Goal: Unclear: Browse casually

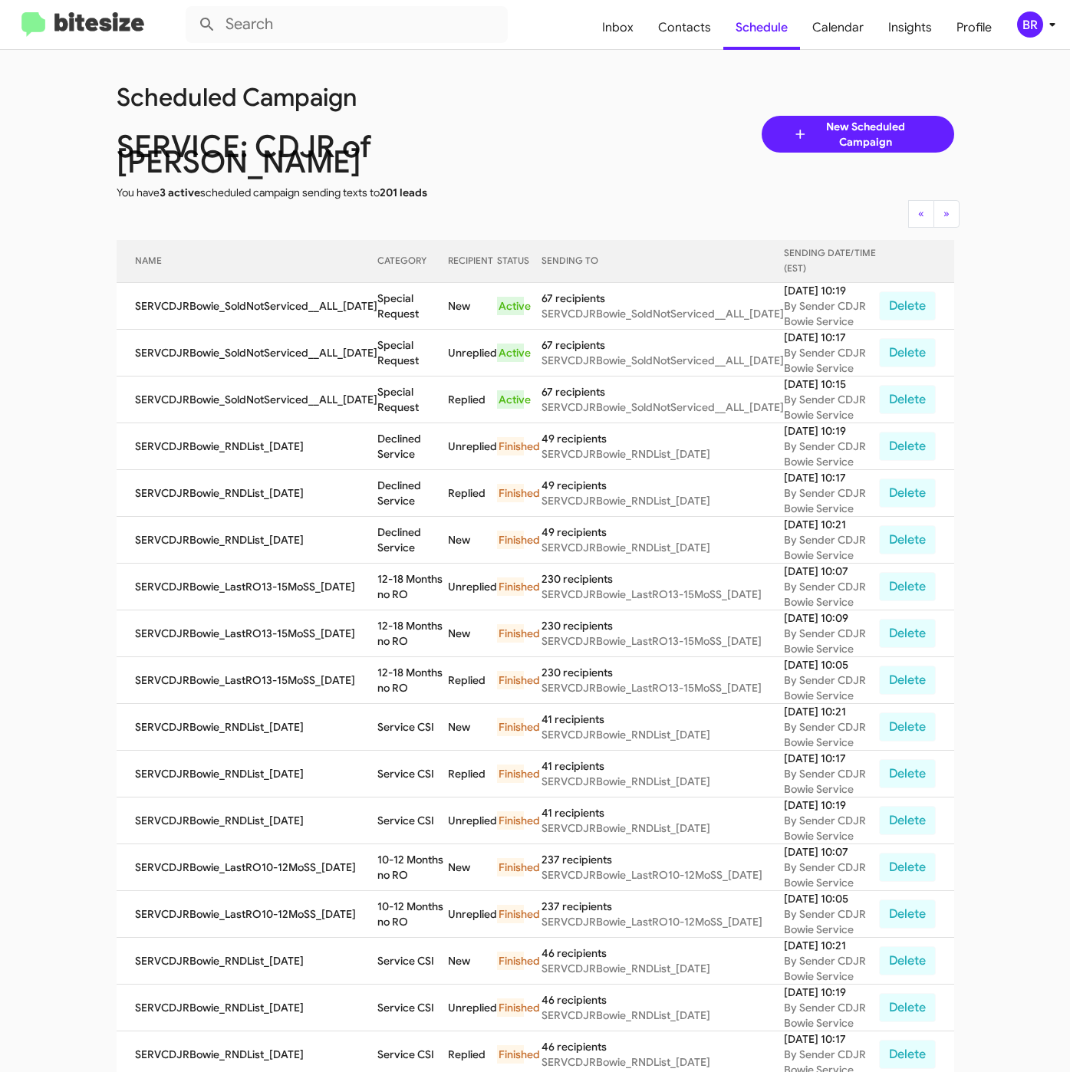
click at [561, 117] on div "Scheduled Campaign SERVICE: CDJR of [PERSON_NAME] You have 3 active scheduled c…" at bounding box center [535, 134] width 861 height 132
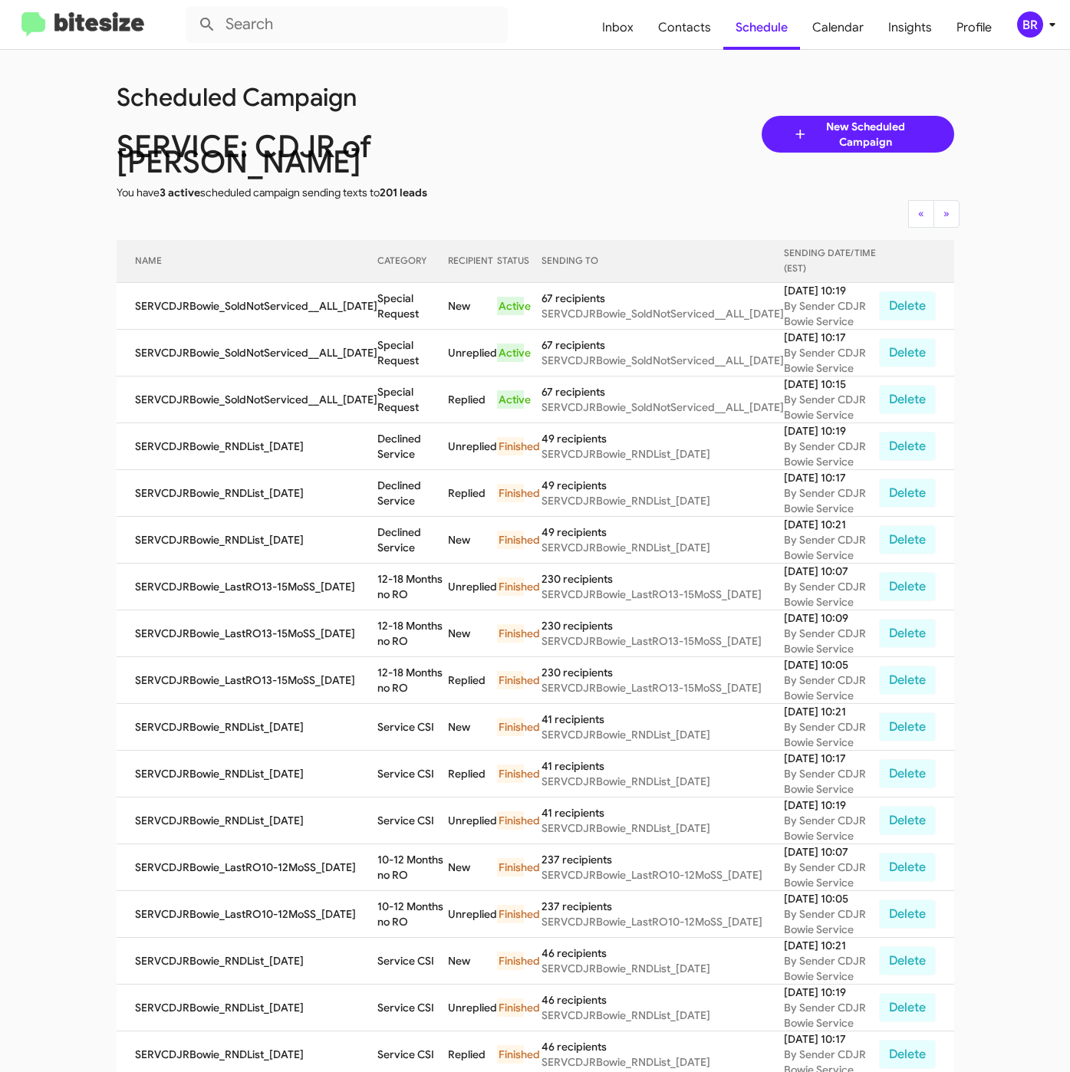
click at [561, 117] on div "Scheduled Campaign SERVICE: CDJR of [PERSON_NAME] You have 3 active scheduled c…" at bounding box center [535, 134] width 861 height 132
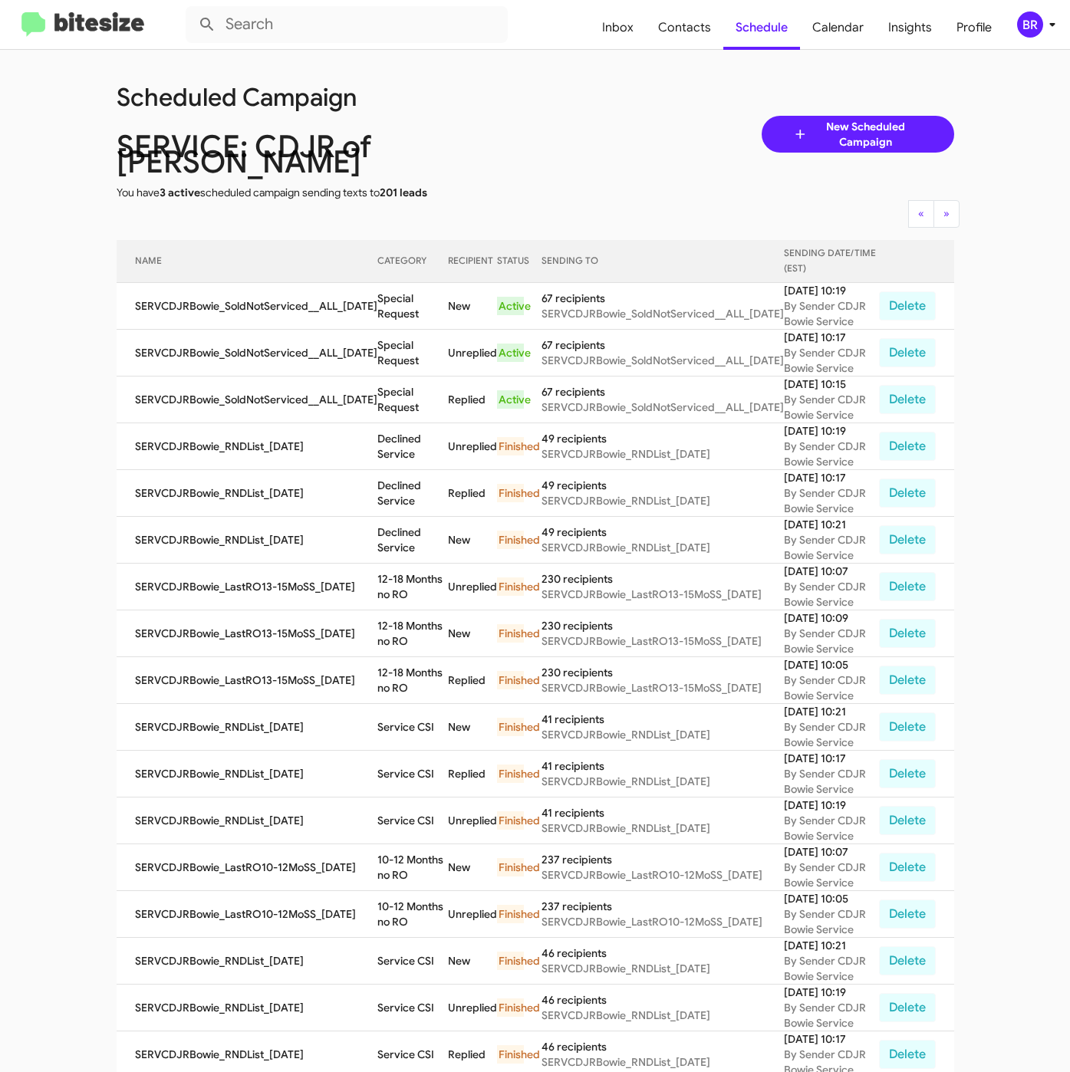
click at [561, 117] on div "Scheduled Campaign SERVICE: CDJR of [PERSON_NAME] You have 3 active scheduled c…" at bounding box center [535, 134] width 861 height 132
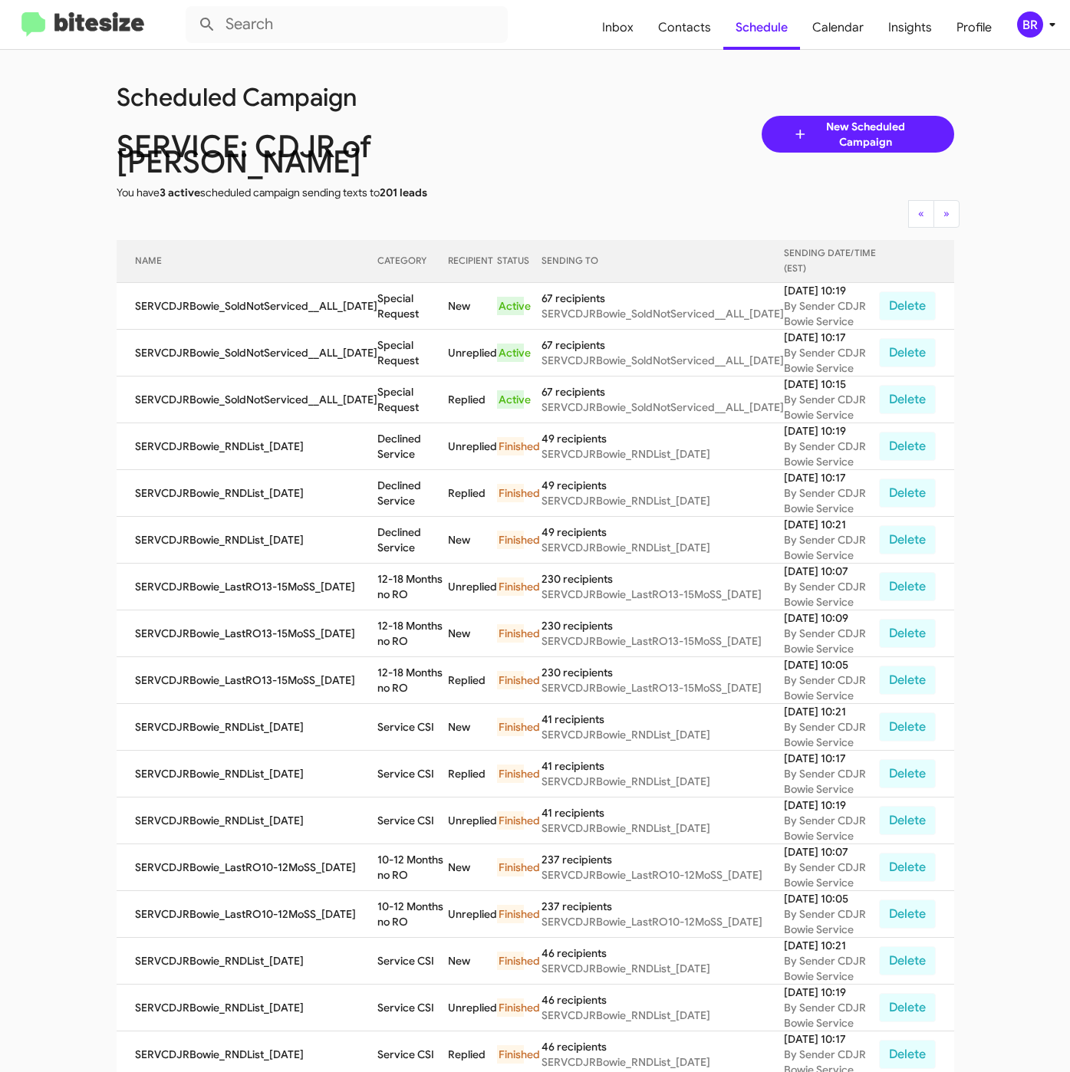
click at [561, 117] on div "Scheduled Campaign SERVICE: CDJR of [PERSON_NAME] You have 3 active scheduled c…" at bounding box center [535, 134] width 861 height 132
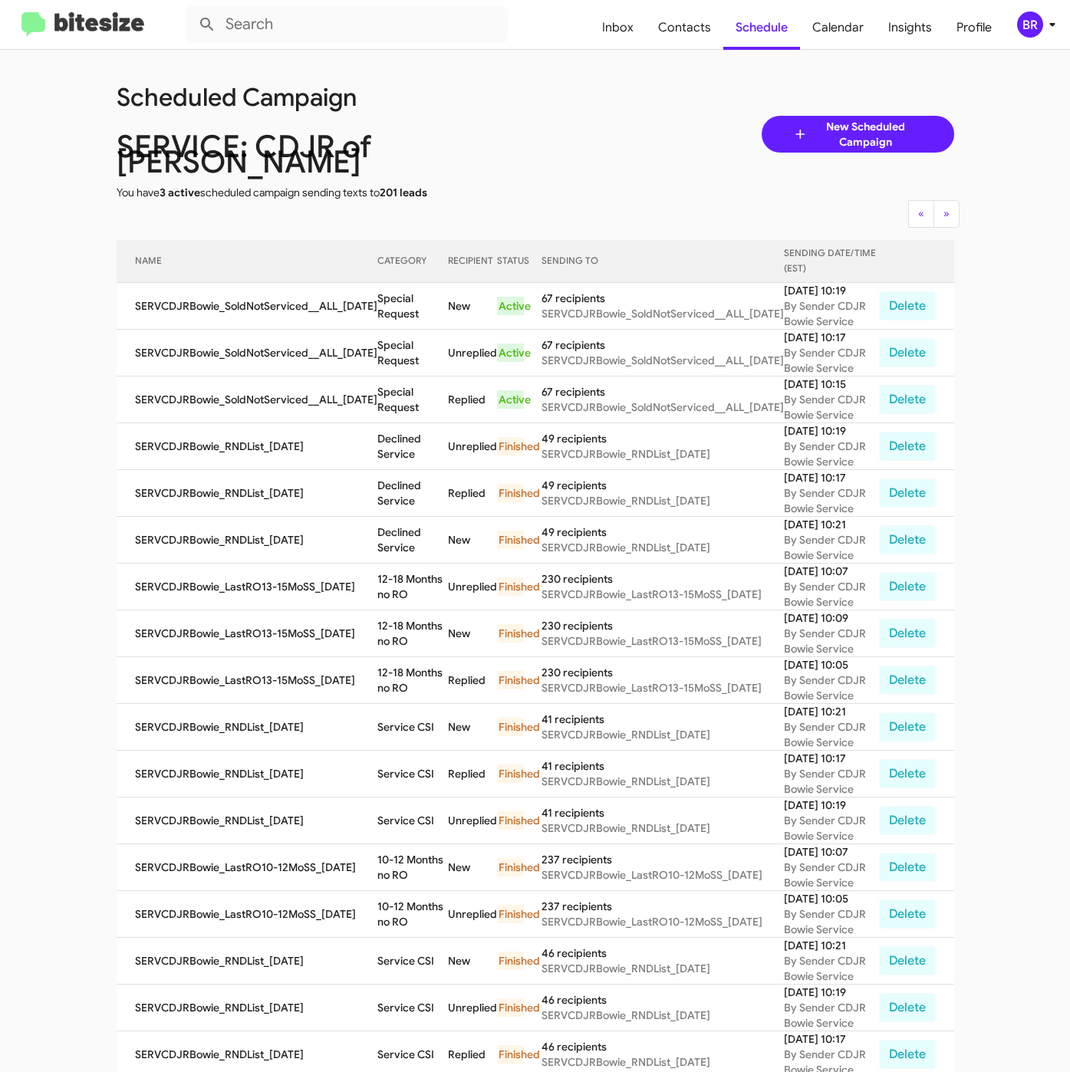
click at [561, 117] on div "Scheduled Campaign SERVICE: CDJR of [PERSON_NAME] You have 3 active scheduled c…" at bounding box center [535, 134] width 861 height 132
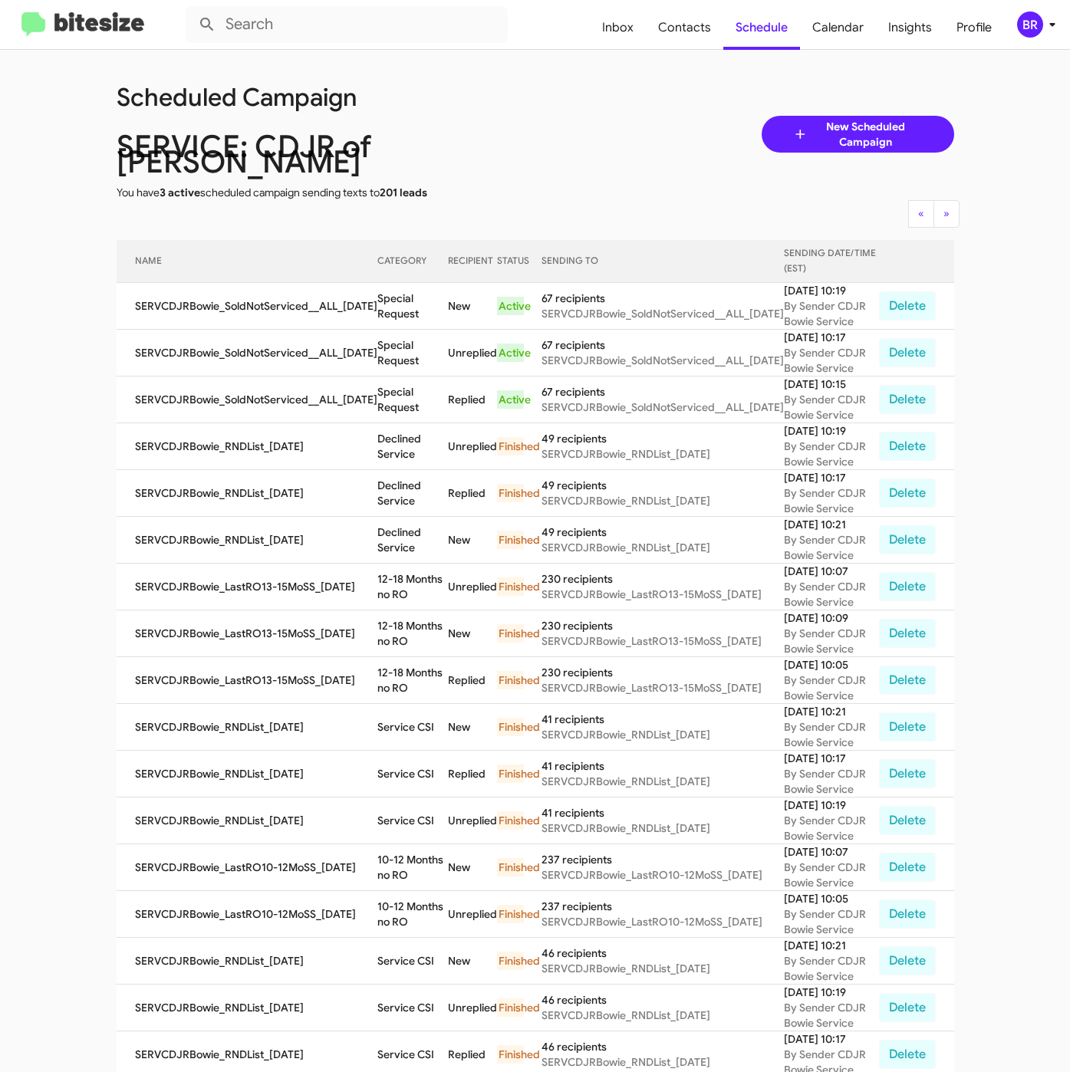
click at [561, 117] on div "Scheduled Campaign SERVICE: CDJR of [PERSON_NAME] You have 3 active scheduled c…" at bounding box center [535, 134] width 861 height 132
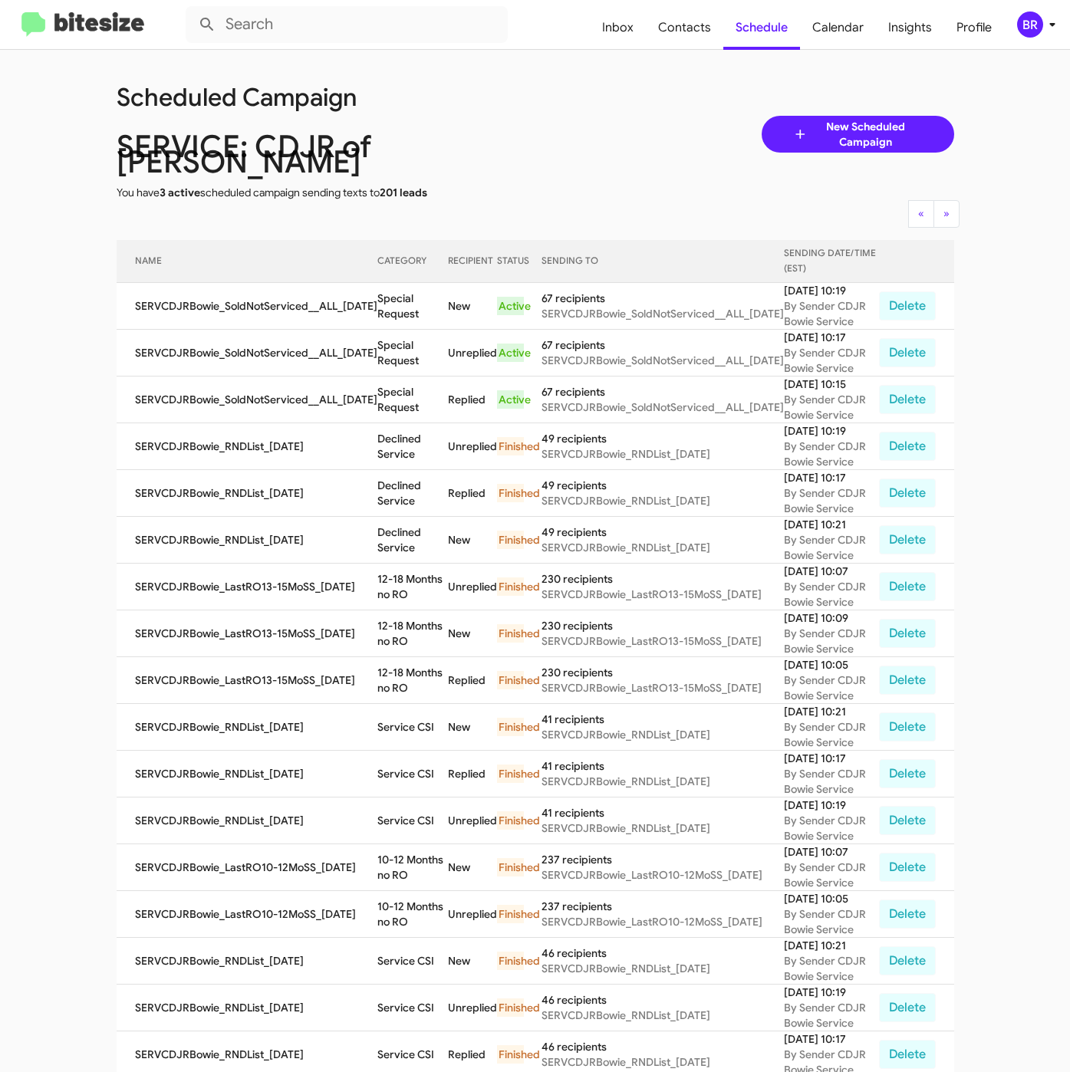
click at [561, 117] on div "Scheduled Campaign SERVICE: CDJR of [PERSON_NAME] You have 3 active scheduled c…" at bounding box center [535, 134] width 861 height 132
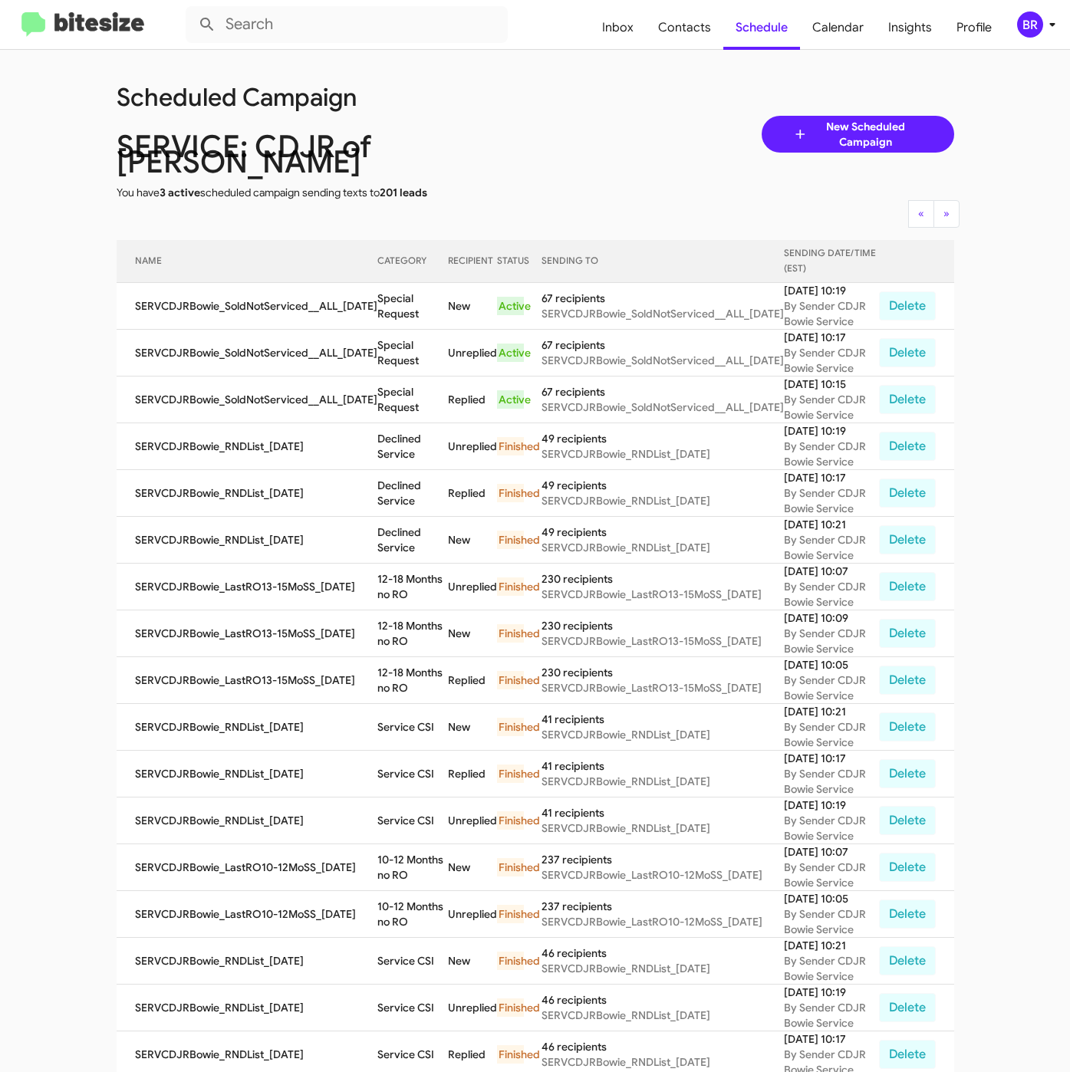
click at [561, 117] on div "Scheduled Campaign SERVICE: CDJR of [PERSON_NAME] You have 3 active scheduled c…" at bounding box center [535, 134] width 861 height 132
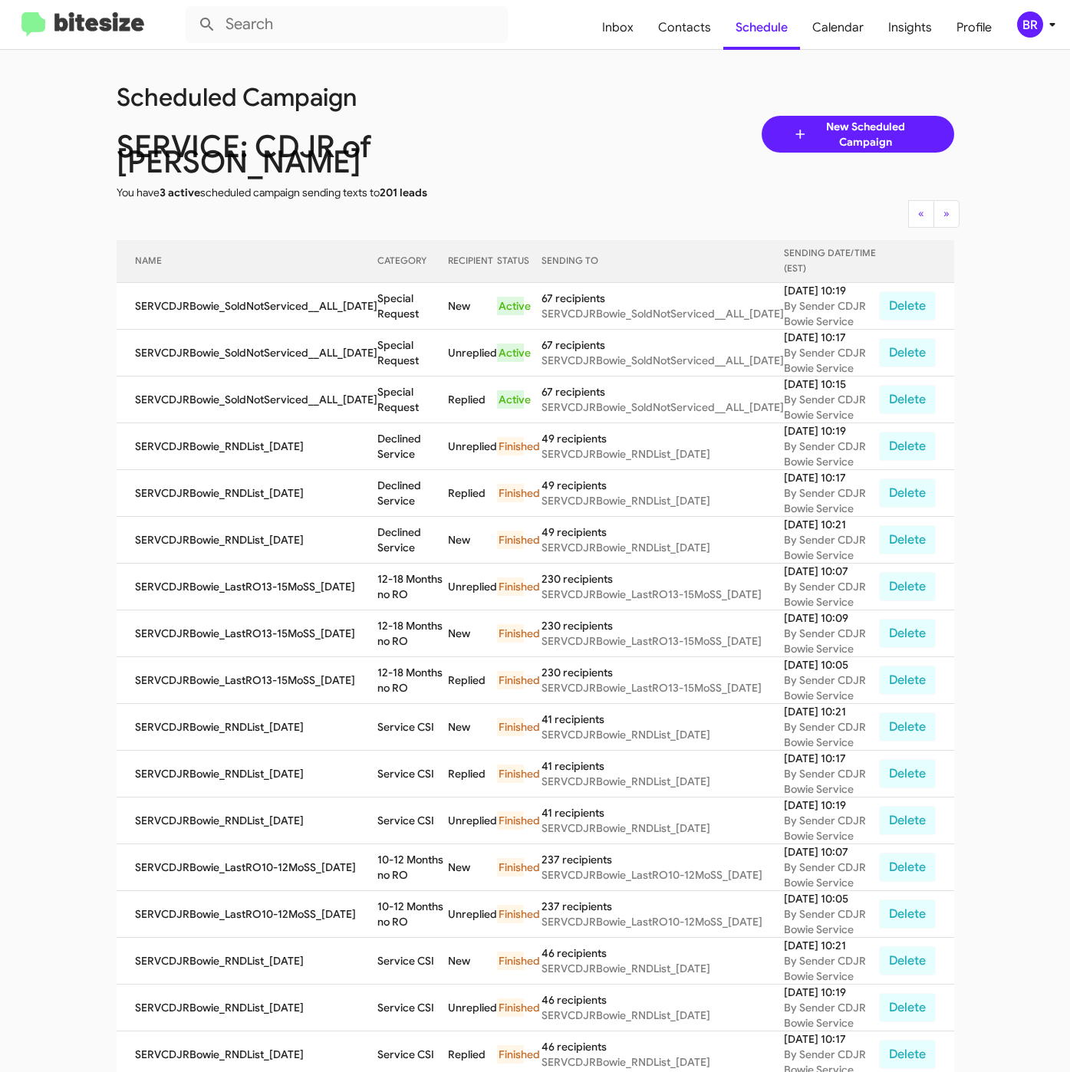
click at [561, 117] on div "Scheduled Campaign SERVICE: CDJR of [PERSON_NAME] You have 3 active scheduled c…" at bounding box center [535, 134] width 861 height 132
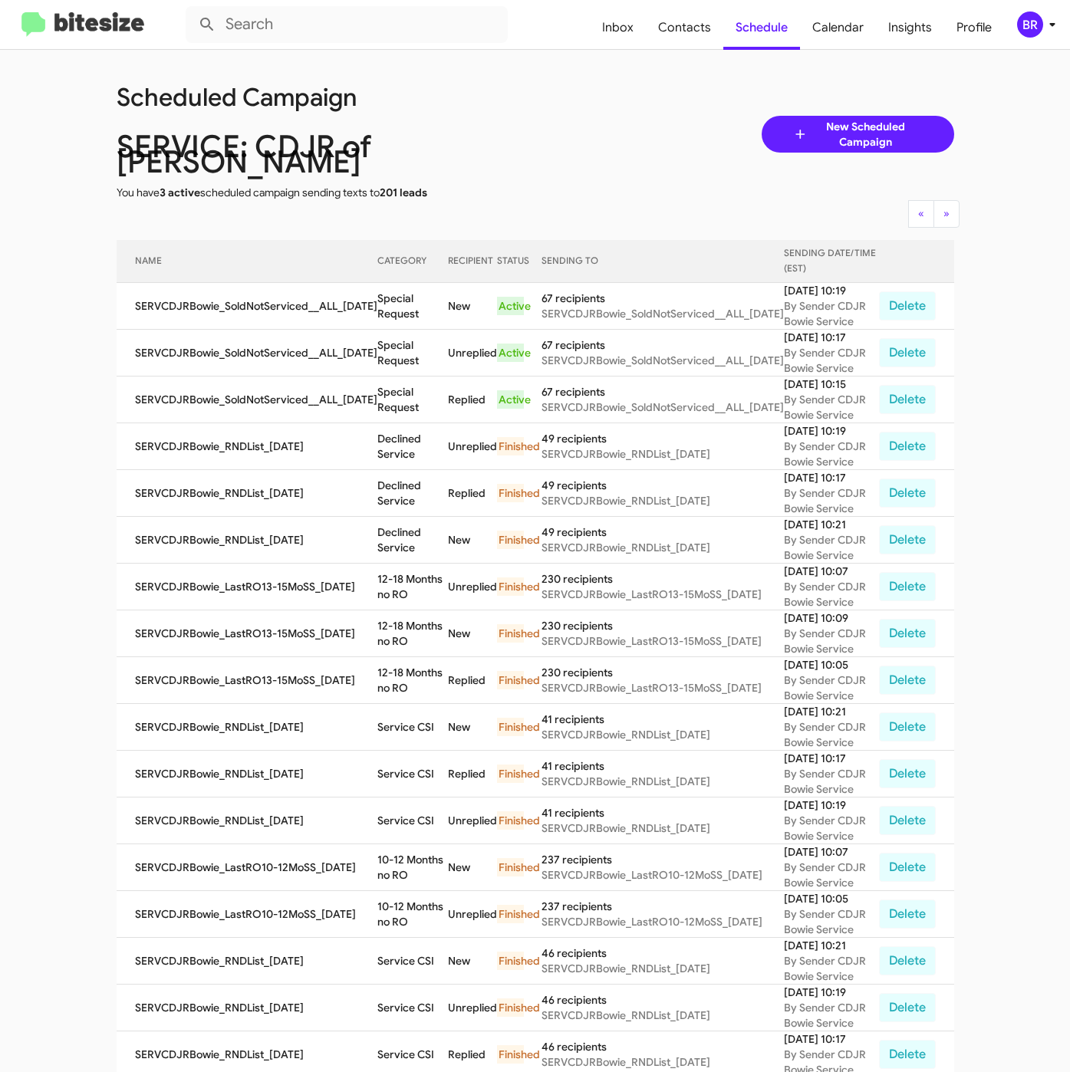
click at [561, 117] on div "Scheduled Campaign SERVICE: CDJR of [PERSON_NAME] You have 3 active scheduled c…" at bounding box center [535, 134] width 861 height 132
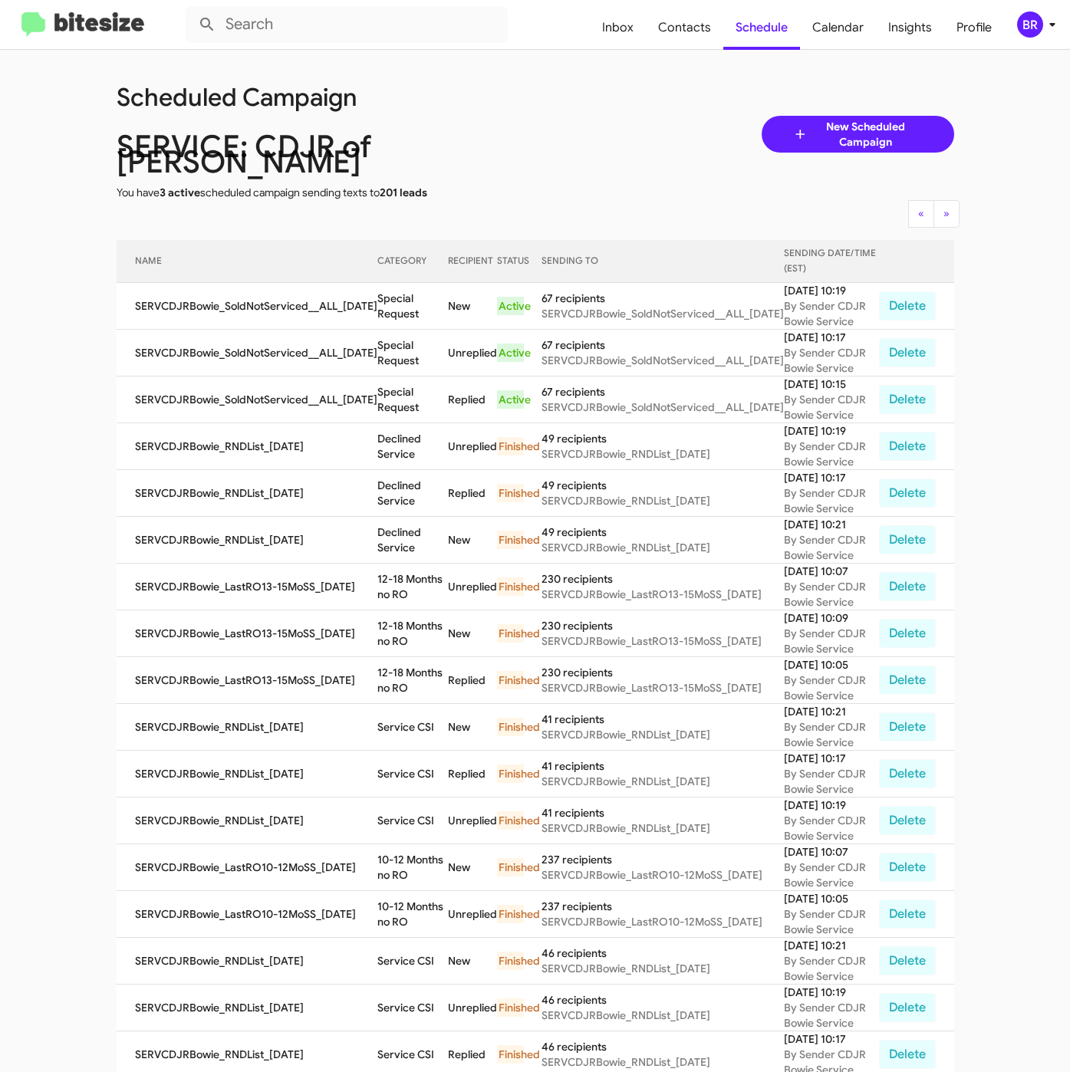
click at [561, 117] on div "Scheduled Campaign SERVICE: CDJR of [PERSON_NAME] You have 3 active scheduled c…" at bounding box center [535, 134] width 861 height 132
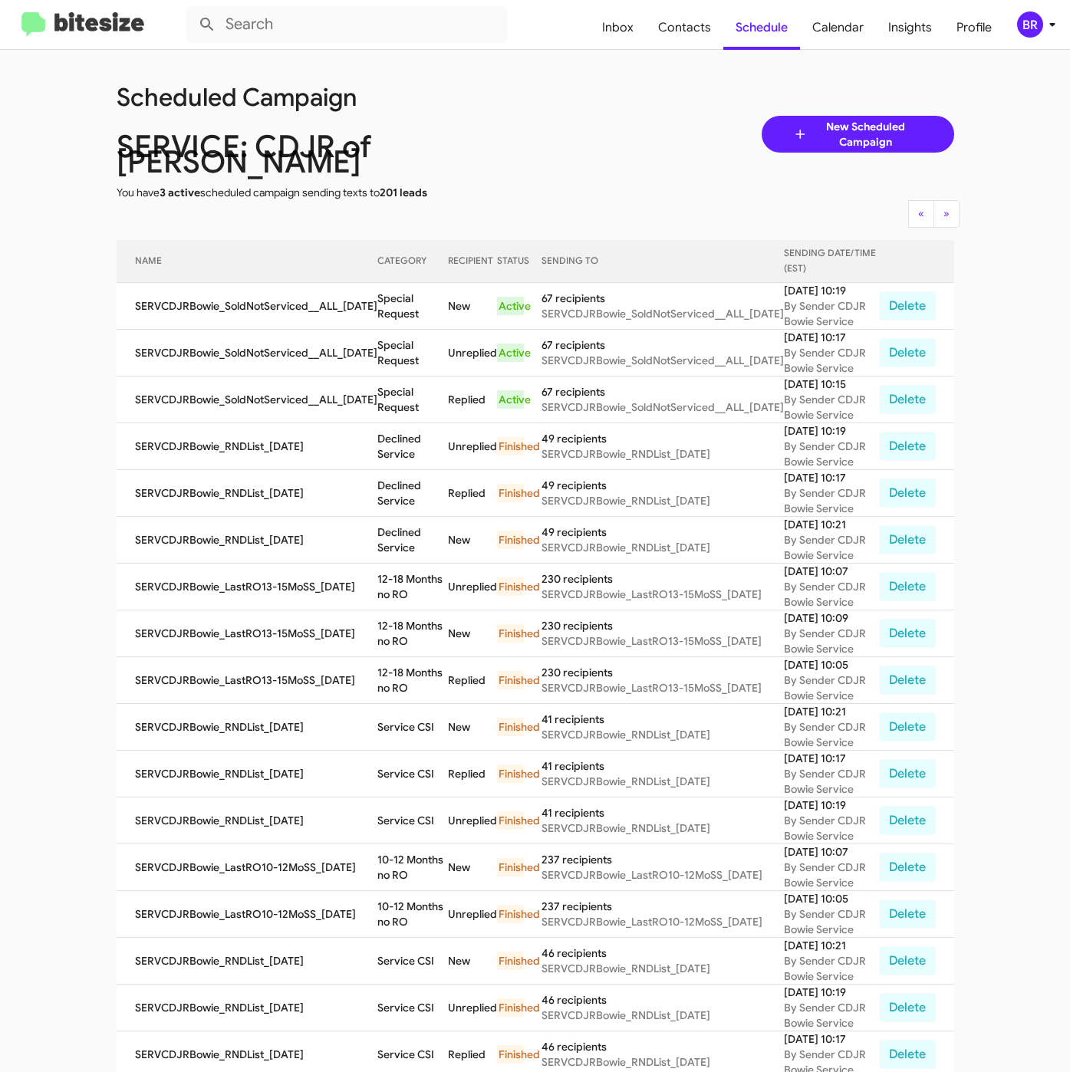
click at [561, 117] on div "Scheduled Campaign SERVICE: CDJR of [PERSON_NAME] You have 3 active scheduled c…" at bounding box center [535, 134] width 861 height 132
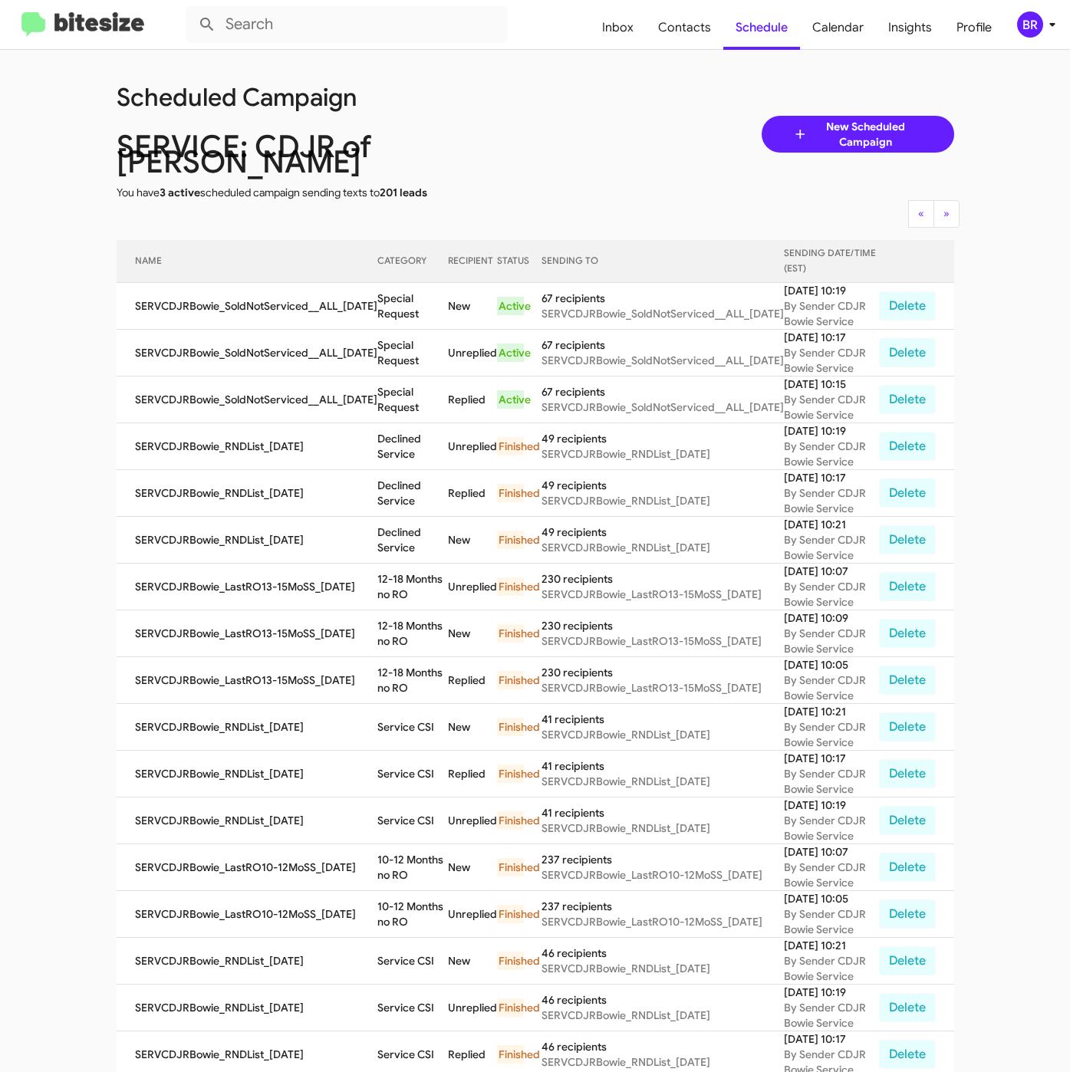
click at [561, 117] on div "Scheduled Campaign SERVICE: CDJR of [PERSON_NAME] You have 3 active scheduled c…" at bounding box center [535, 134] width 861 height 132
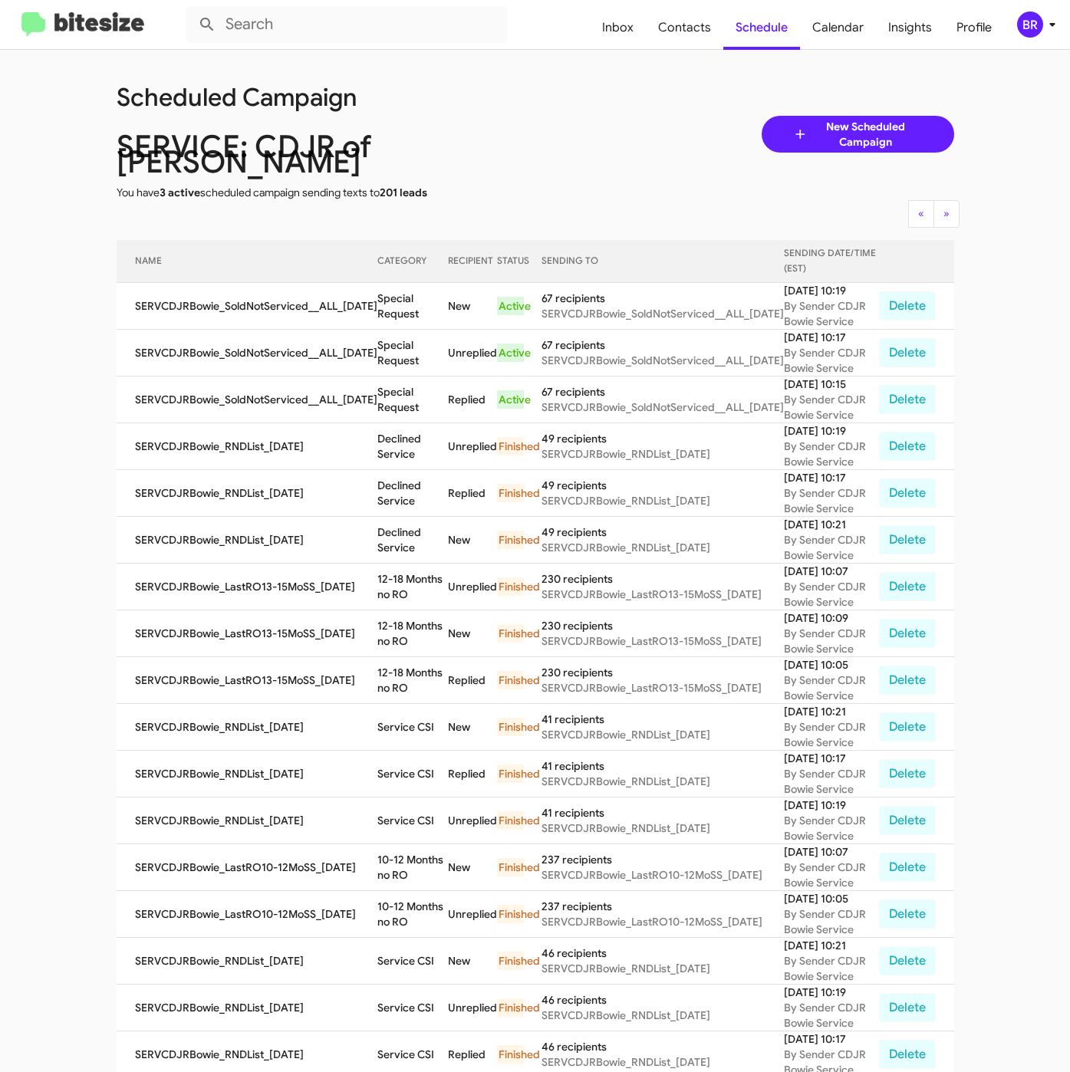
click at [561, 117] on div "Scheduled Campaign SERVICE: CDJR of [PERSON_NAME] You have 3 active scheduled c…" at bounding box center [535, 134] width 861 height 132
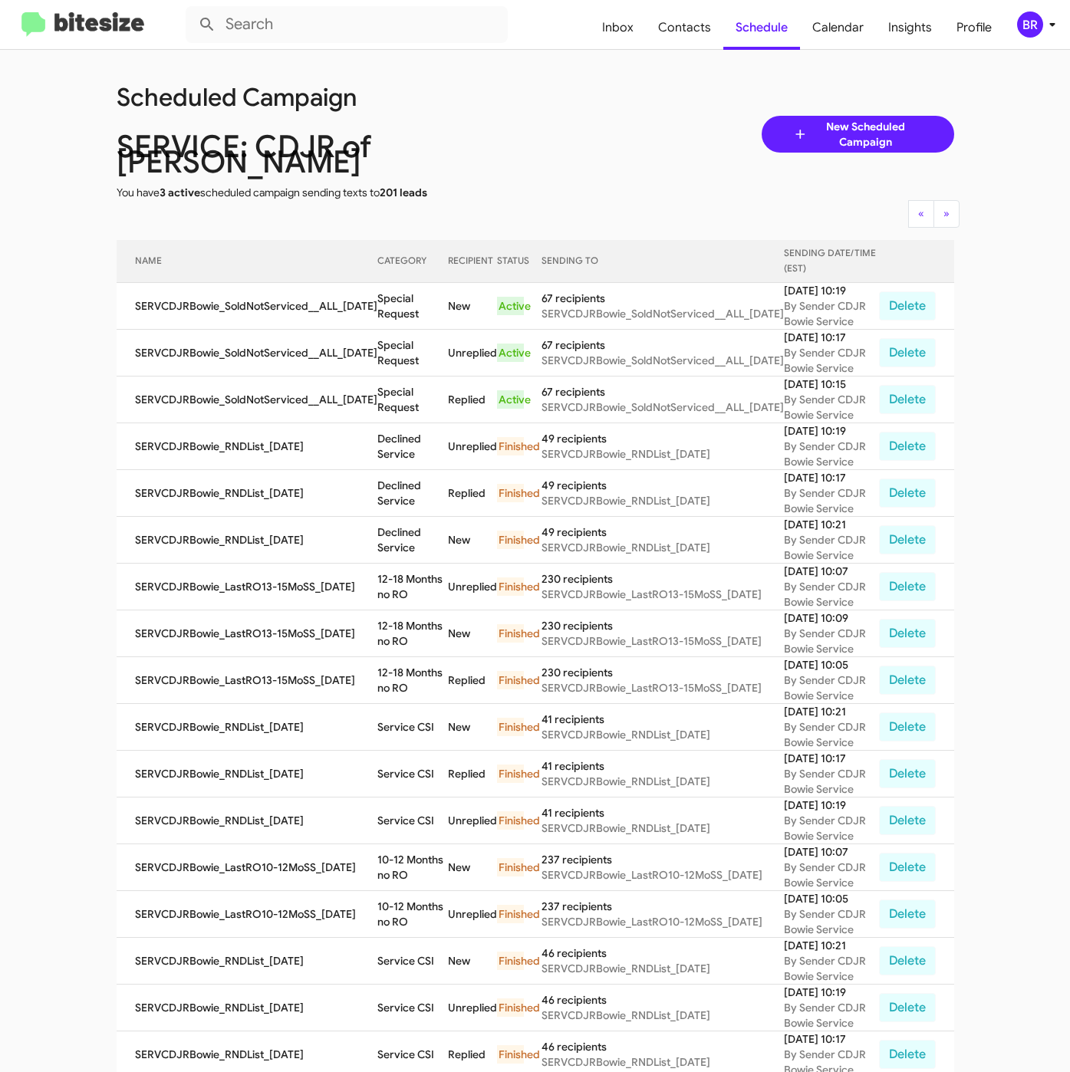
click at [561, 117] on div "Scheduled Campaign SERVICE: CDJR of [PERSON_NAME] You have 3 active scheduled c…" at bounding box center [535, 134] width 861 height 132
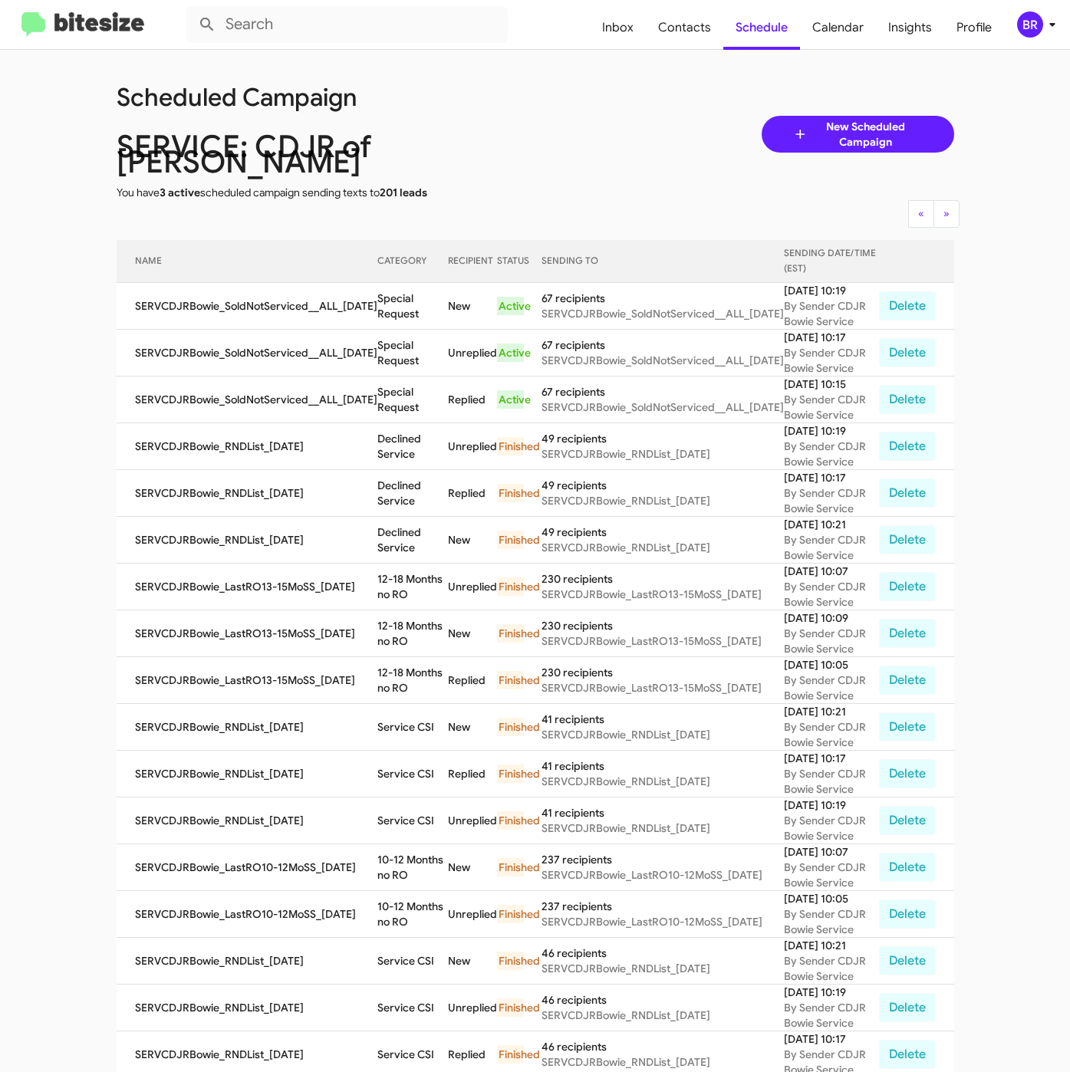
click at [561, 117] on div "Scheduled Campaign SERVICE: CDJR of [PERSON_NAME] You have 3 active scheduled c…" at bounding box center [535, 134] width 861 height 132
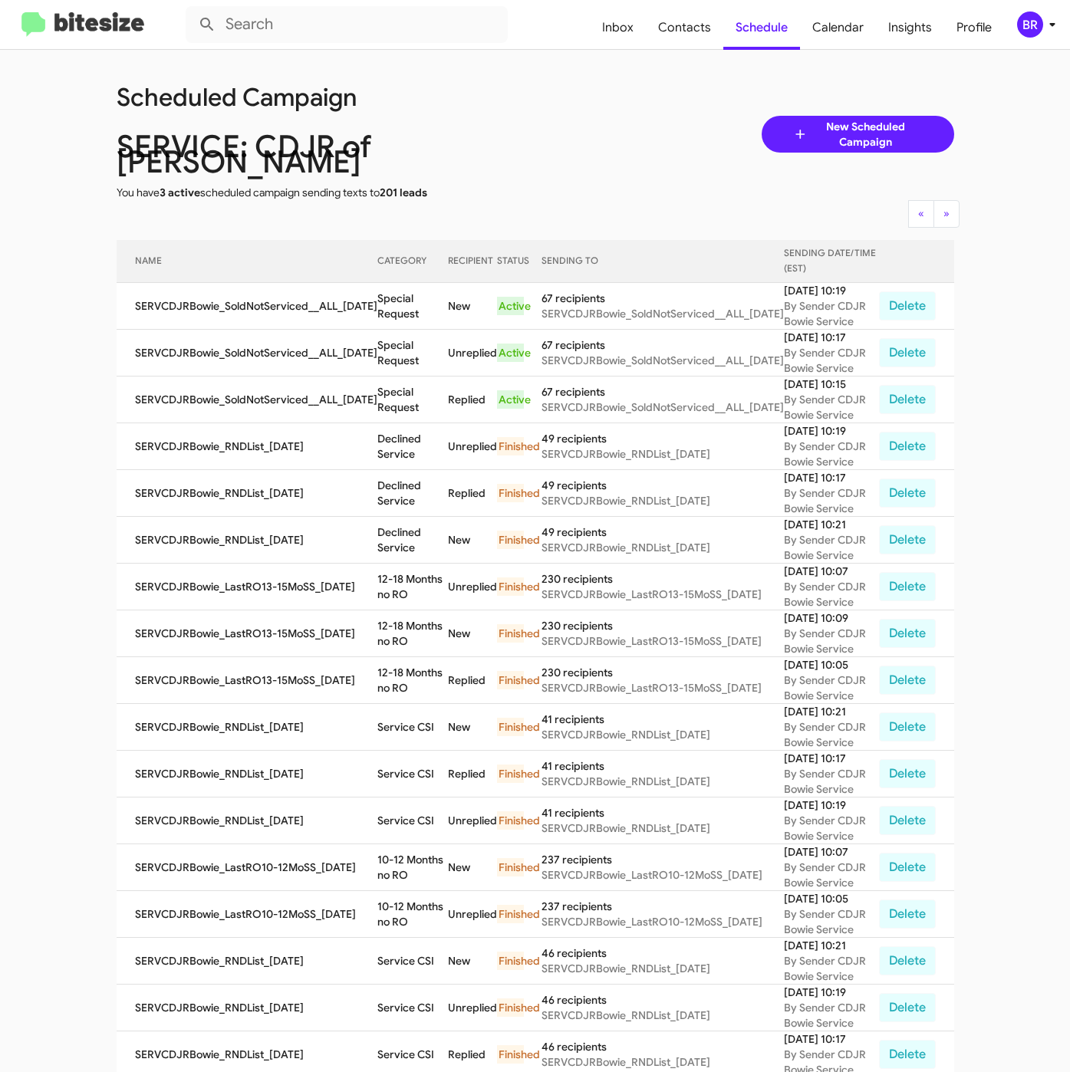
click at [561, 117] on div "Scheduled Campaign SERVICE: CDJR of [PERSON_NAME] You have 3 active scheduled c…" at bounding box center [535, 134] width 861 height 132
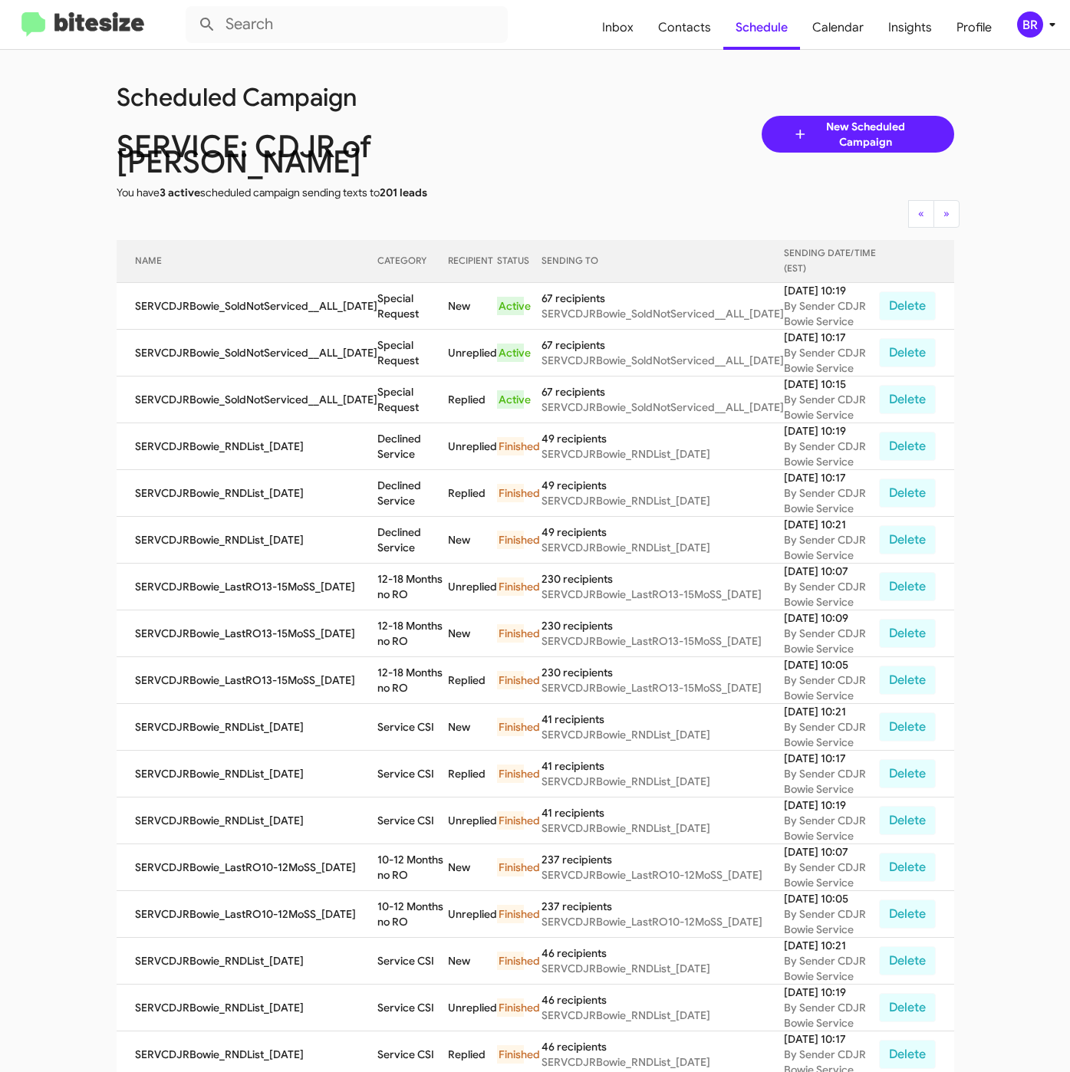
click at [561, 117] on div "Scheduled Campaign SERVICE: CDJR of [PERSON_NAME] You have 3 active scheduled c…" at bounding box center [535, 134] width 861 height 132
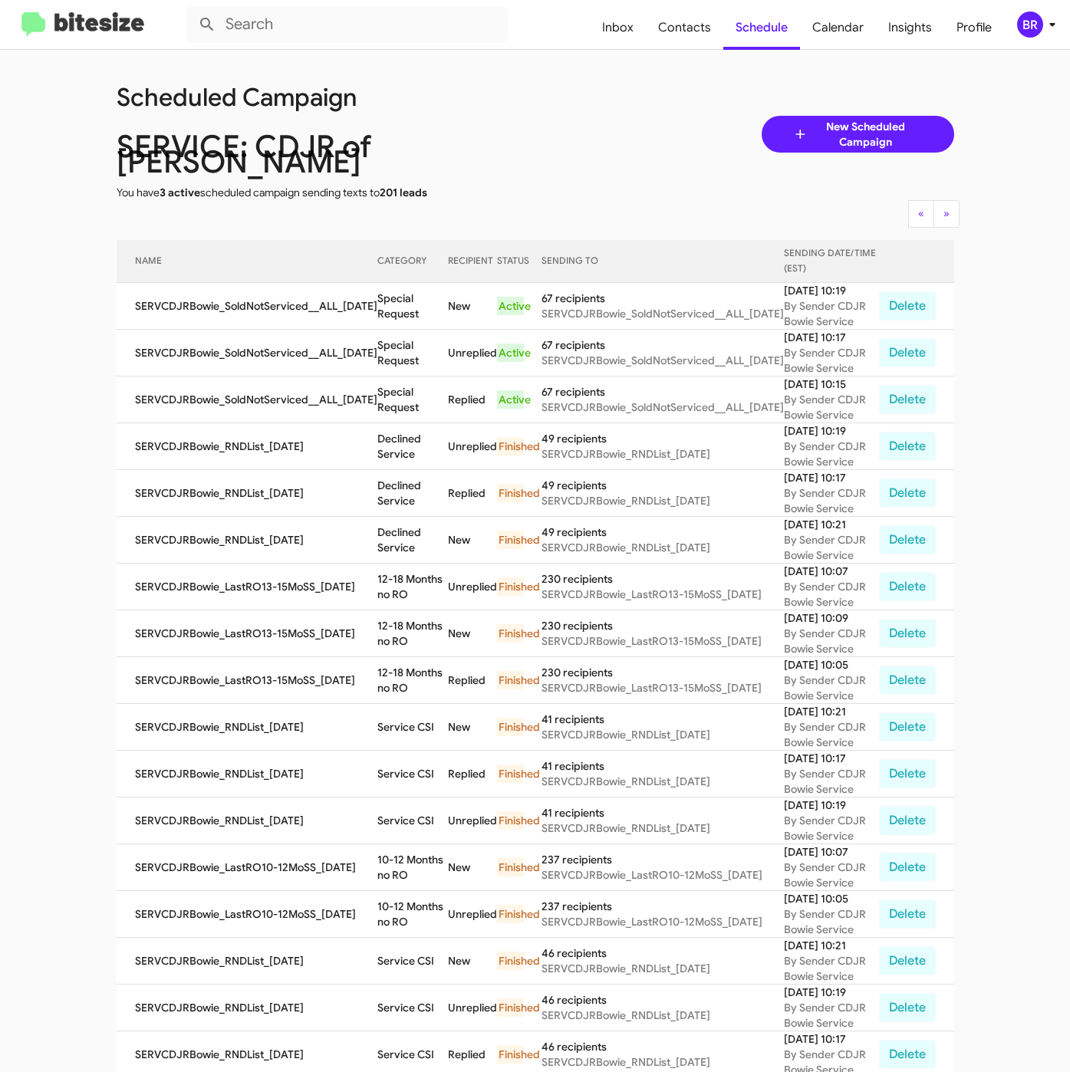
click at [561, 117] on div "Scheduled Campaign SERVICE: CDJR of [PERSON_NAME] You have 3 active scheduled c…" at bounding box center [535, 134] width 861 height 132
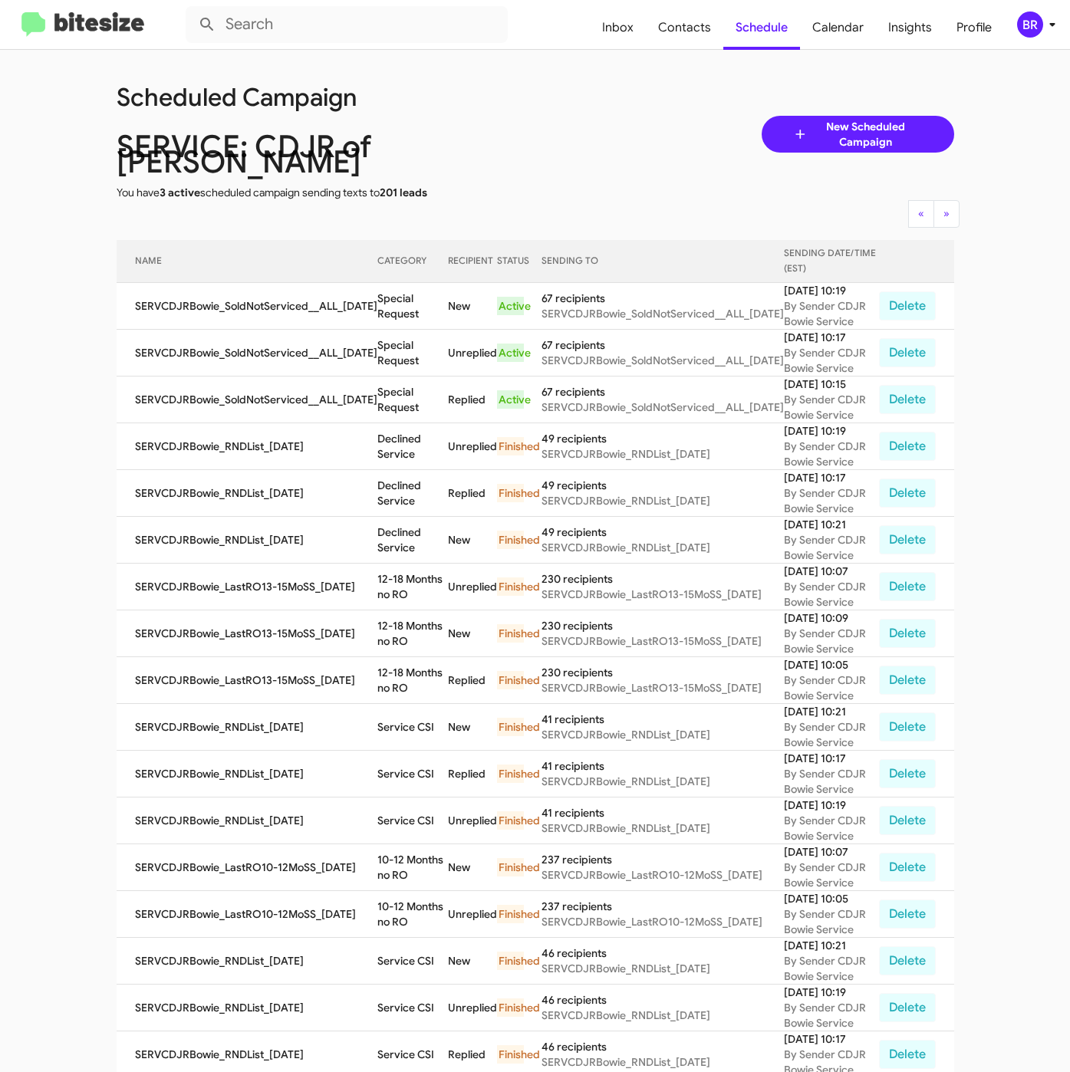
click at [561, 117] on div "Scheduled Campaign SERVICE: CDJR of [PERSON_NAME] You have 3 active scheduled c…" at bounding box center [535, 134] width 861 height 132
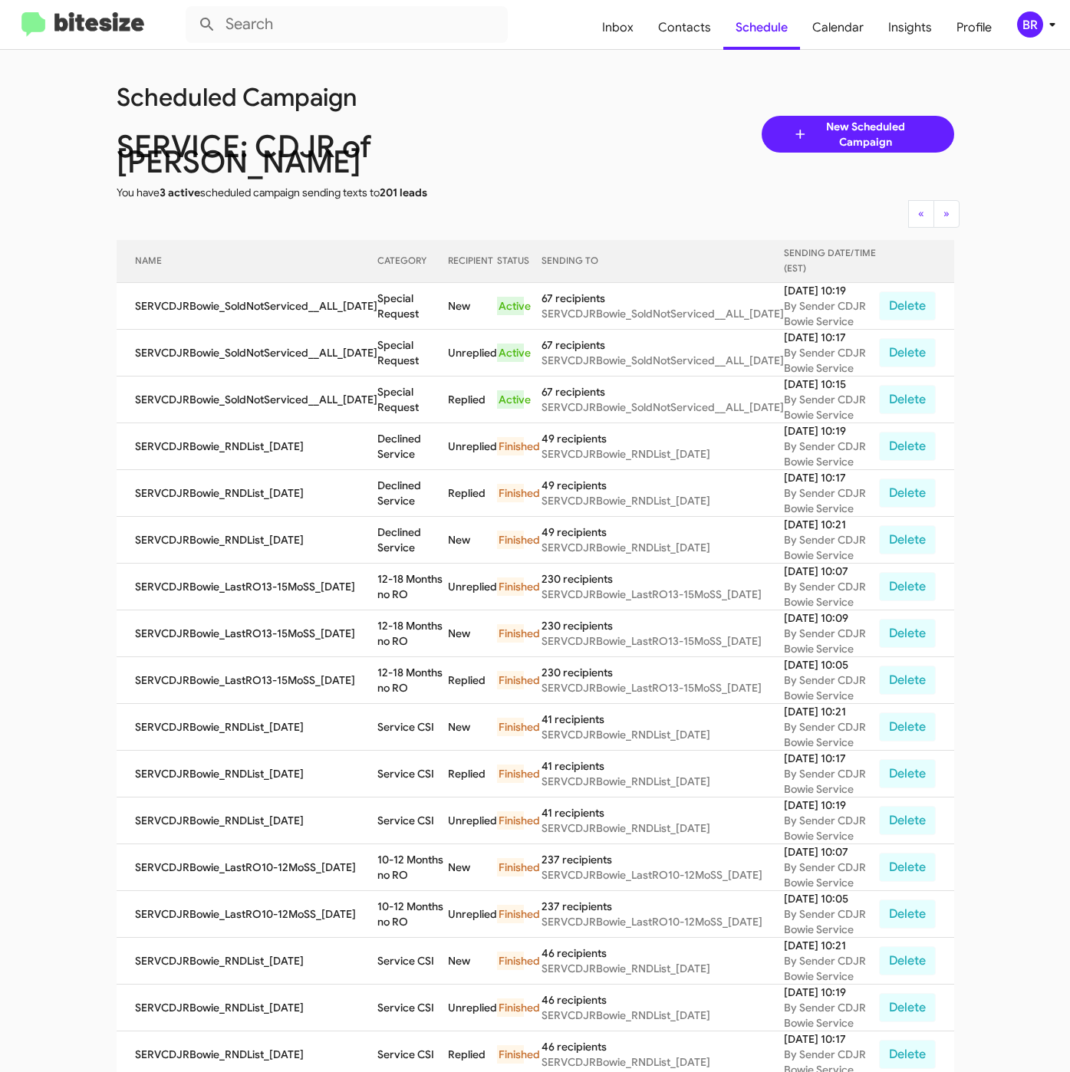
click at [561, 117] on div "Scheduled Campaign SERVICE: CDJR of [PERSON_NAME] You have 3 active scheduled c…" at bounding box center [535, 134] width 861 height 132
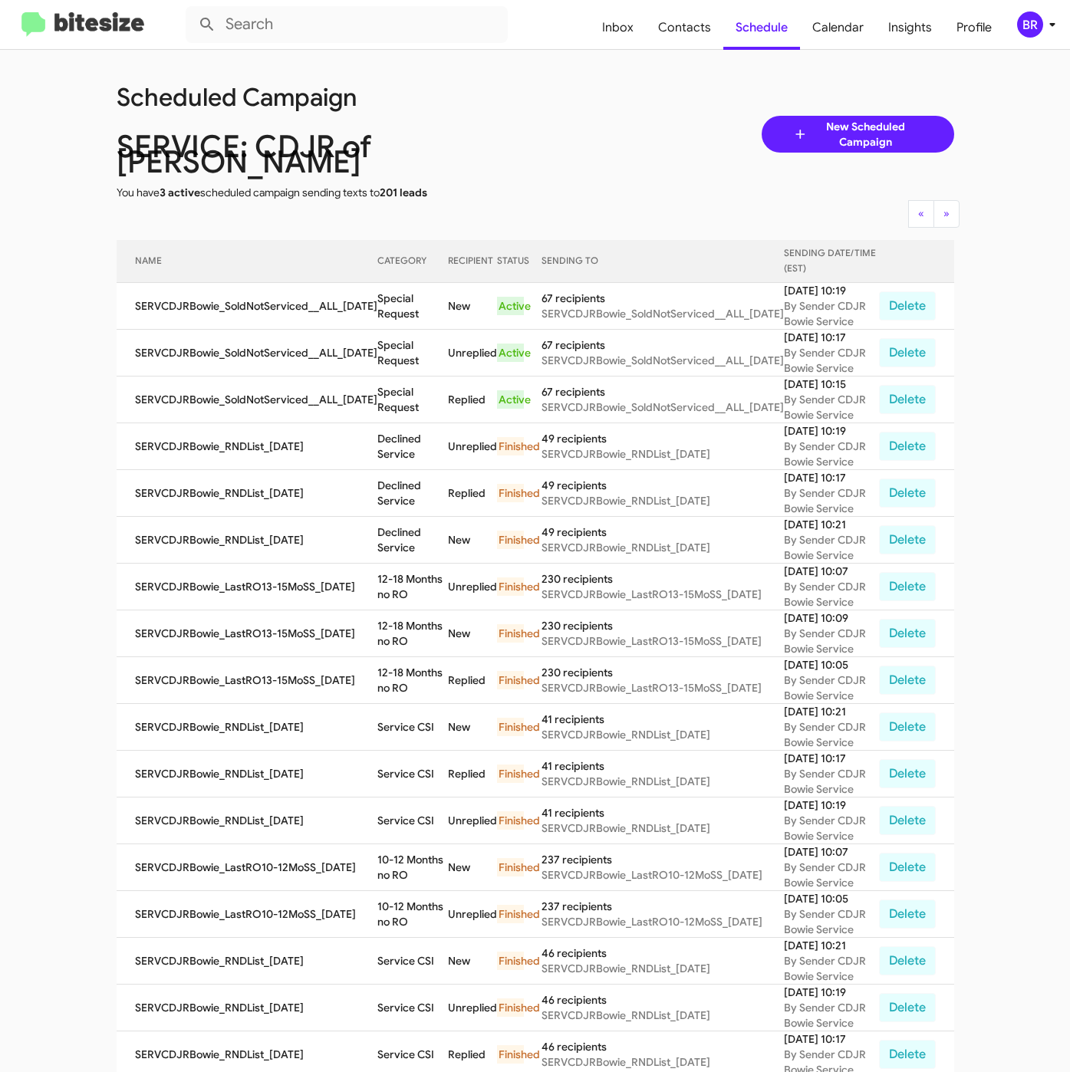
click at [561, 117] on div "Scheduled Campaign SERVICE: CDJR of [PERSON_NAME] You have 3 active scheduled c…" at bounding box center [535, 134] width 861 height 132
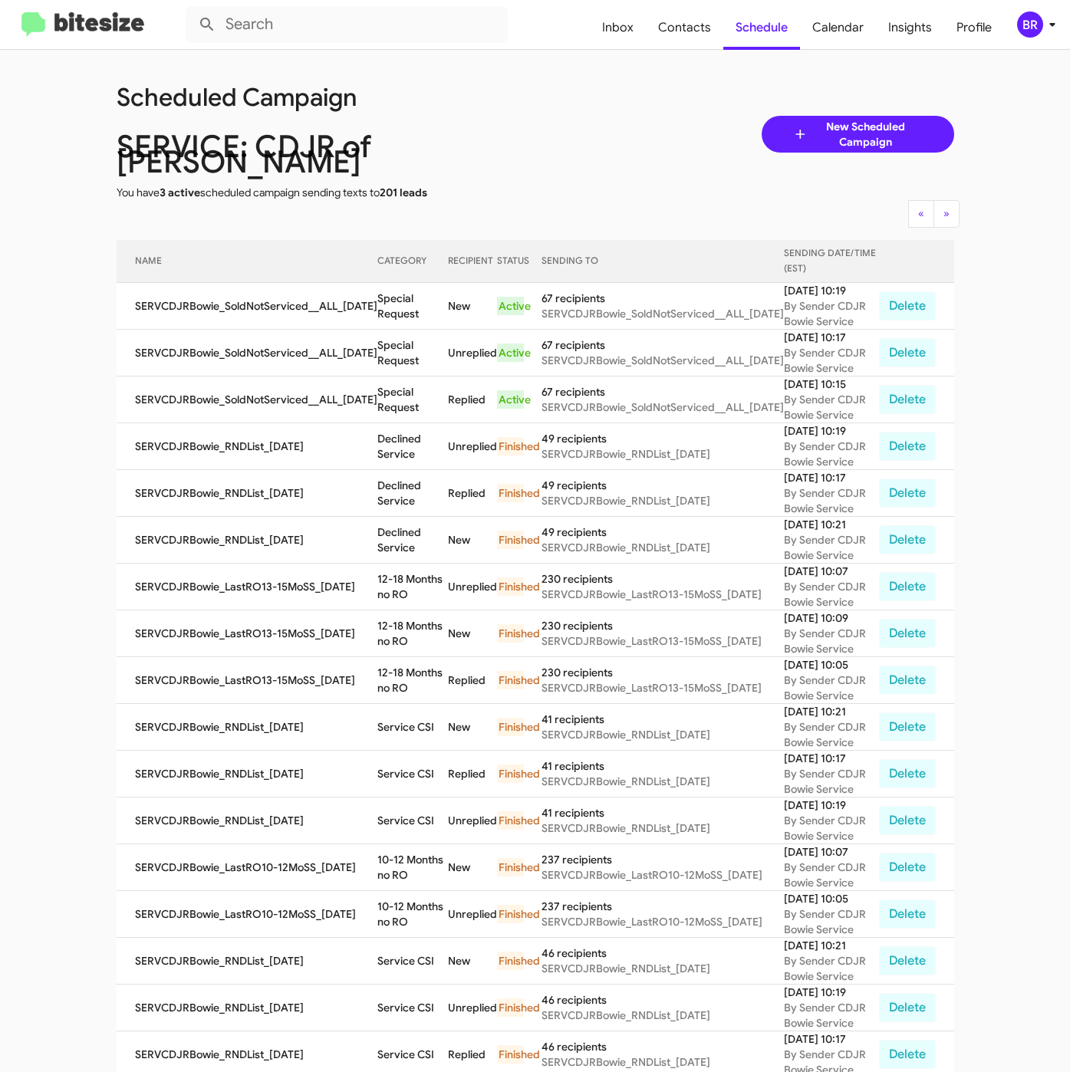
click at [561, 117] on div "Scheduled Campaign SERVICE: CDJR of [PERSON_NAME] You have 3 active scheduled c…" at bounding box center [535, 134] width 861 height 132
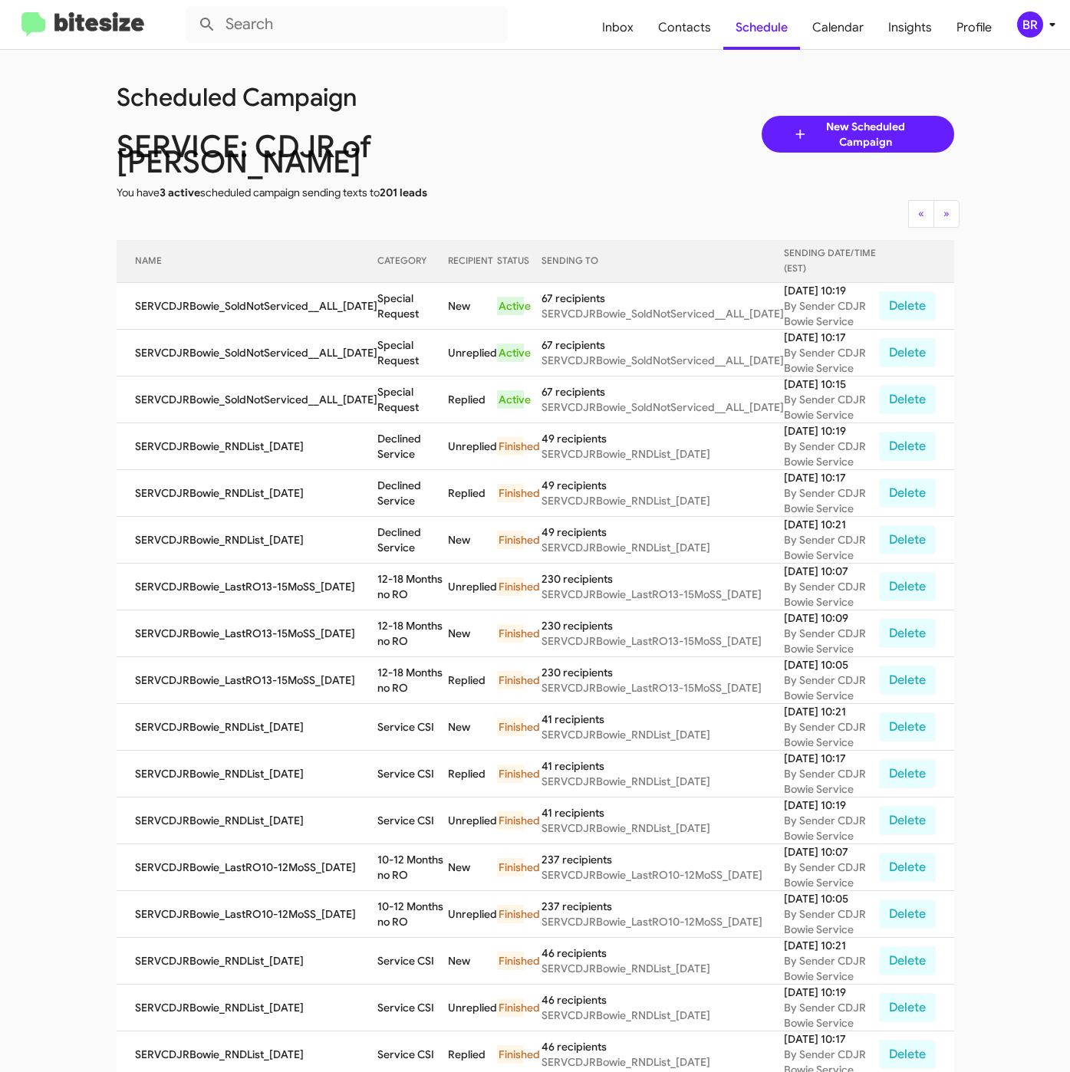
click at [561, 117] on div "Scheduled Campaign SERVICE: CDJR of [PERSON_NAME] You have 3 active scheduled c…" at bounding box center [535, 134] width 861 height 132
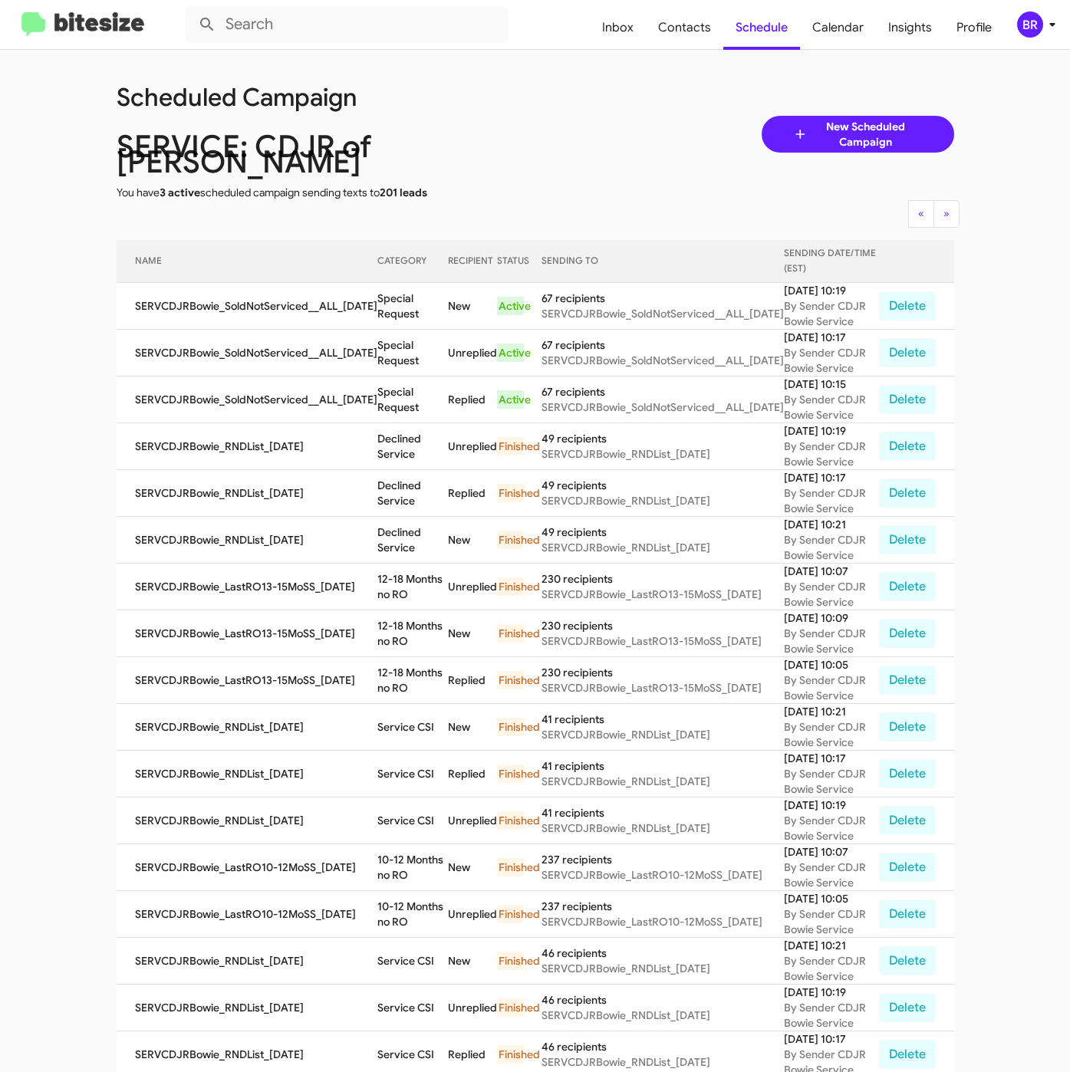
click at [561, 117] on div "Scheduled Campaign SERVICE: CDJR of [PERSON_NAME] You have 3 active scheduled c…" at bounding box center [535, 134] width 861 height 132
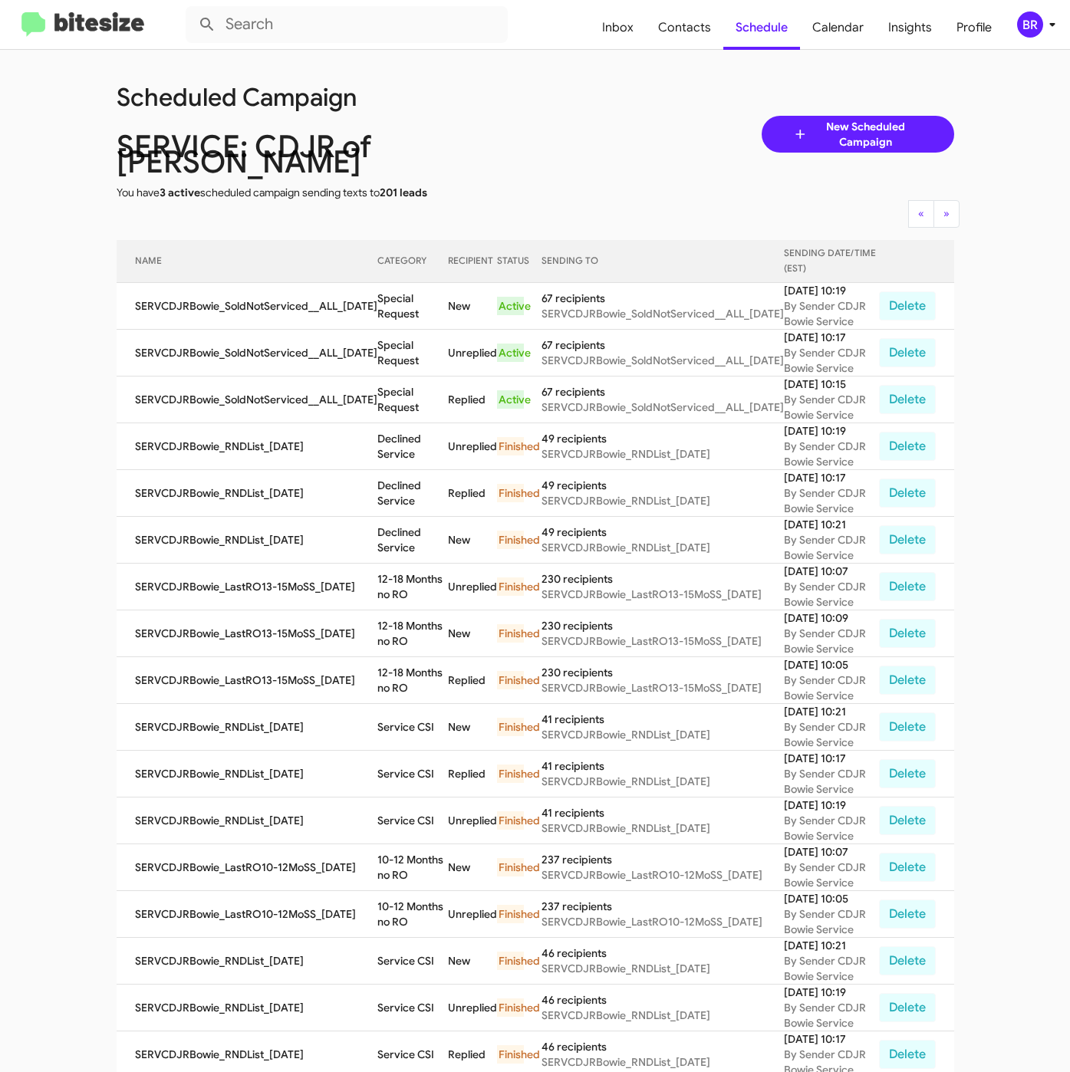
click at [561, 117] on div "Scheduled Campaign SERVICE: CDJR of [PERSON_NAME] You have 3 active scheduled c…" at bounding box center [535, 134] width 861 height 132
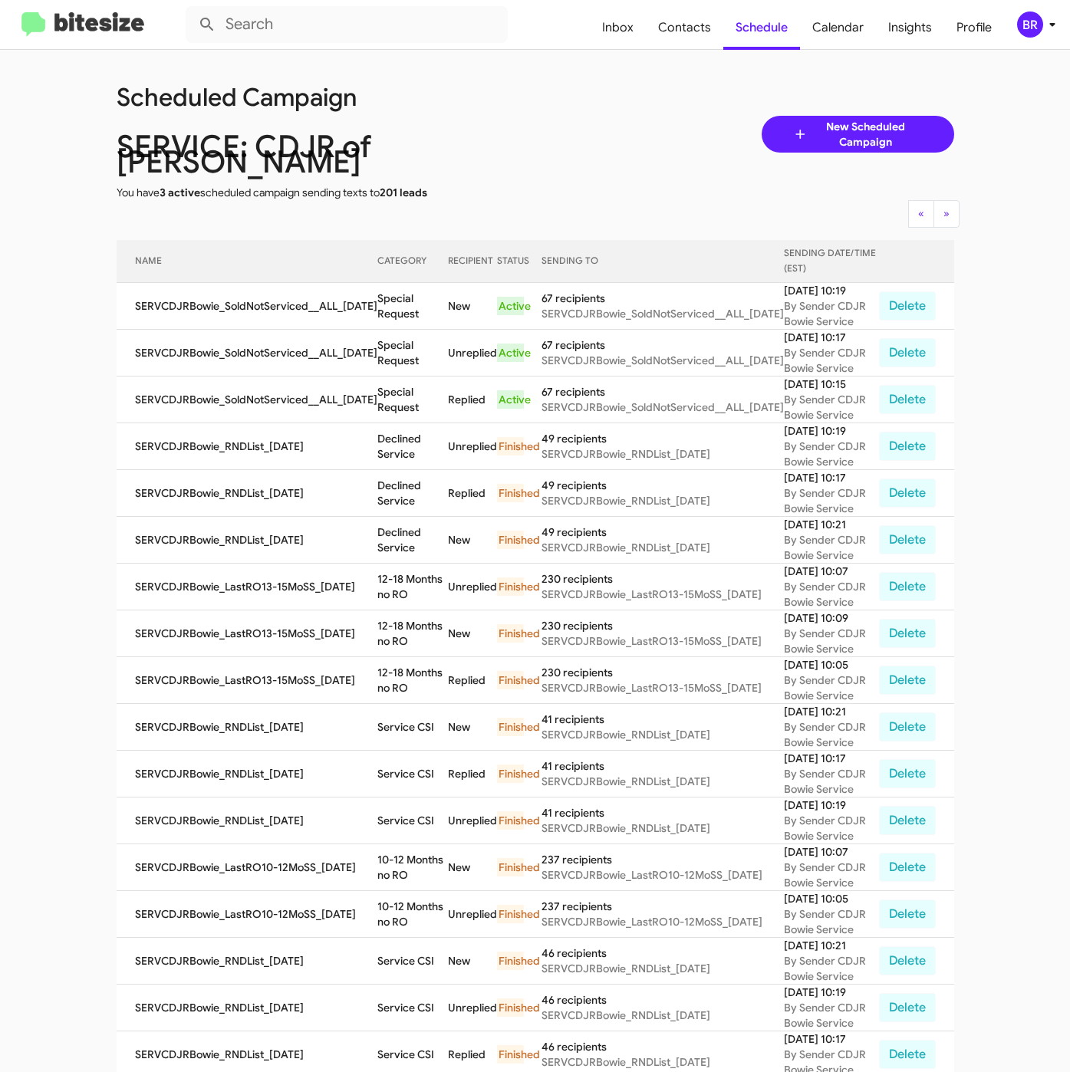
click at [561, 117] on div "Scheduled Campaign SERVICE: CDJR of [PERSON_NAME] You have 3 active scheduled c…" at bounding box center [535, 134] width 861 height 132
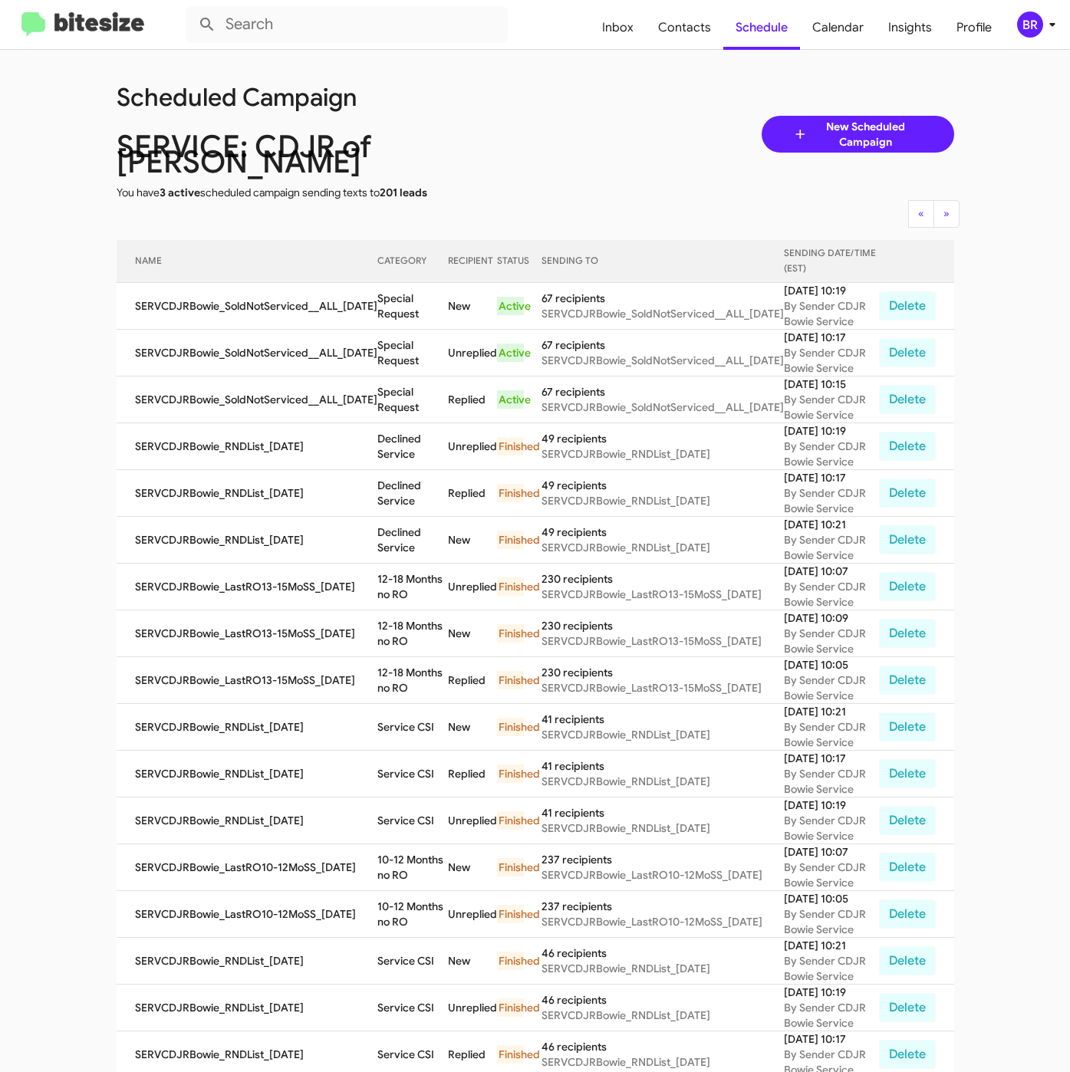
click at [561, 117] on div "Scheduled Campaign SERVICE: CDJR of [PERSON_NAME] You have 3 active scheduled c…" at bounding box center [535, 134] width 861 height 132
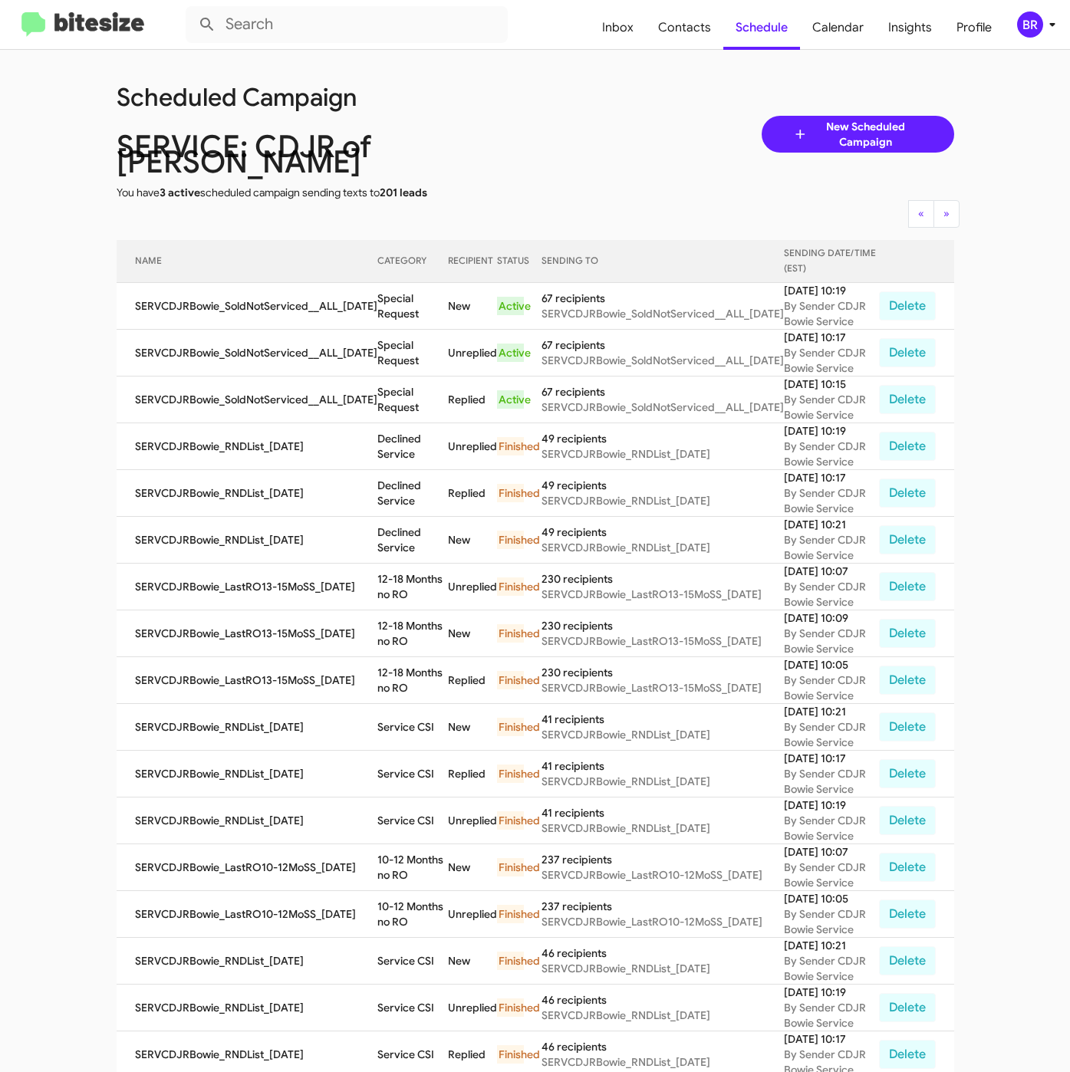
click at [561, 117] on div "Scheduled Campaign SERVICE: CDJR of [PERSON_NAME] You have 3 active scheduled c…" at bounding box center [535, 134] width 861 height 132
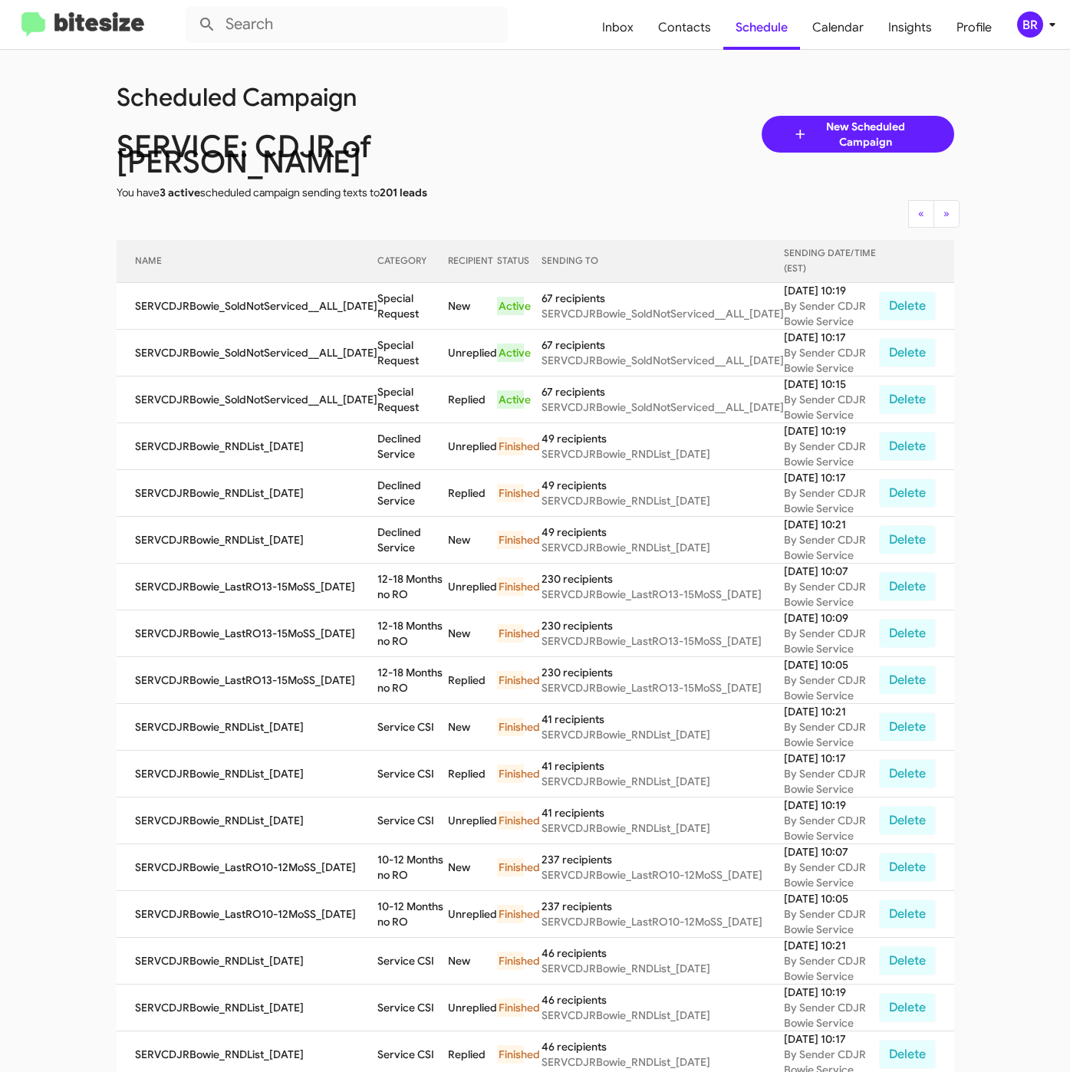
click at [561, 117] on div "Scheduled Campaign SERVICE: CDJR of [PERSON_NAME] You have 3 active scheduled c…" at bounding box center [535, 134] width 861 height 132
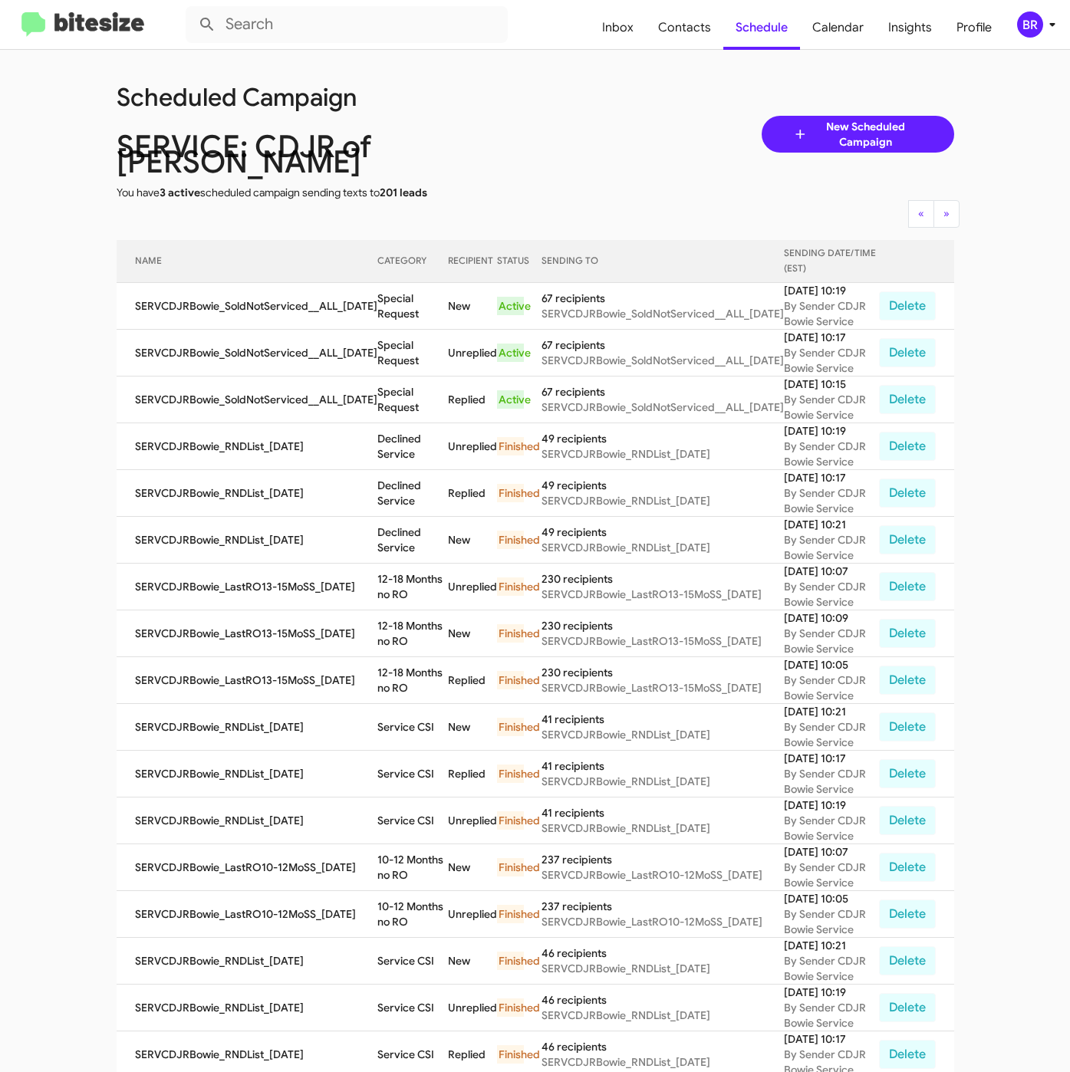
click at [561, 117] on div "Scheduled Campaign SERVICE: CDJR of [PERSON_NAME] You have 3 active scheduled c…" at bounding box center [535, 134] width 861 height 132
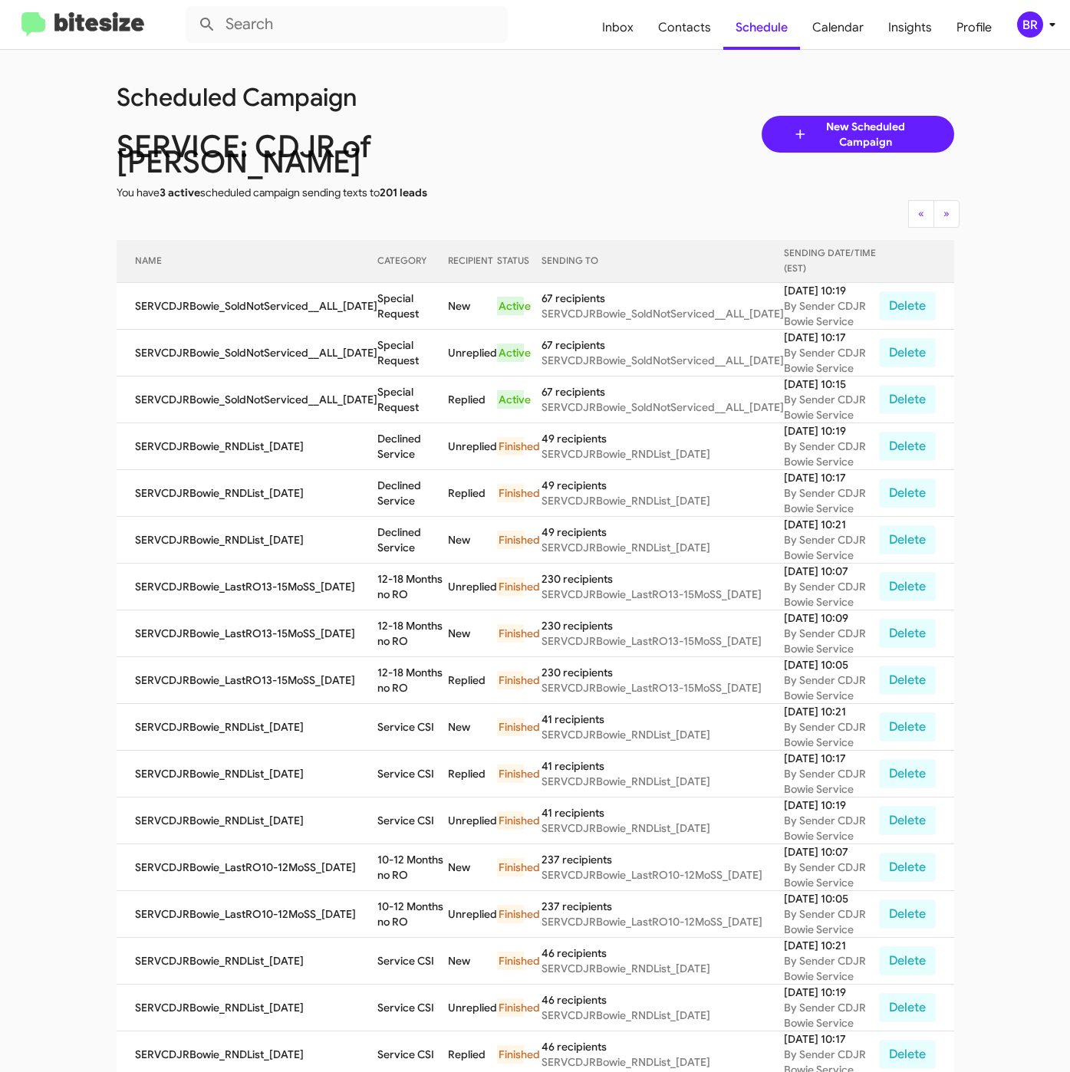
click at [561, 117] on div "Scheduled Campaign SERVICE: CDJR of [PERSON_NAME] You have 3 active scheduled c…" at bounding box center [535, 134] width 861 height 132
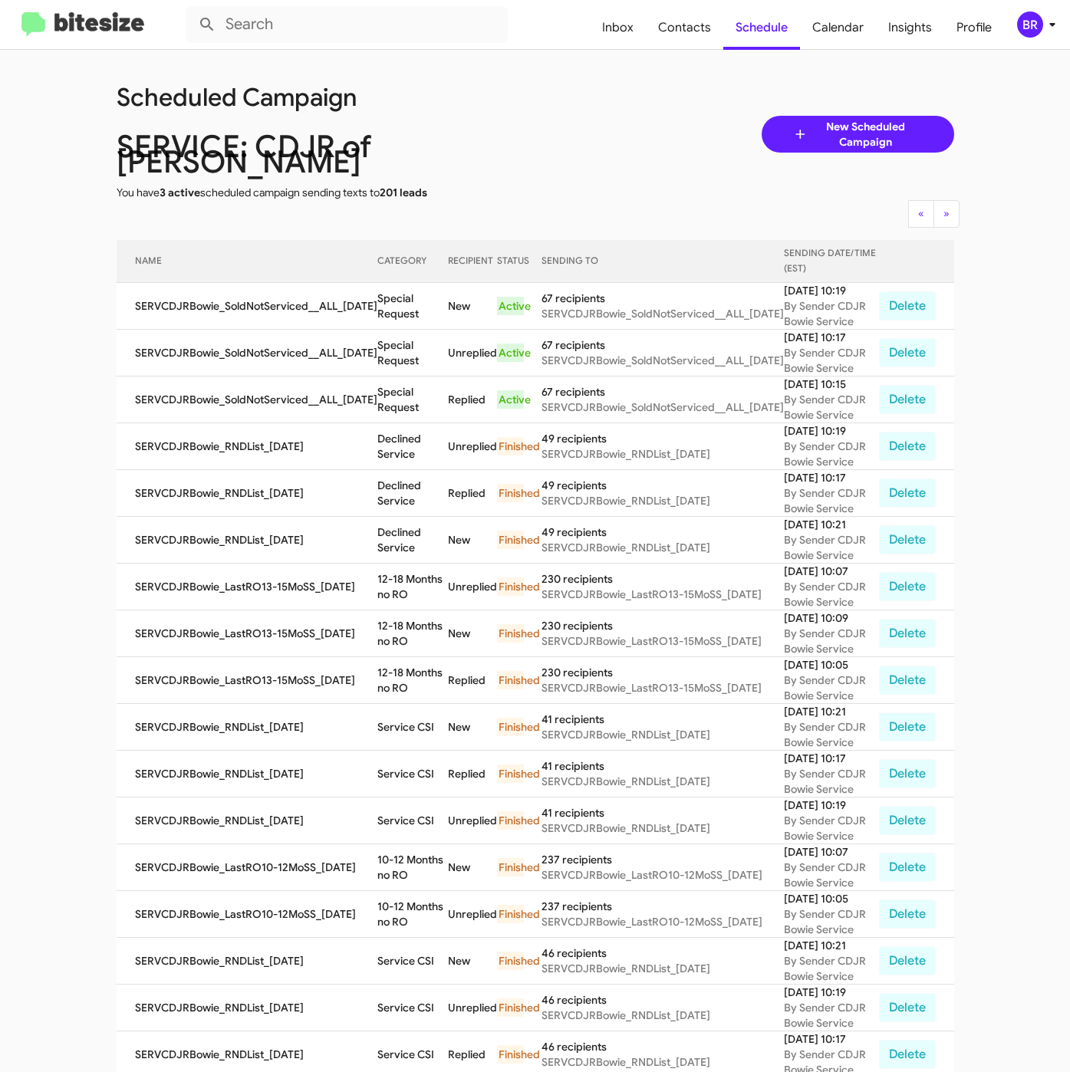
click at [561, 117] on div "Scheduled Campaign SERVICE: CDJR of [PERSON_NAME] You have 3 active scheduled c…" at bounding box center [535, 134] width 861 height 132
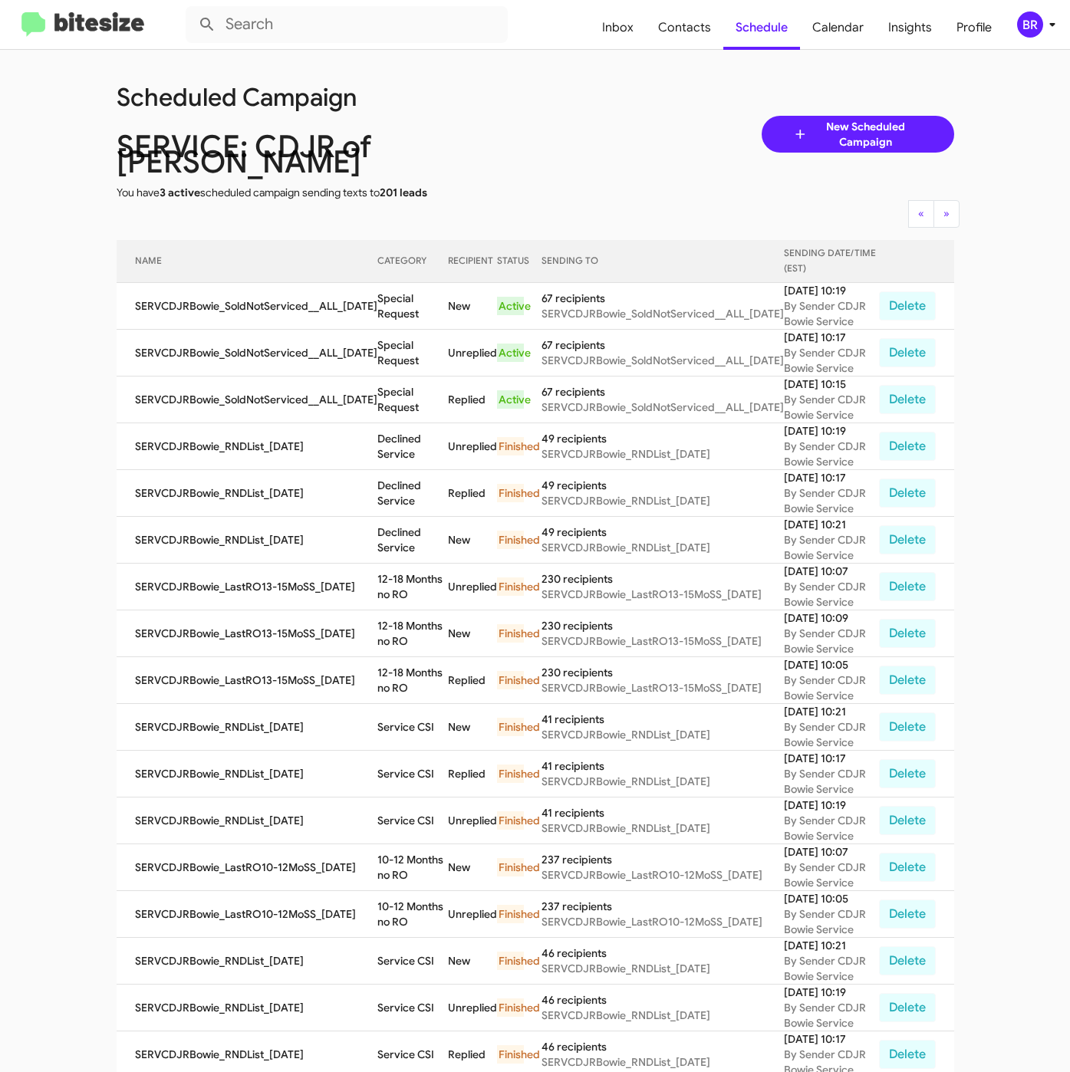
click at [561, 117] on div "Scheduled Campaign SERVICE: CDJR of [PERSON_NAME] You have 3 active scheduled c…" at bounding box center [535, 134] width 861 height 132
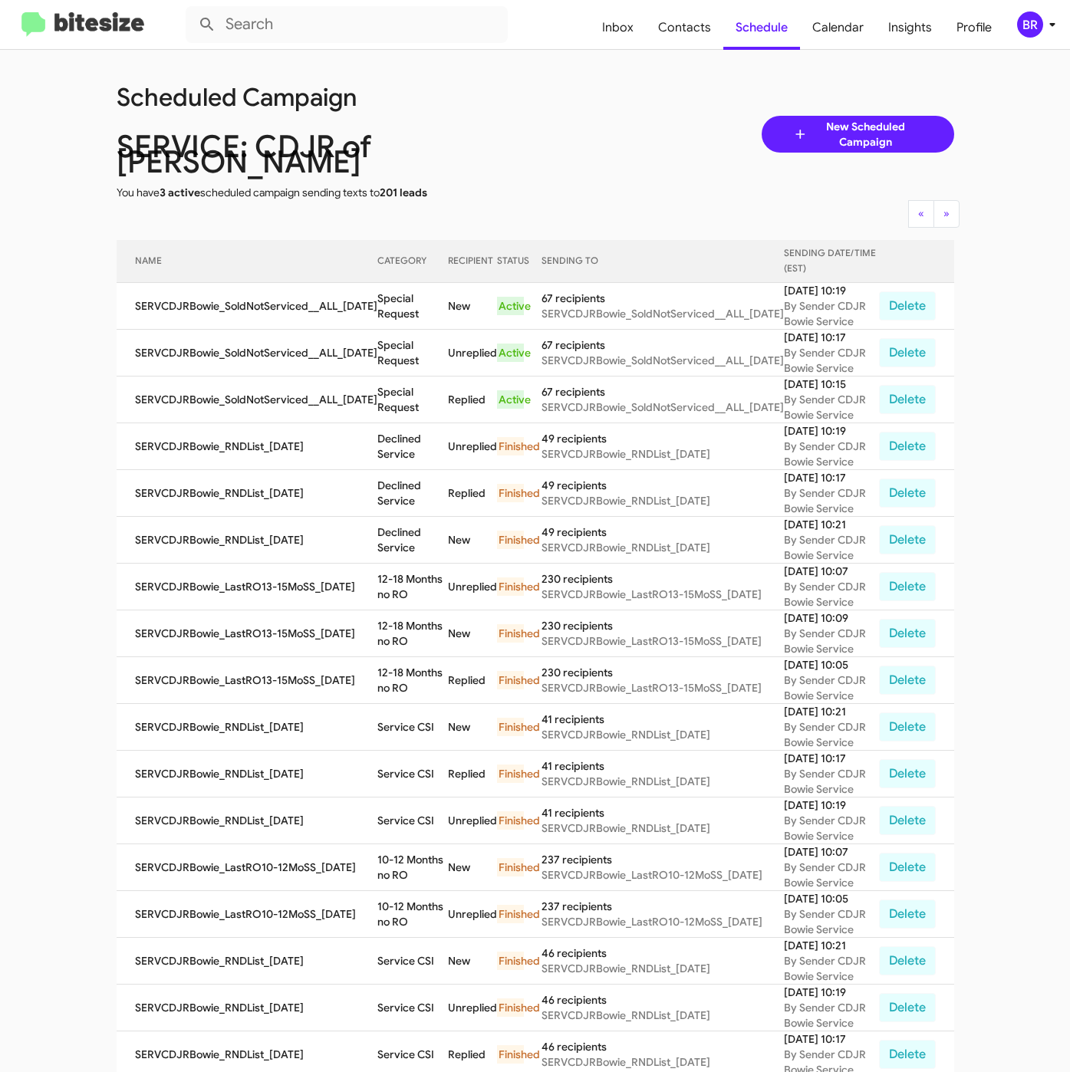
click at [561, 117] on div "Scheduled Campaign SERVICE: CDJR of [PERSON_NAME] You have 3 active scheduled c…" at bounding box center [535, 134] width 861 height 132
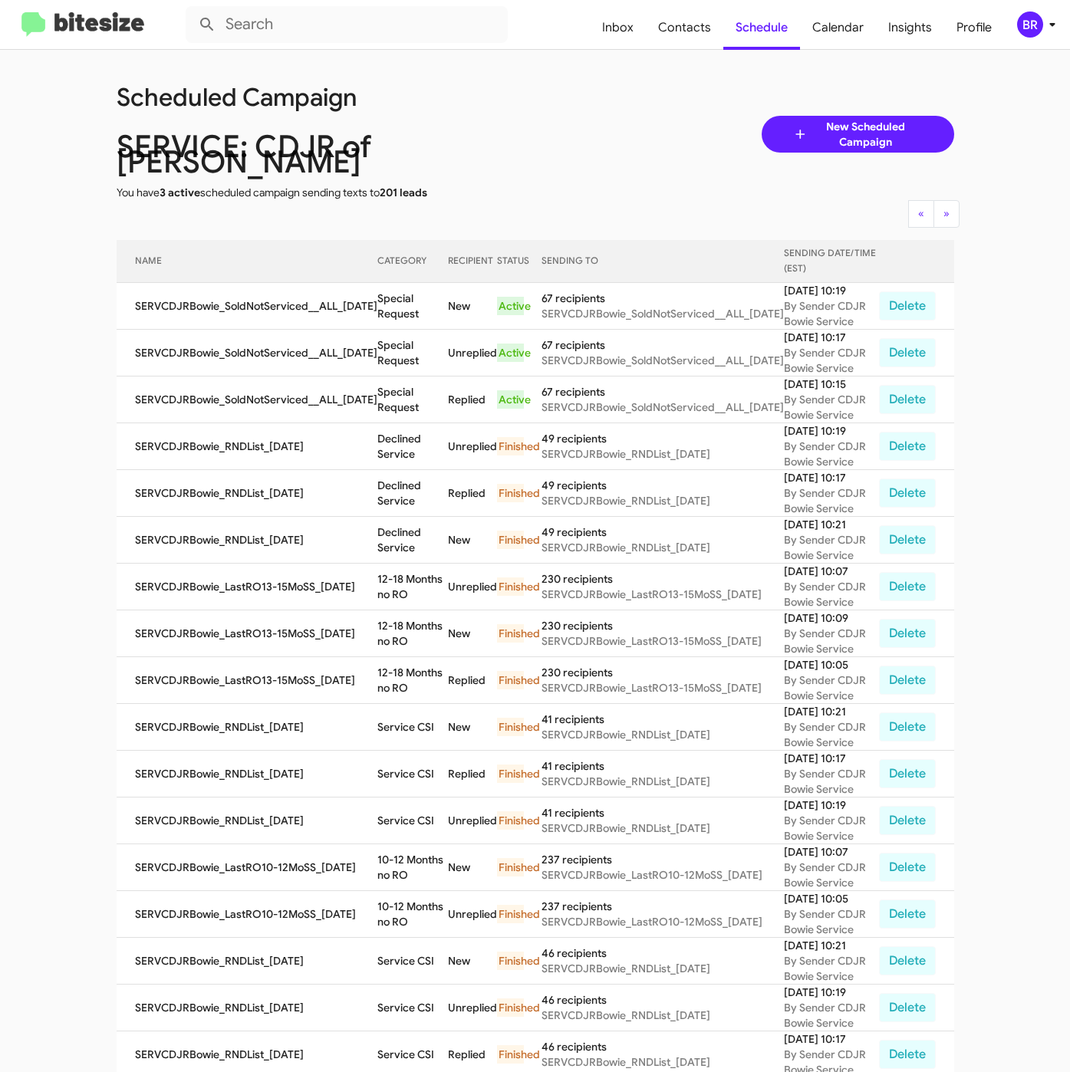
click at [561, 117] on div "Scheduled Campaign SERVICE: CDJR of [PERSON_NAME] You have 3 active scheduled c…" at bounding box center [535, 134] width 861 height 132
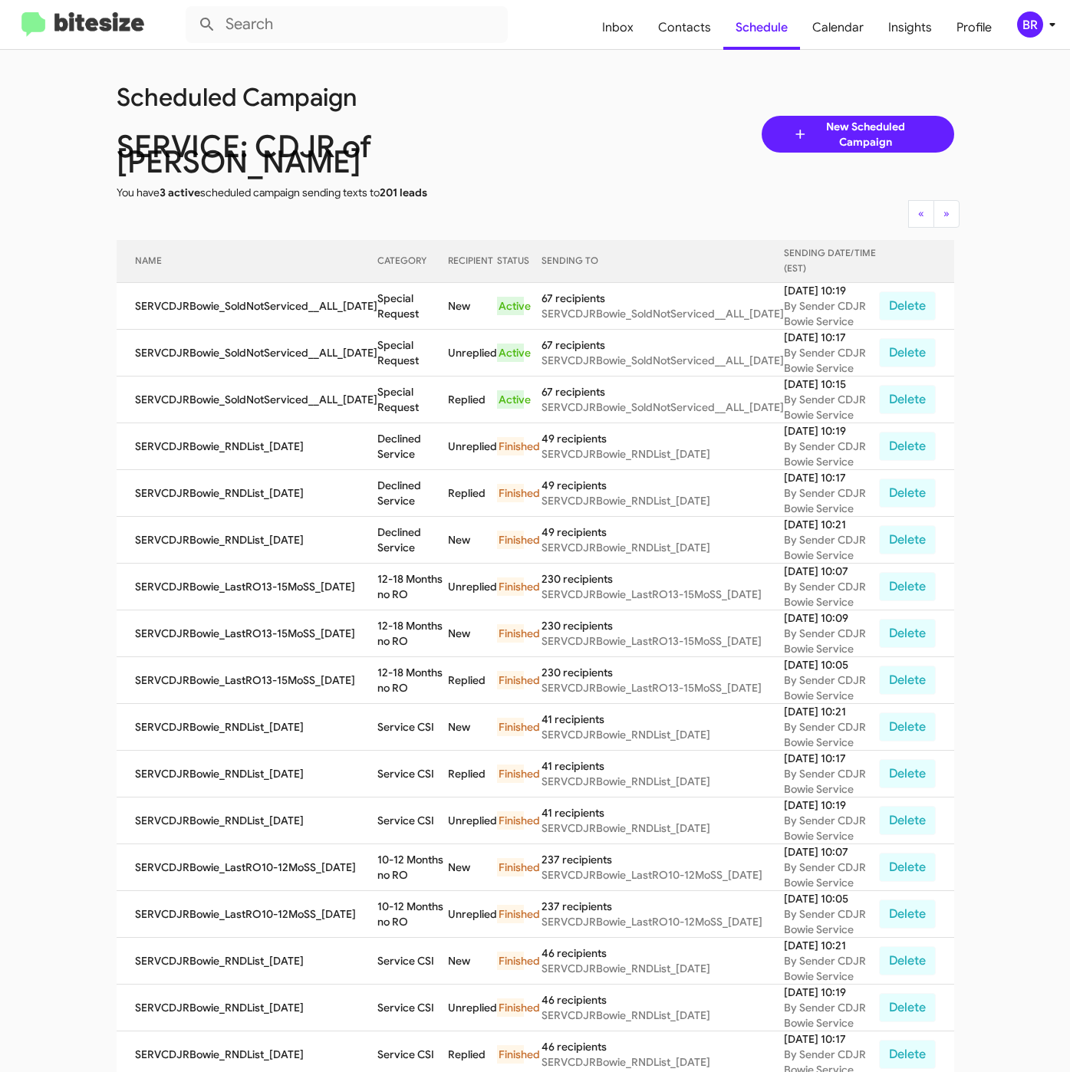
click at [561, 117] on div "Scheduled Campaign SERVICE: CDJR of [PERSON_NAME] You have 3 active scheduled c…" at bounding box center [535, 134] width 861 height 132
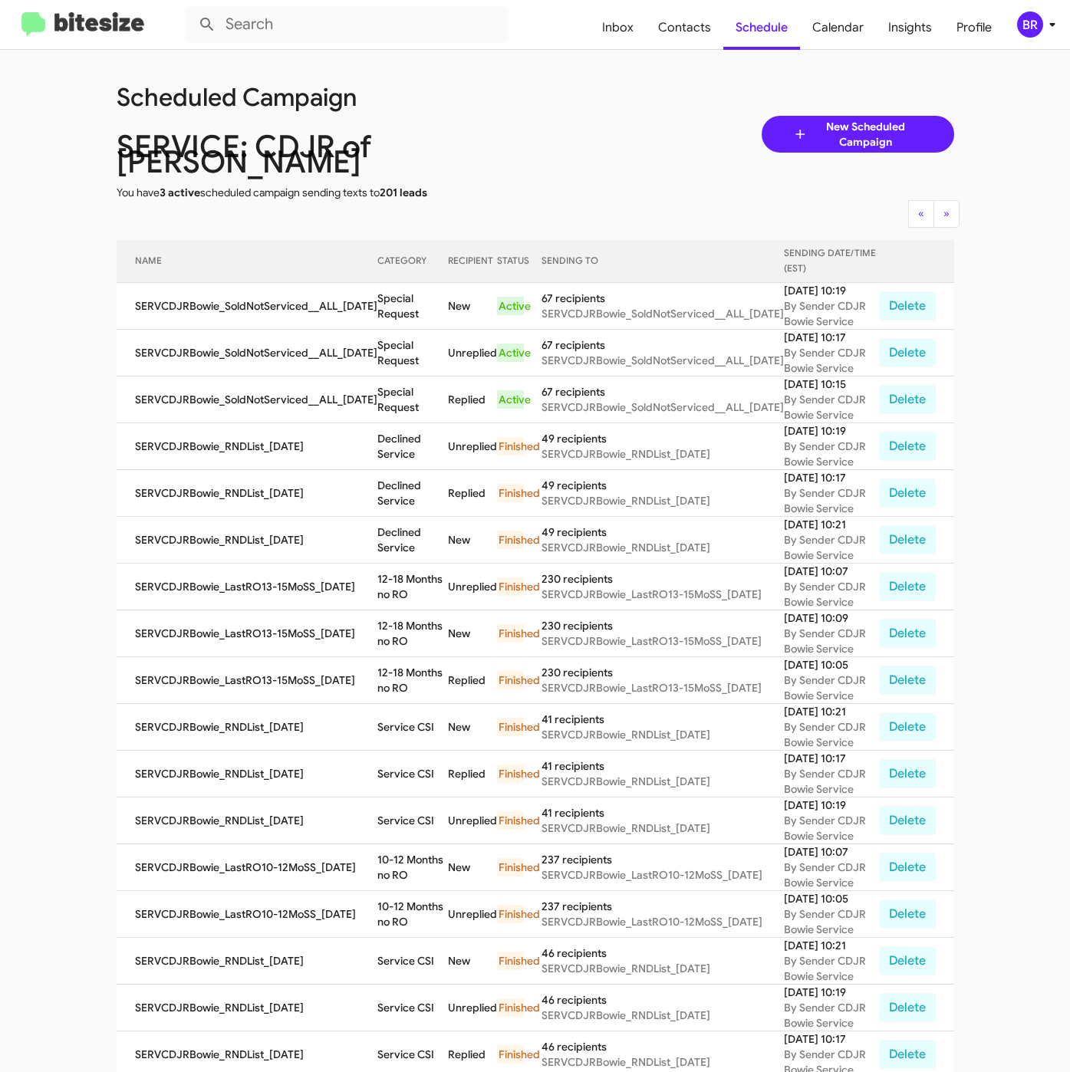
click at [561, 117] on div "Scheduled Campaign SERVICE: CDJR of [PERSON_NAME] You have 3 active scheduled c…" at bounding box center [535, 134] width 861 height 132
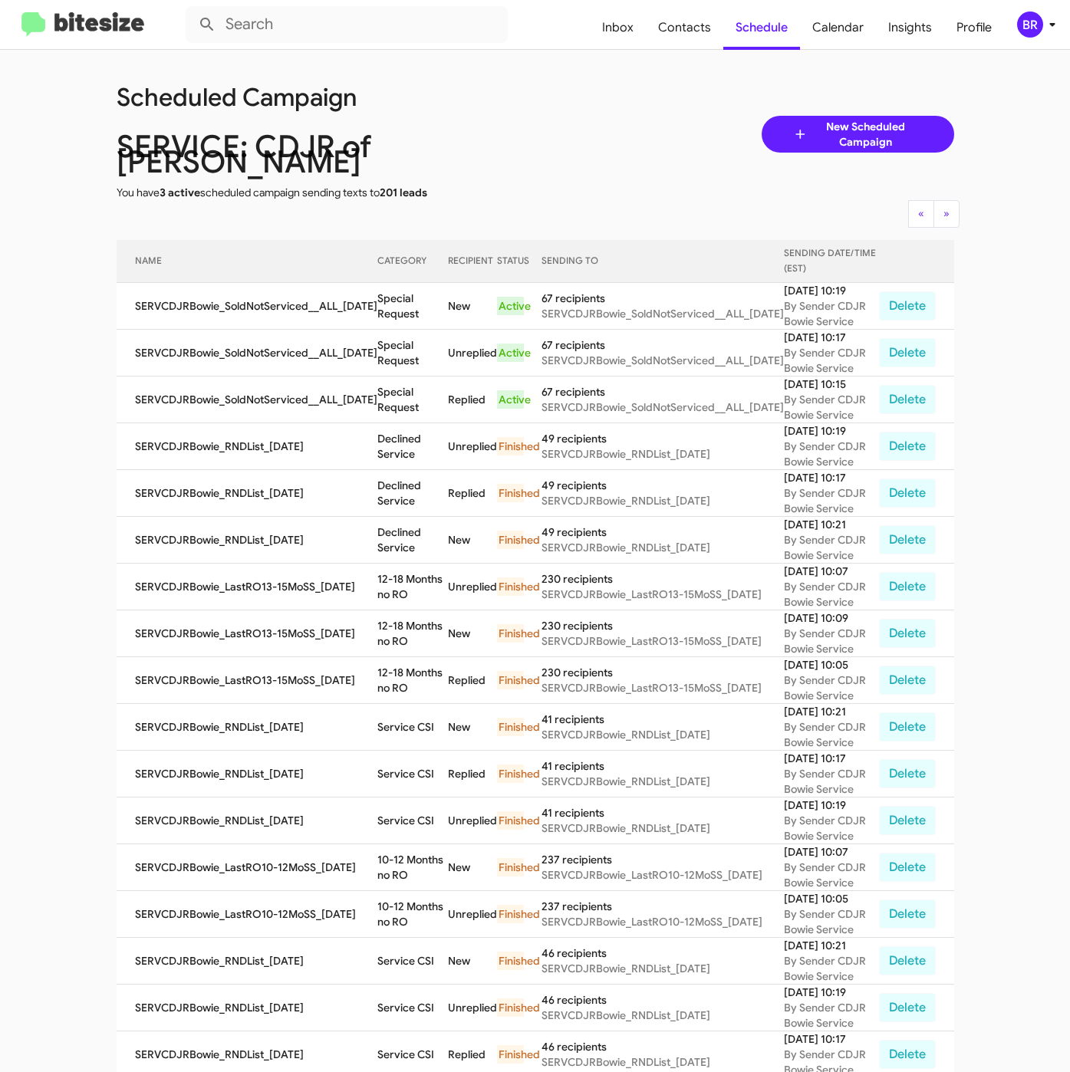
click at [561, 117] on div "Scheduled Campaign SERVICE: CDJR of [PERSON_NAME] You have 3 active scheduled c…" at bounding box center [535, 134] width 861 height 132
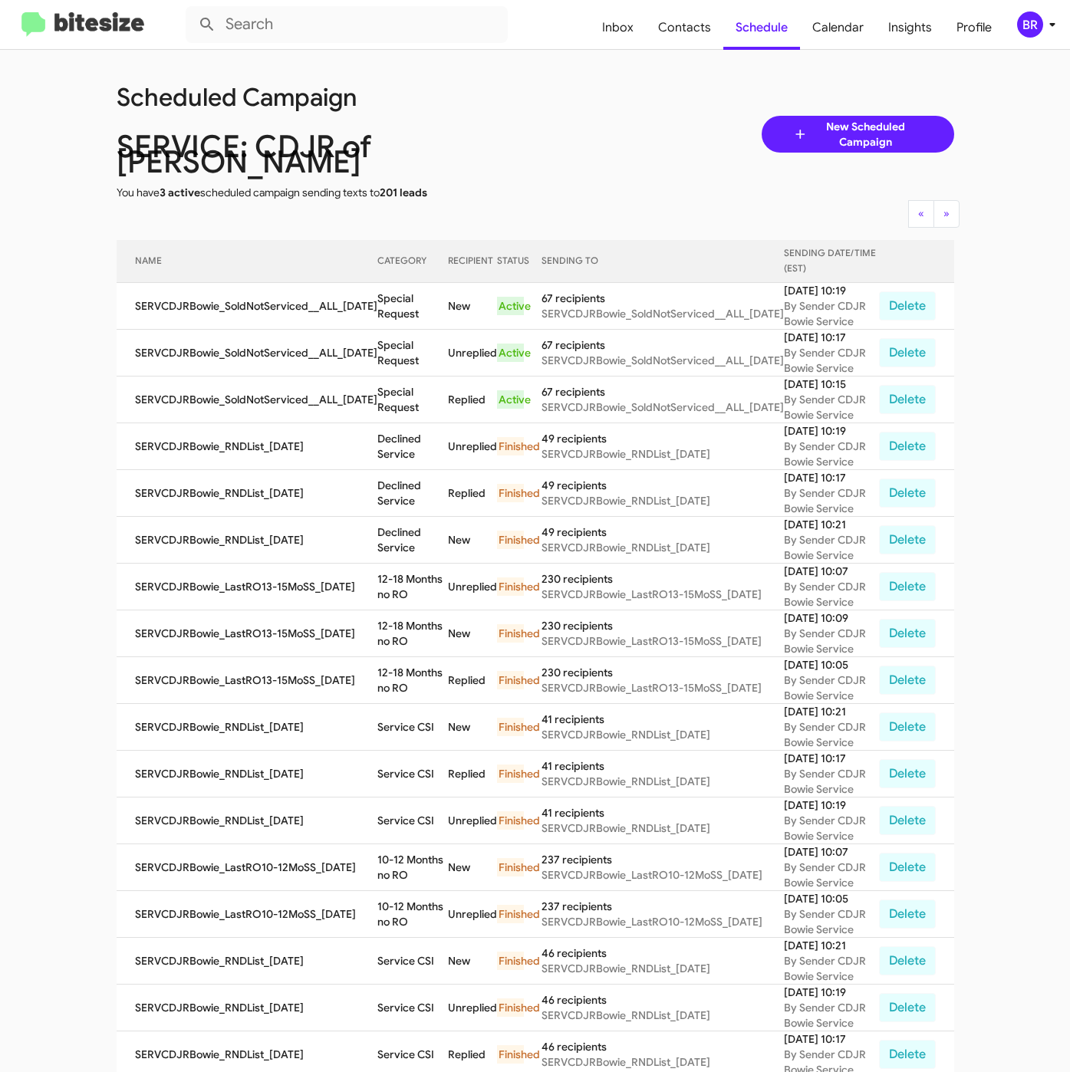
click at [561, 117] on div "Scheduled Campaign SERVICE: CDJR of [PERSON_NAME] You have 3 active scheduled c…" at bounding box center [535, 134] width 861 height 132
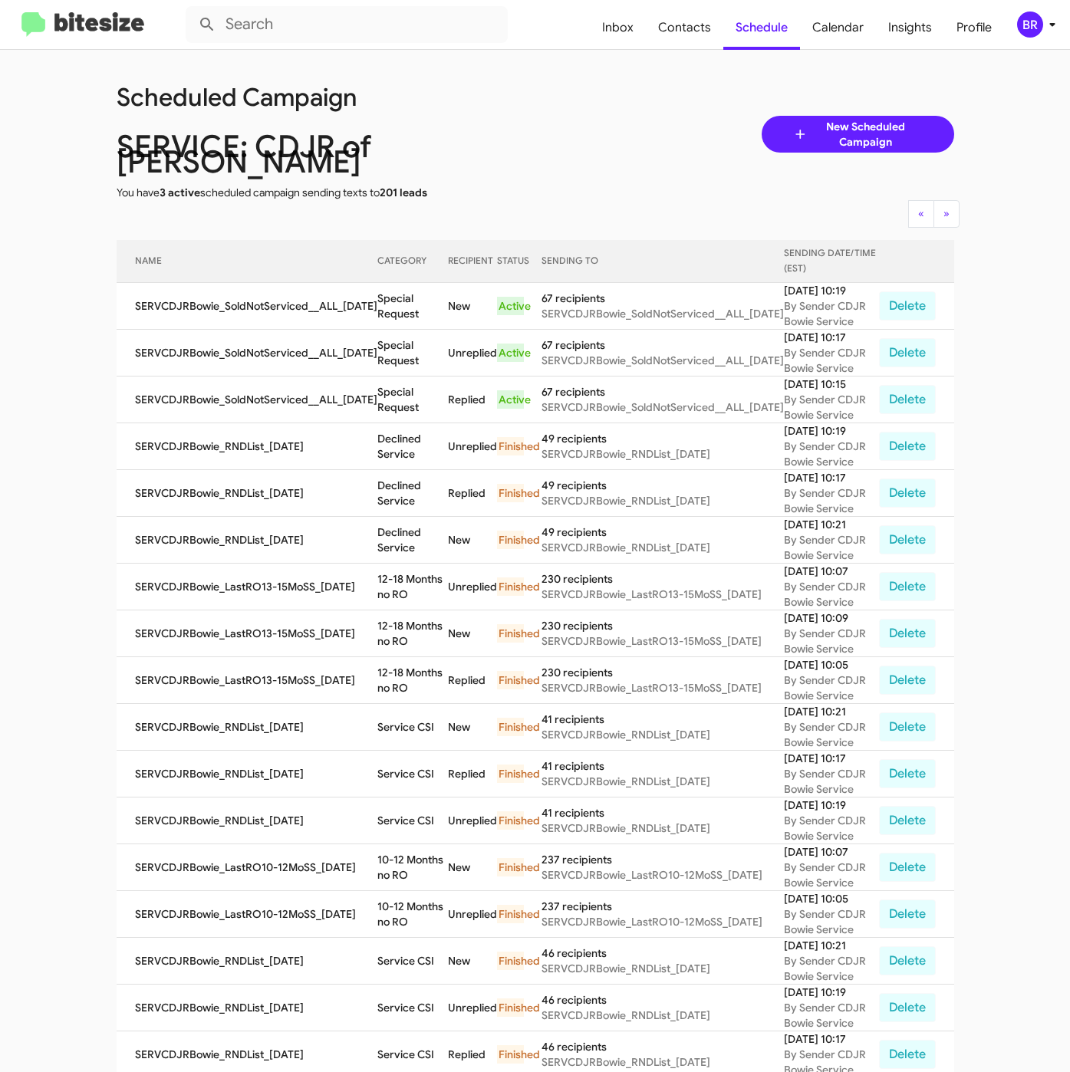
click at [561, 117] on div "Scheduled Campaign SERVICE: CDJR of [PERSON_NAME] You have 3 active scheduled c…" at bounding box center [535, 134] width 861 height 132
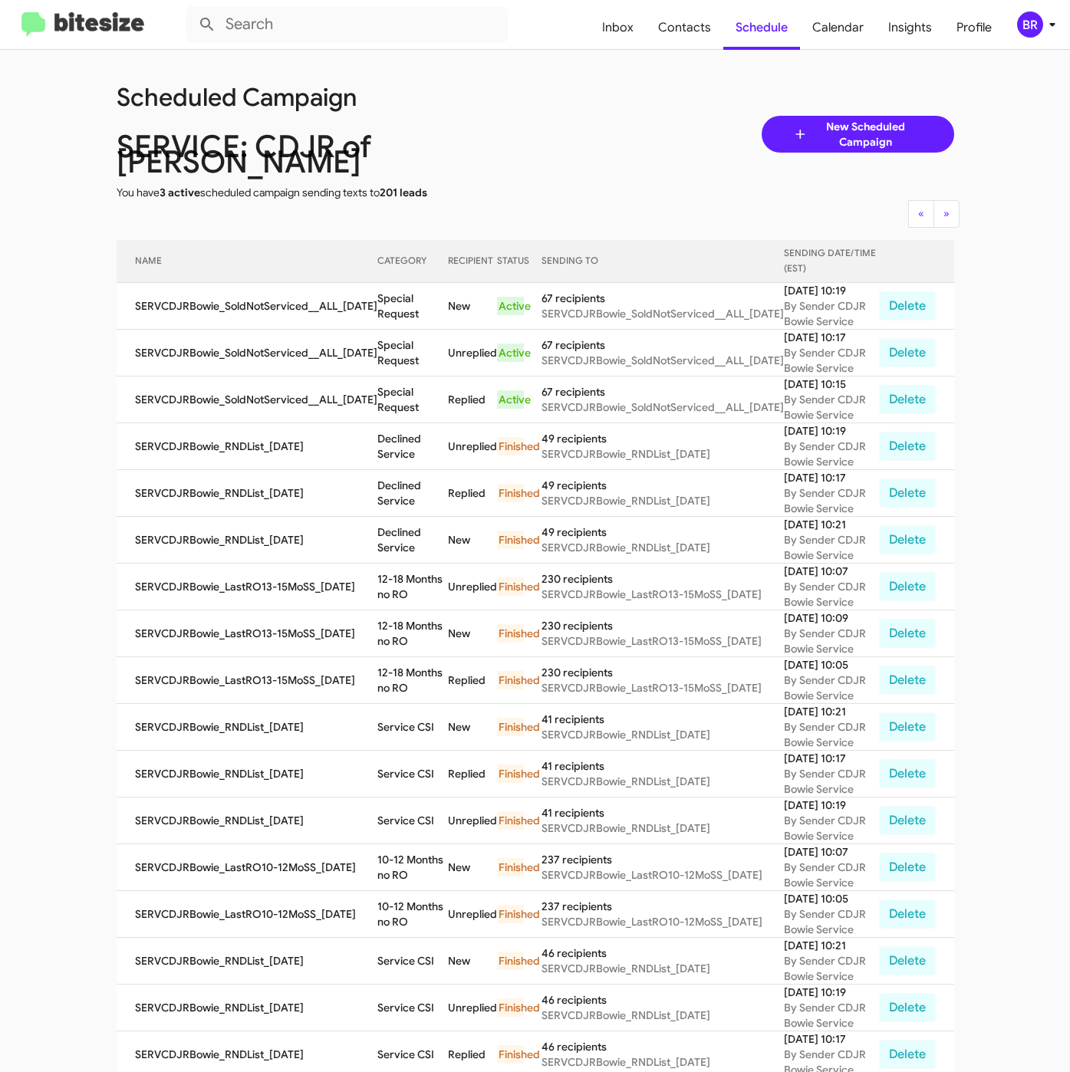
click at [561, 117] on div "Scheduled Campaign SERVICE: CDJR of [PERSON_NAME] You have 3 active scheduled c…" at bounding box center [535, 134] width 861 height 132
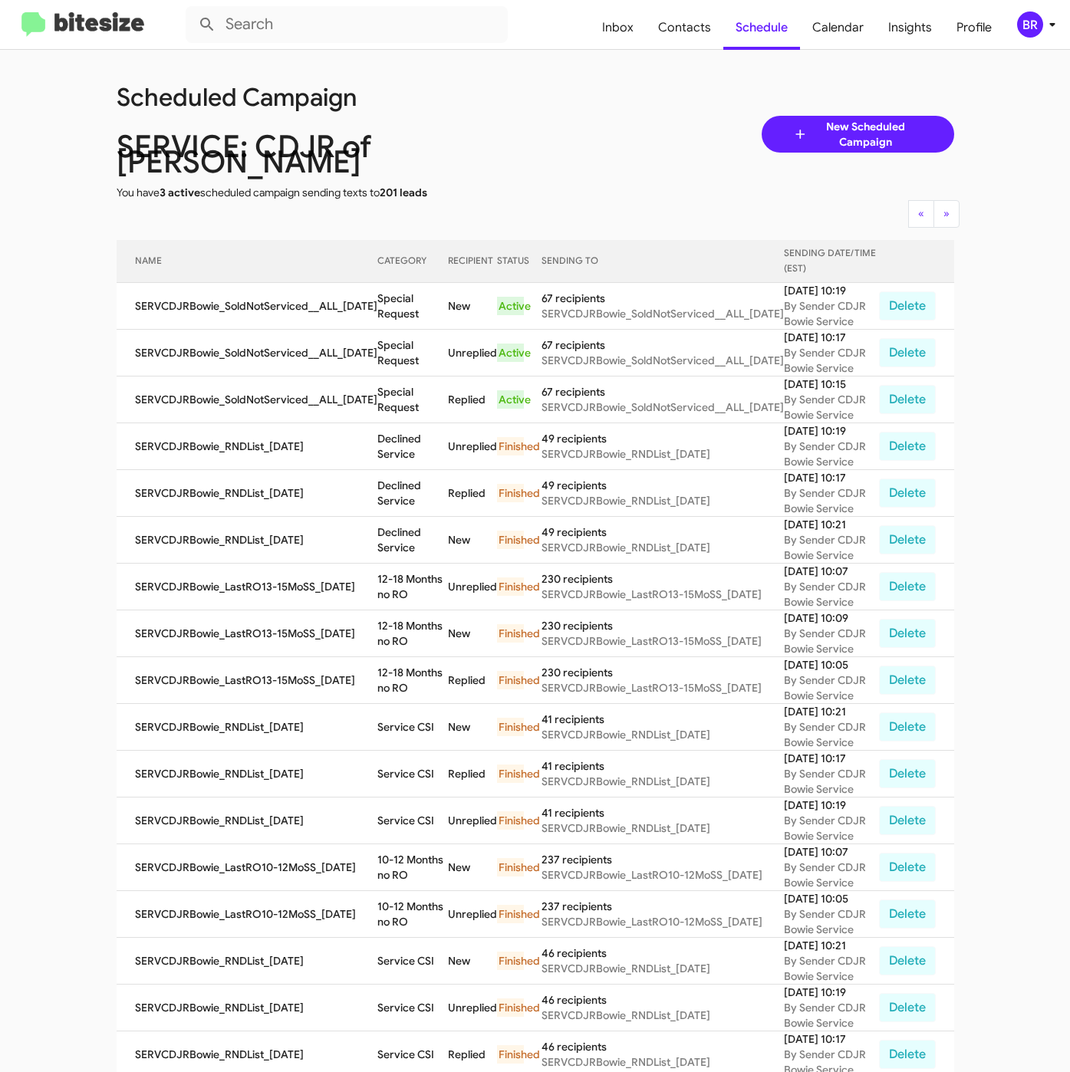
click at [561, 117] on div "Scheduled Campaign SERVICE: CDJR of [PERSON_NAME] You have 3 active scheduled c…" at bounding box center [535, 134] width 861 height 132
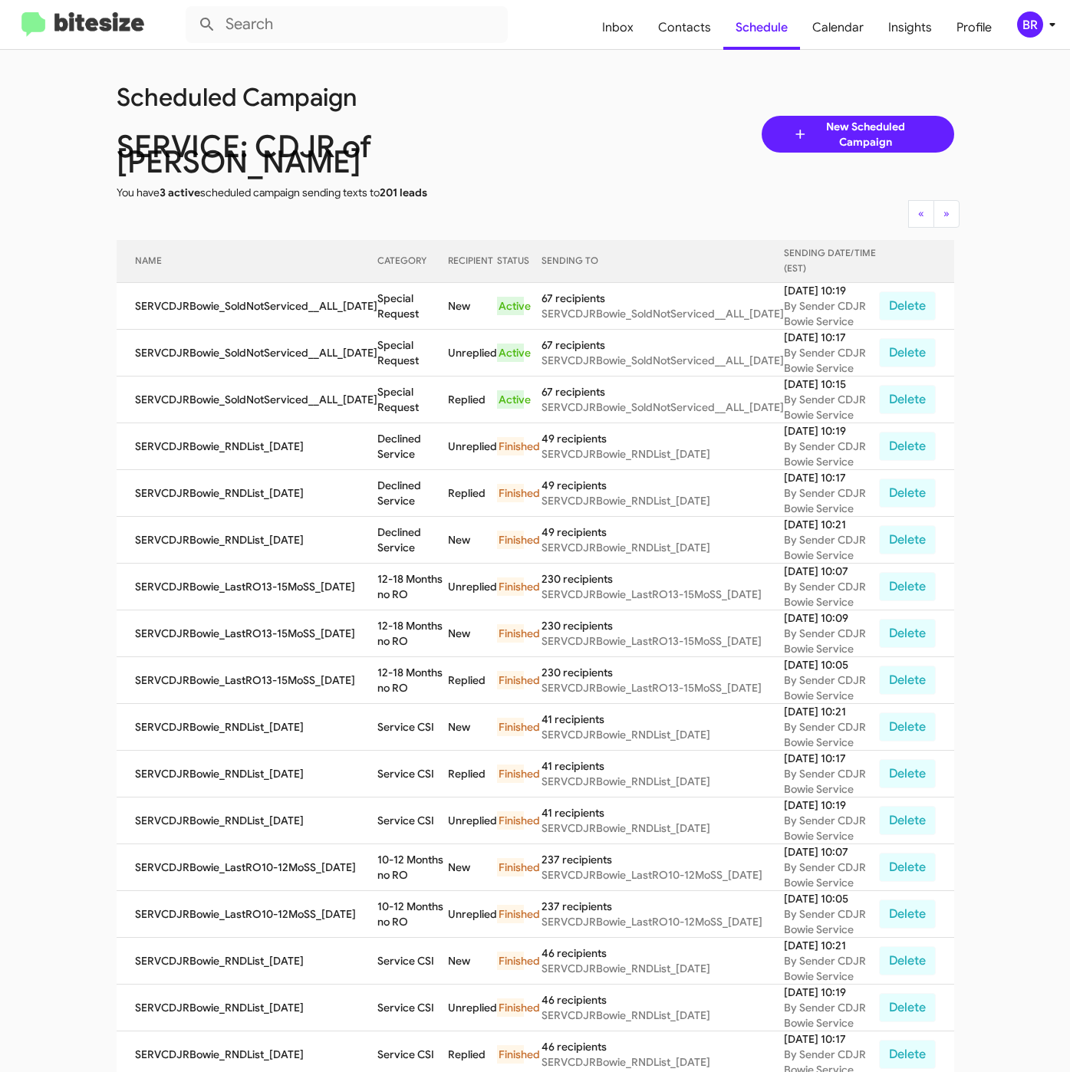
click at [561, 117] on div "Scheduled Campaign SERVICE: CDJR of [PERSON_NAME] You have 3 active scheduled c…" at bounding box center [535, 134] width 861 height 132
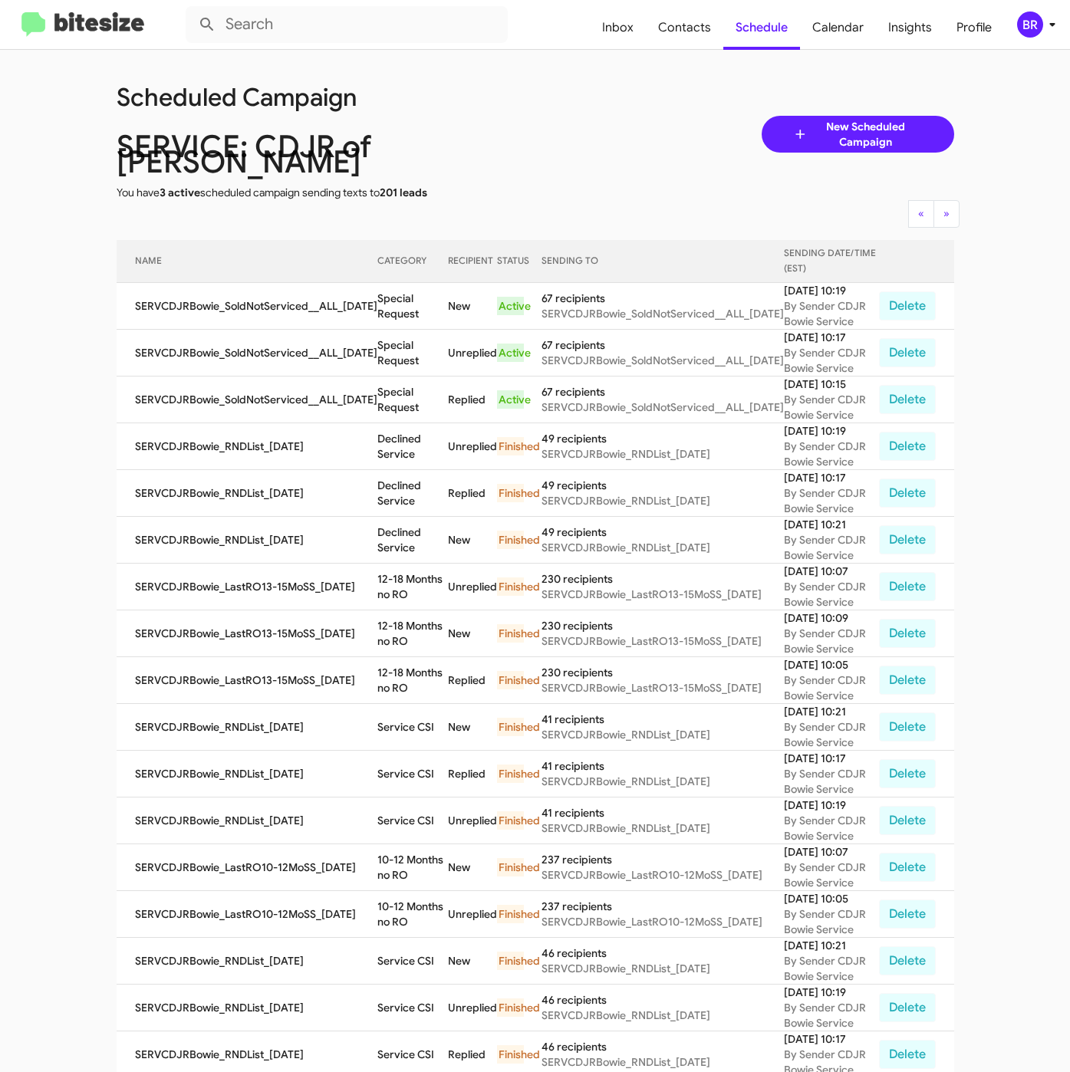
click at [561, 117] on div "Scheduled Campaign SERVICE: CDJR of [PERSON_NAME] You have 3 active scheduled c…" at bounding box center [535, 134] width 861 height 132
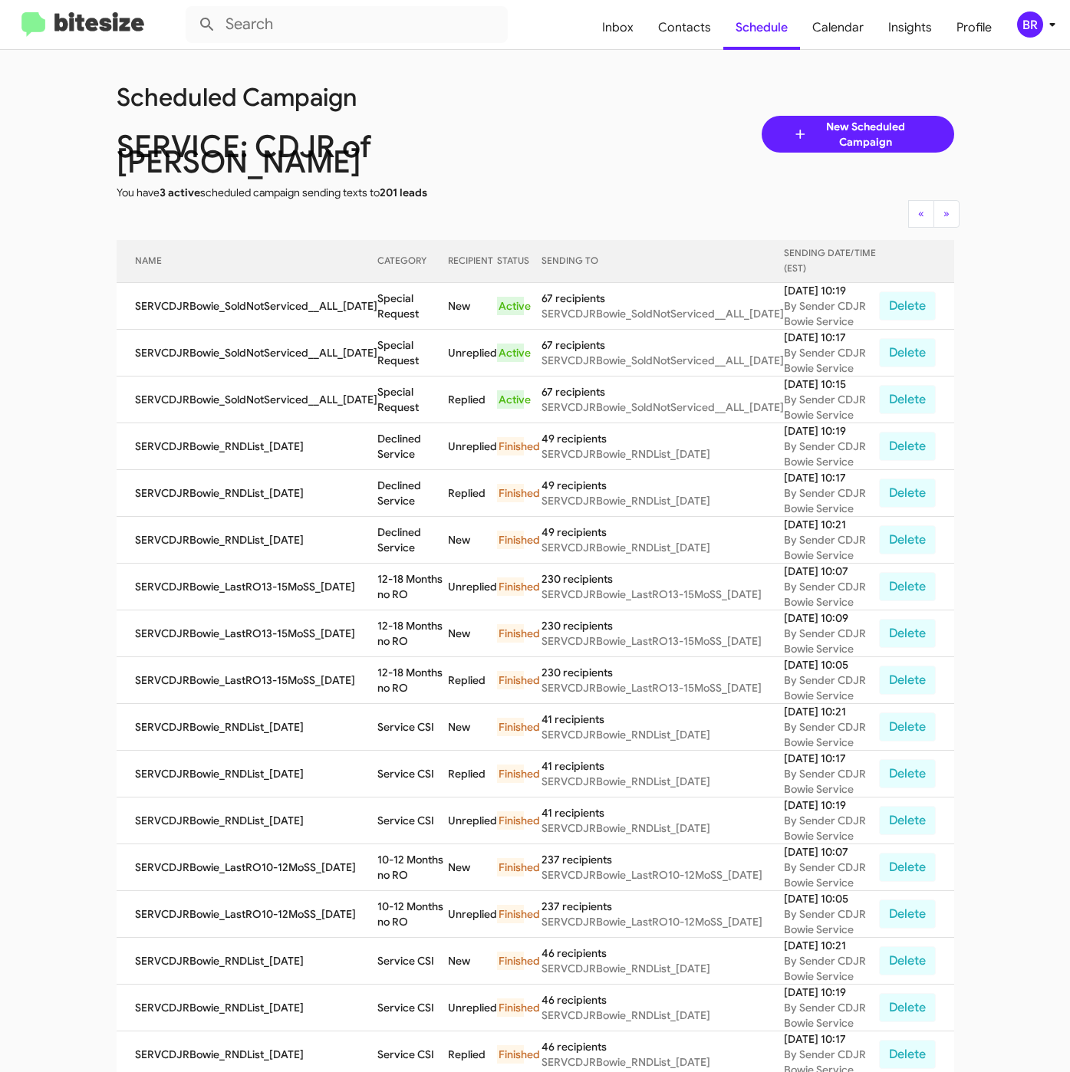
click at [561, 117] on div "Scheduled Campaign SERVICE: CDJR of [PERSON_NAME] You have 3 active scheduled c…" at bounding box center [535, 134] width 861 height 132
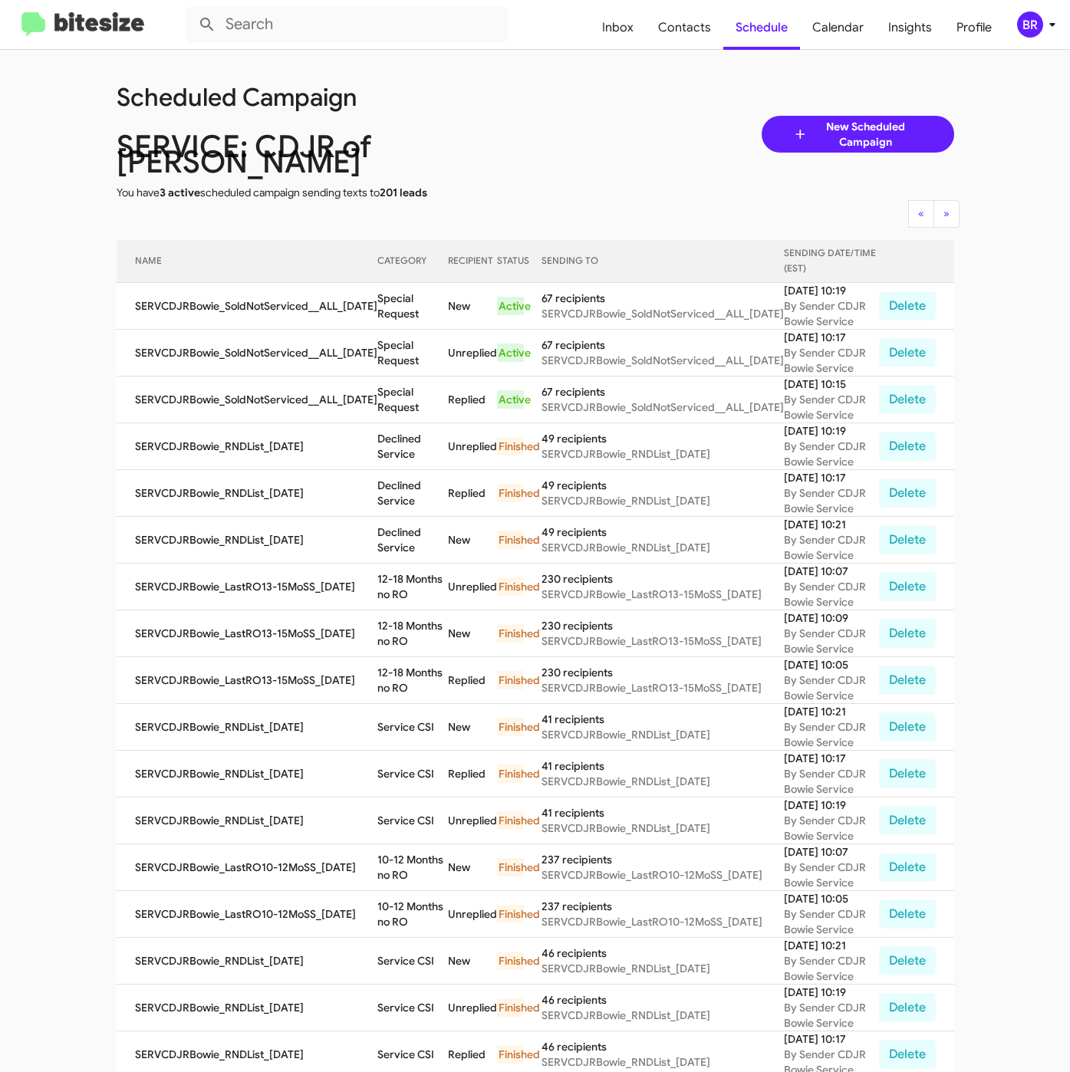
click at [561, 117] on div "Scheduled Campaign SERVICE: CDJR of [PERSON_NAME] You have 3 active scheduled c…" at bounding box center [535, 134] width 861 height 132
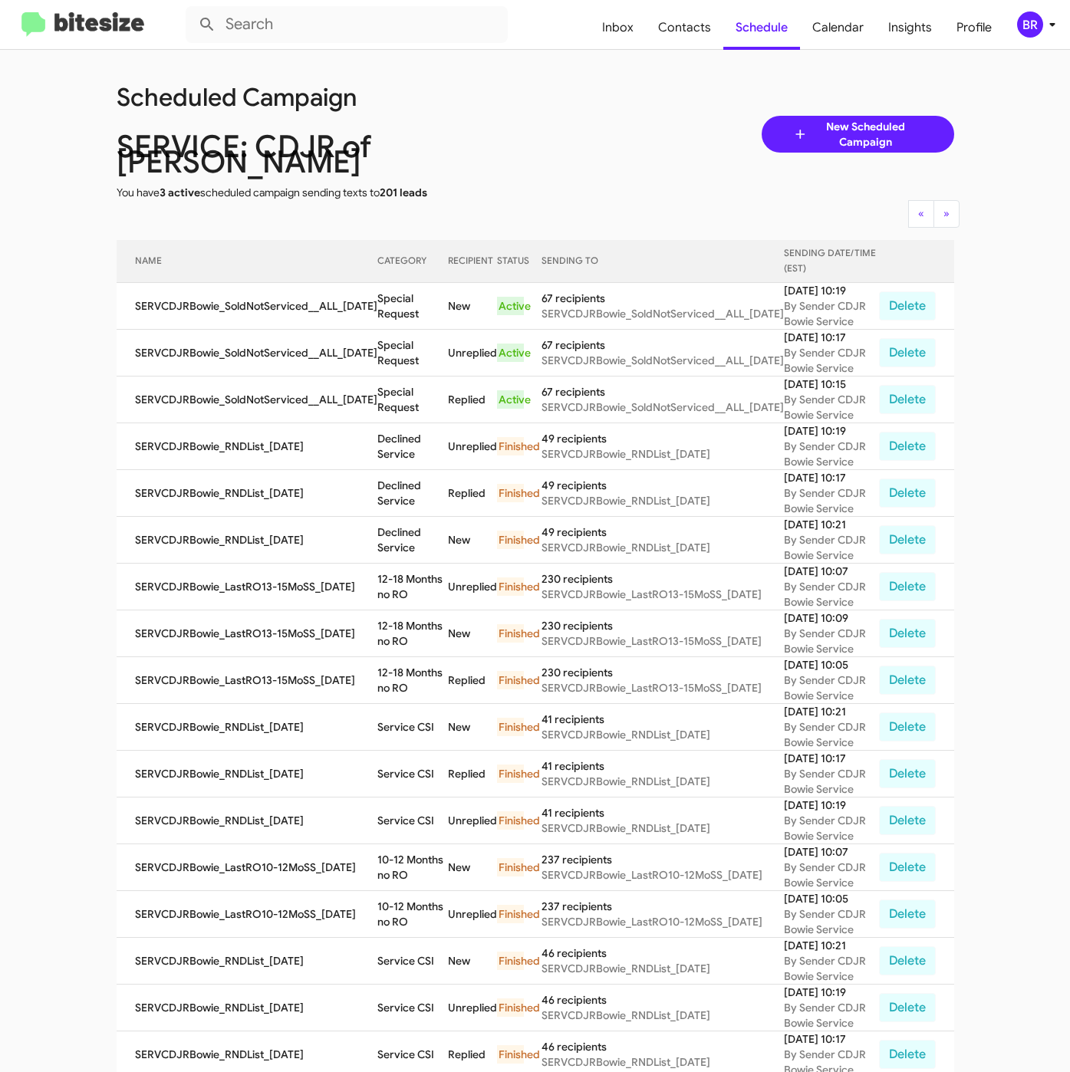
click at [561, 117] on div "Scheduled Campaign SERVICE: CDJR of [PERSON_NAME] You have 3 active scheduled c…" at bounding box center [535, 134] width 861 height 132
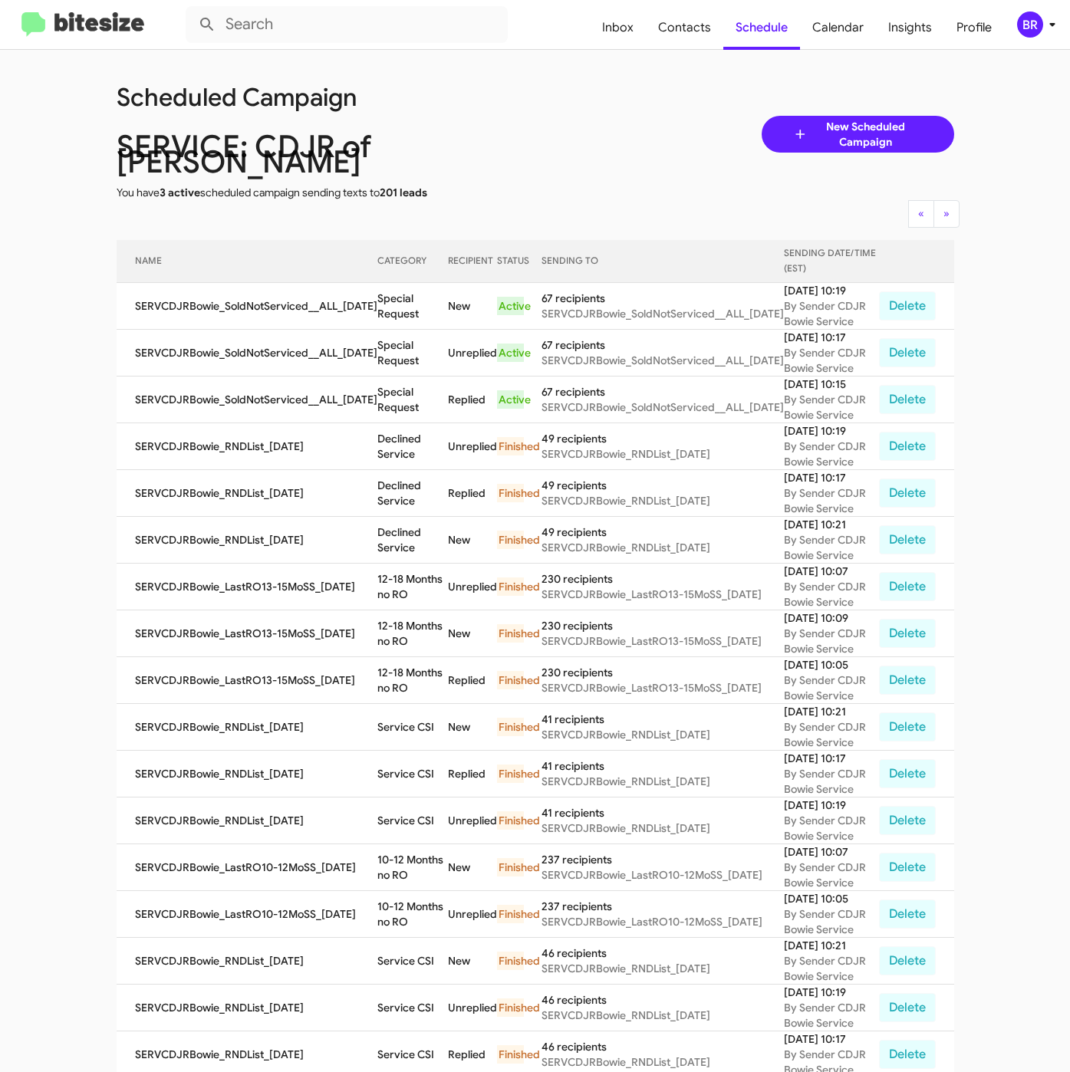
click at [561, 117] on div "Scheduled Campaign SERVICE: CDJR of [PERSON_NAME] You have 3 active scheduled c…" at bounding box center [535, 134] width 861 height 132
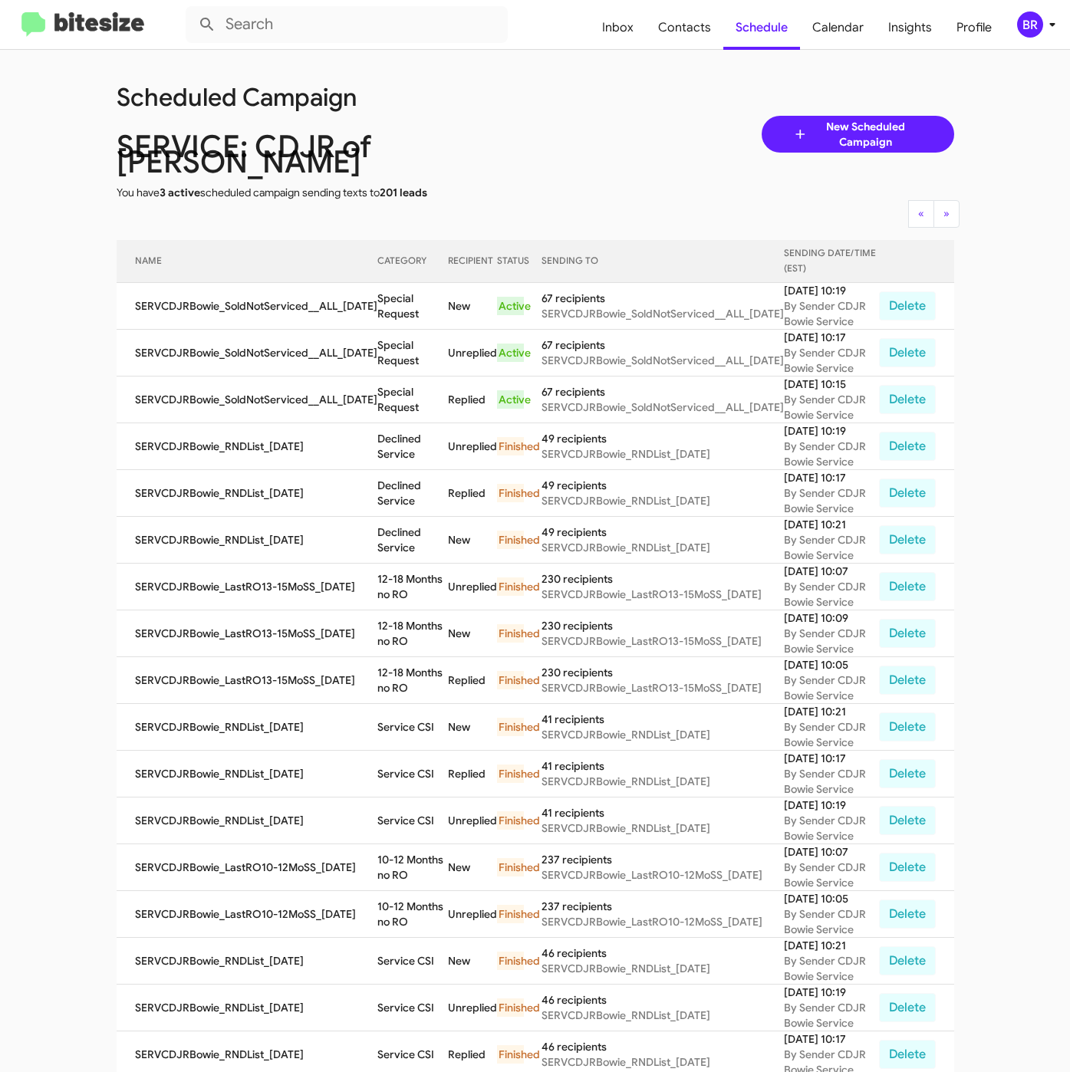
click at [561, 117] on div "Scheduled Campaign SERVICE: CDJR of [PERSON_NAME] You have 3 active scheduled c…" at bounding box center [535, 134] width 861 height 132
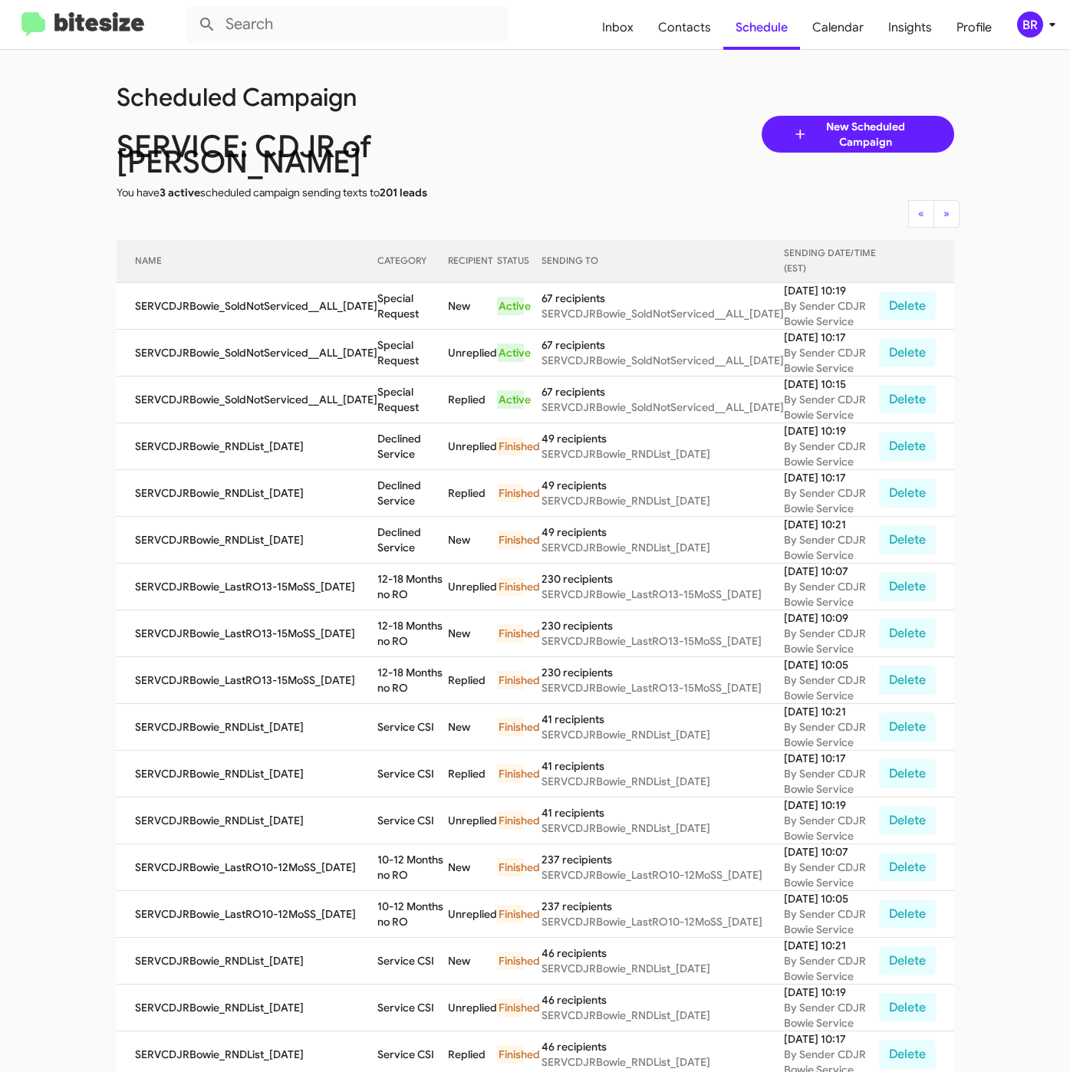
click at [561, 117] on div "Scheduled Campaign SERVICE: CDJR of [PERSON_NAME] You have 3 active scheduled c…" at bounding box center [535, 134] width 861 height 132
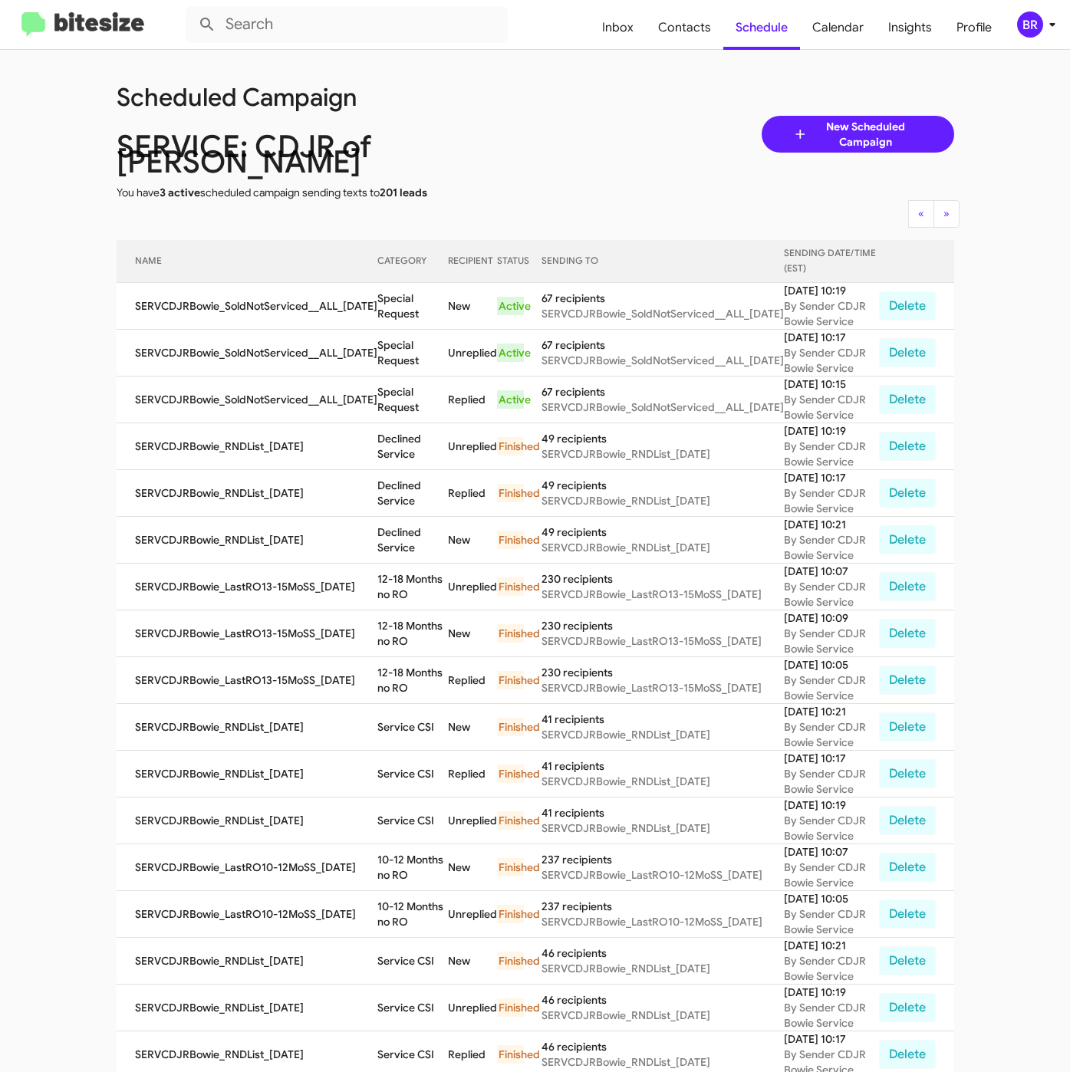
click at [561, 117] on div "Scheduled Campaign SERVICE: CDJR of [PERSON_NAME] You have 3 active scheduled c…" at bounding box center [535, 134] width 861 height 132
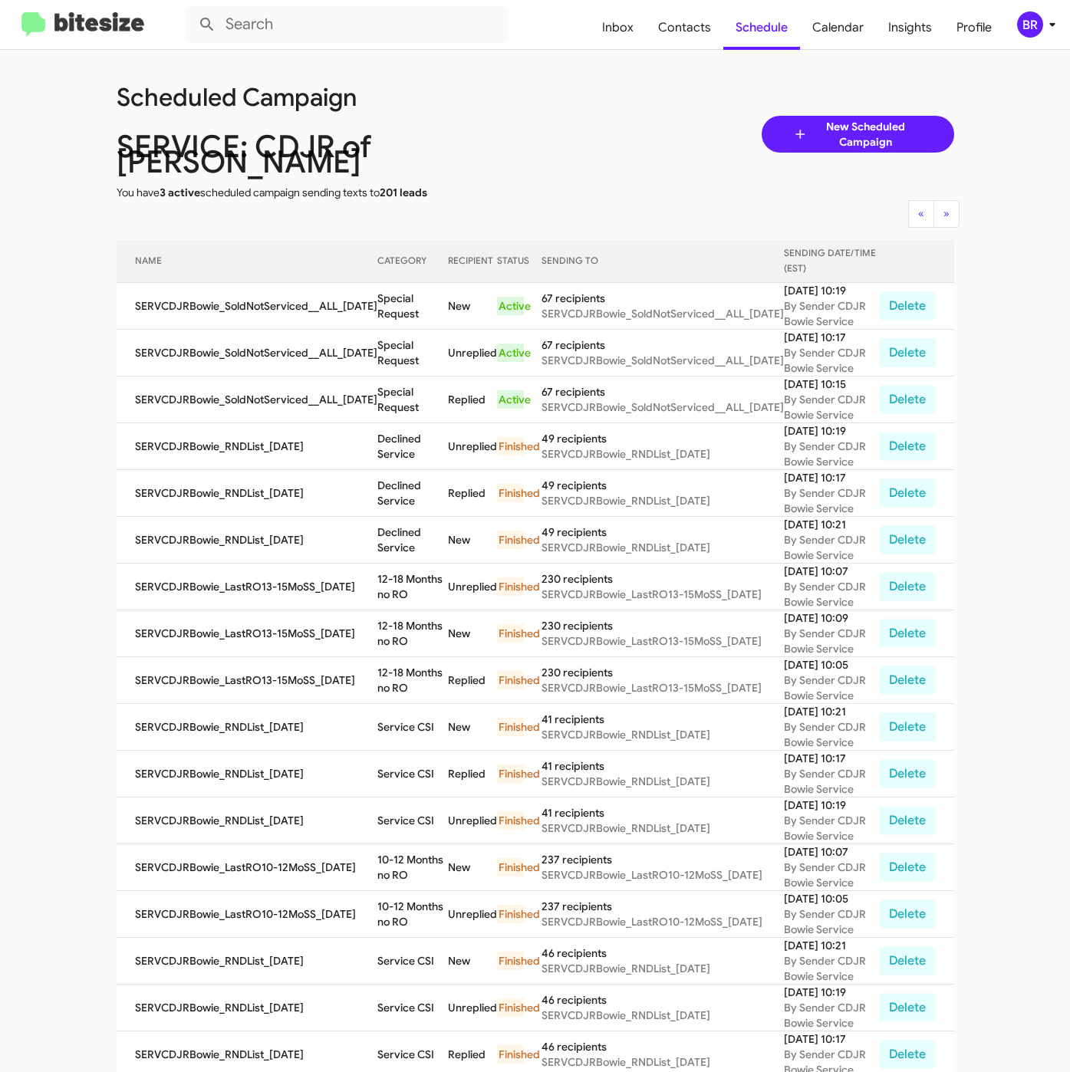
click at [561, 117] on div "Scheduled Campaign SERVICE: CDJR of [PERSON_NAME] You have 3 active scheduled c…" at bounding box center [535, 134] width 861 height 132
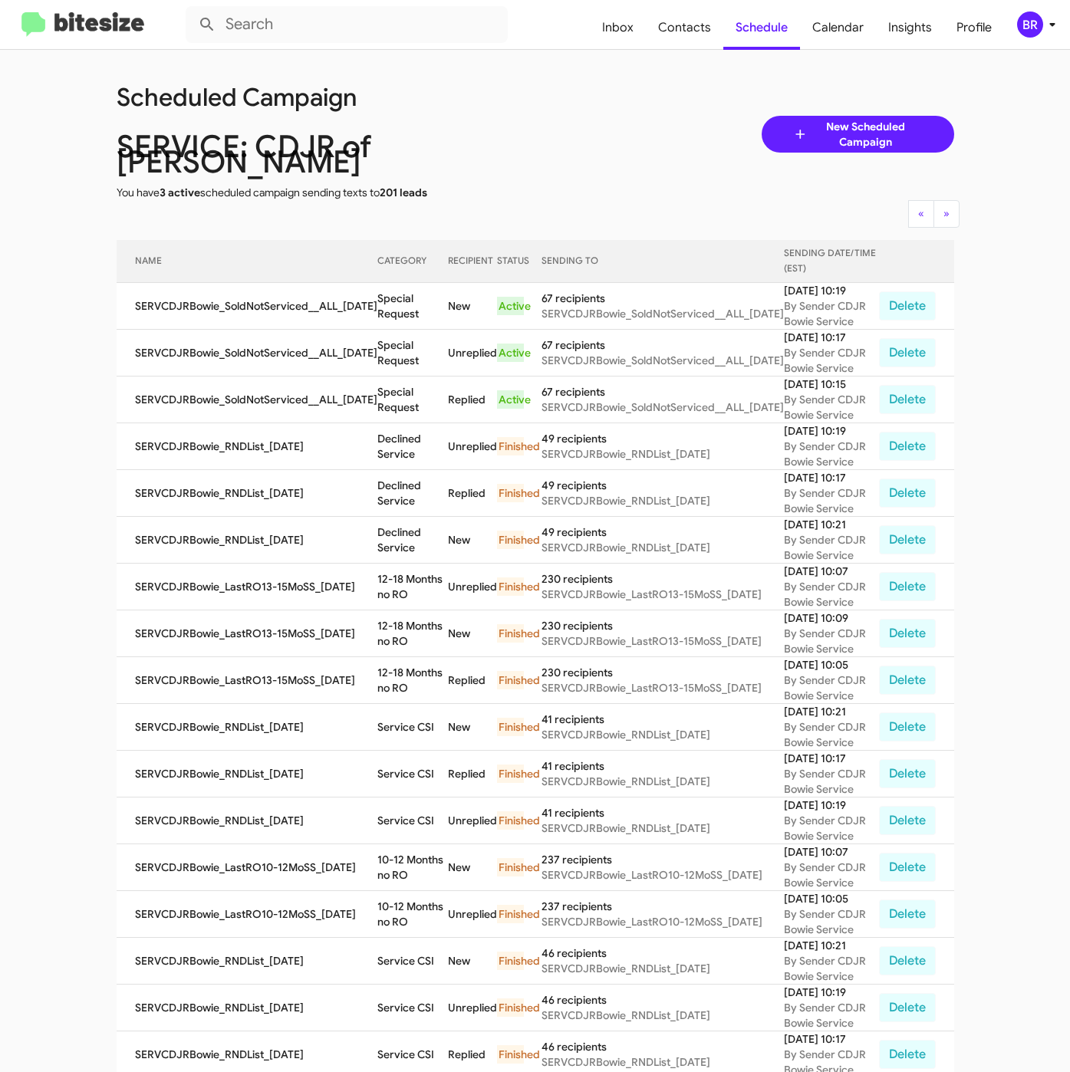
click at [561, 117] on div "Scheduled Campaign SERVICE: CDJR of [PERSON_NAME] You have 3 active scheduled c…" at bounding box center [535, 134] width 861 height 132
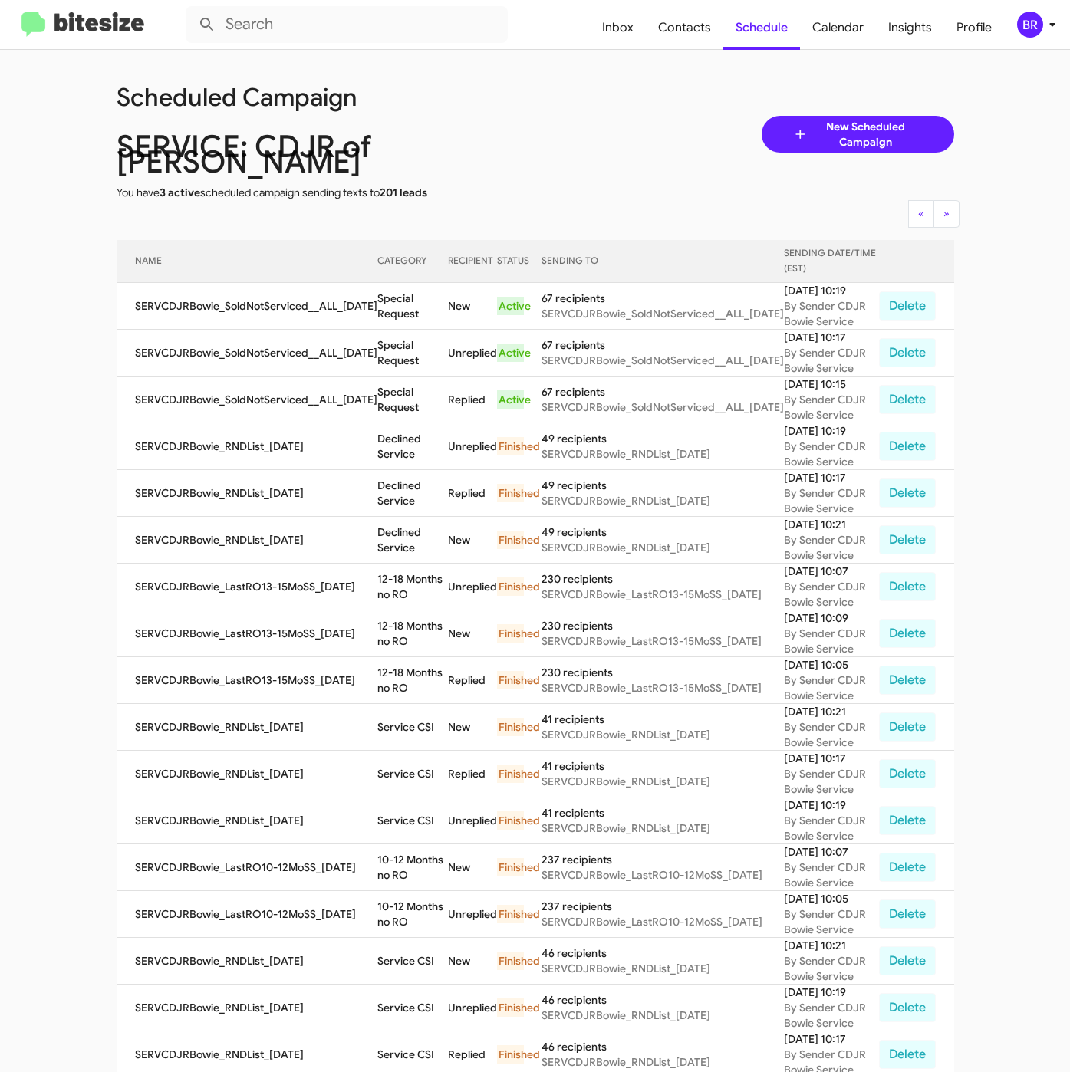
click at [561, 117] on div "Scheduled Campaign SERVICE: CDJR of [PERSON_NAME] You have 3 active scheduled c…" at bounding box center [535, 134] width 861 height 132
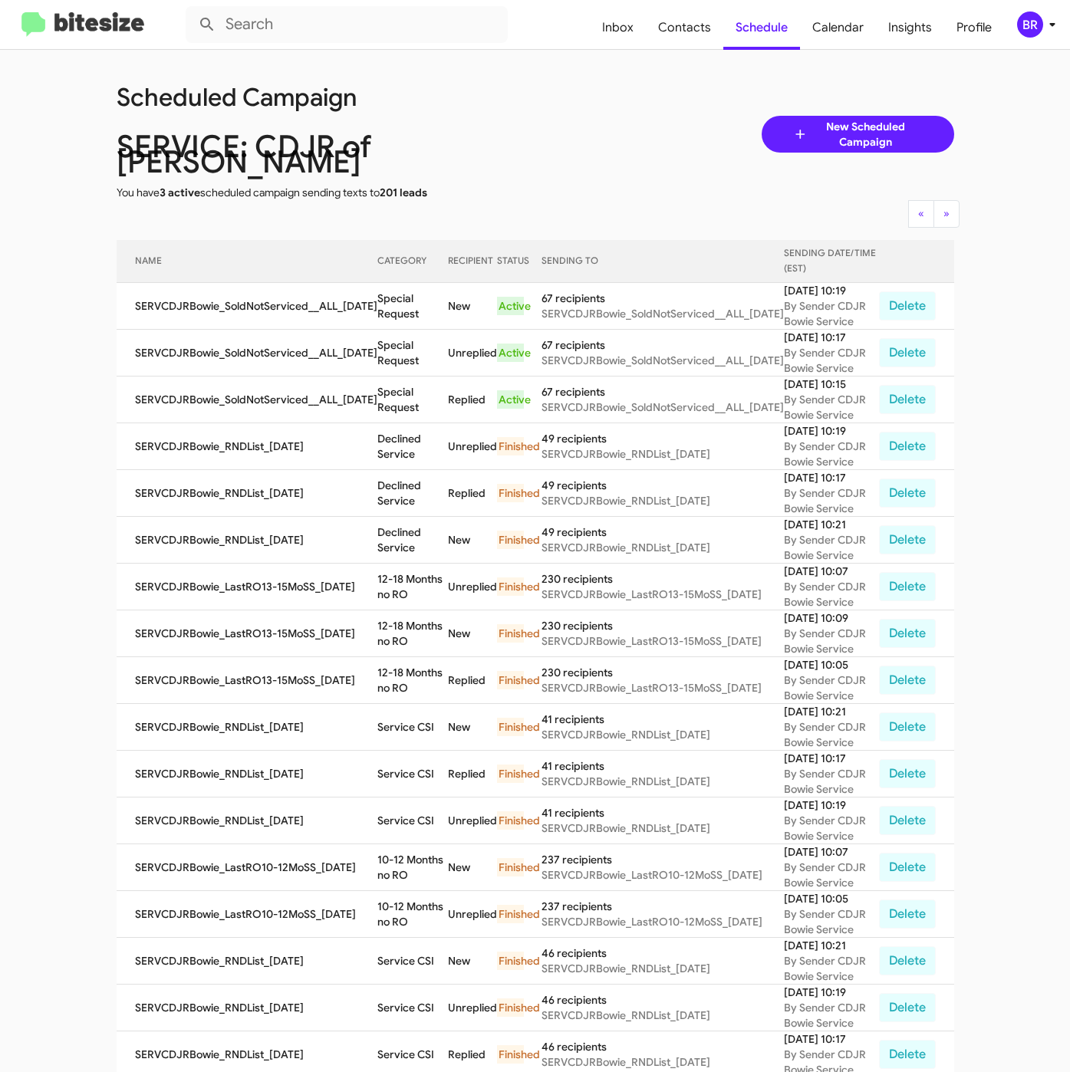
click at [561, 117] on div "Scheduled Campaign SERVICE: CDJR of [PERSON_NAME] You have 3 active scheduled c…" at bounding box center [535, 134] width 861 height 132
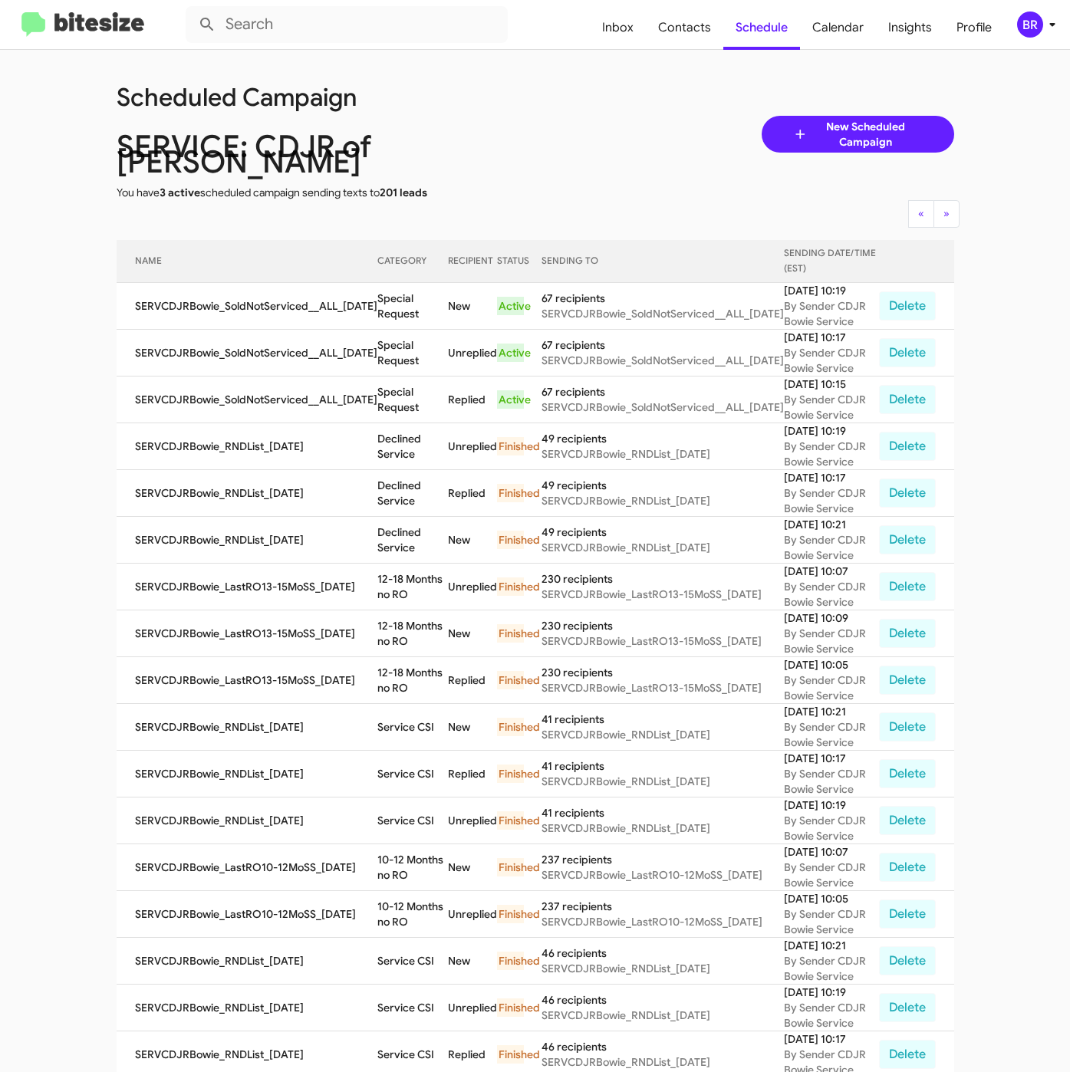
click at [561, 117] on div "Scheduled Campaign SERVICE: CDJR of [PERSON_NAME] You have 3 active scheduled c…" at bounding box center [535, 134] width 861 height 132
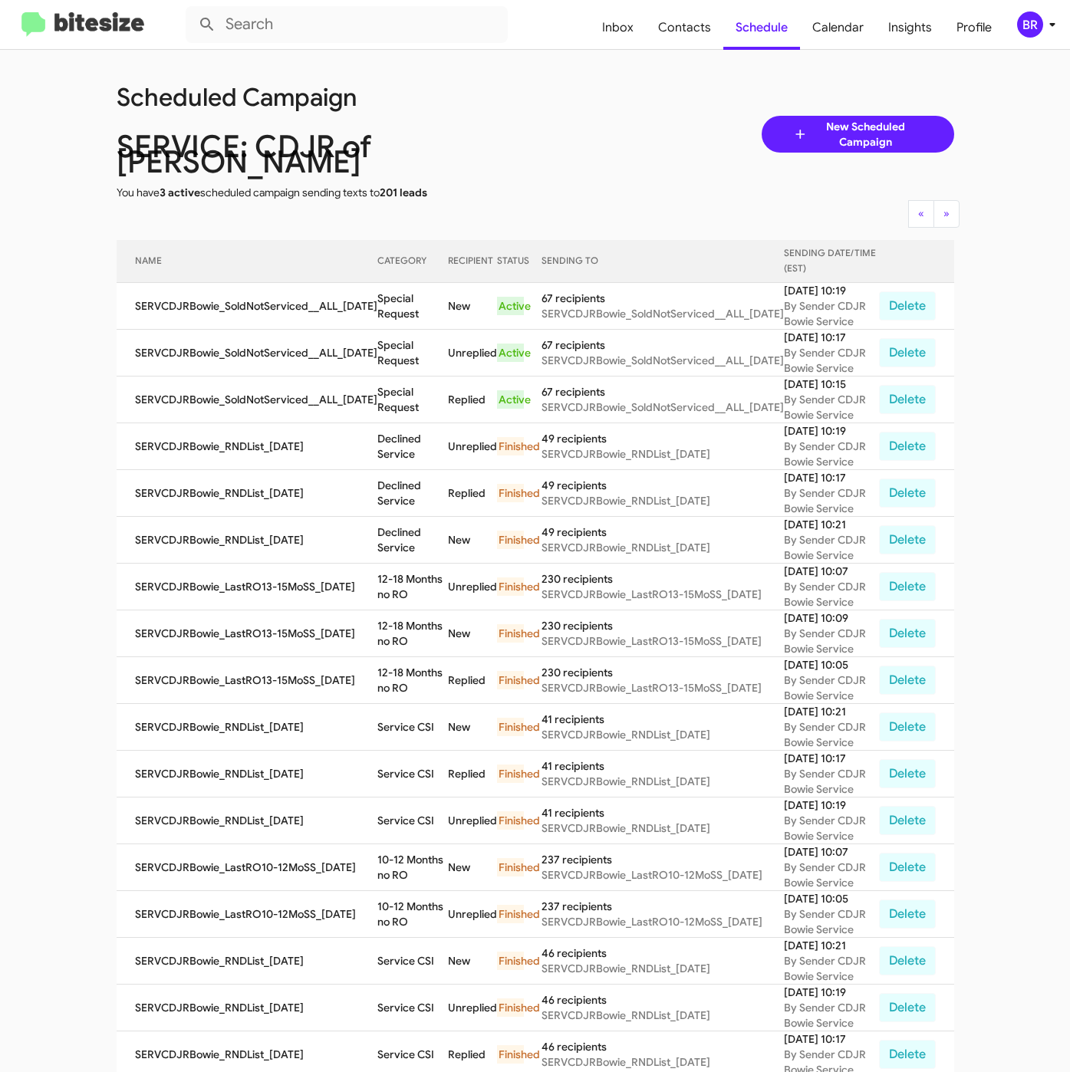
click at [561, 117] on div "Scheduled Campaign SERVICE: CDJR of [PERSON_NAME] You have 3 active scheduled c…" at bounding box center [535, 134] width 861 height 132
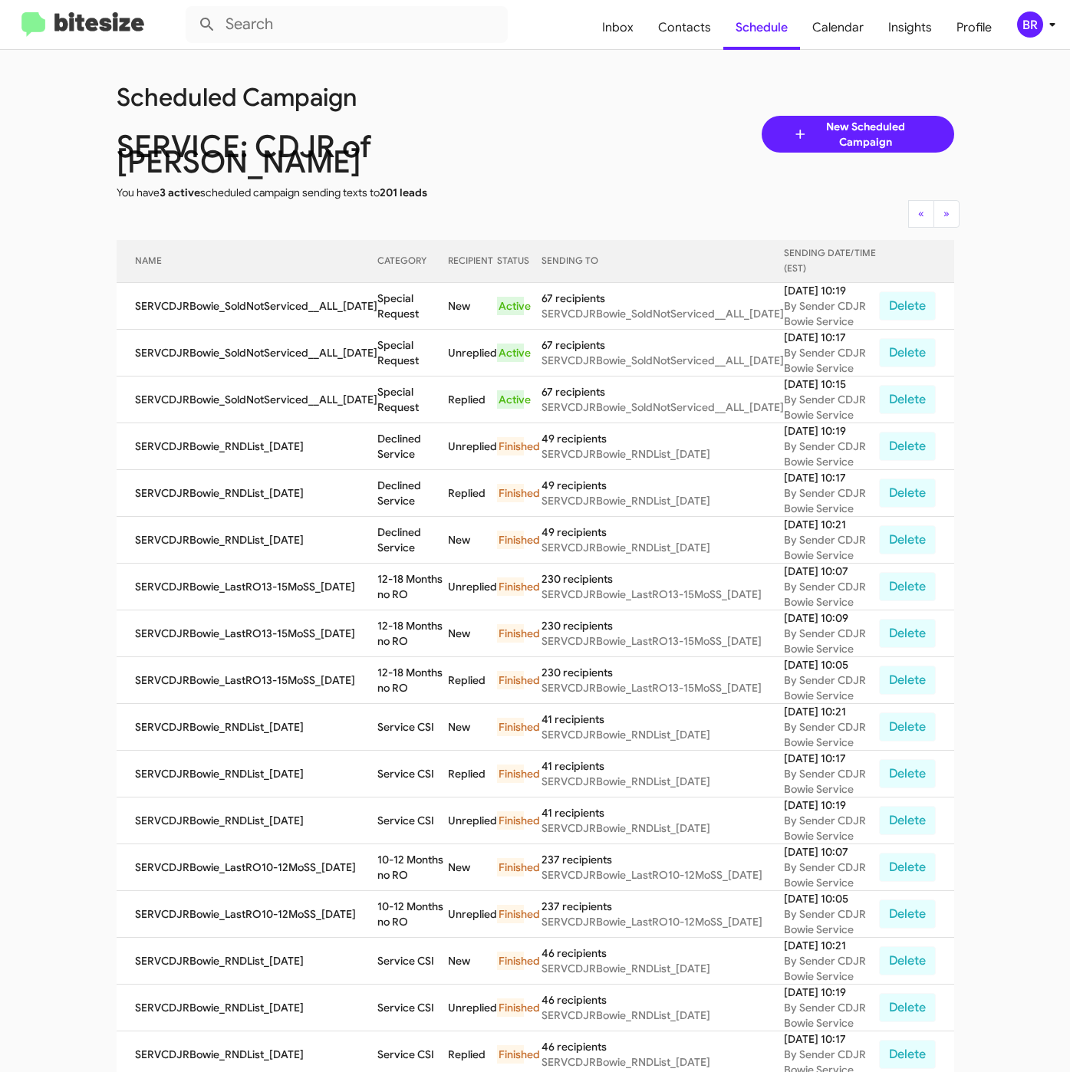
click at [561, 117] on div "Scheduled Campaign SERVICE: CDJR of [PERSON_NAME] You have 3 active scheduled c…" at bounding box center [535, 134] width 861 height 132
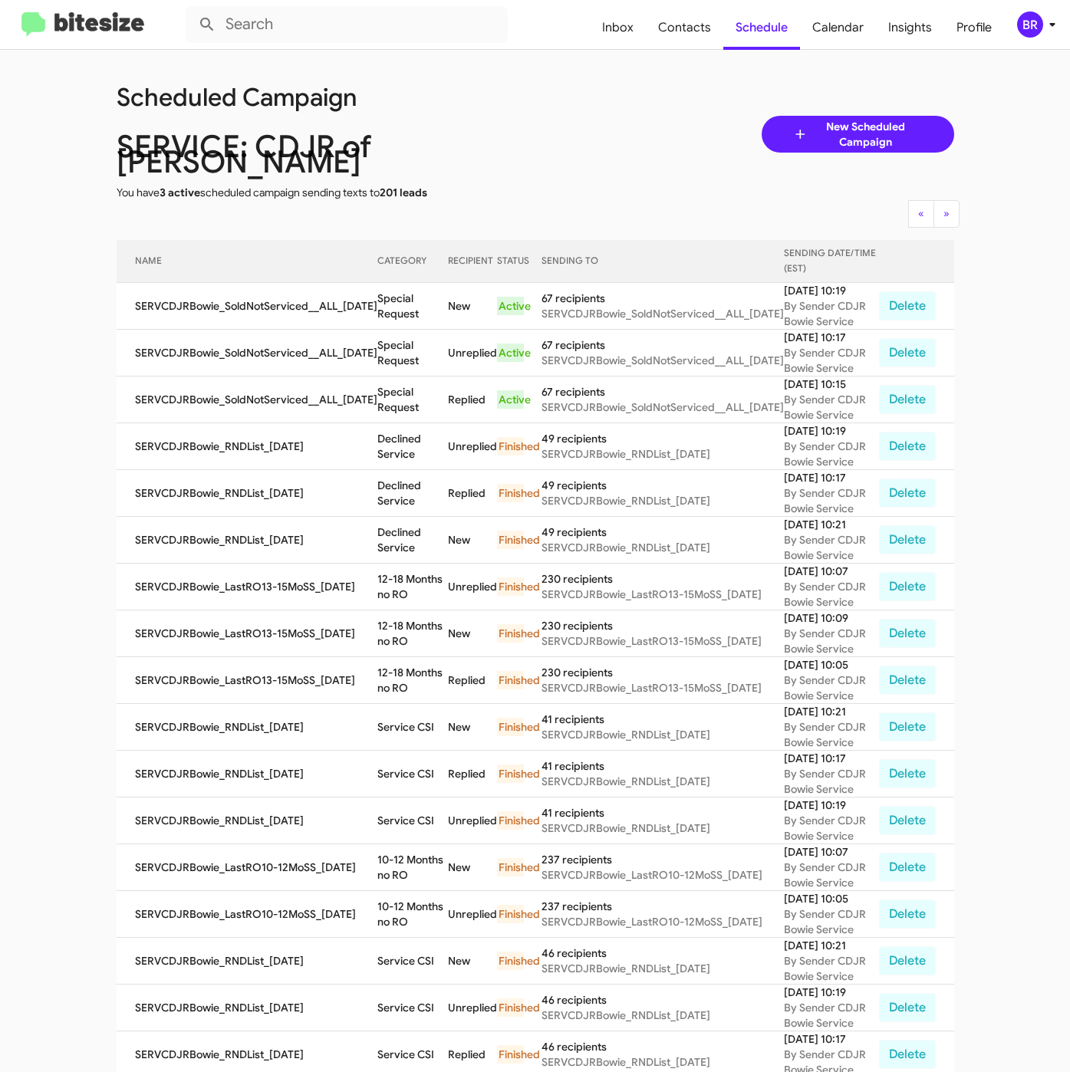
click at [561, 117] on div "Scheduled Campaign SERVICE: CDJR of [PERSON_NAME] You have 3 active scheduled c…" at bounding box center [535, 134] width 861 height 132
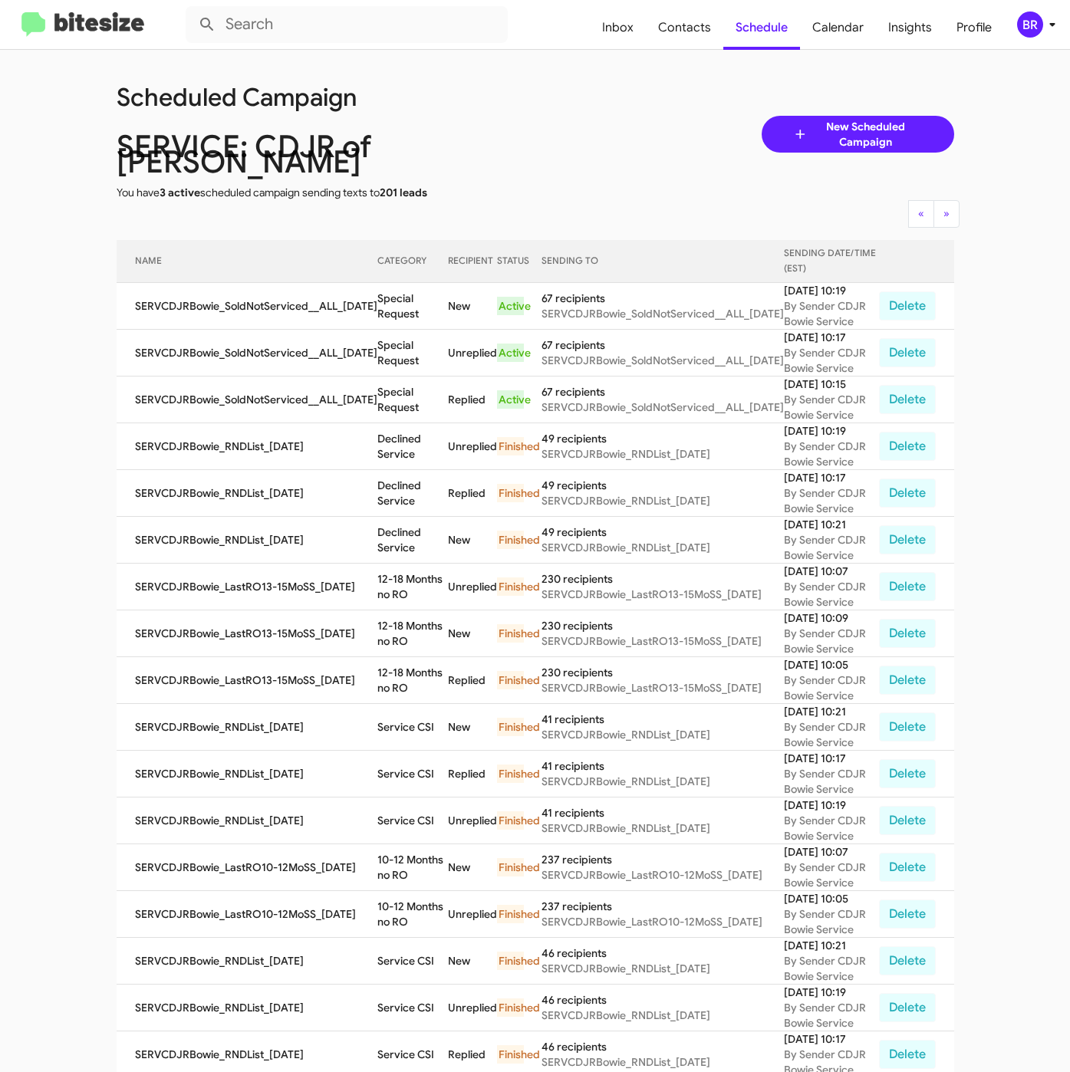
click at [561, 117] on div "Scheduled Campaign SERVICE: CDJR of [PERSON_NAME] You have 3 active scheduled c…" at bounding box center [535, 134] width 861 height 132
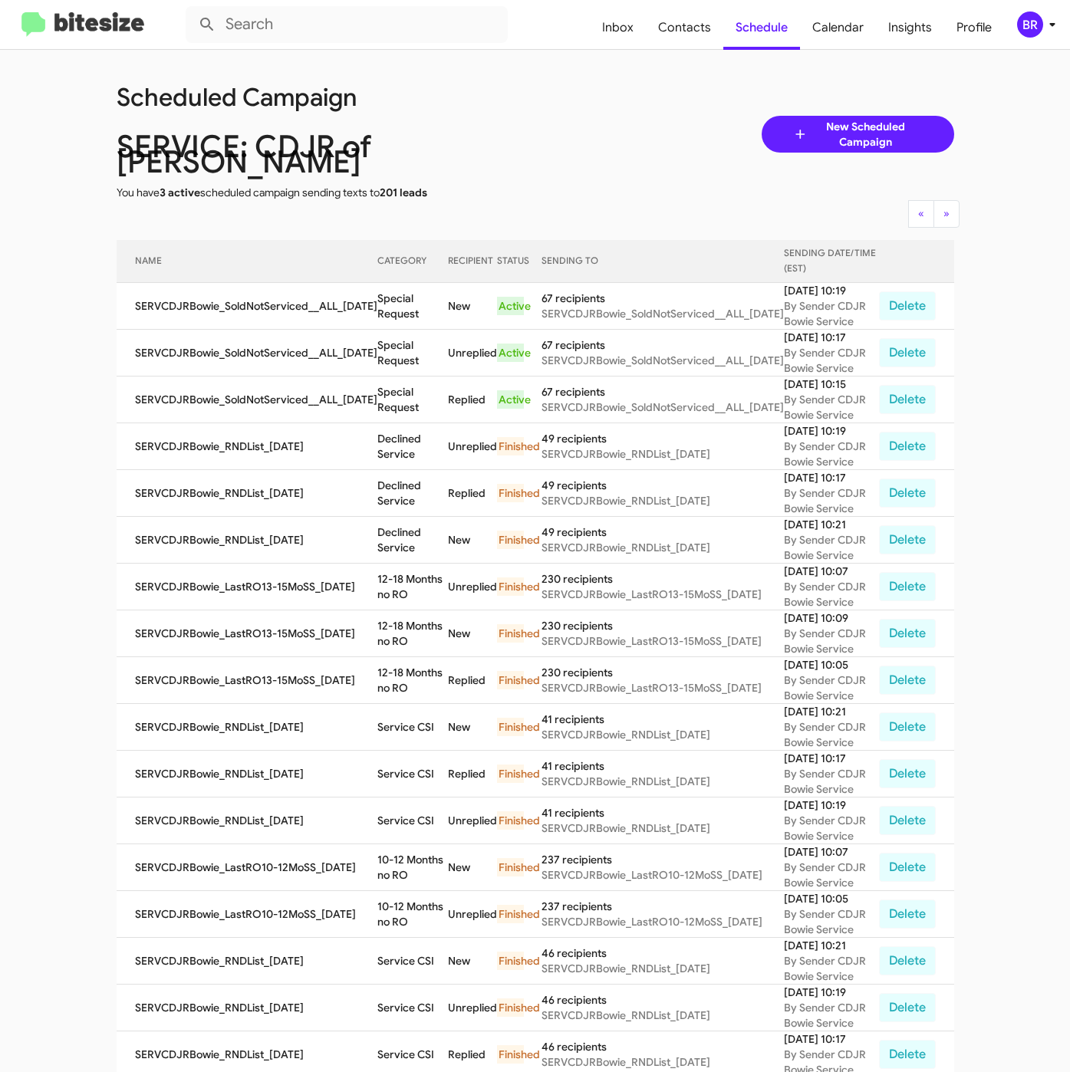
click at [561, 117] on div "Scheduled Campaign SERVICE: CDJR of [PERSON_NAME] You have 3 active scheduled c…" at bounding box center [535, 134] width 861 height 132
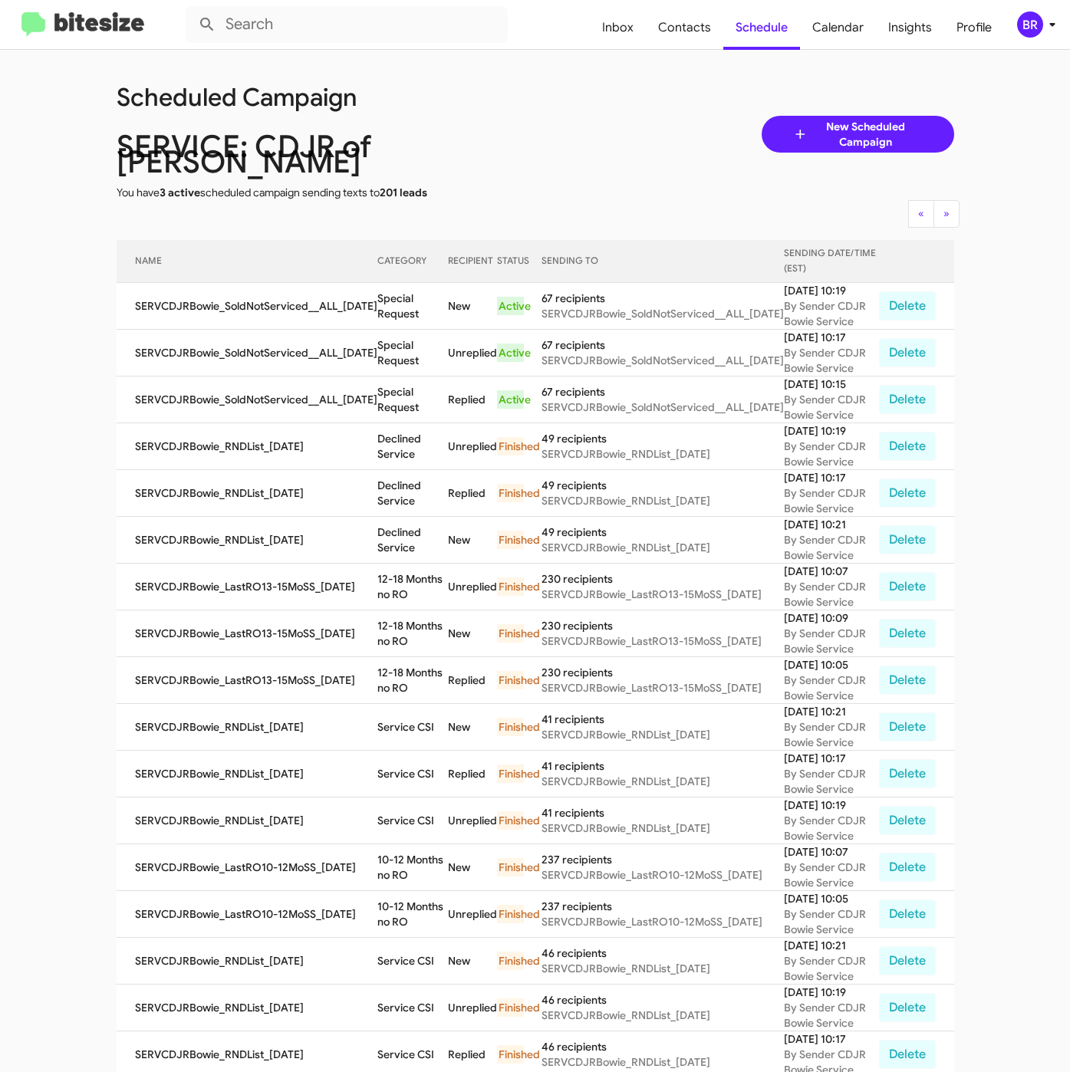
click at [561, 117] on div "Scheduled Campaign SERVICE: CDJR of [PERSON_NAME] You have 3 active scheduled c…" at bounding box center [535, 134] width 861 height 132
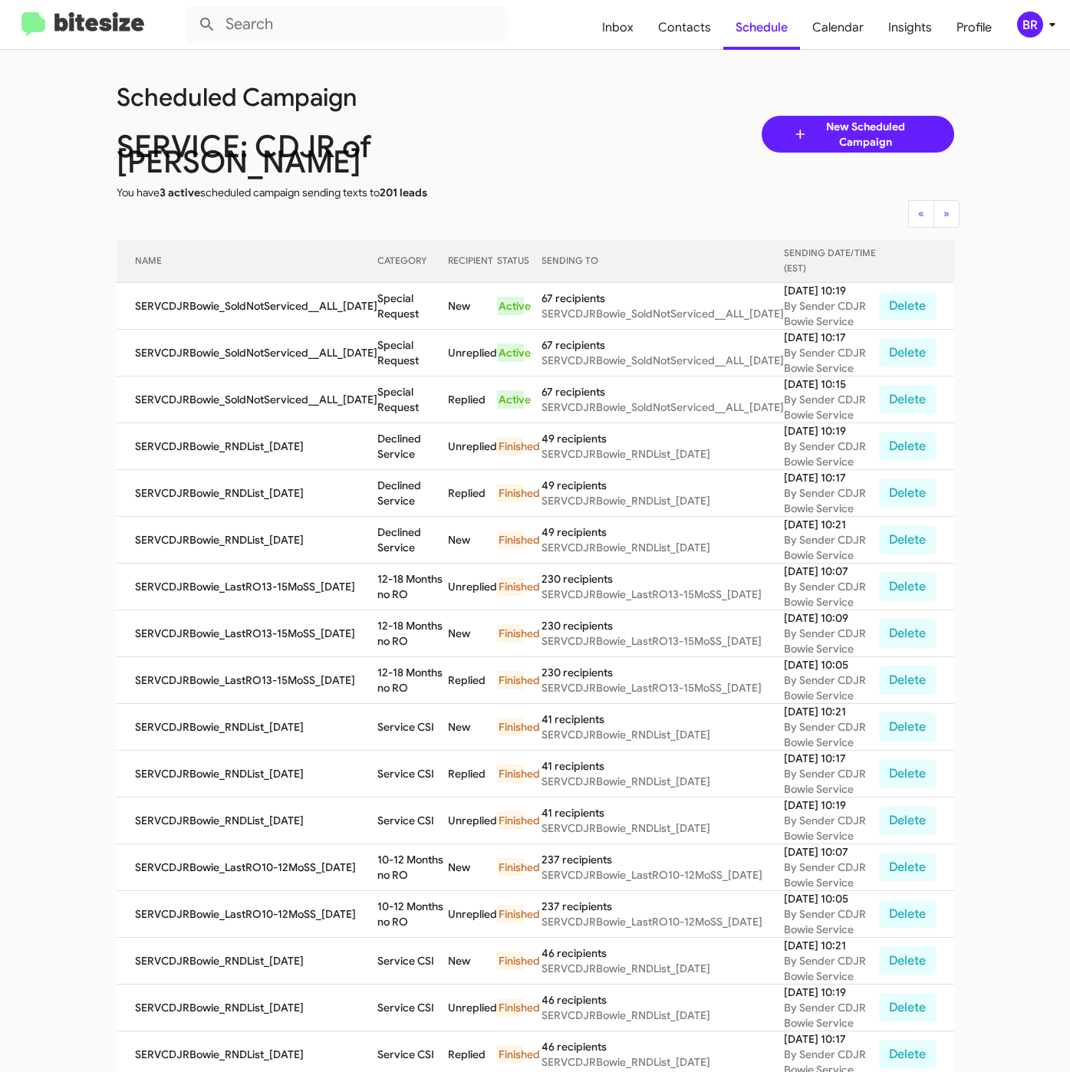
click at [561, 117] on div "Scheduled Campaign SERVICE: CDJR of [PERSON_NAME] You have 3 active scheduled c…" at bounding box center [535, 134] width 861 height 132
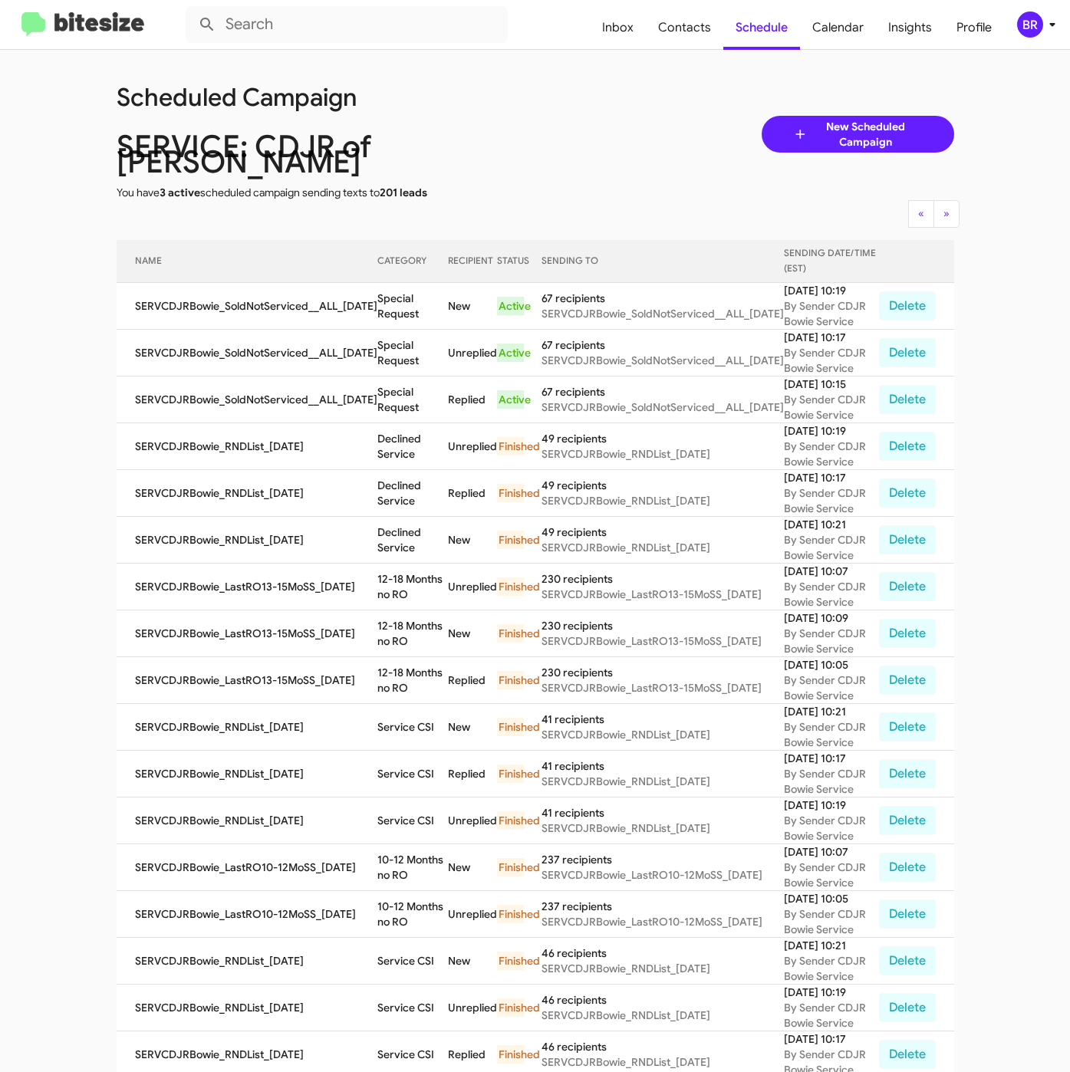
click at [561, 117] on div "Scheduled Campaign SERVICE: CDJR of [PERSON_NAME] You have 3 active scheduled c…" at bounding box center [535, 134] width 861 height 132
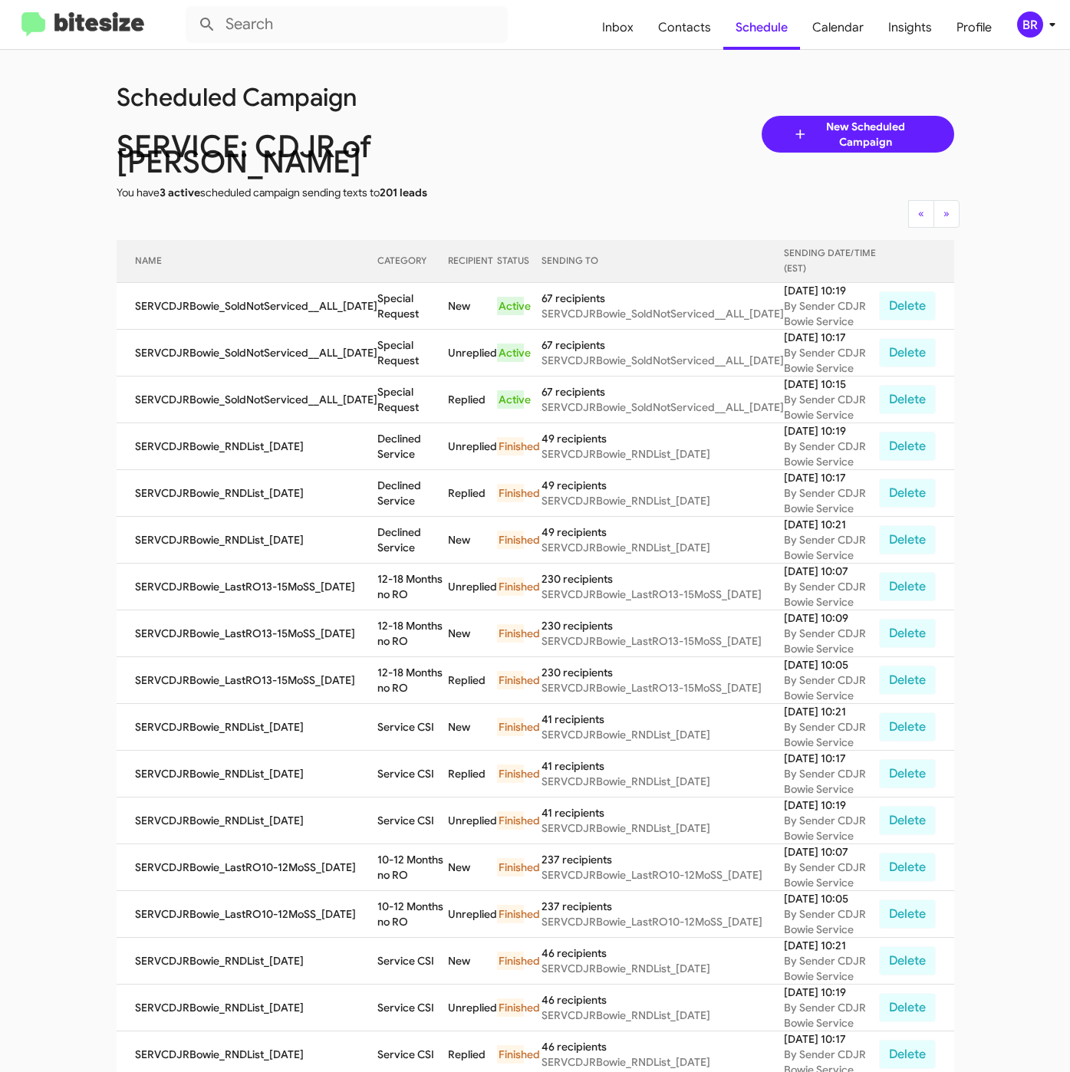
click at [561, 117] on div "Scheduled Campaign SERVICE: CDJR of [PERSON_NAME] You have 3 active scheduled c…" at bounding box center [535, 134] width 861 height 132
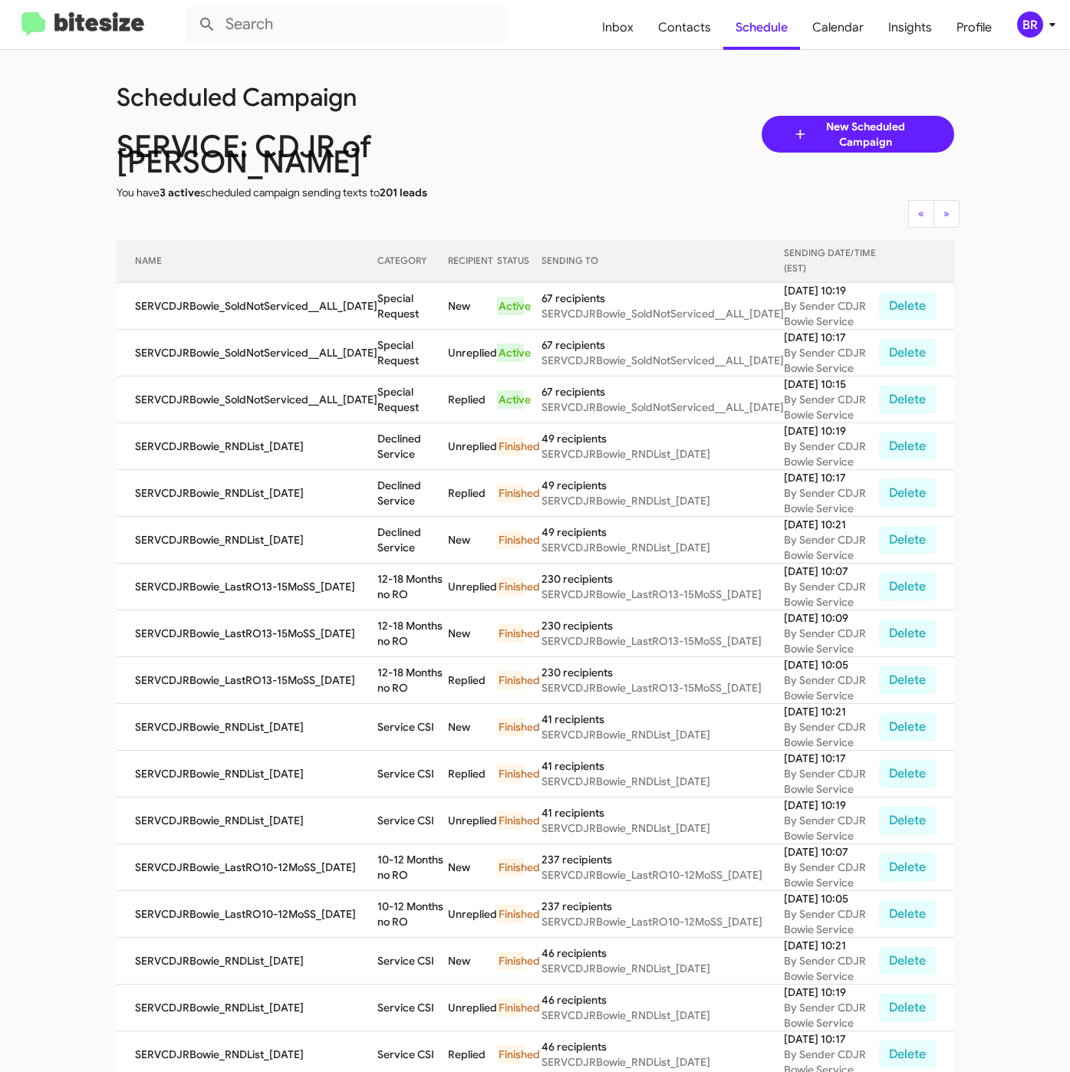
click at [561, 117] on div "Scheduled Campaign SERVICE: CDJR of [PERSON_NAME] You have 3 active scheduled c…" at bounding box center [535, 134] width 861 height 132
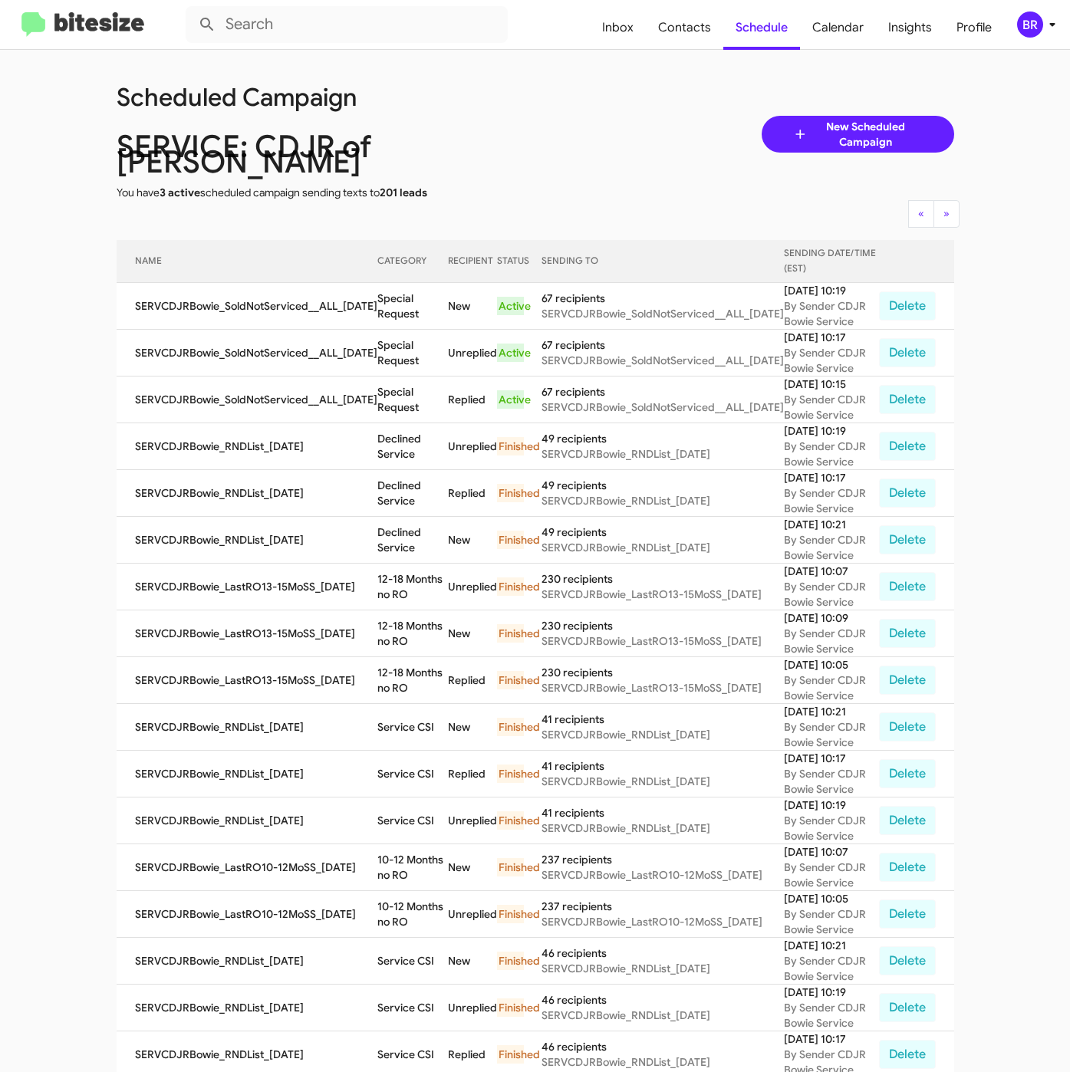
click at [561, 117] on div "Scheduled Campaign SERVICE: CDJR of [PERSON_NAME] You have 3 active scheduled c…" at bounding box center [535, 134] width 861 height 132
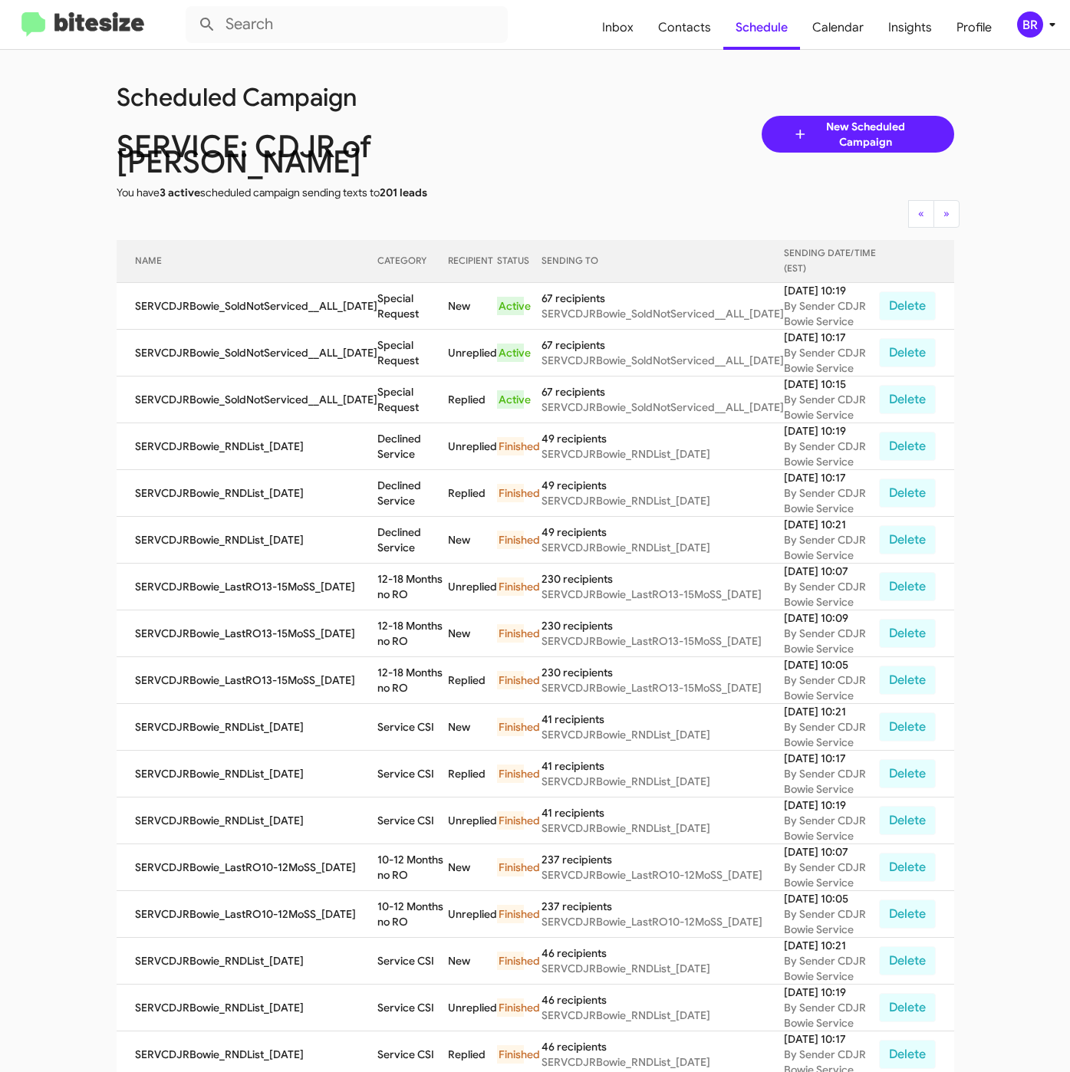
click at [561, 117] on div "Scheduled Campaign SERVICE: CDJR of [PERSON_NAME] You have 3 active scheduled c…" at bounding box center [535, 134] width 861 height 132
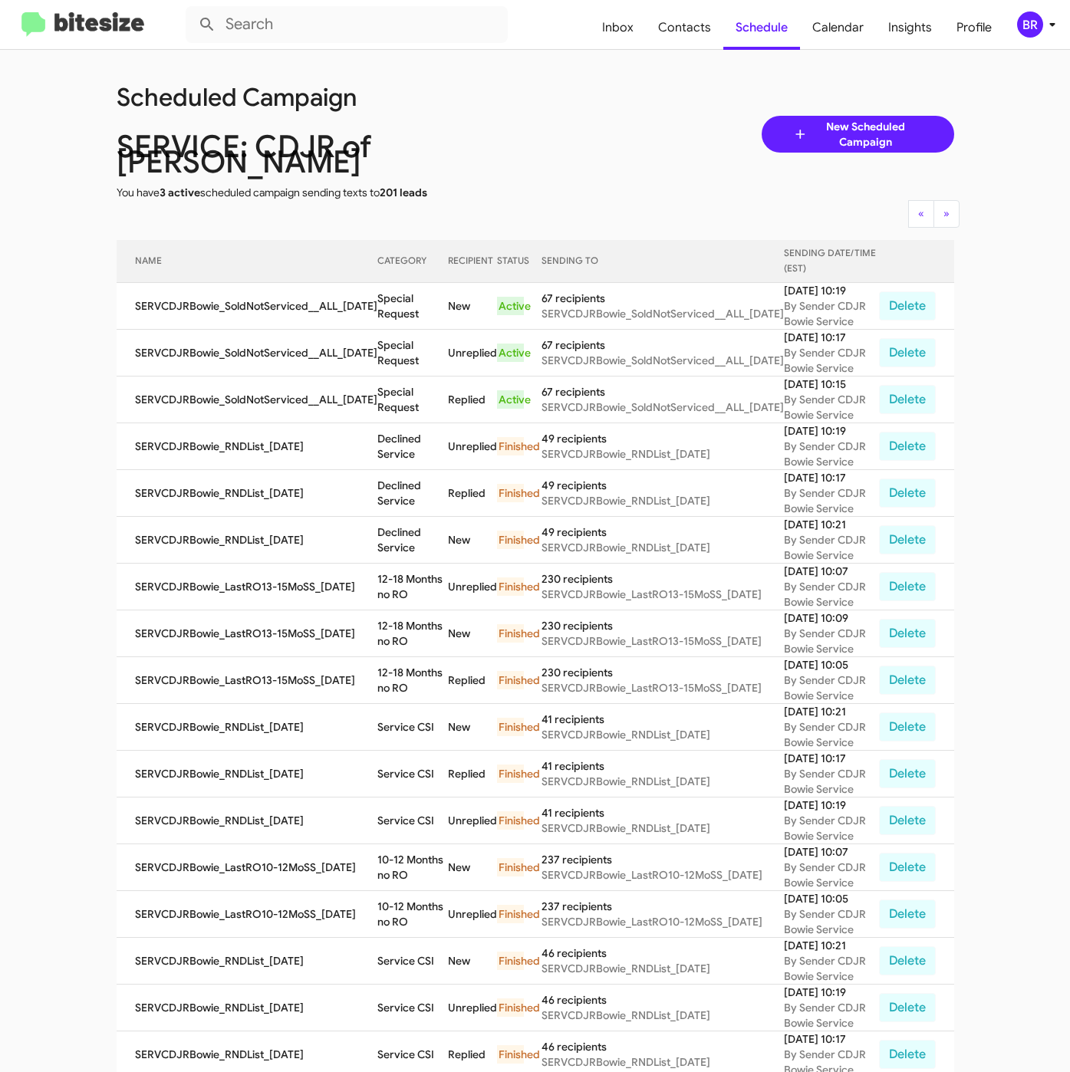
click at [561, 117] on div "Scheduled Campaign SERVICE: CDJR of [PERSON_NAME] You have 3 active scheduled c…" at bounding box center [535, 134] width 861 height 132
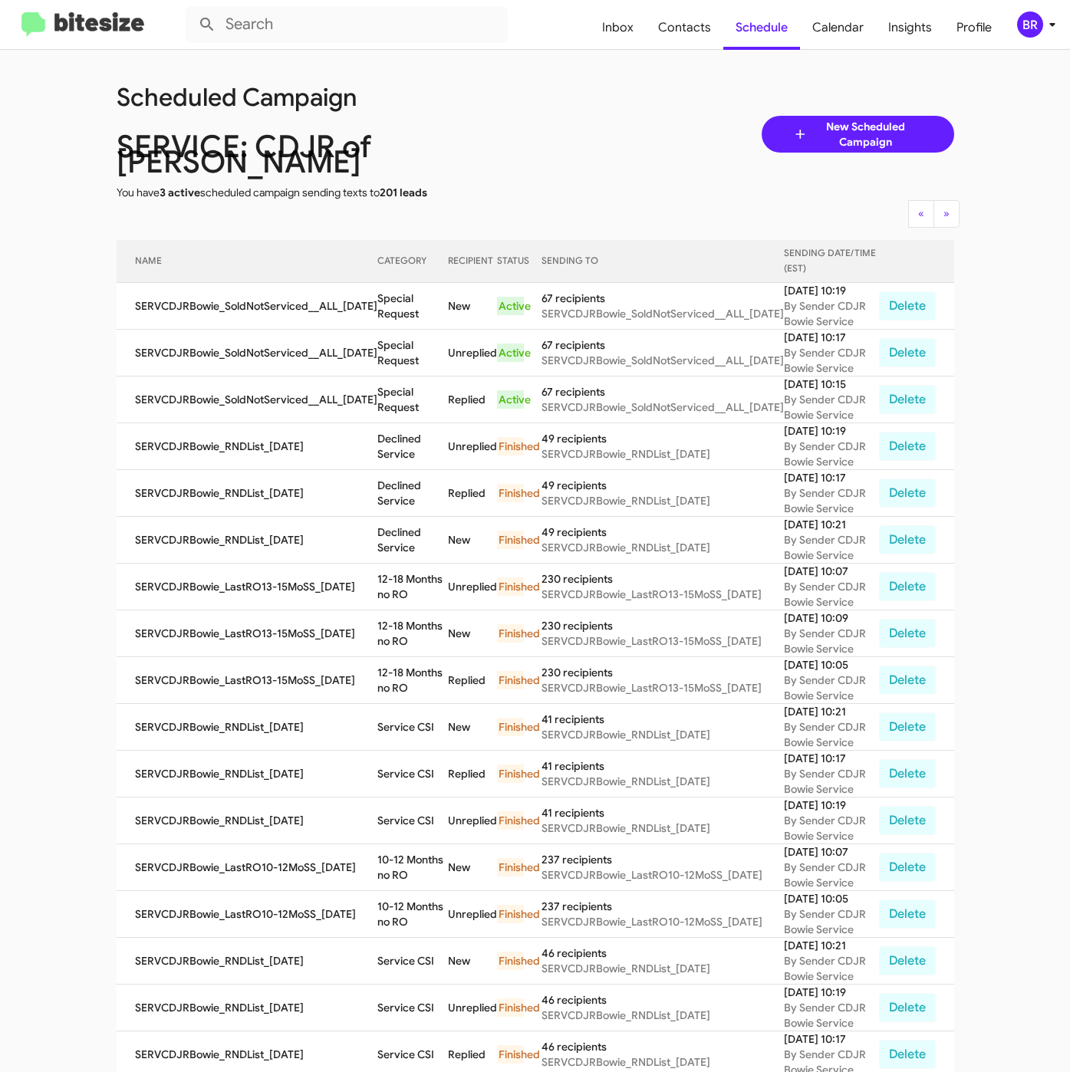
click at [561, 117] on div "Scheduled Campaign SERVICE: CDJR of [PERSON_NAME] You have 3 active scheduled c…" at bounding box center [535, 134] width 861 height 132
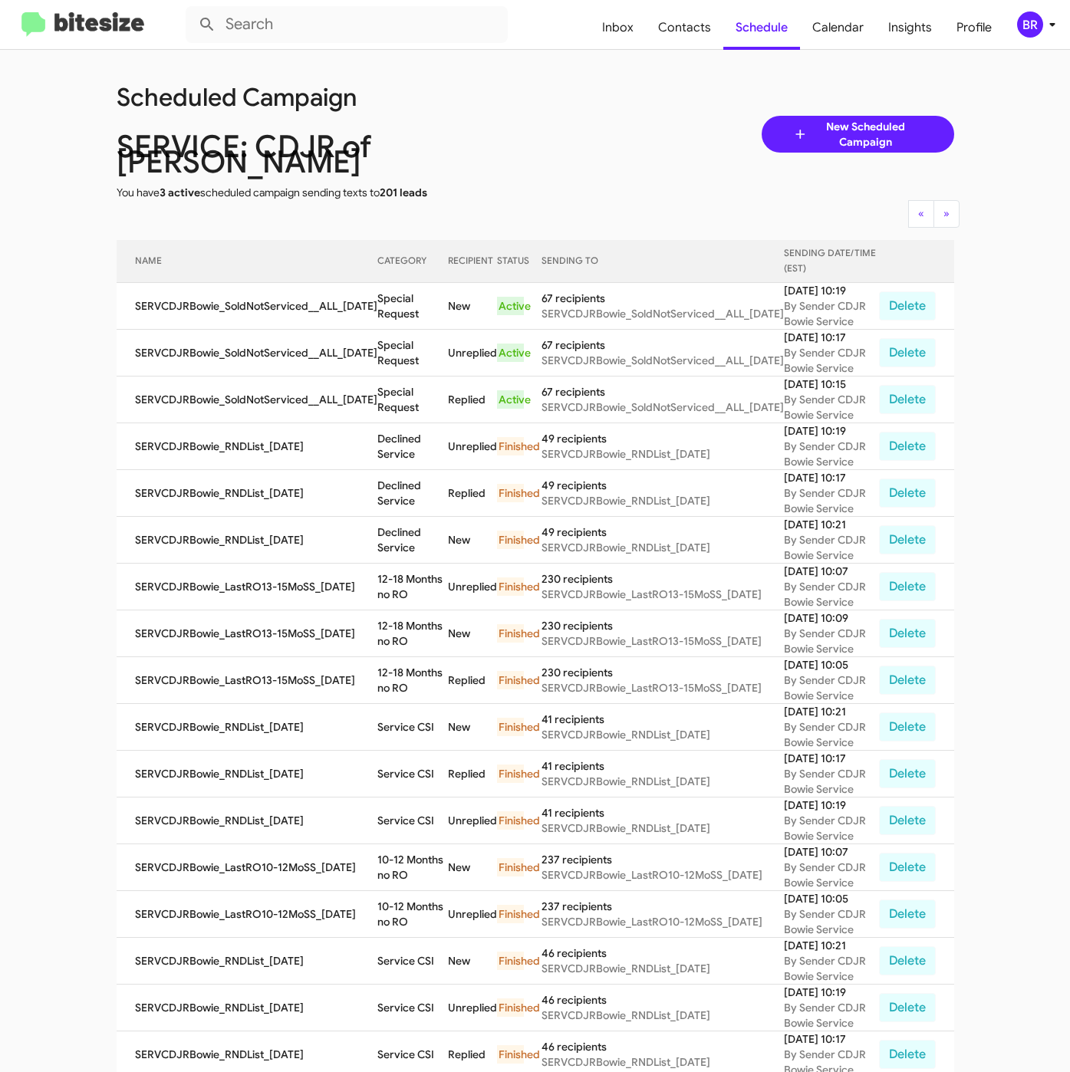
click at [561, 117] on div "Scheduled Campaign SERVICE: CDJR of [PERSON_NAME] You have 3 active scheduled c…" at bounding box center [535, 134] width 861 height 132
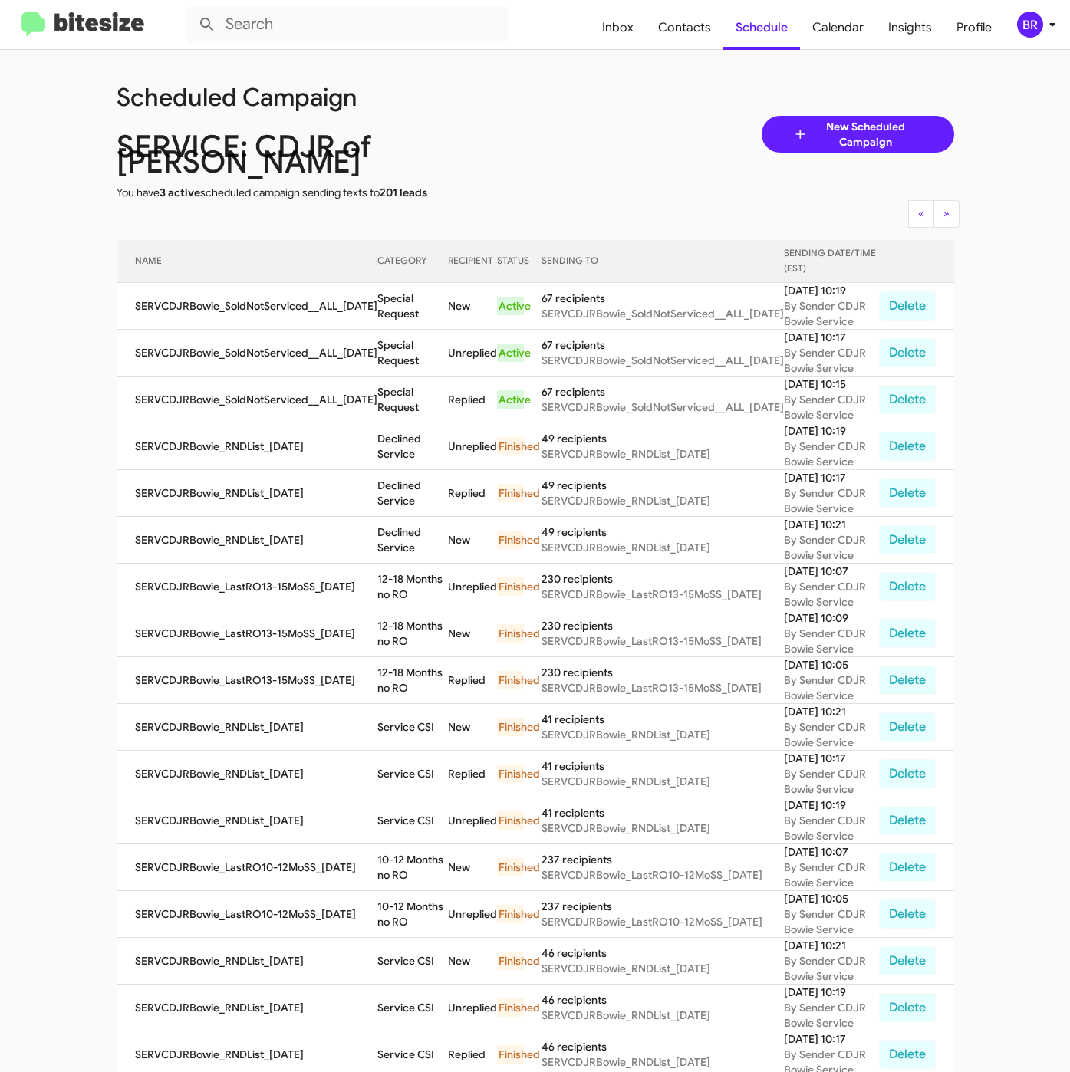
click at [561, 117] on div "Scheduled Campaign SERVICE: CDJR of [PERSON_NAME] You have 3 active scheduled c…" at bounding box center [535, 134] width 861 height 132
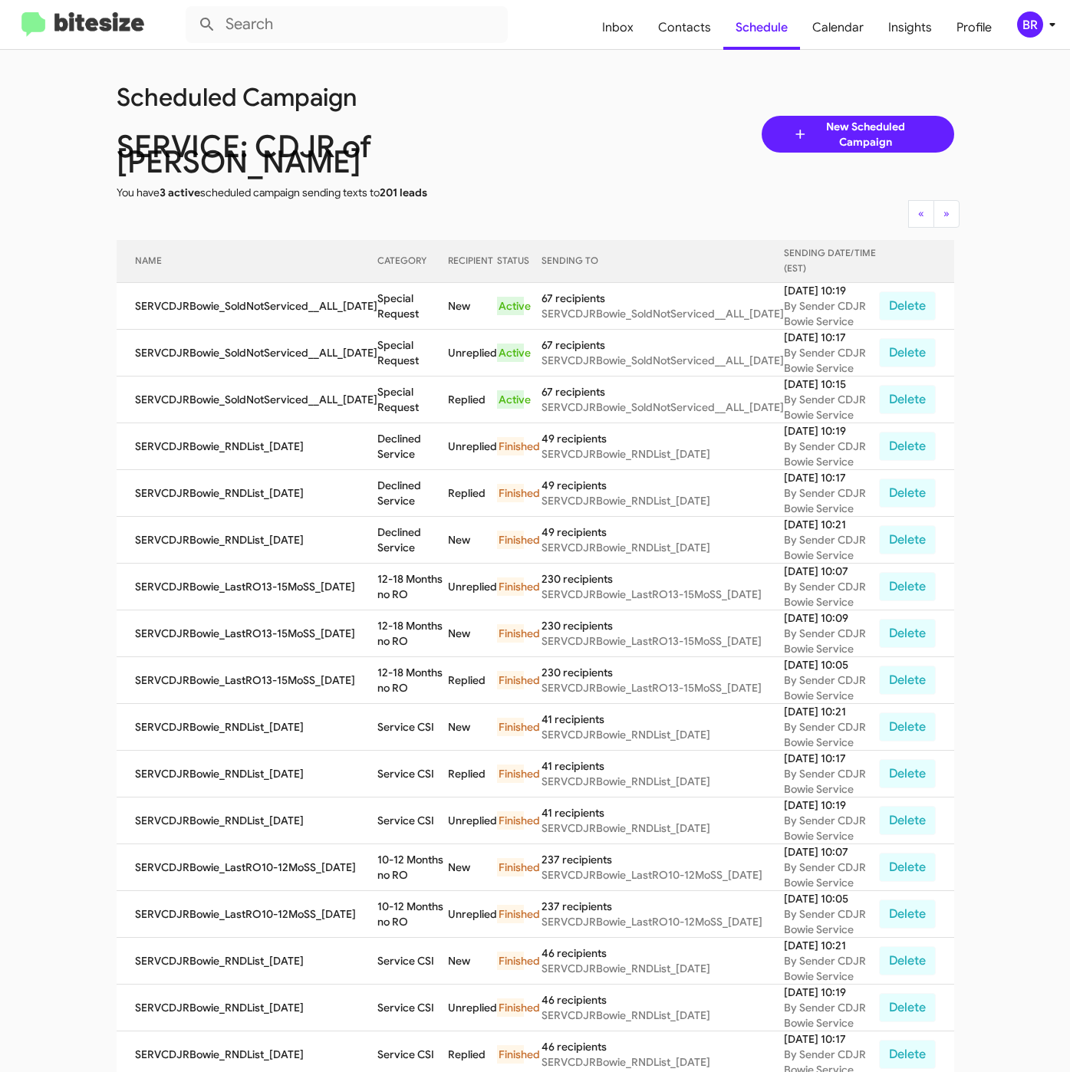
click at [561, 117] on div "Scheduled Campaign SERVICE: CDJR of [PERSON_NAME] You have 3 active scheduled c…" at bounding box center [535, 134] width 861 height 132
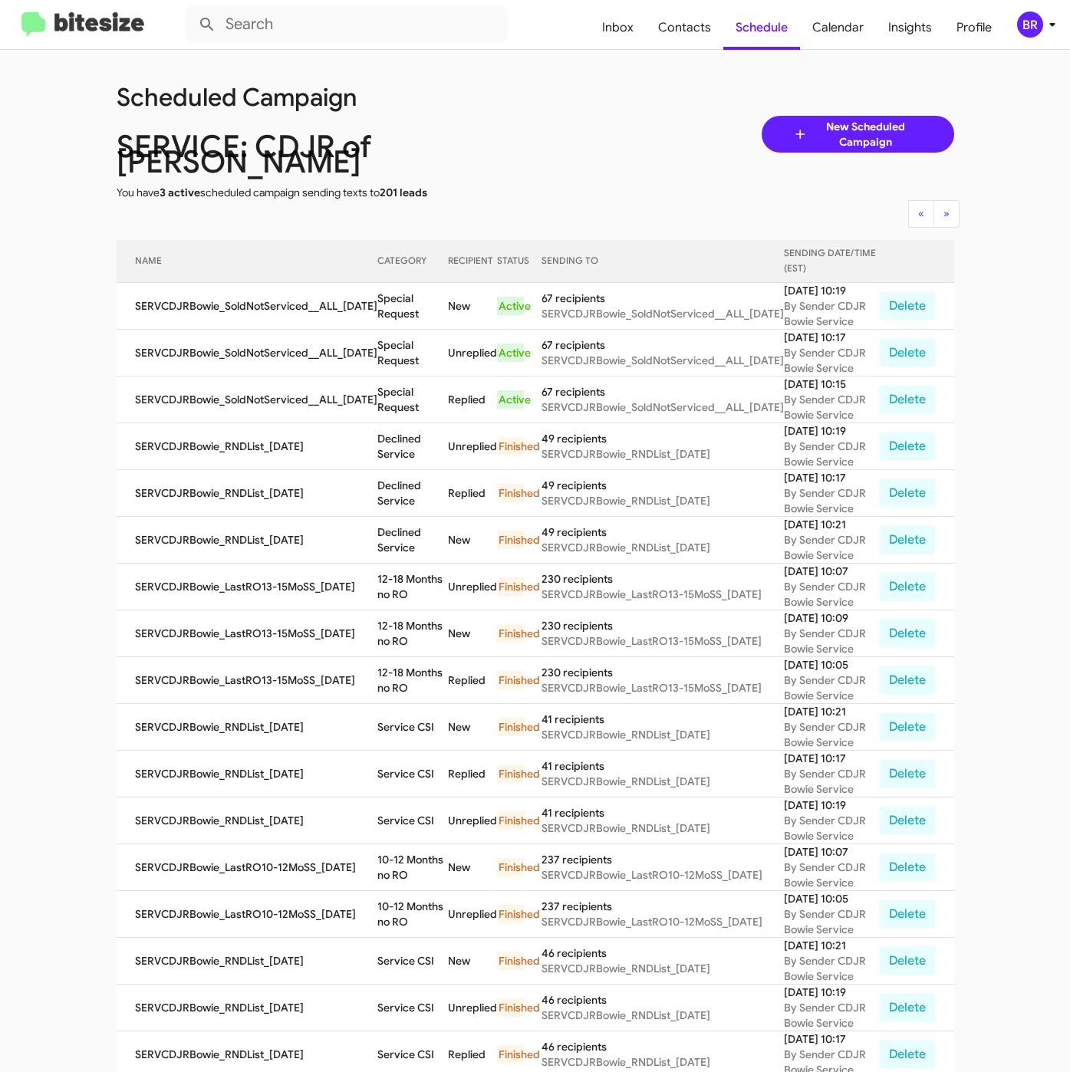
click at [561, 117] on div "Scheduled Campaign SERVICE: CDJR of [PERSON_NAME] You have 3 active scheduled c…" at bounding box center [535, 134] width 861 height 132
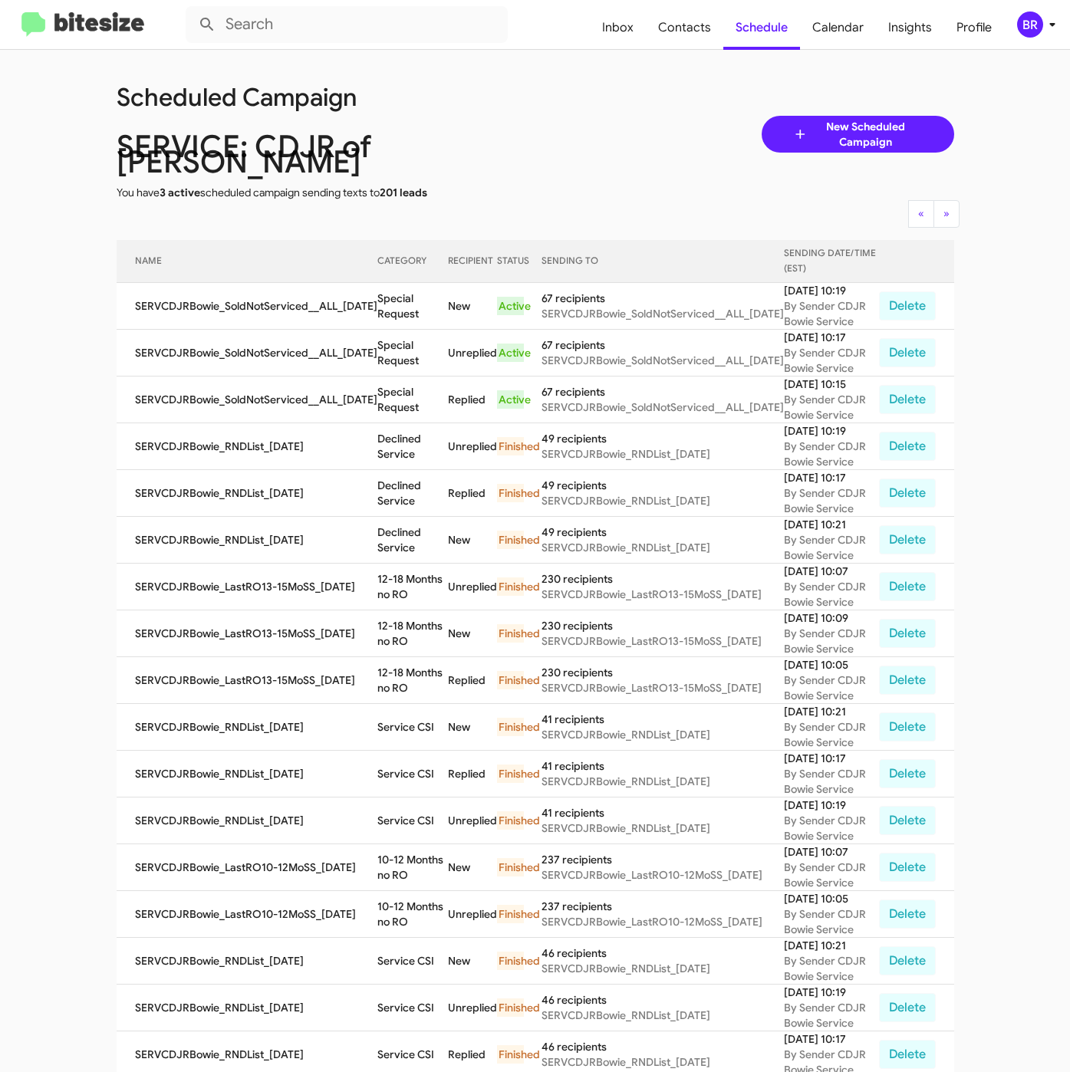
click at [561, 117] on div "Scheduled Campaign SERVICE: CDJR of [PERSON_NAME] You have 3 active scheduled c…" at bounding box center [535, 134] width 861 height 132
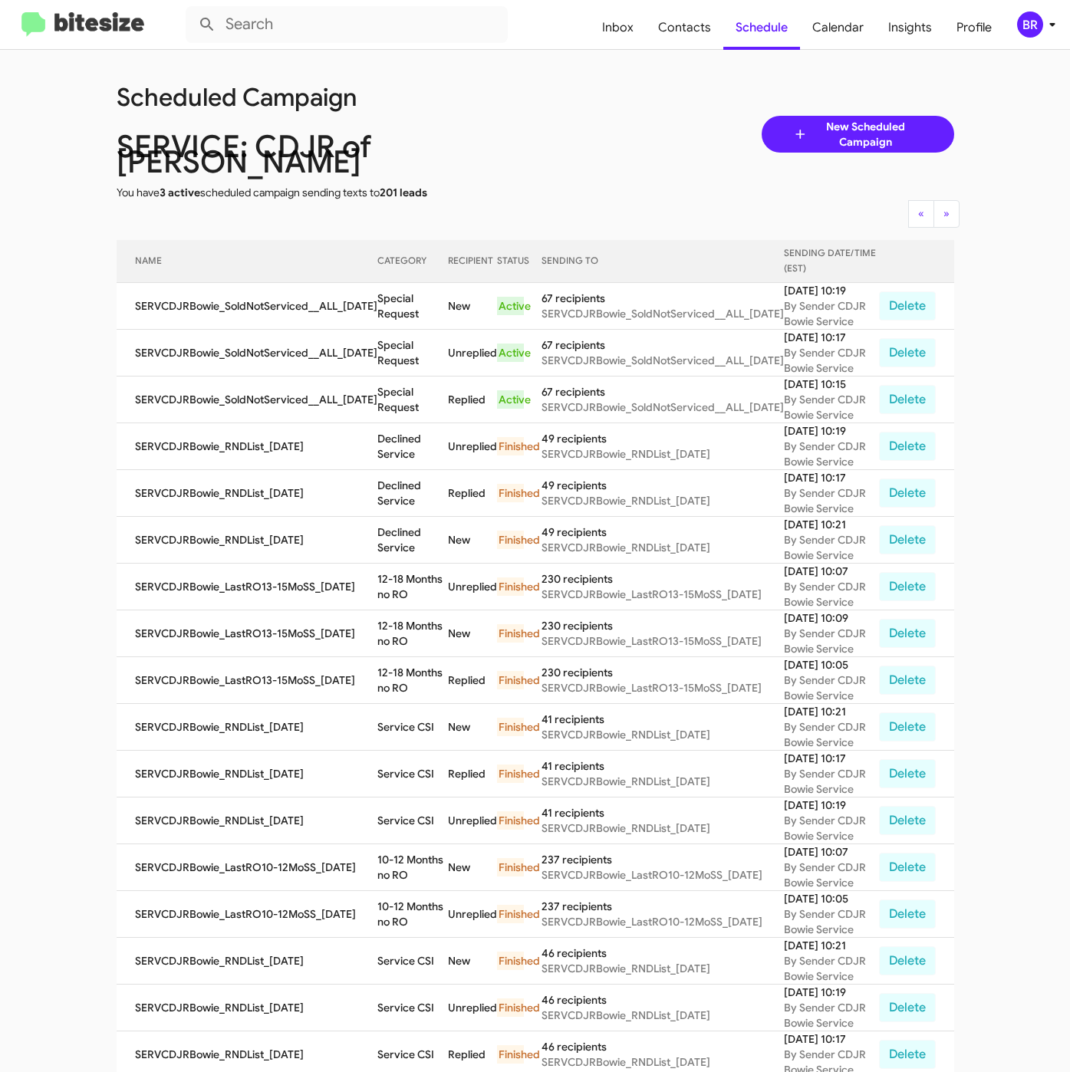
click at [561, 117] on div "Scheduled Campaign SERVICE: CDJR of [PERSON_NAME] You have 3 active scheduled c…" at bounding box center [535, 134] width 861 height 132
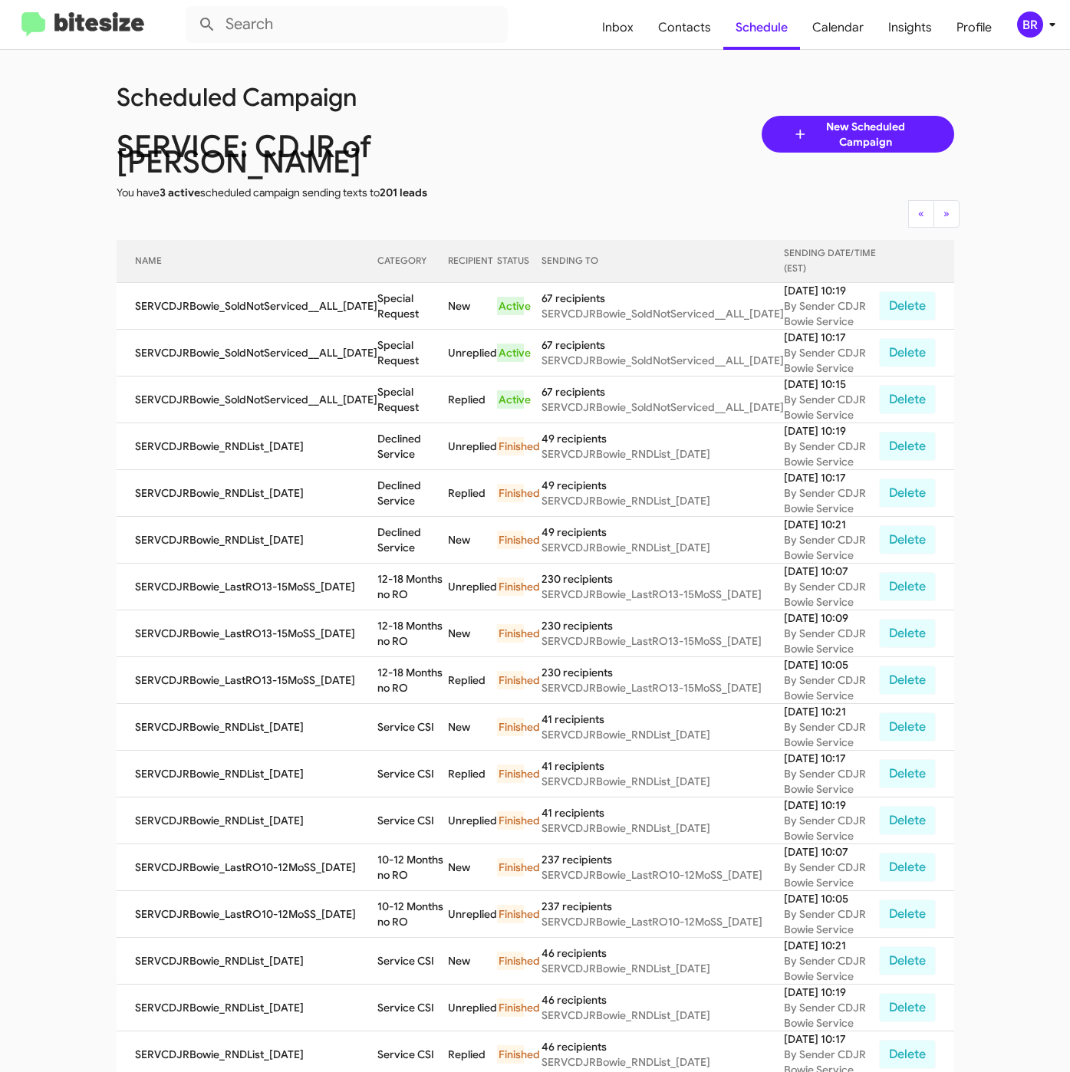
click at [561, 117] on div "Scheduled Campaign SERVICE: CDJR of [PERSON_NAME] You have 3 active scheduled c…" at bounding box center [535, 134] width 861 height 132
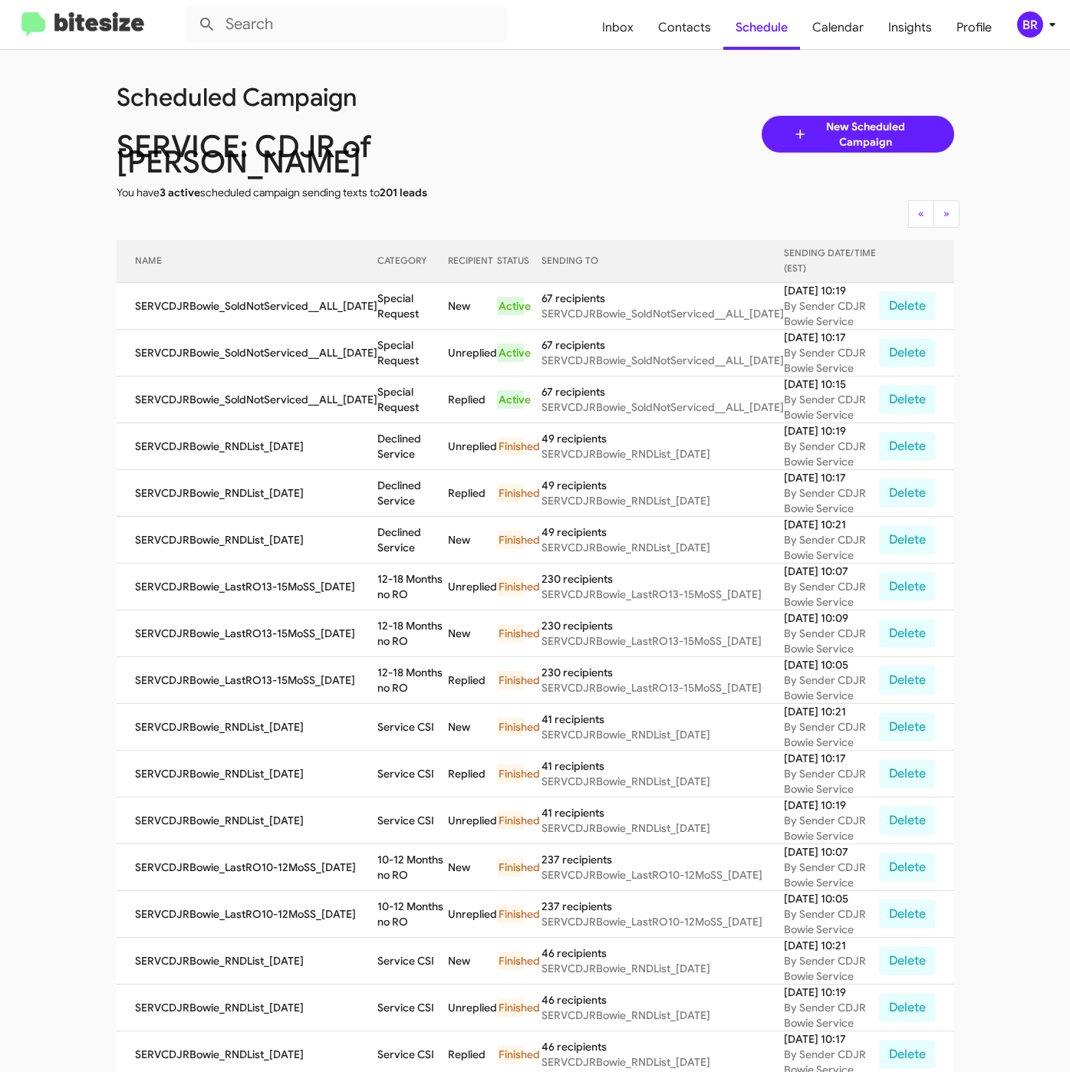
click at [561, 117] on div "Scheduled Campaign SERVICE: CDJR of [PERSON_NAME] You have 3 active scheduled c…" at bounding box center [535, 134] width 861 height 132
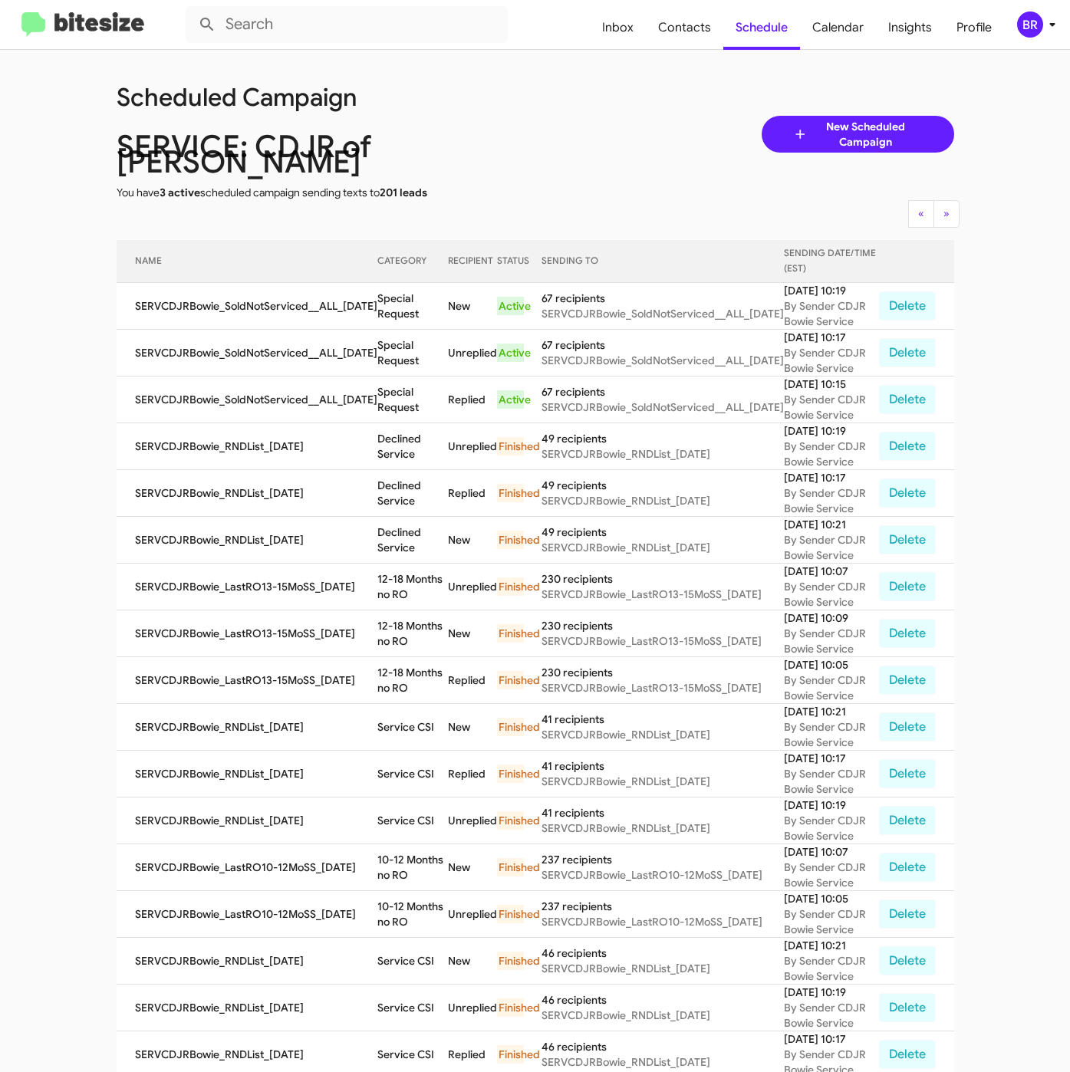
click at [561, 117] on div "Scheduled Campaign SERVICE: CDJR of [PERSON_NAME] You have 3 active scheduled c…" at bounding box center [535, 134] width 861 height 132
click at [560, 116] on div "Scheduled Campaign SERVICE: CDJR of [PERSON_NAME] You have 3 active scheduled c…" at bounding box center [535, 134] width 861 height 132
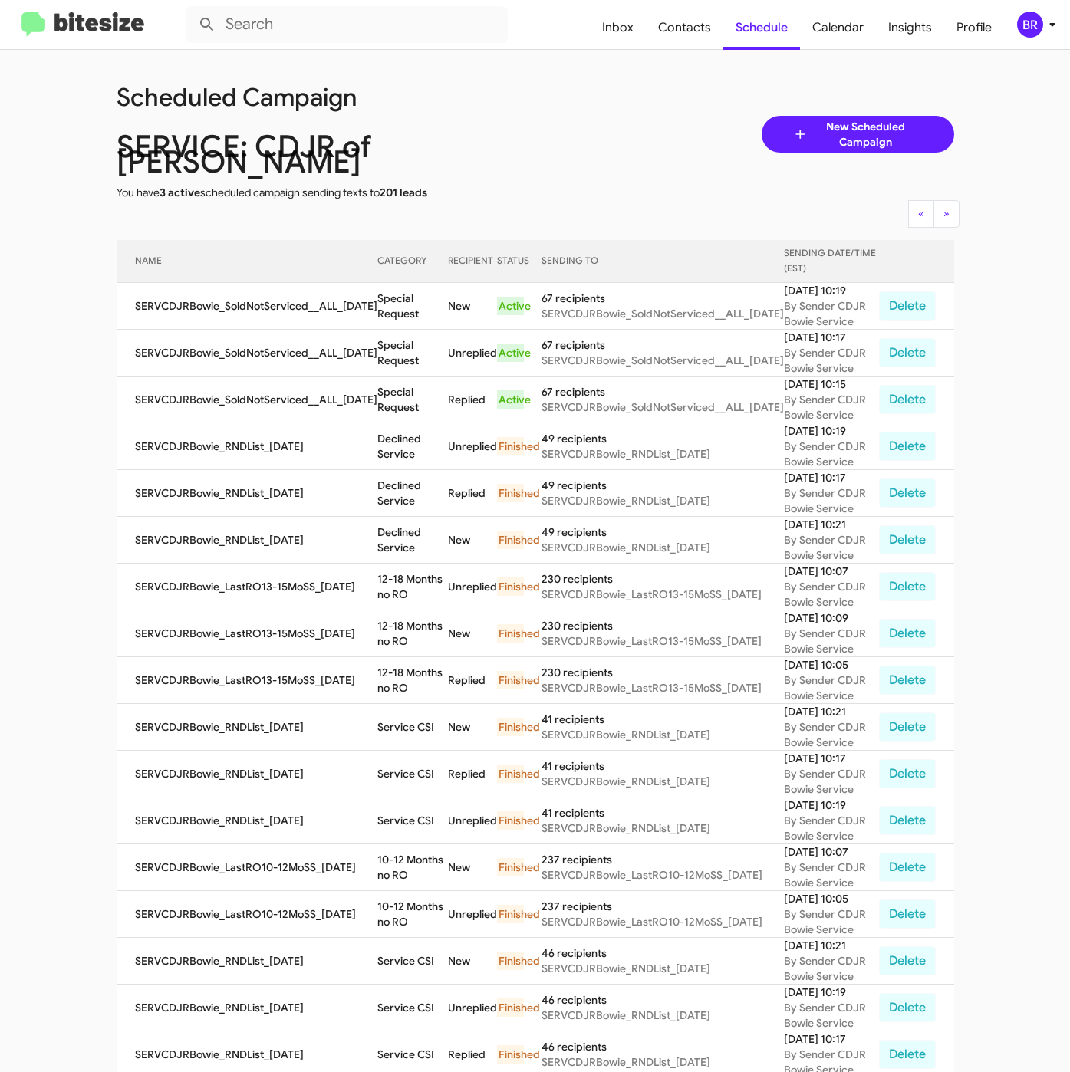
click at [560, 116] on div "Scheduled Campaign SERVICE: CDJR of [PERSON_NAME] You have 3 active scheduled c…" at bounding box center [535, 134] width 861 height 132
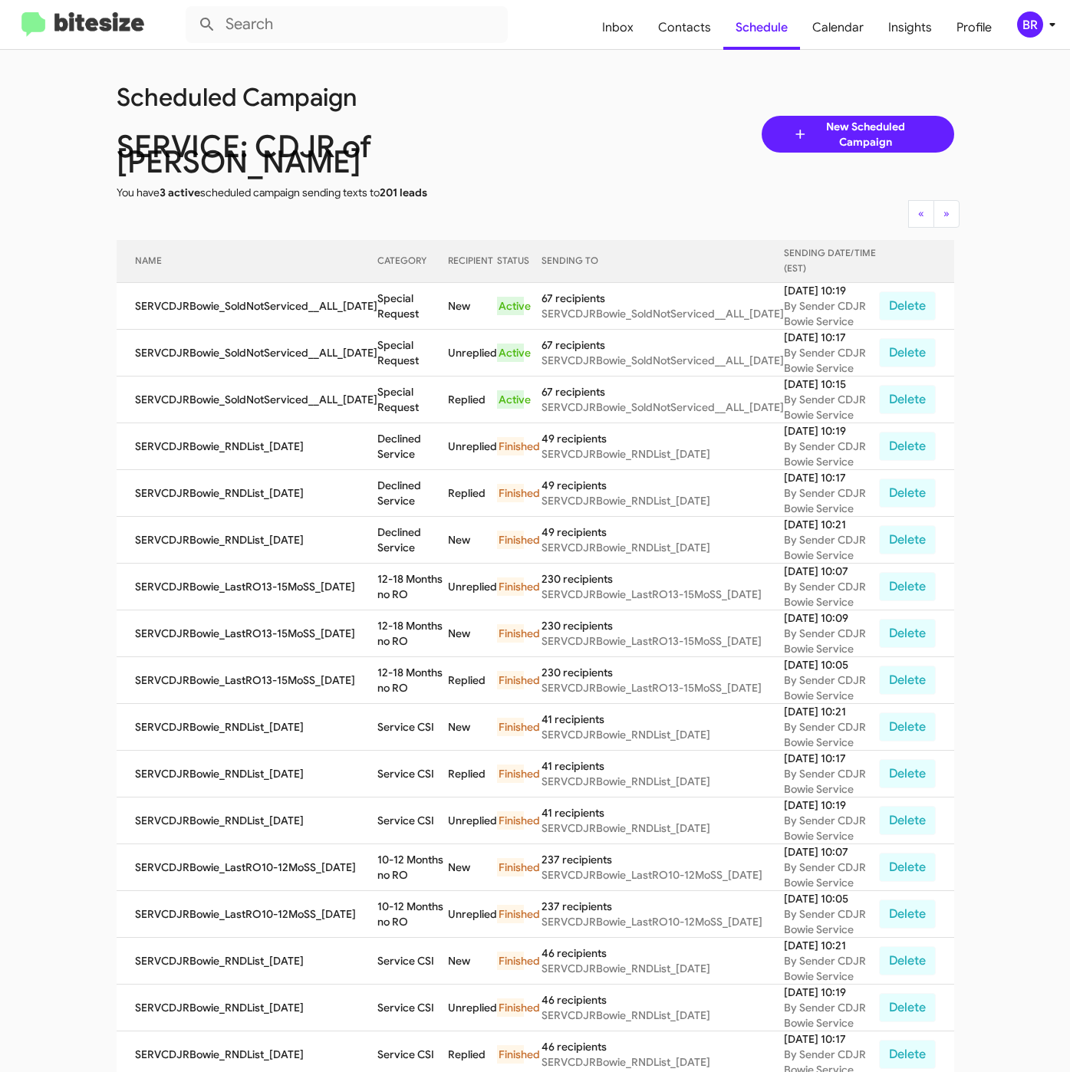
click at [560, 116] on div "Scheduled Campaign SERVICE: CDJR of [PERSON_NAME] You have 3 active scheduled c…" at bounding box center [535, 134] width 861 height 132
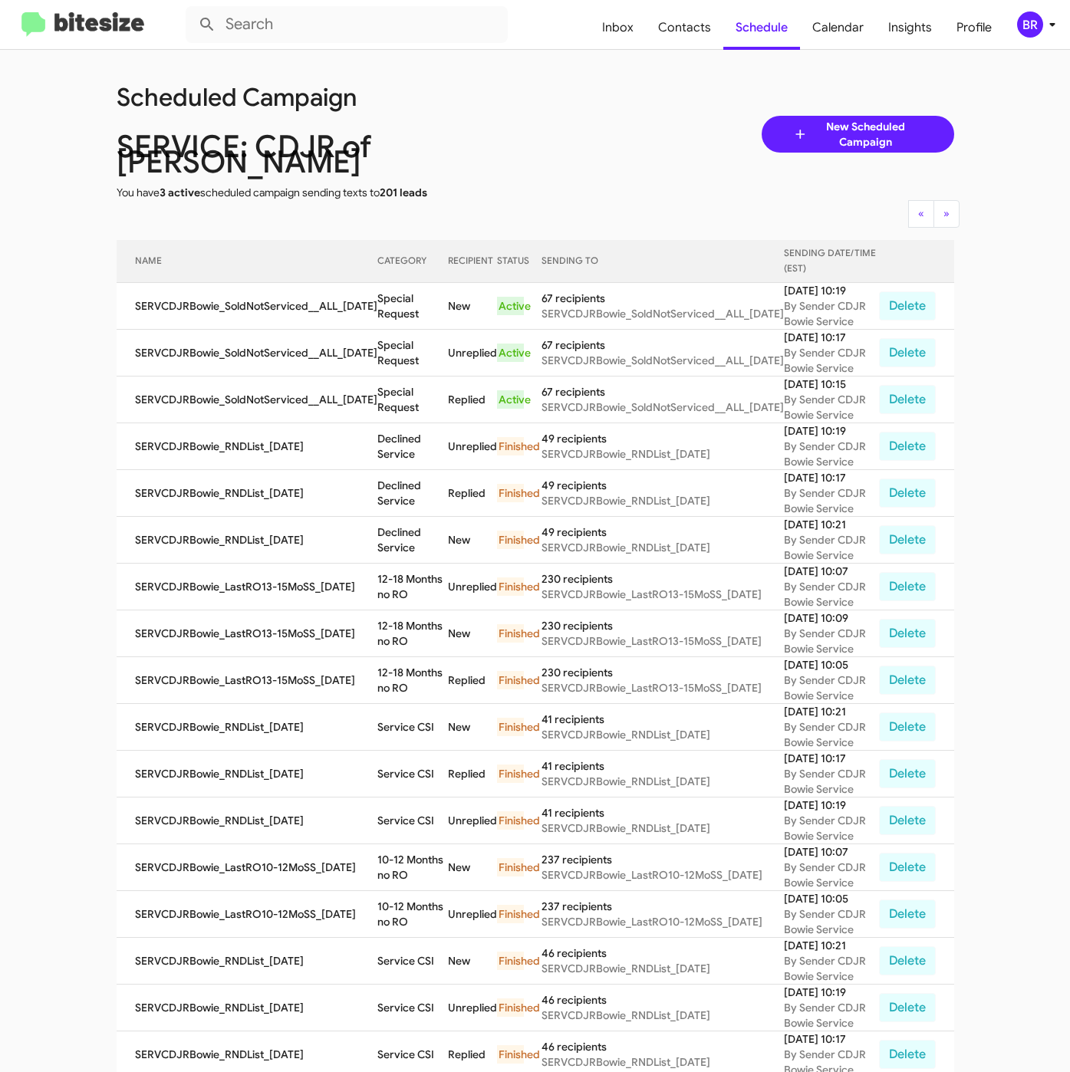
click at [560, 116] on div "Scheduled Campaign SERVICE: CDJR of [PERSON_NAME] You have 3 active scheduled c…" at bounding box center [535, 134] width 861 height 132
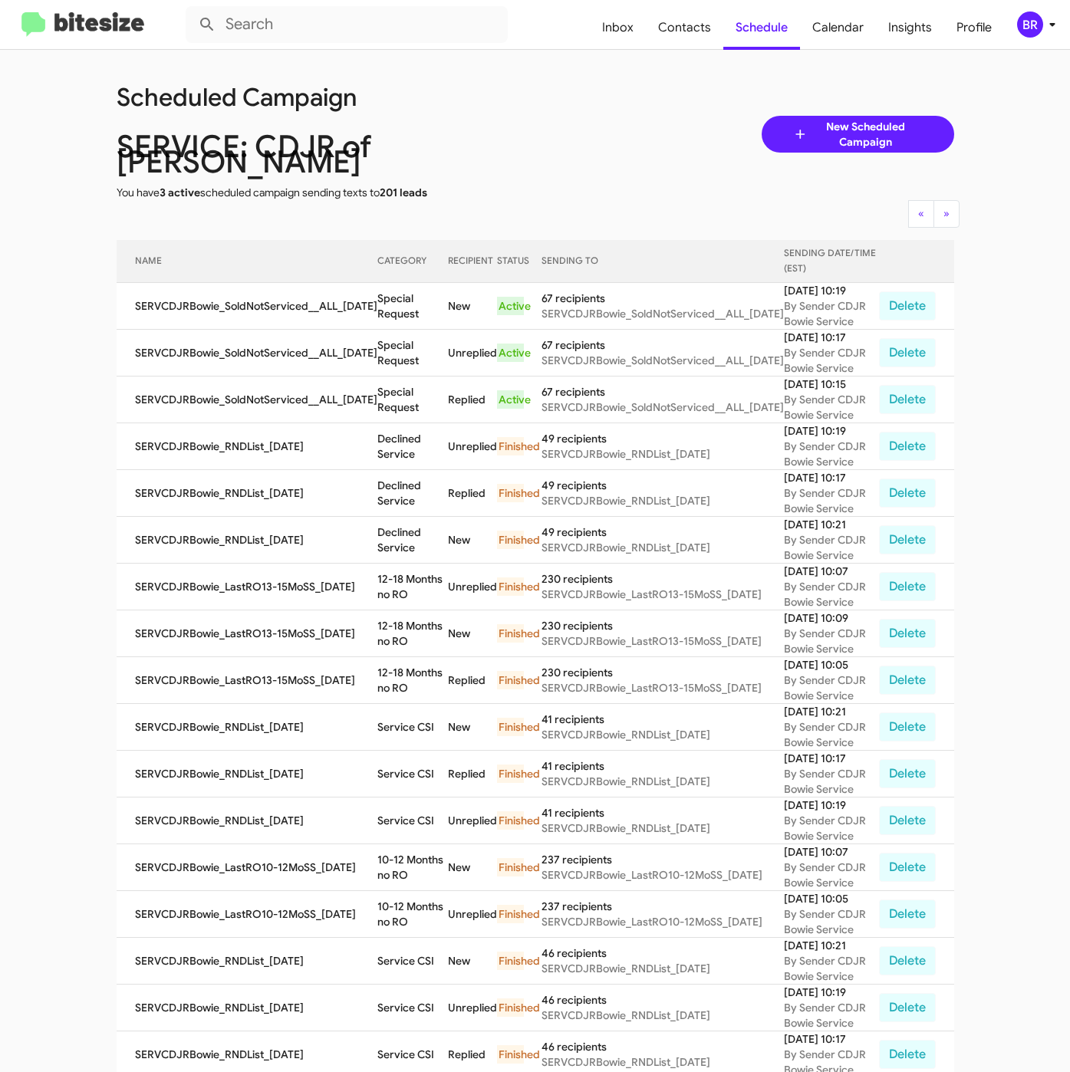
click at [560, 116] on div "Scheduled Campaign SERVICE: CDJR of [PERSON_NAME] You have 3 active scheduled c…" at bounding box center [535, 134] width 861 height 132
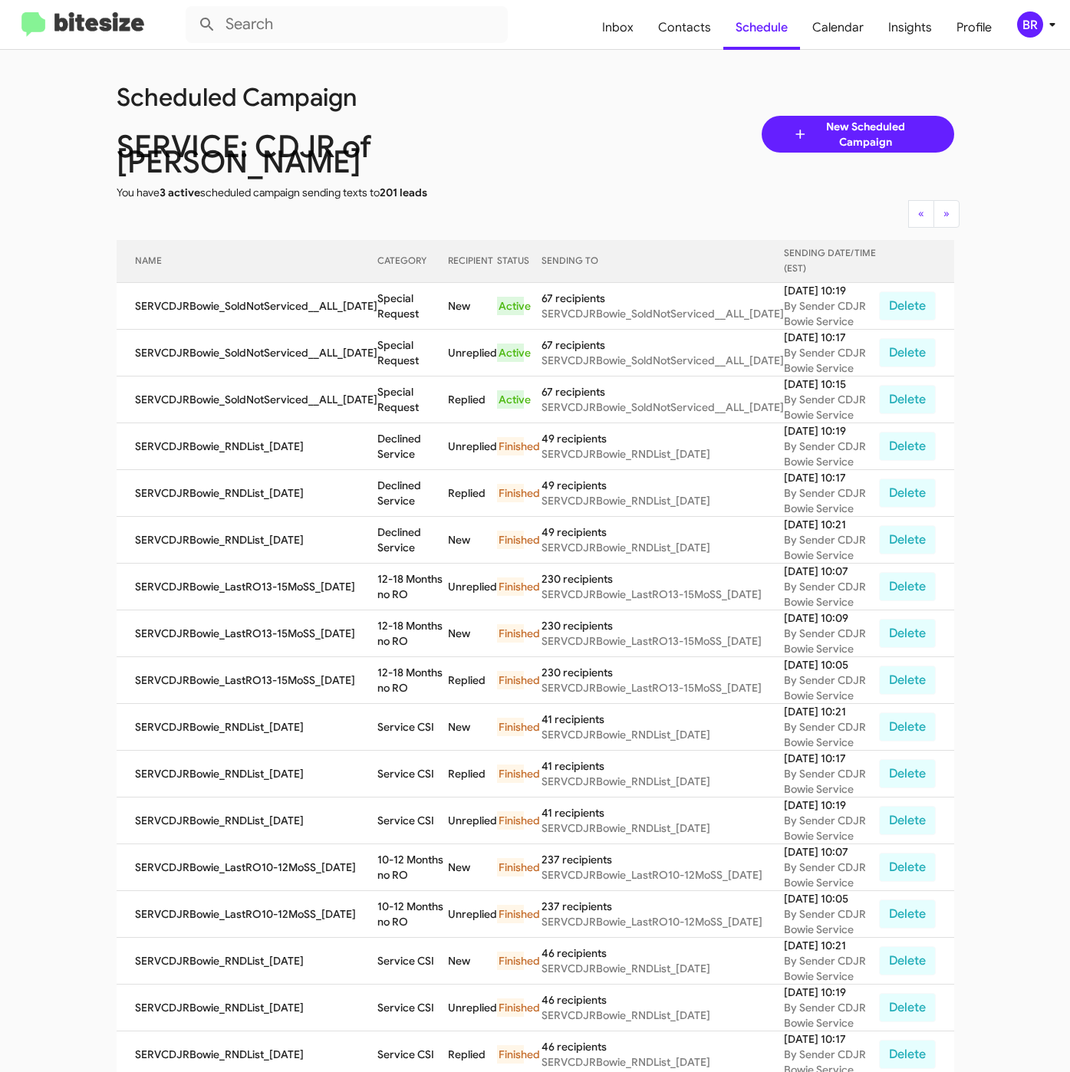
click at [560, 116] on div "Scheduled Campaign SERVICE: CDJR of [PERSON_NAME] You have 3 active scheduled c…" at bounding box center [535, 134] width 861 height 132
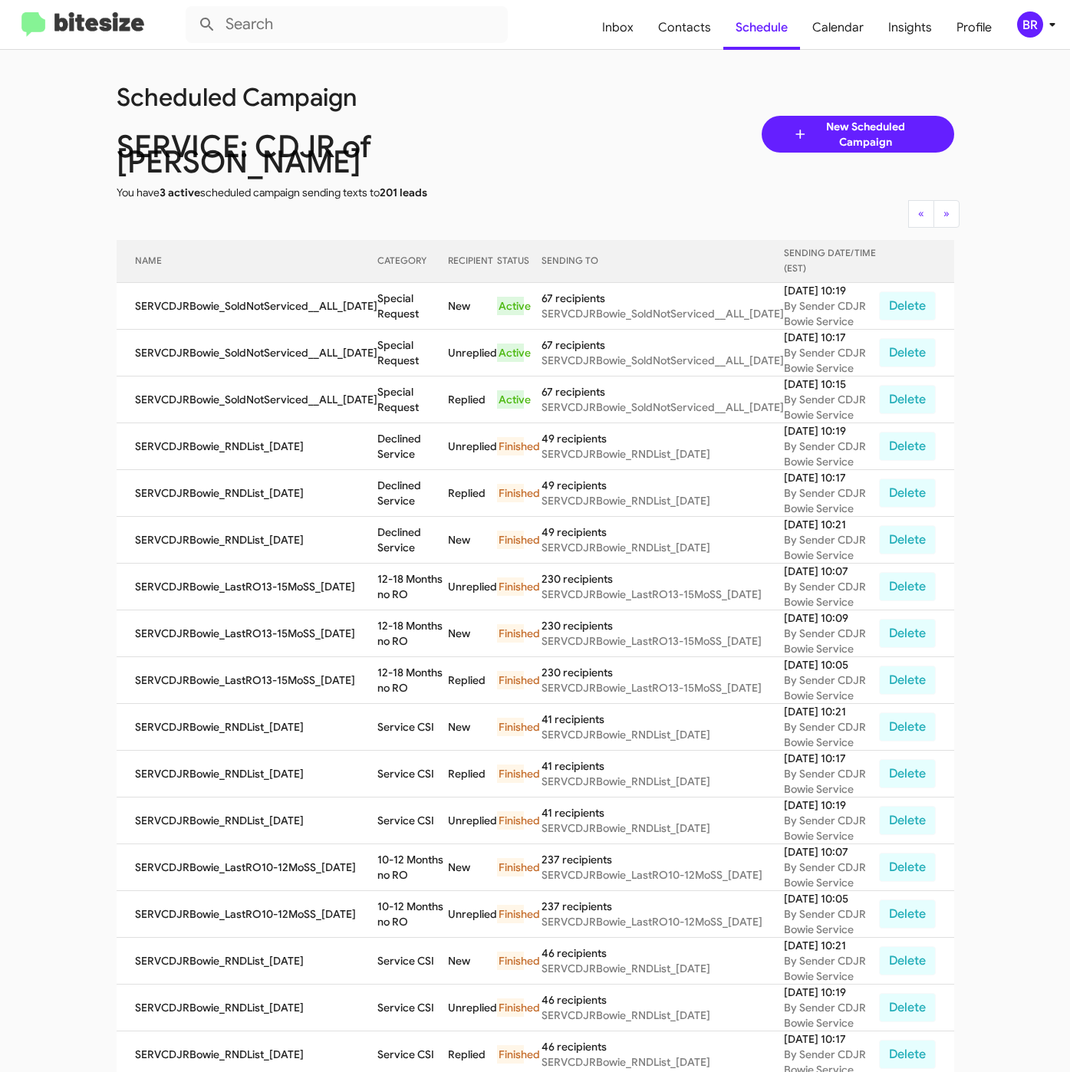
click at [560, 116] on div "Scheduled Campaign SERVICE: CDJR of [PERSON_NAME] You have 3 active scheduled c…" at bounding box center [535, 134] width 861 height 132
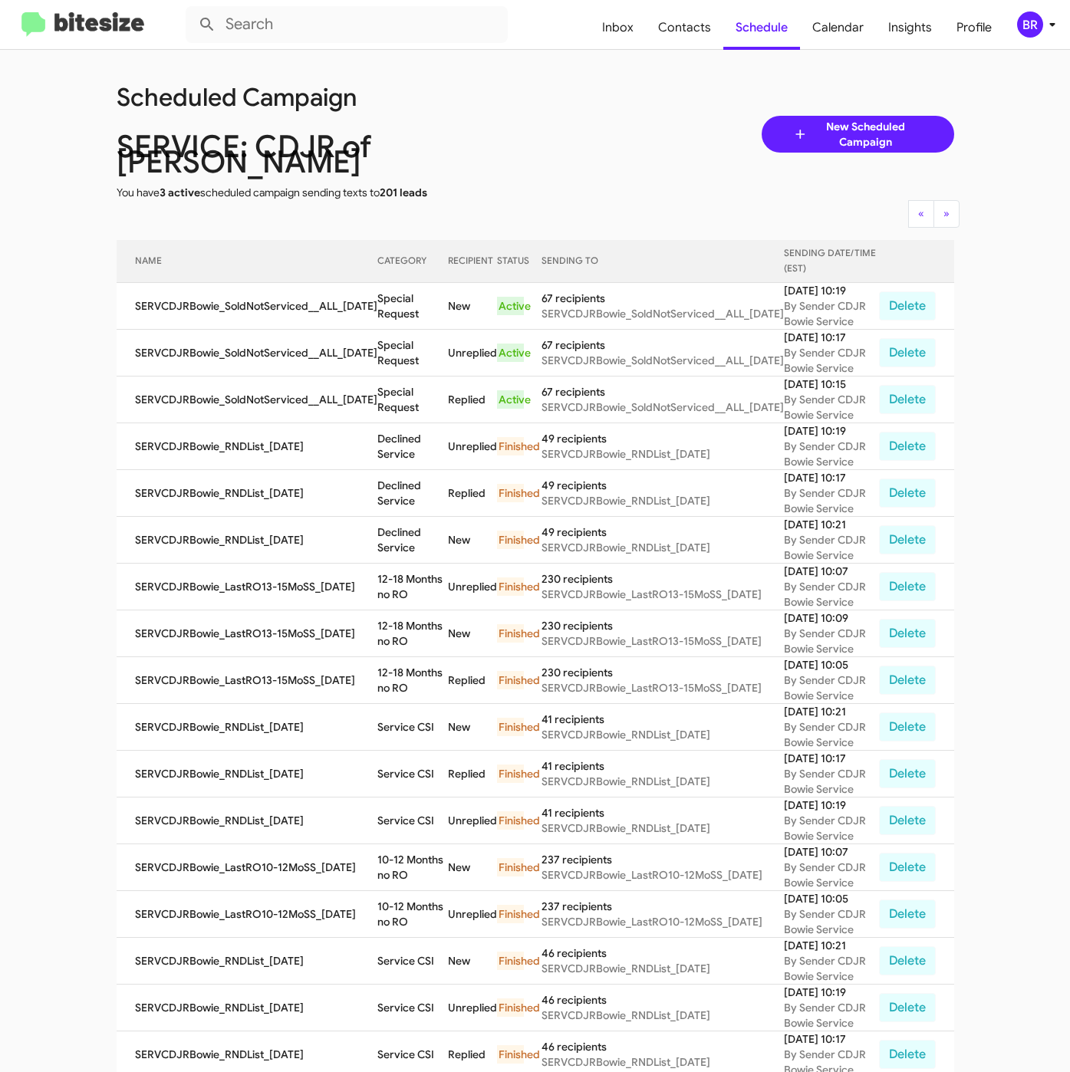
click at [560, 116] on div "Scheduled Campaign SERVICE: CDJR of [PERSON_NAME] You have 3 active scheduled c…" at bounding box center [535, 134] width 861 height 132
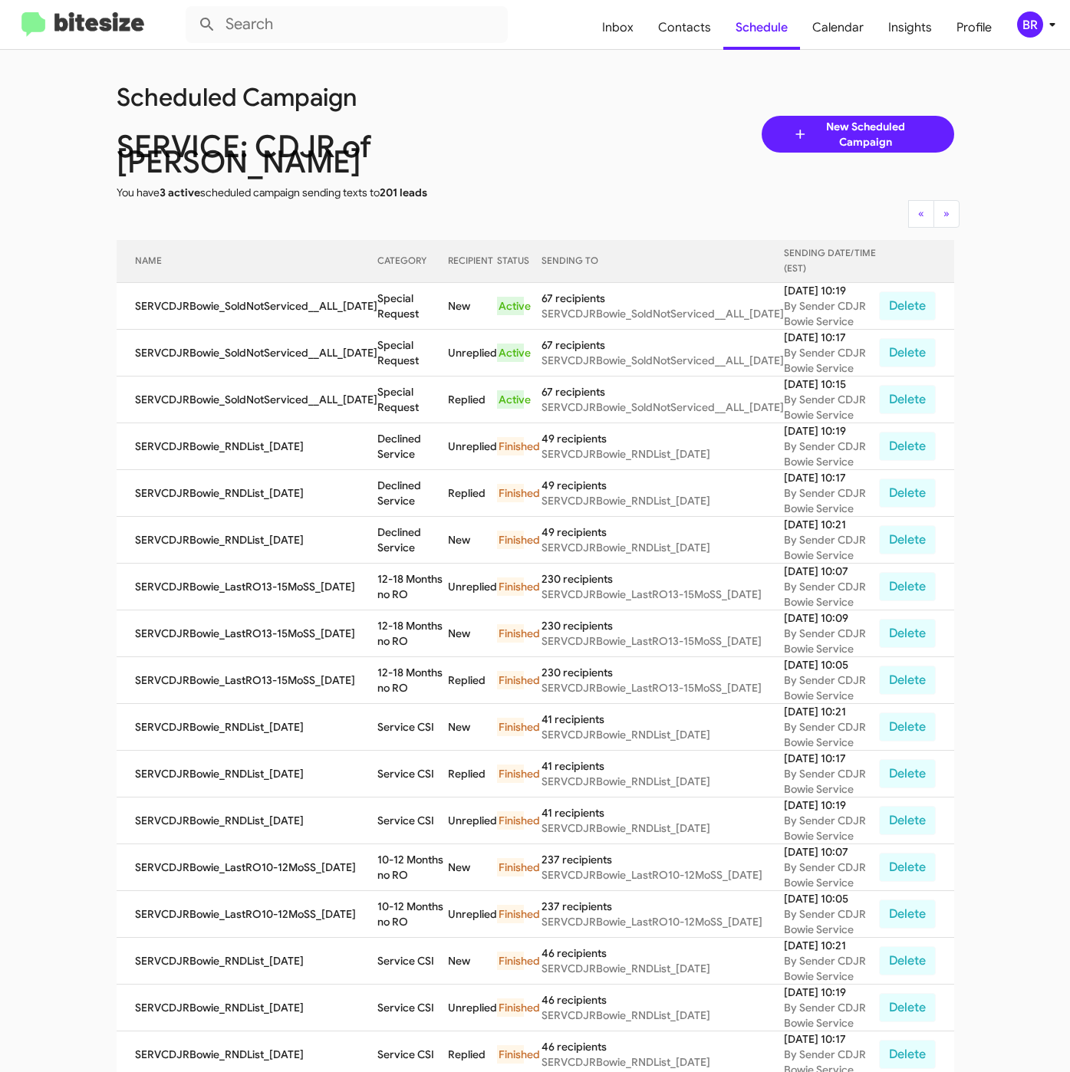
click at [560, 116] on div "Scheduled Campaign SERVICE: CDJR of [PERSON_NAME] You have 3 active scheduled c…" at bounding box center [535, 134] width 861 height 132
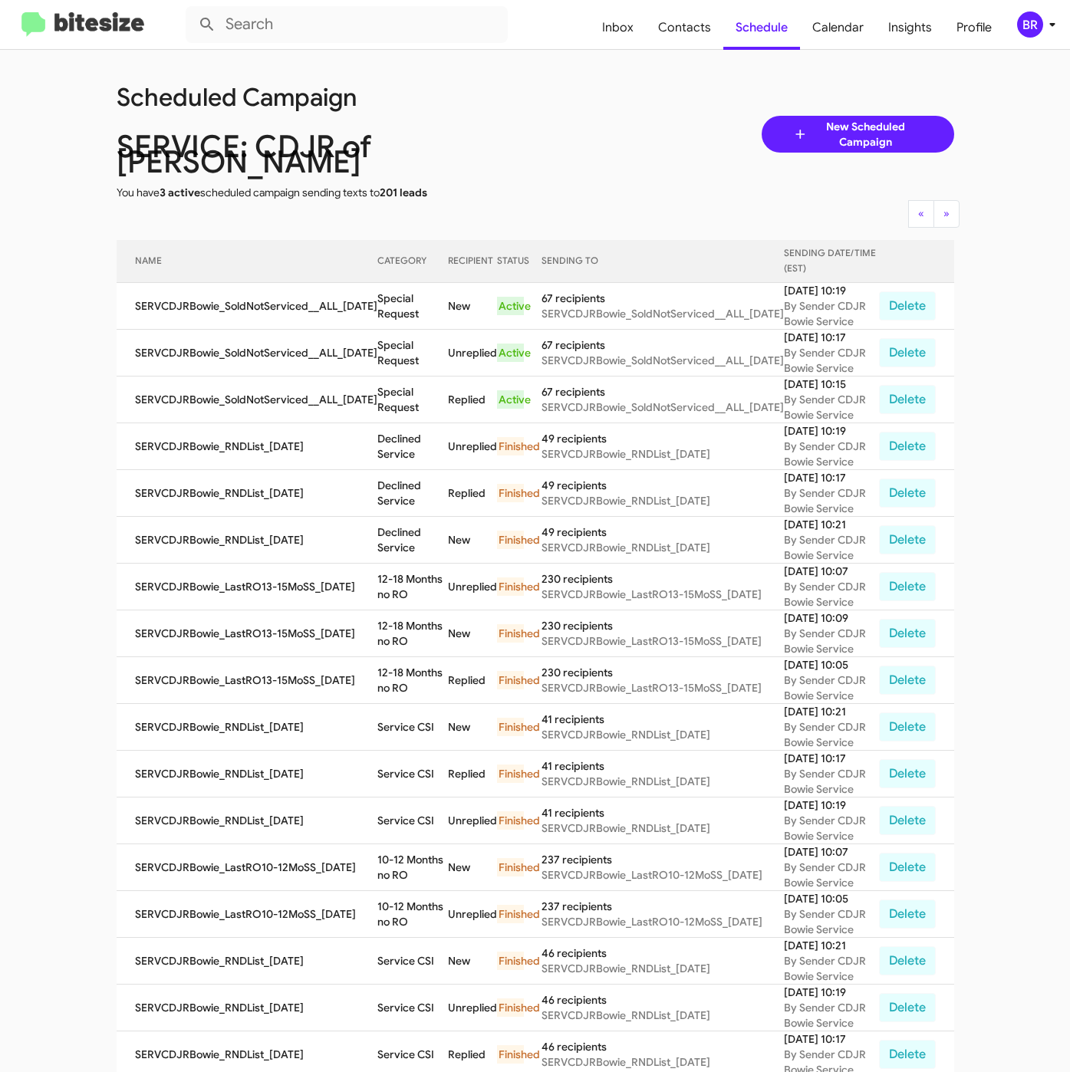
click at [560, 116] on div "Scheduled Campaign SERVICE: CDJR of [PERSON_NAME] You have 3 active scheduled c…" at bounding box center [535, 134] width 861 height 132
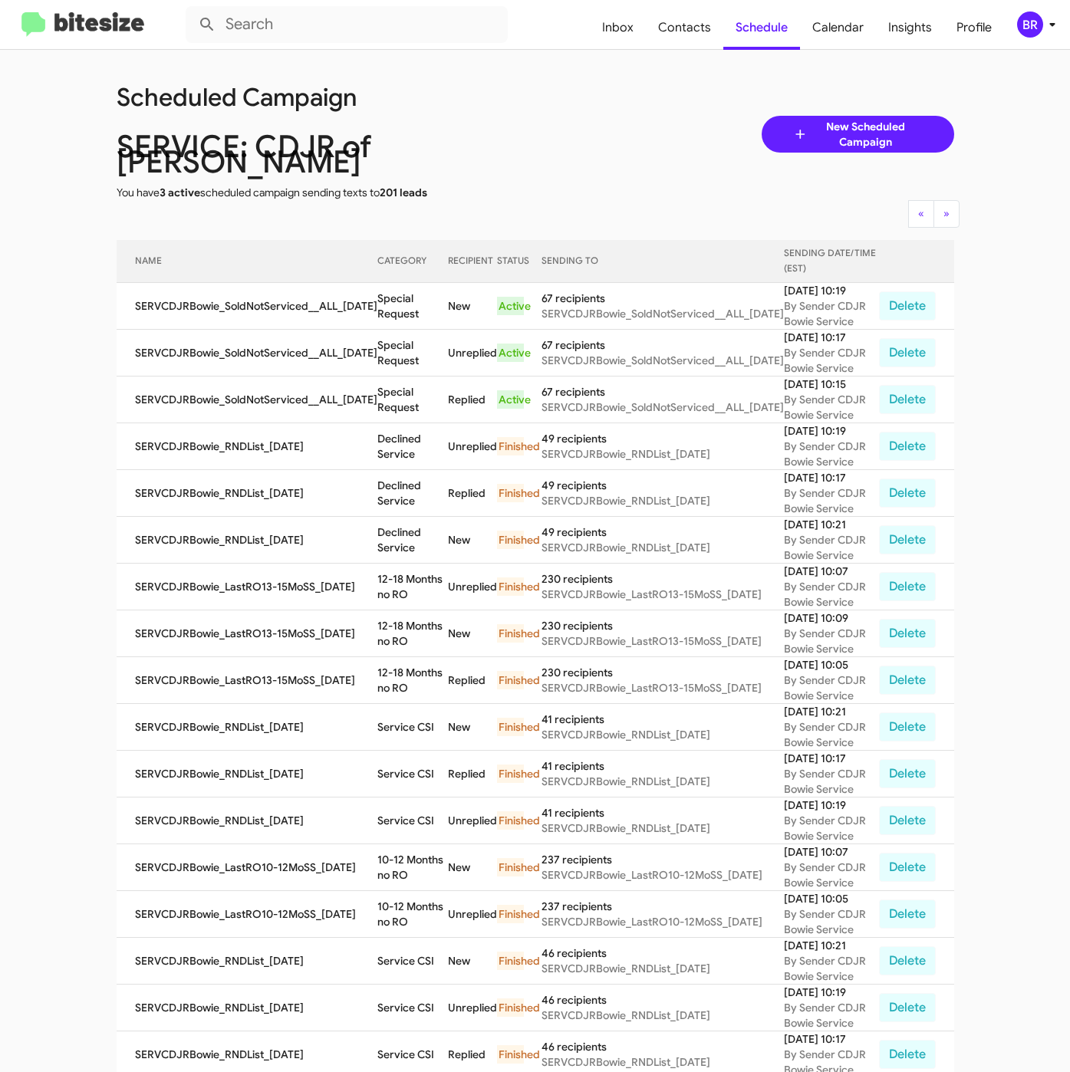
click at [560, 116] on div "Scheduled Campaign SERVICE: CDJR of [PERSON_NAME] You have 3 active scheduled c…" at bounding box center [535, 134] width 861 height 132
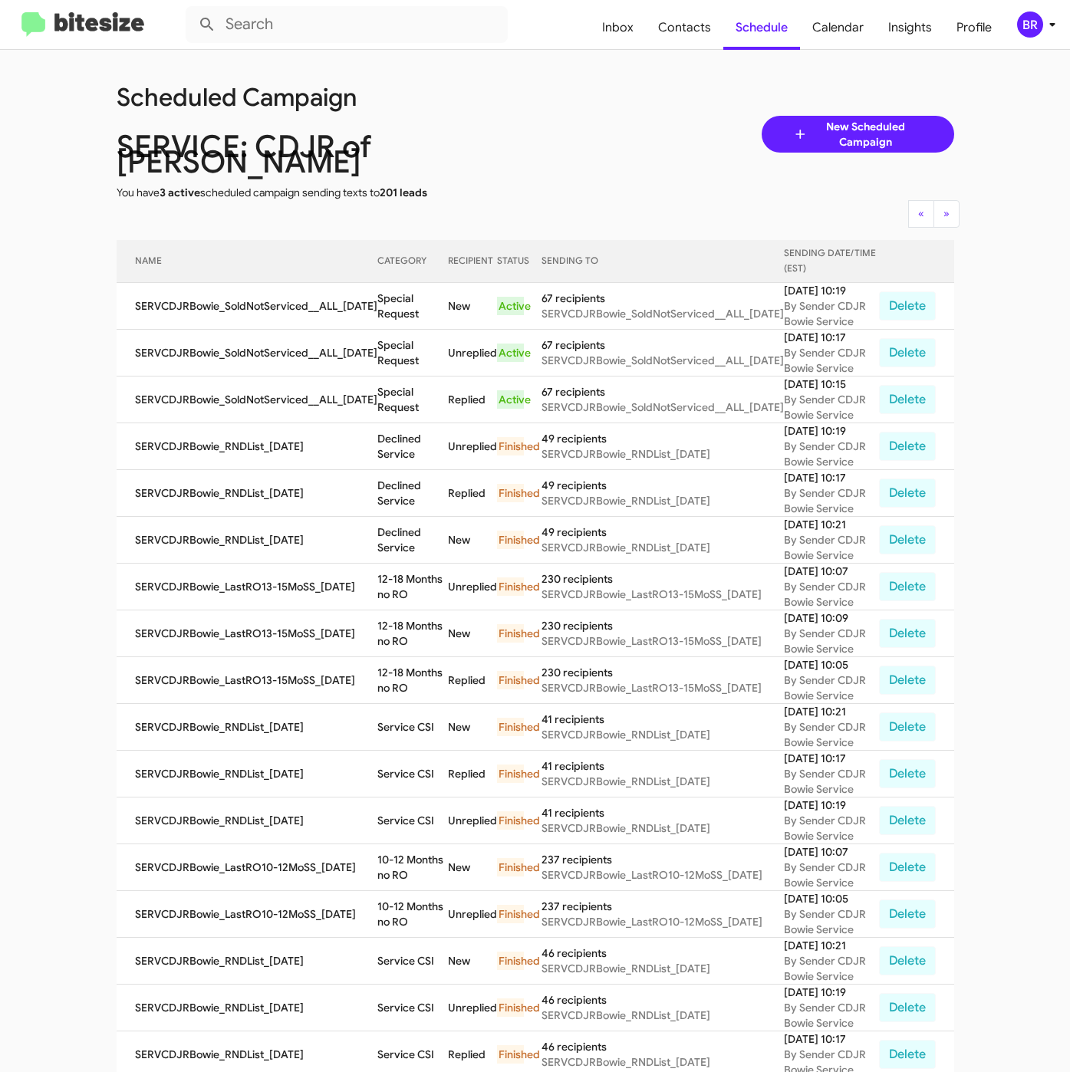
click at [560, 116] on div "Scheduled Campaign SERVICE: CDJR of [PERSON_NAME] You have 3 active scheduled c…" at bounding box center [535, 134] width 861 height 132
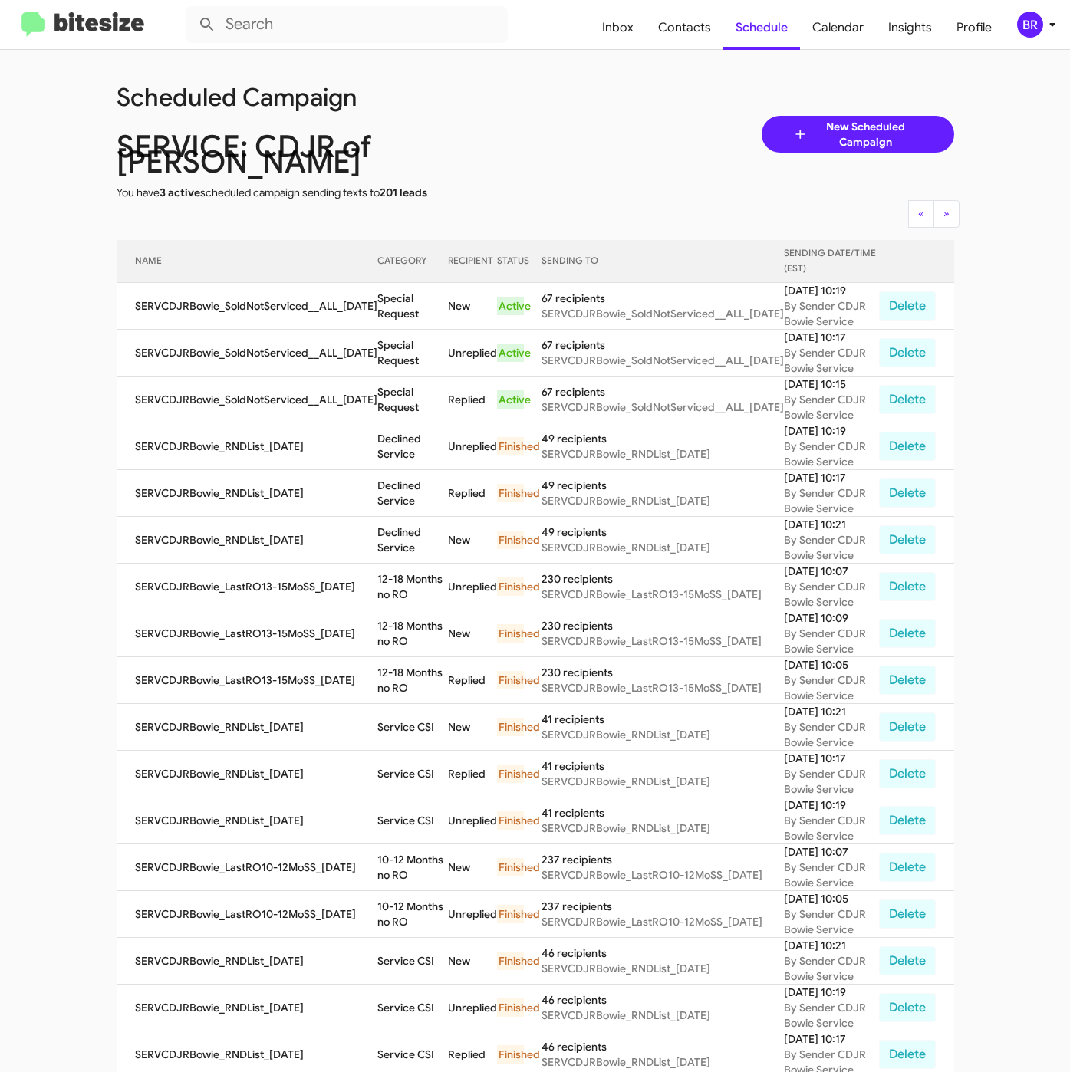
click at [560, 116] on div "Scheduled Campaign SERVICE: CDJR of [PERSON_NAME] You have 3 active scheduled c…" at bounding box center [535, 134] width 861 height 132
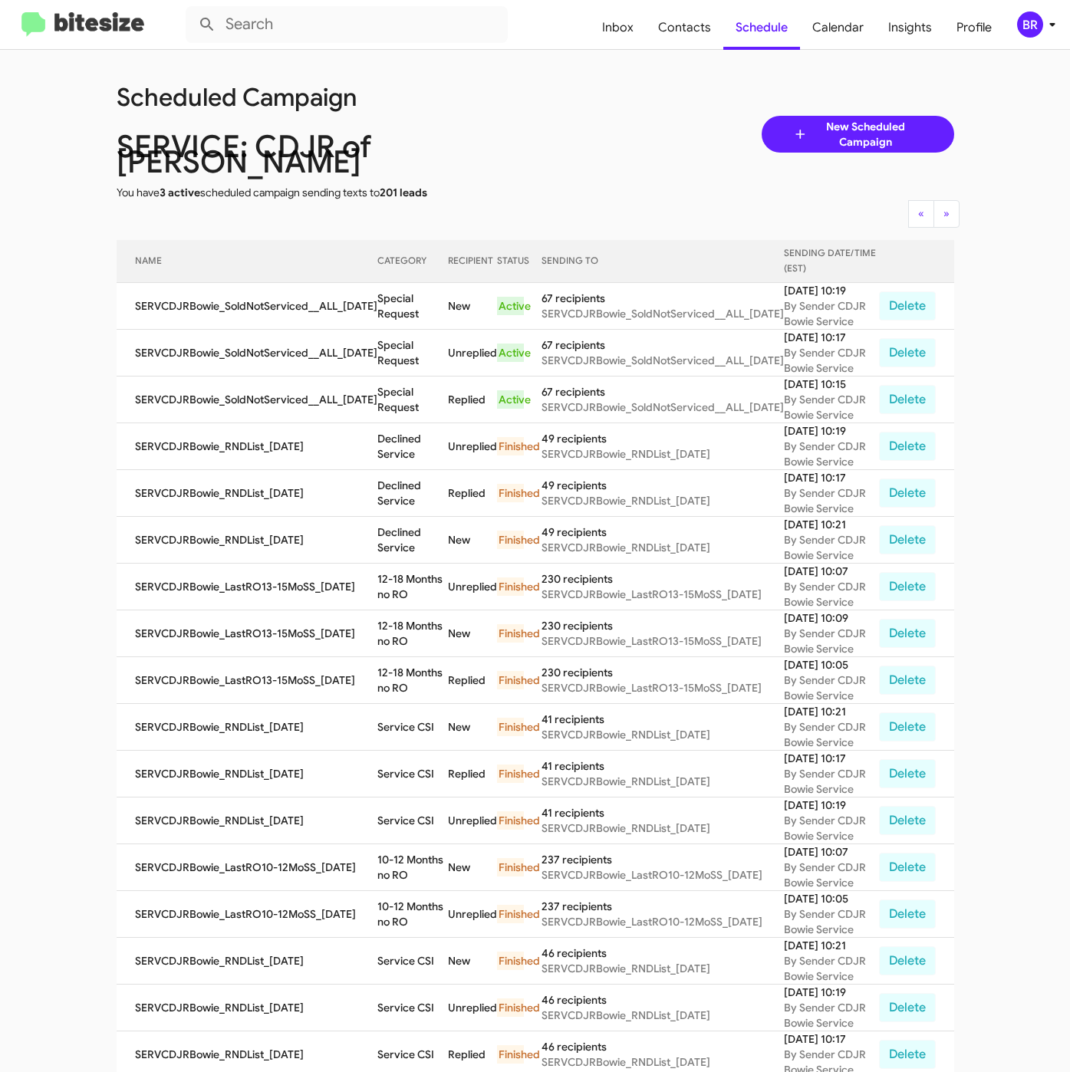
click at [560, 116] on div "Scheduled Campaign SERVICE: CDJR of [PERSON_NAME] You have 3 active scheduled c…" at bounding box center [535, 134] width 861 height 132
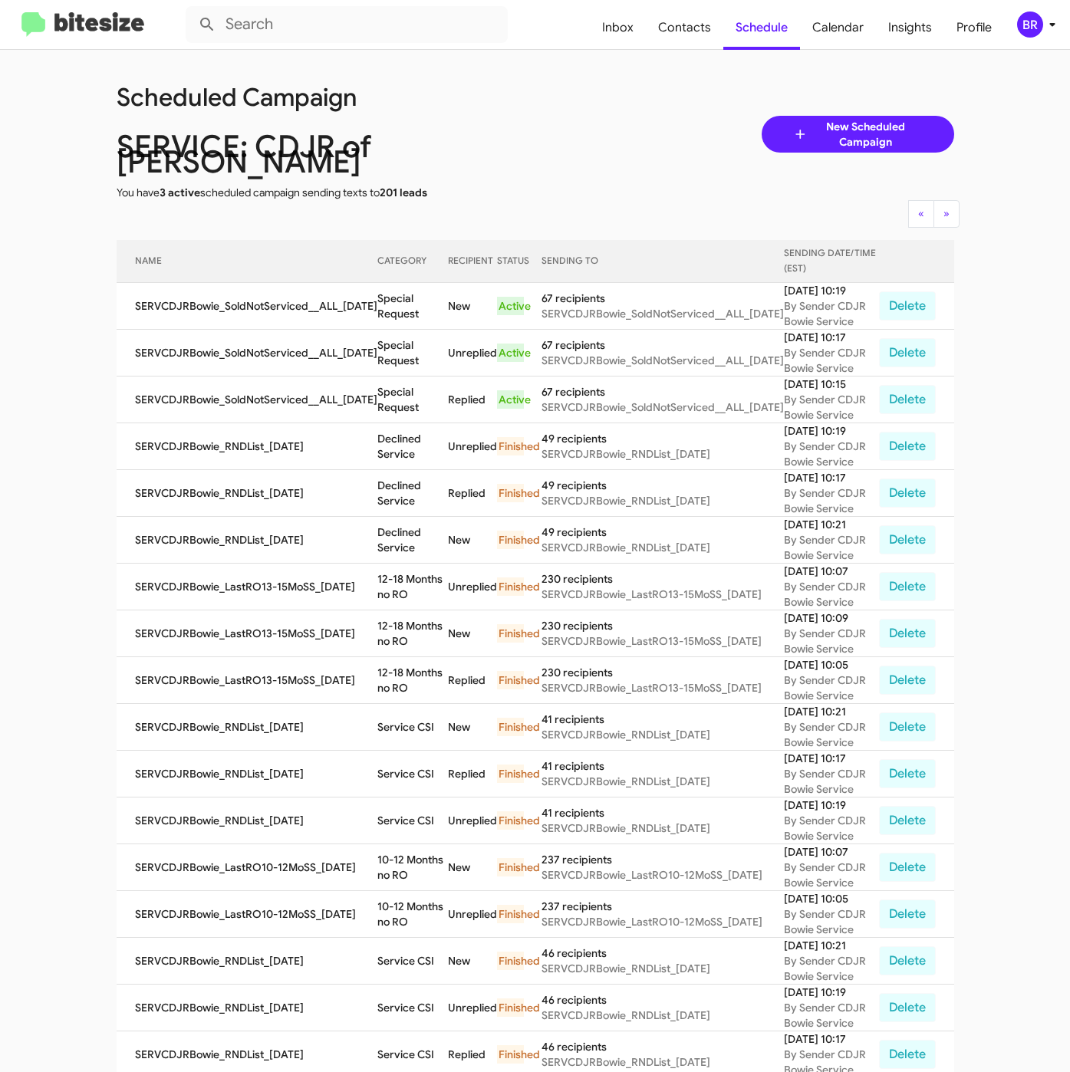
click at [560, 116] on div "Scheduled Campaign SERVICE: CDJR of [PERSON_NAME] You have 3 active scheduled c…" at bounding box center [535, 134] width 861 height 132
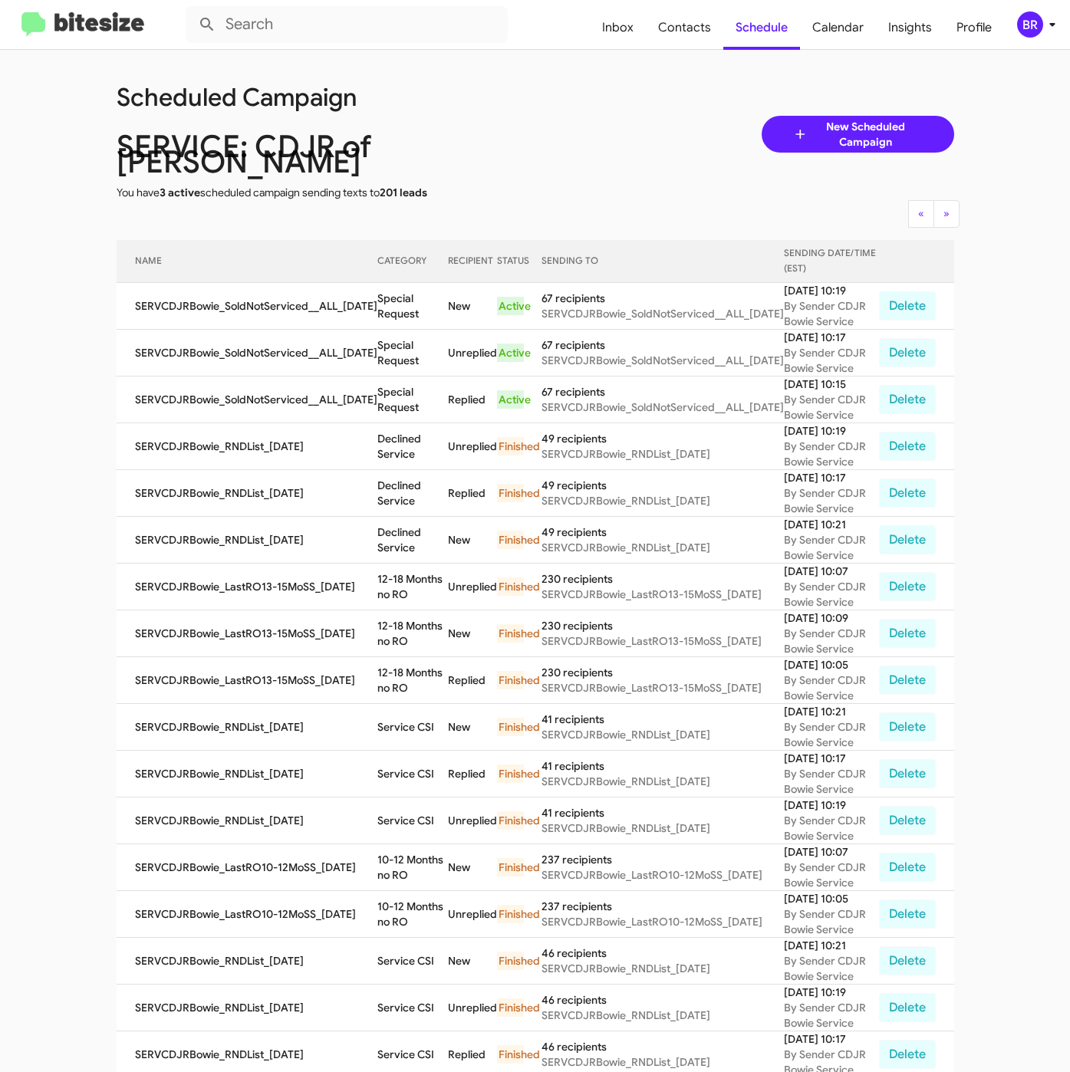
click at [560, 116] on div "Scheduled Campaign SERVICE: CDJR of [PERSON_NAME] You have 3 active scheduled c…" at bounding box center [535, 134] width 861 height 132
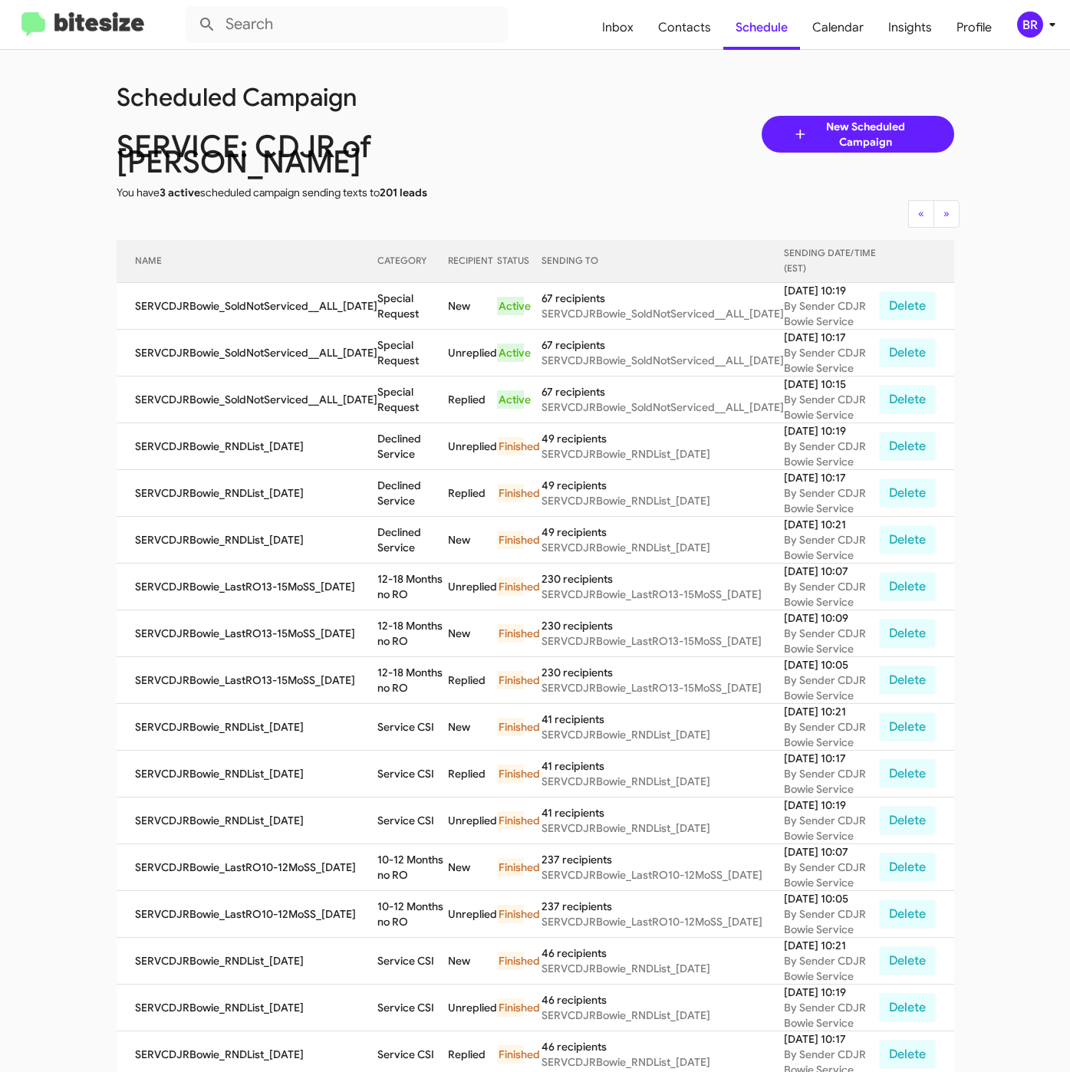
click at [560, 116] on div "Scheduled Campaign SERVICE: CDJR of [PERSON_NAME] You have 3 active scheduled c…" at bounding box center [535, 134] width 861 height 132
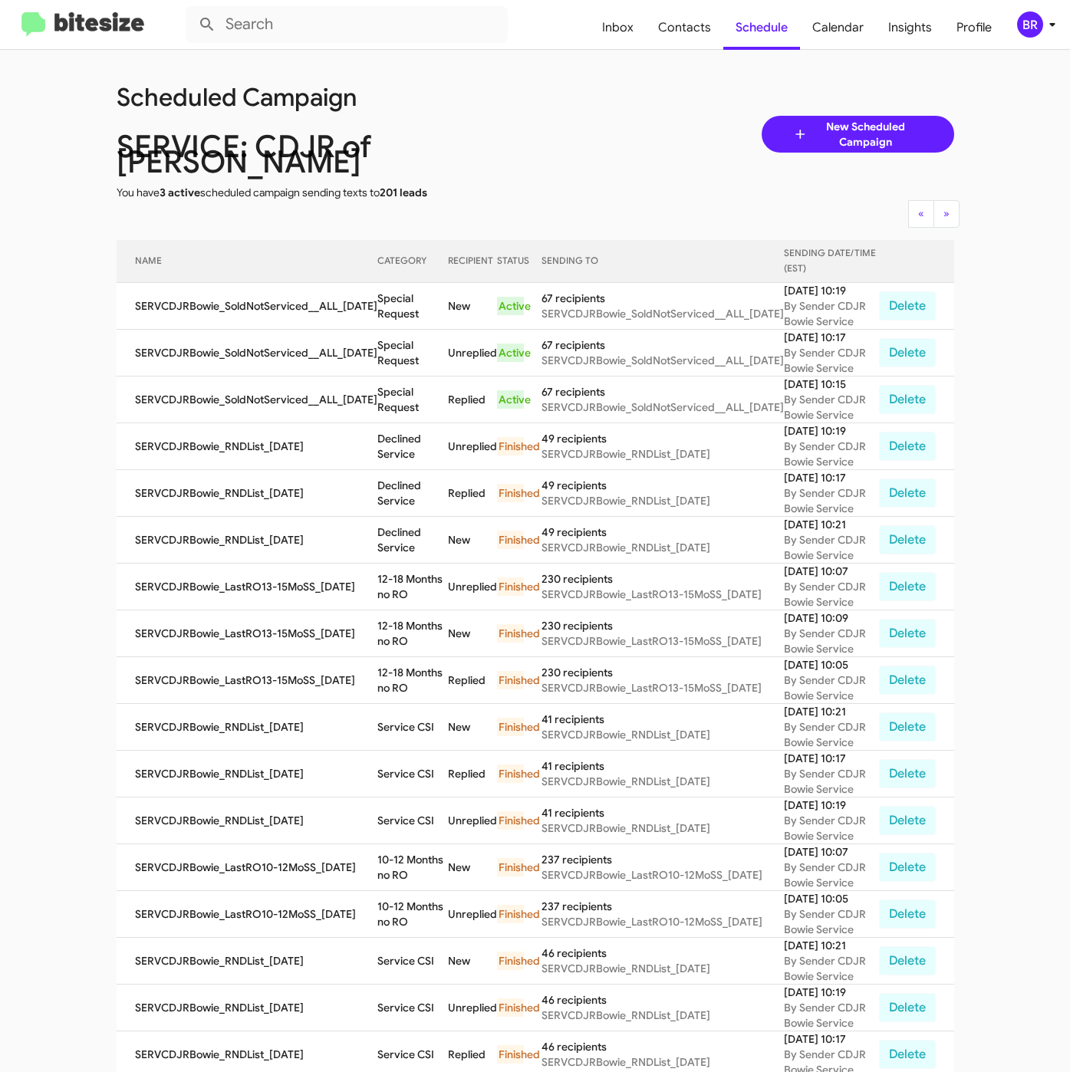
click at [560, 116] on div "Scheduled Campaign SERVICE: CDJR of [PERSON_NAME] You have 3 active scheduled c…" at bounding box center [535, 134] width 861 height 132
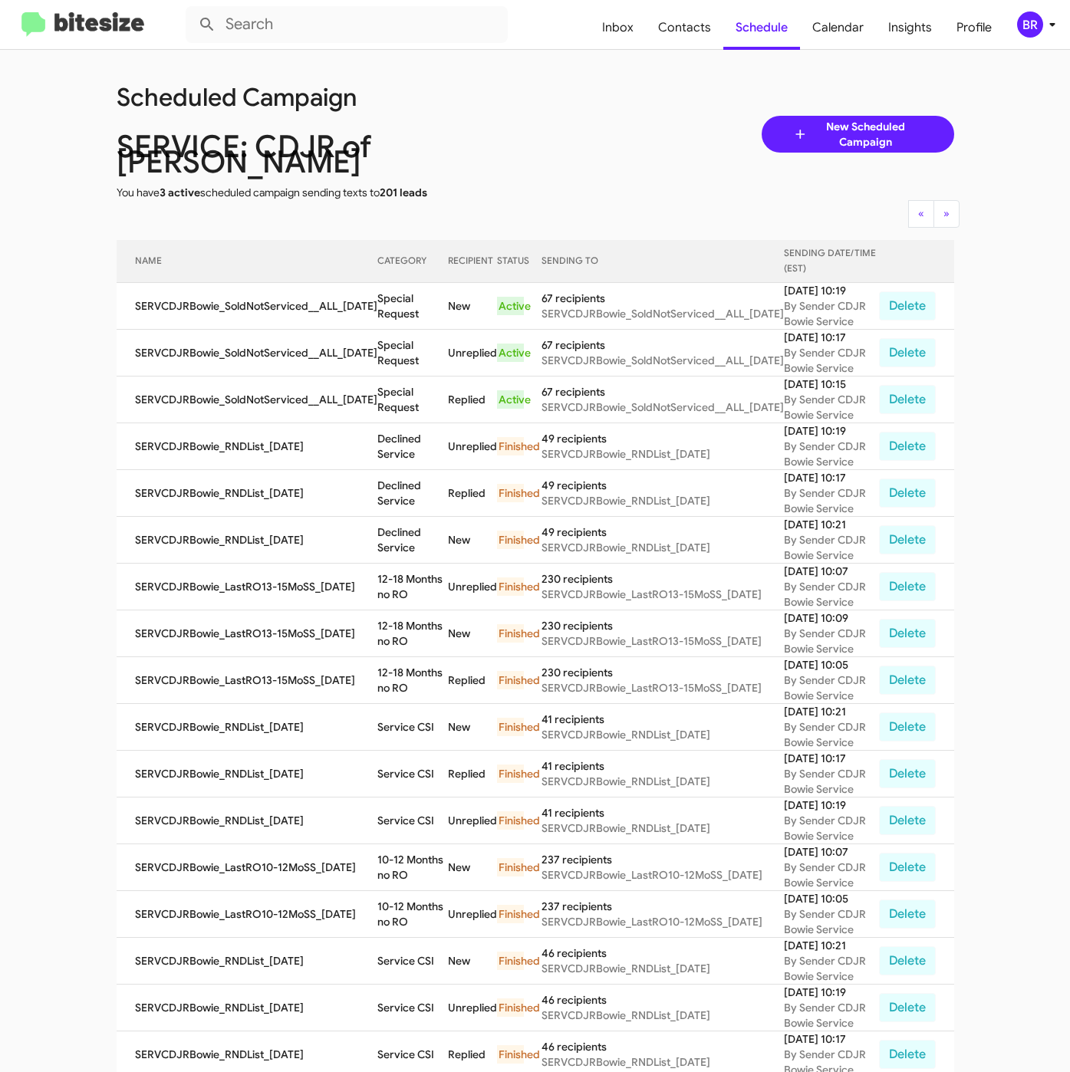
click at [560, 116] on div "Scheduled Campaign SERVICE: CDJR of [PERSON_NAME] You have 3 active scheduled c…" at bounding box center [535, 134] width 861 height 132
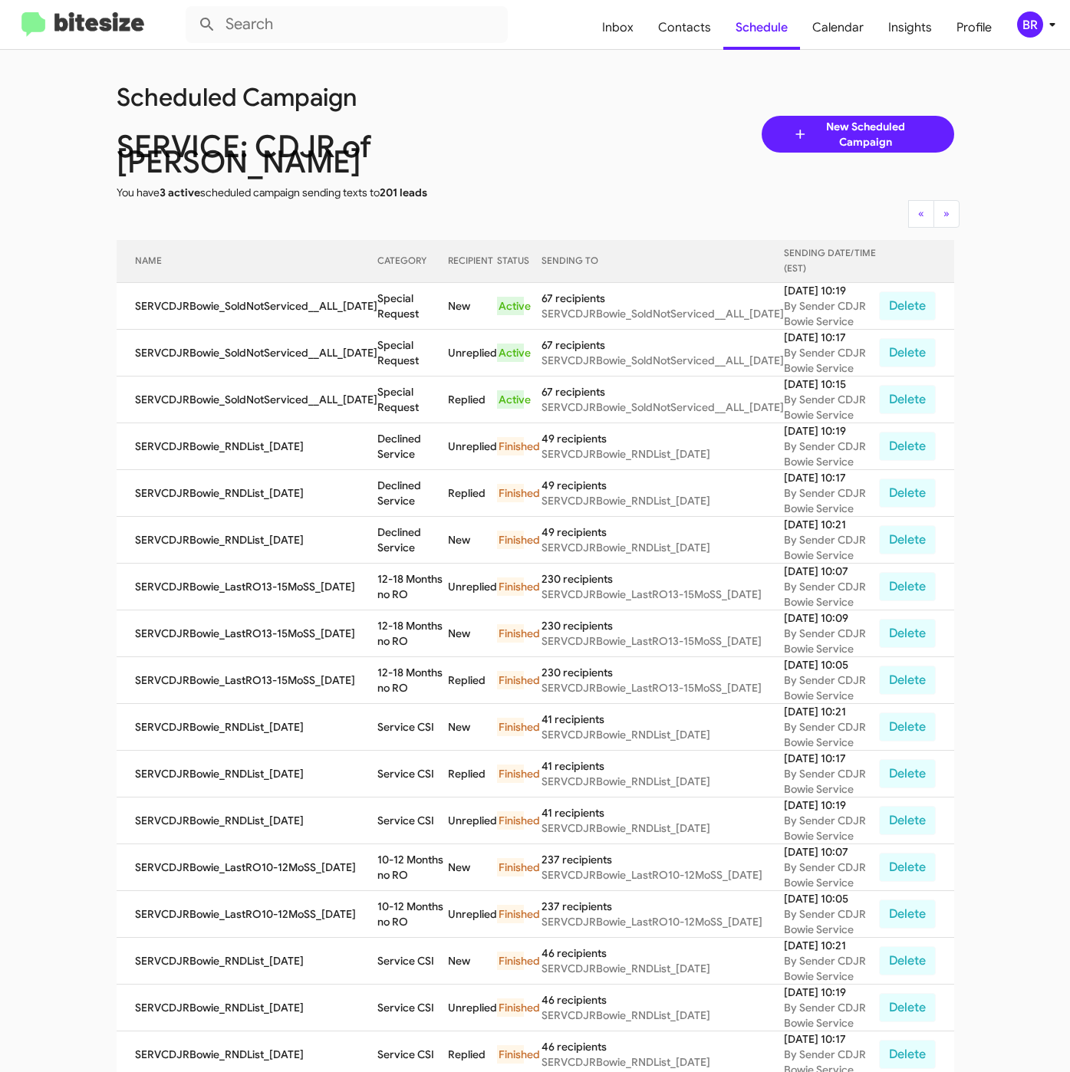
click at [560, 116] on div "Scheduled Campaign SERVICE: CDJR of [PERSON_NAME] You have 3 active scheduled c…" at bounding box center [535, 134] width 861 height 132
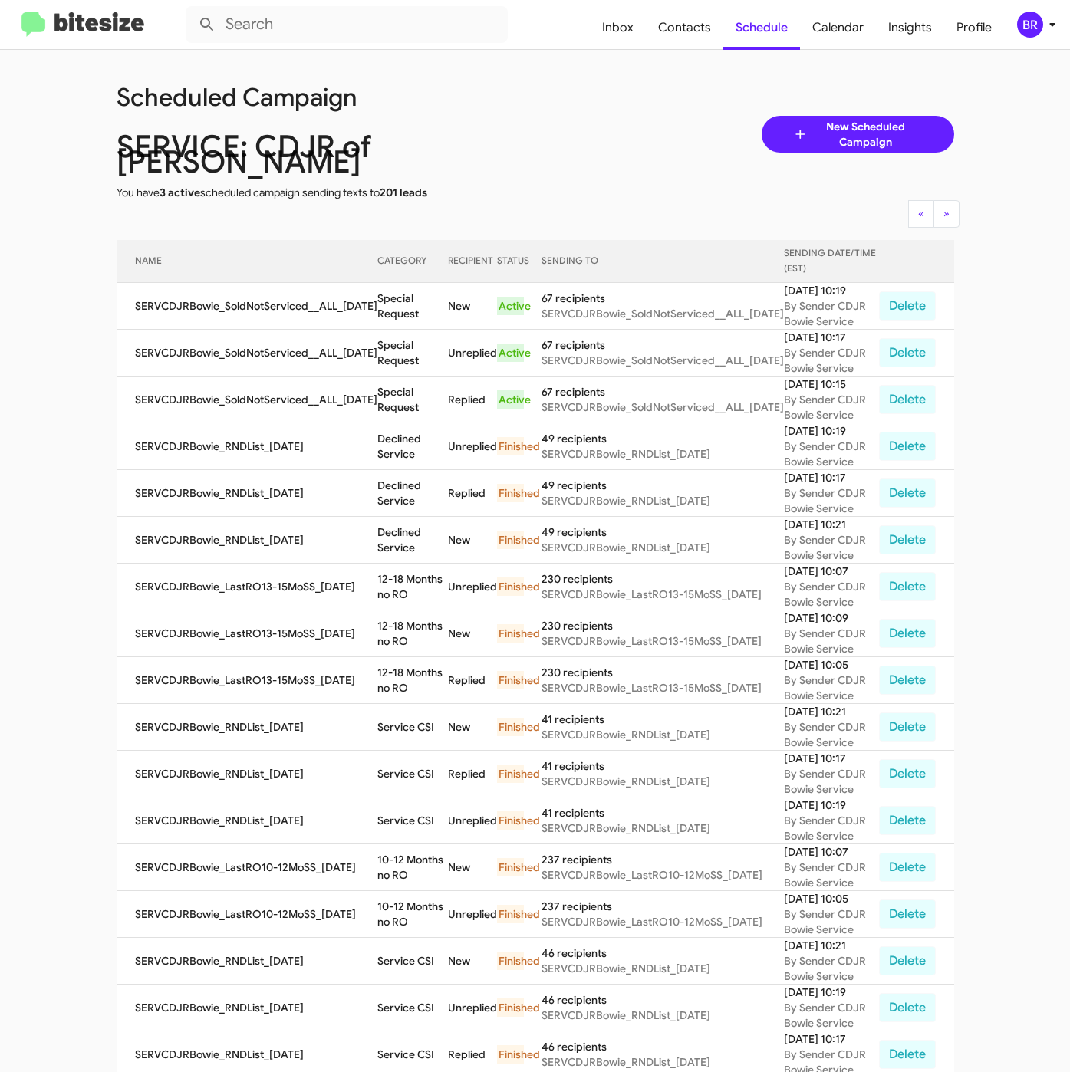
click at [560, 116] on div "Scheduled Campaign SERVICE: CDJR of [PERSON_NAME] You have 3 active scheduled c…" at bounding box center [535, 134] width 861 height 132
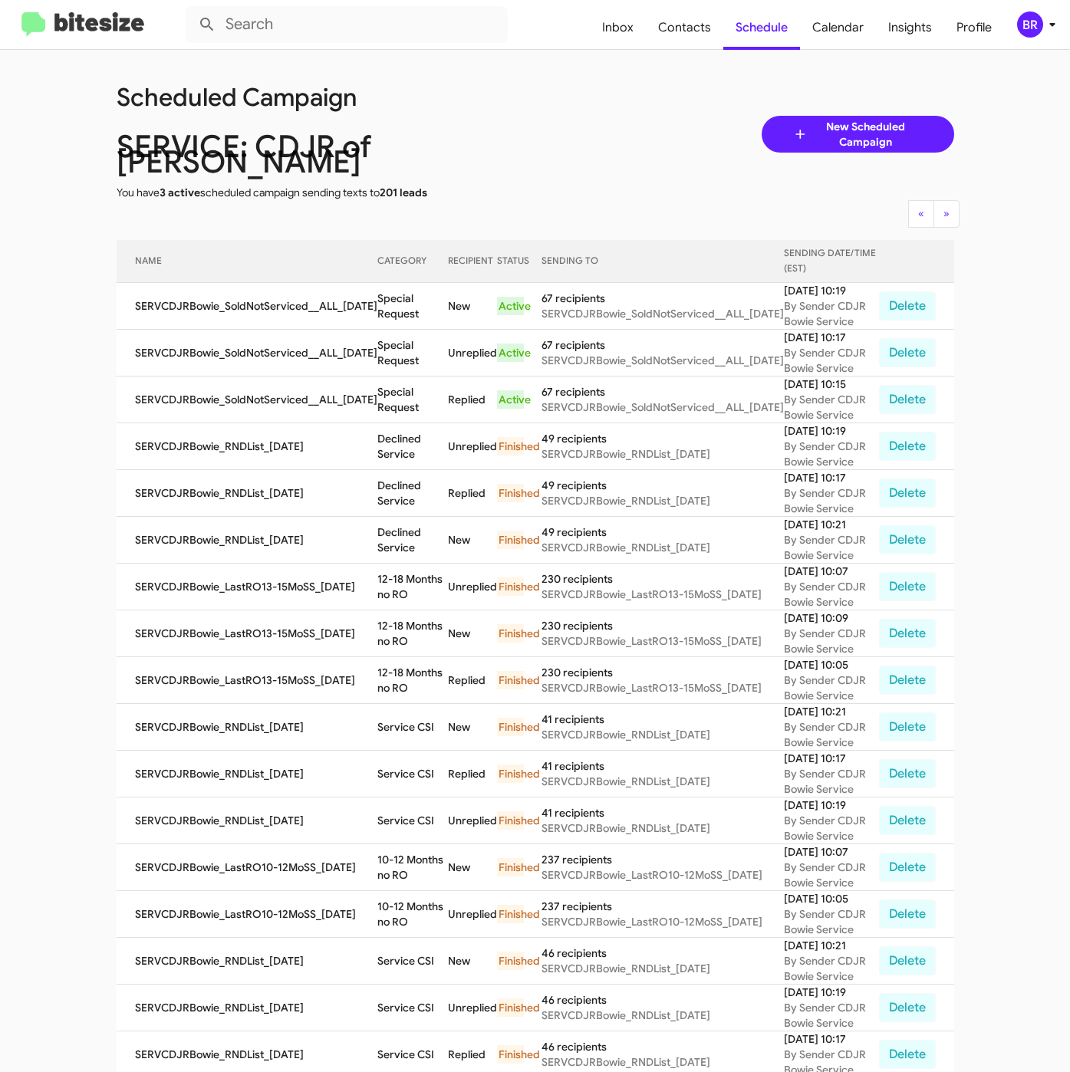
click at [560, 116] on div "Scheduled Campaign SERVICE: CDJR of [PERSON_NAME] You have 3 active scheduled c…" at bounding box center [535, 134] width 861 height 132
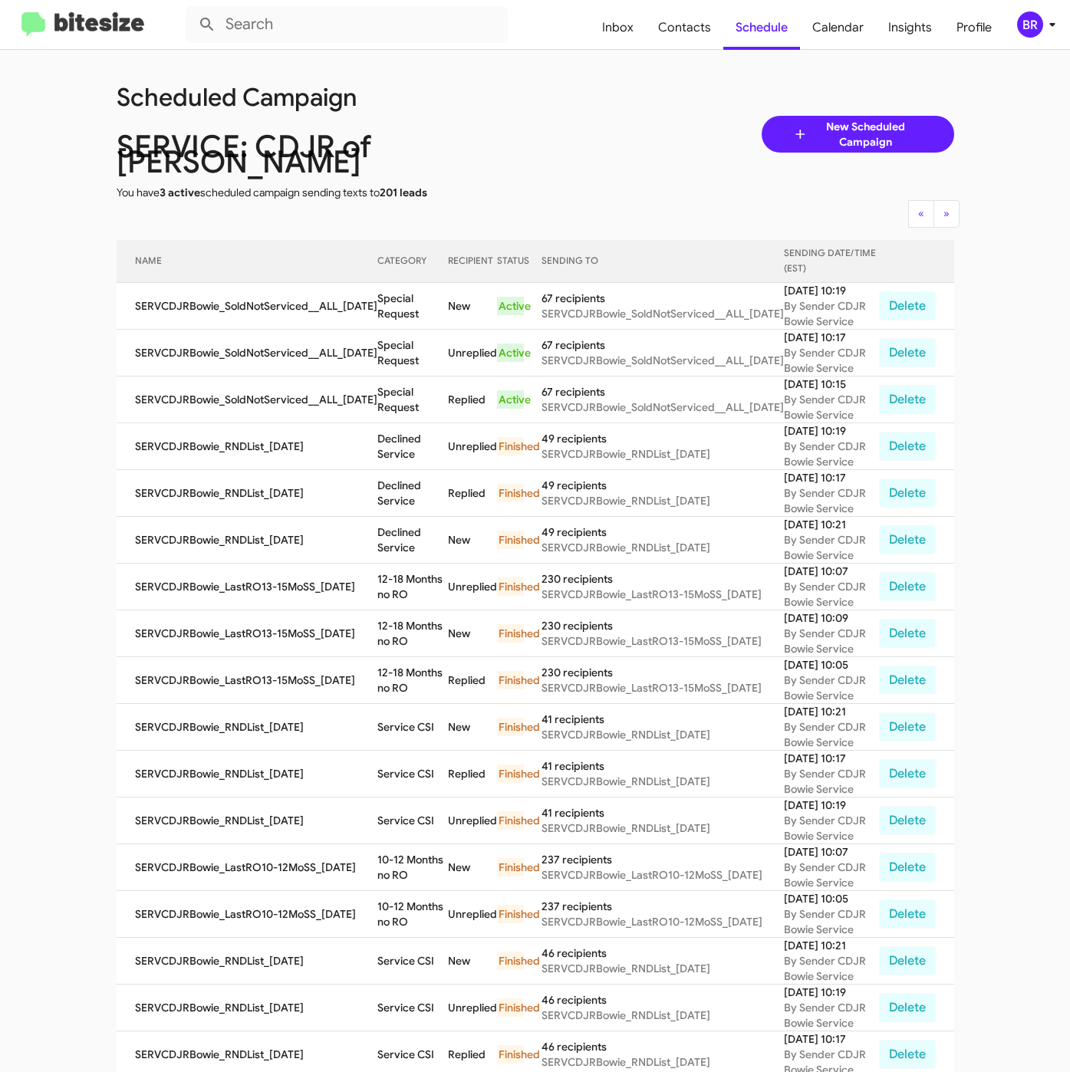
click at [560, 116] on div "Scheduled Campaign SERVICE: CDJR of [PERSON_NAME] You have 3 active scheduled c…" at bounding box center [535, 134] width 861 height 132
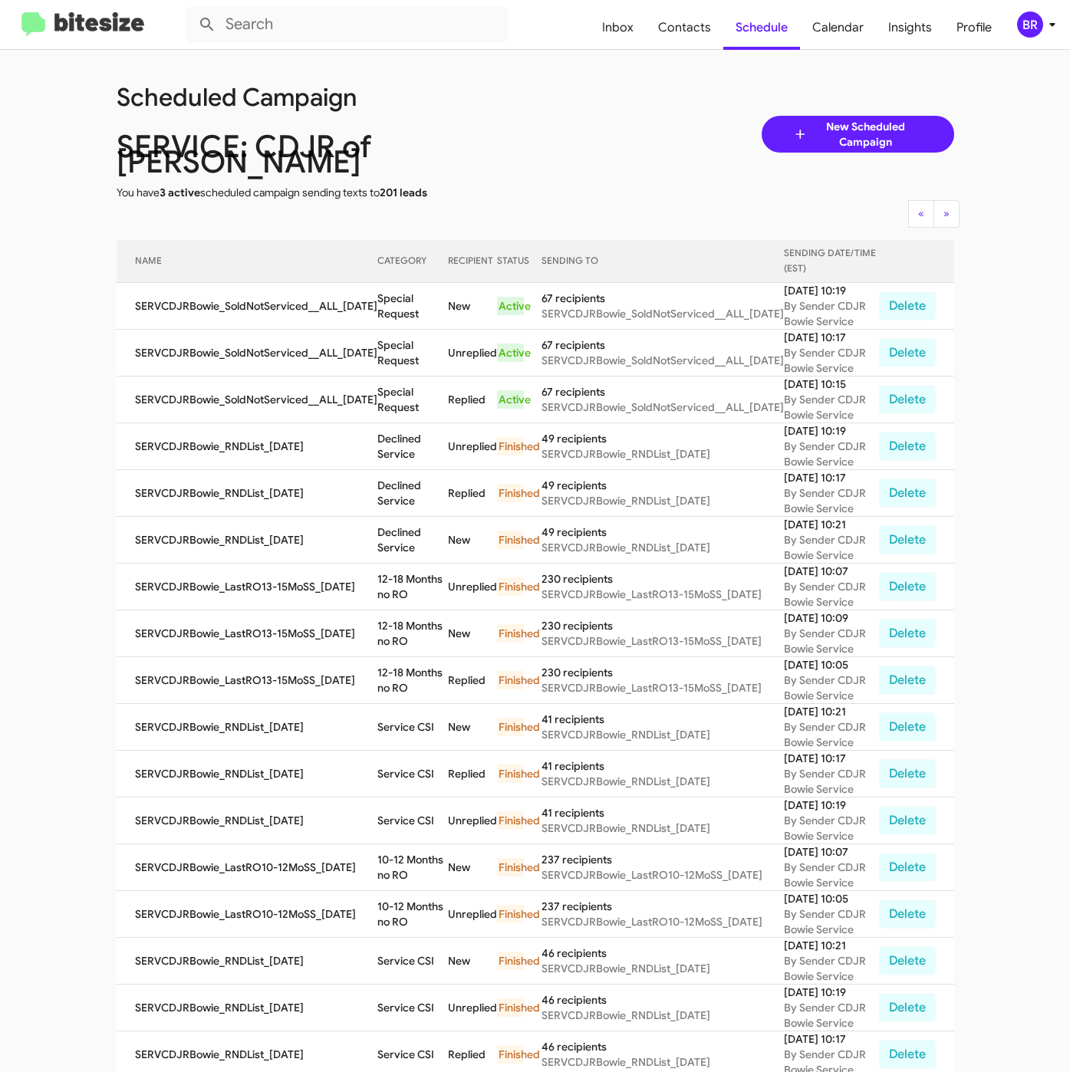
click at [560, 116] on div "Scheduled Campaign SERVICE: CDJR of [PERSON_NAME] You have 3 active scheduled c…" at bounding box center [535, 134] width 861 height 132
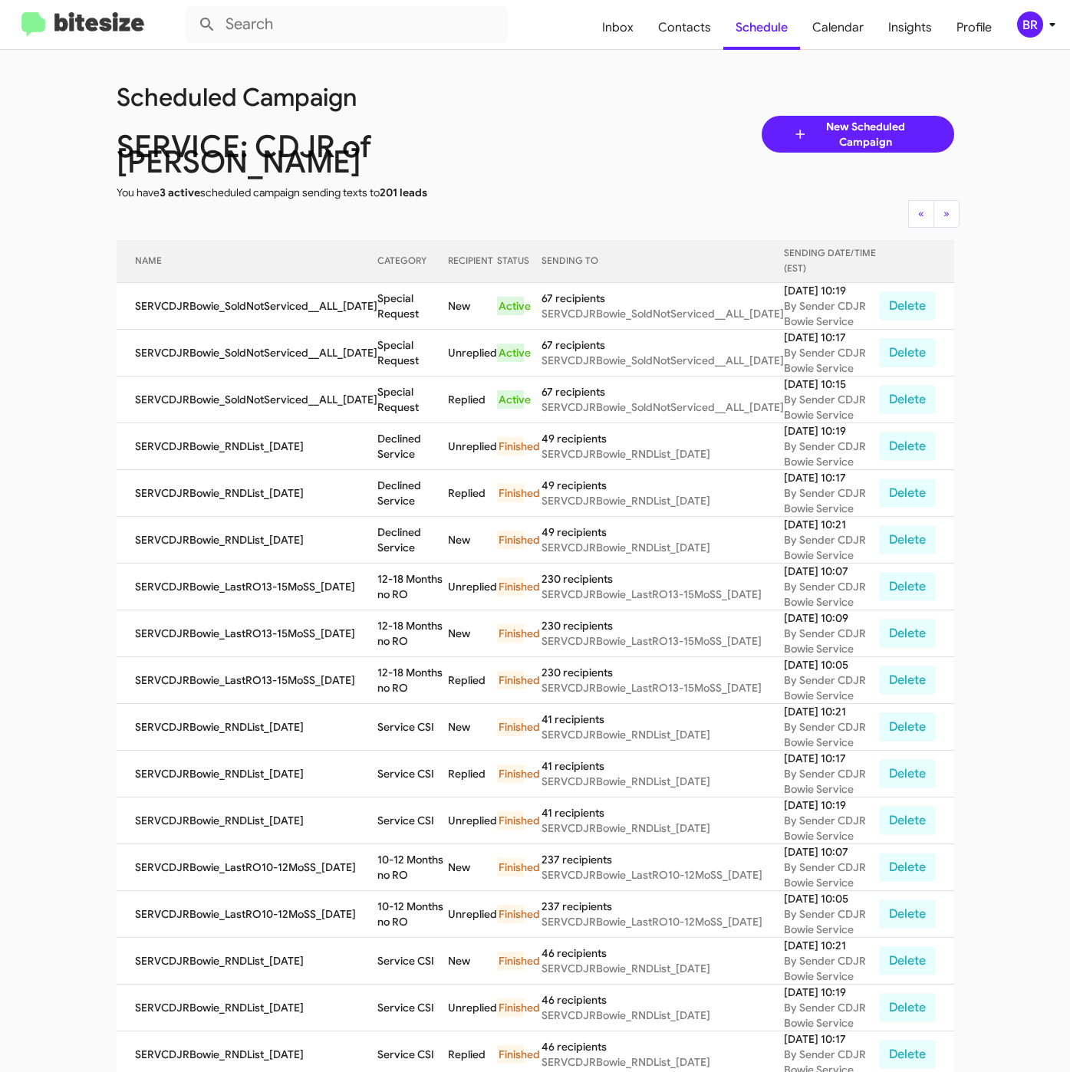
click at [560, 116] on div "Scheduled Campaign SERVICE: CDJR of [PERSON_NAME] You have 3 active scheduled c…" at bounding box center [535, 134] width 861 height 132
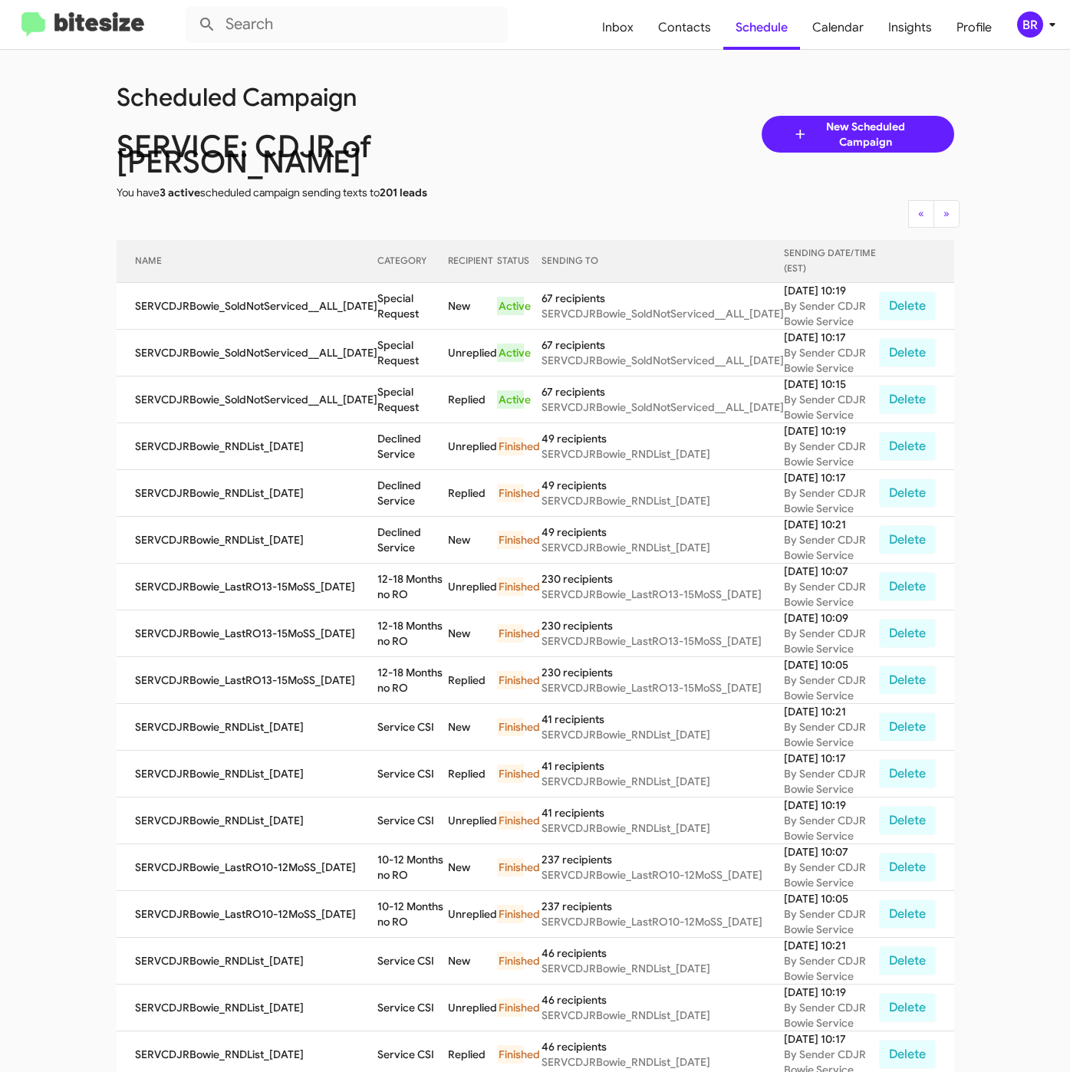
click at [560, 116] on div "Scheduled Campaign SERVICE: CDJR of [PERSON_NAME] You have 3 active scheduled c…" at bounding box center [535, 134] width 861 height 132
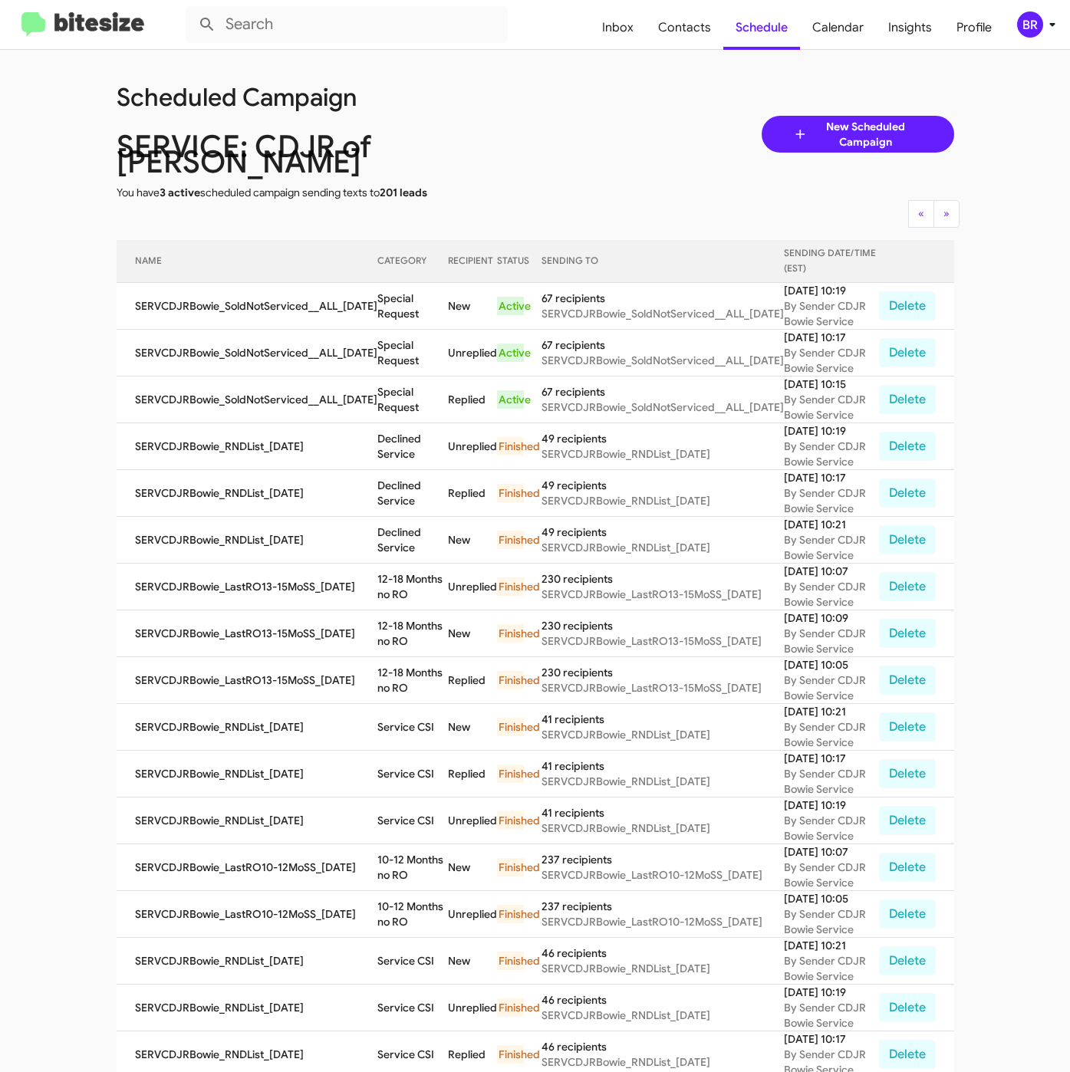
click at [560, 116] on div "Scheduled Campaign SERVICE: CDJR of [PERSON_NAME] You have 3 active scheduled c…" at bounding box center [535, 134] width 861 height 132
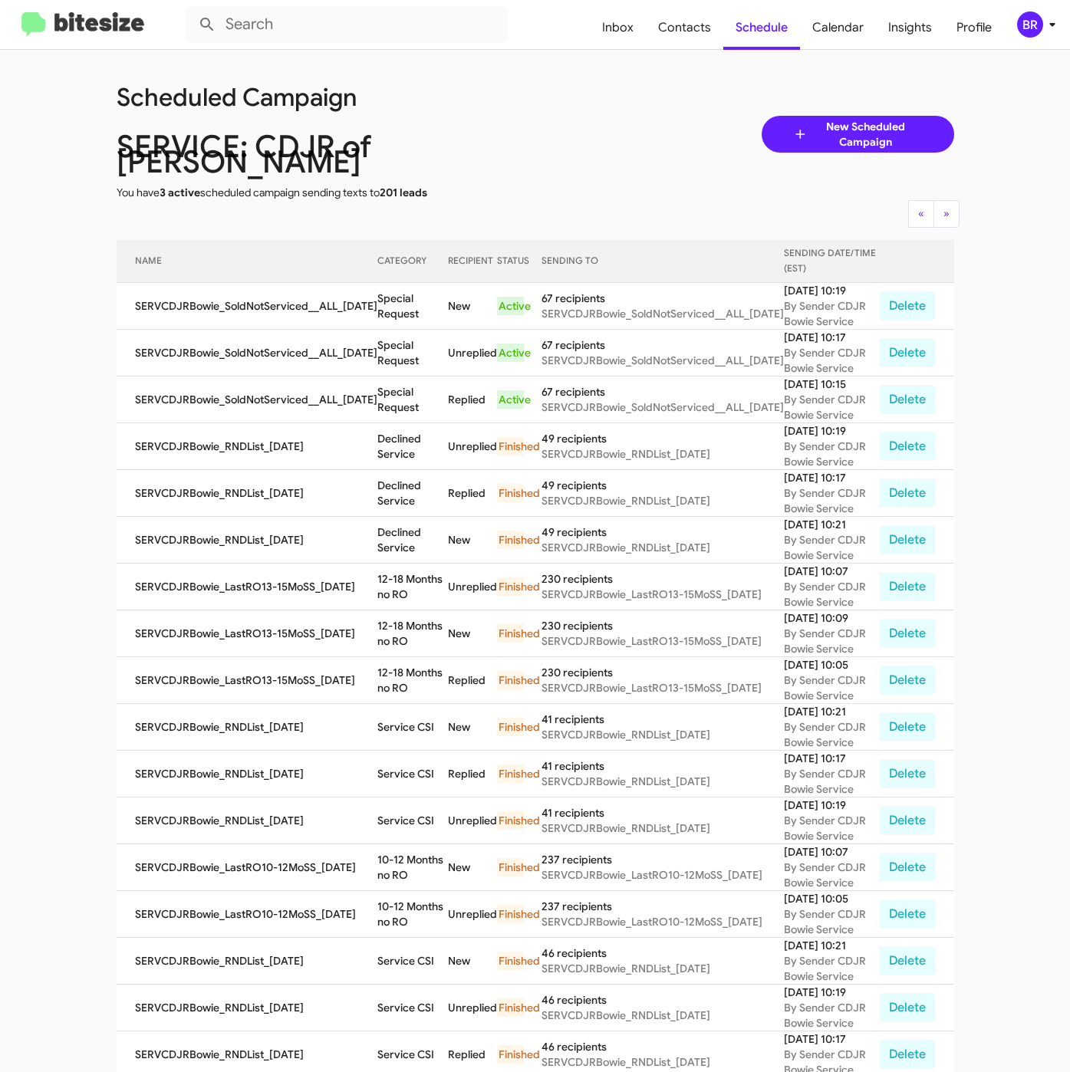
click at [560, 116] on div "Scheduled Campaign SERVICE: CDJR of [PERSON_NAME] You have 3 active scheduled c…" at bounding box center [535, 134] width 861 height 132
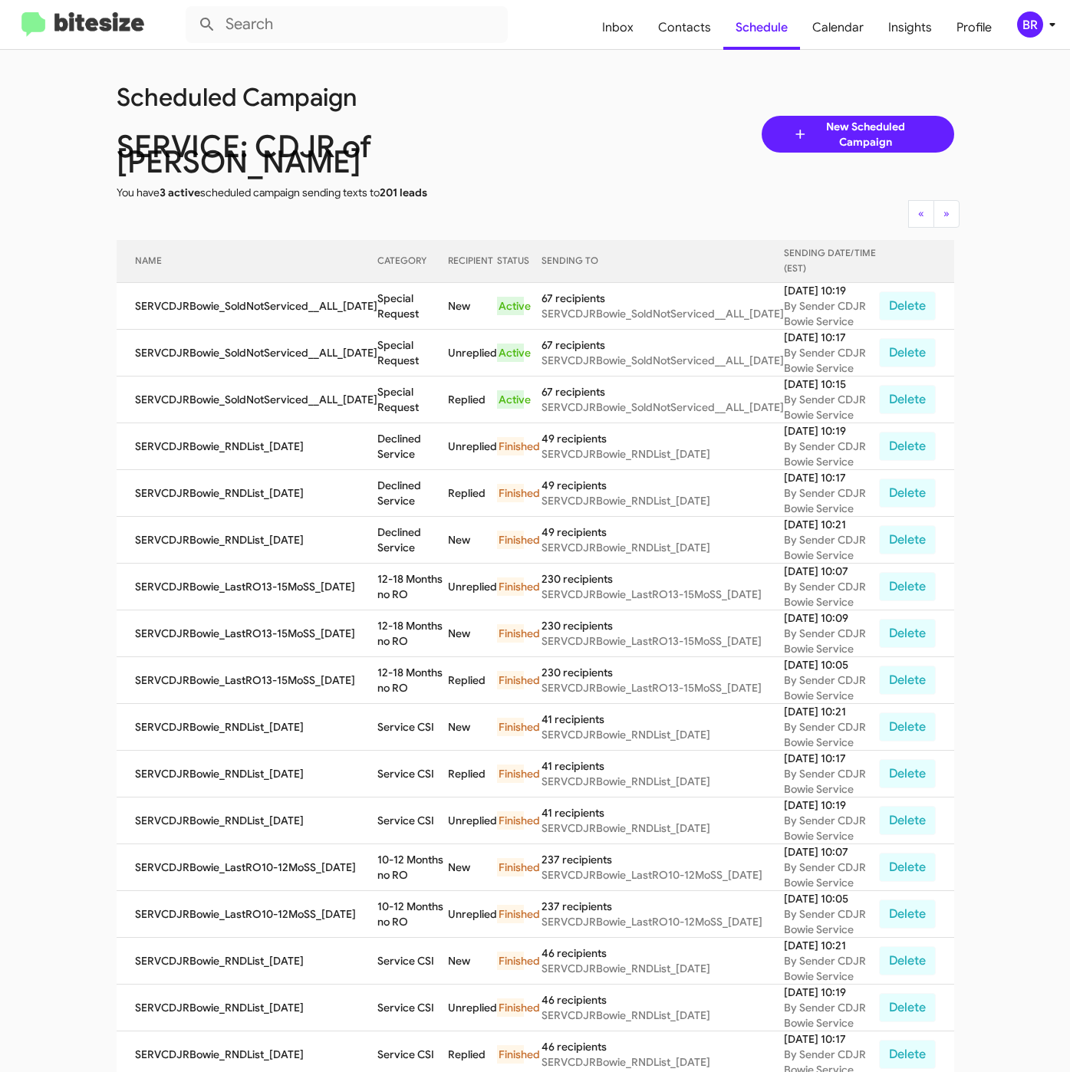
click at [560, 116] on div "Scheduled Campaign SERVICE: CDJR of [PERSON_NAME] You have 3 active scheduled c…" at bounding box center [535, 134] width 861 height 132
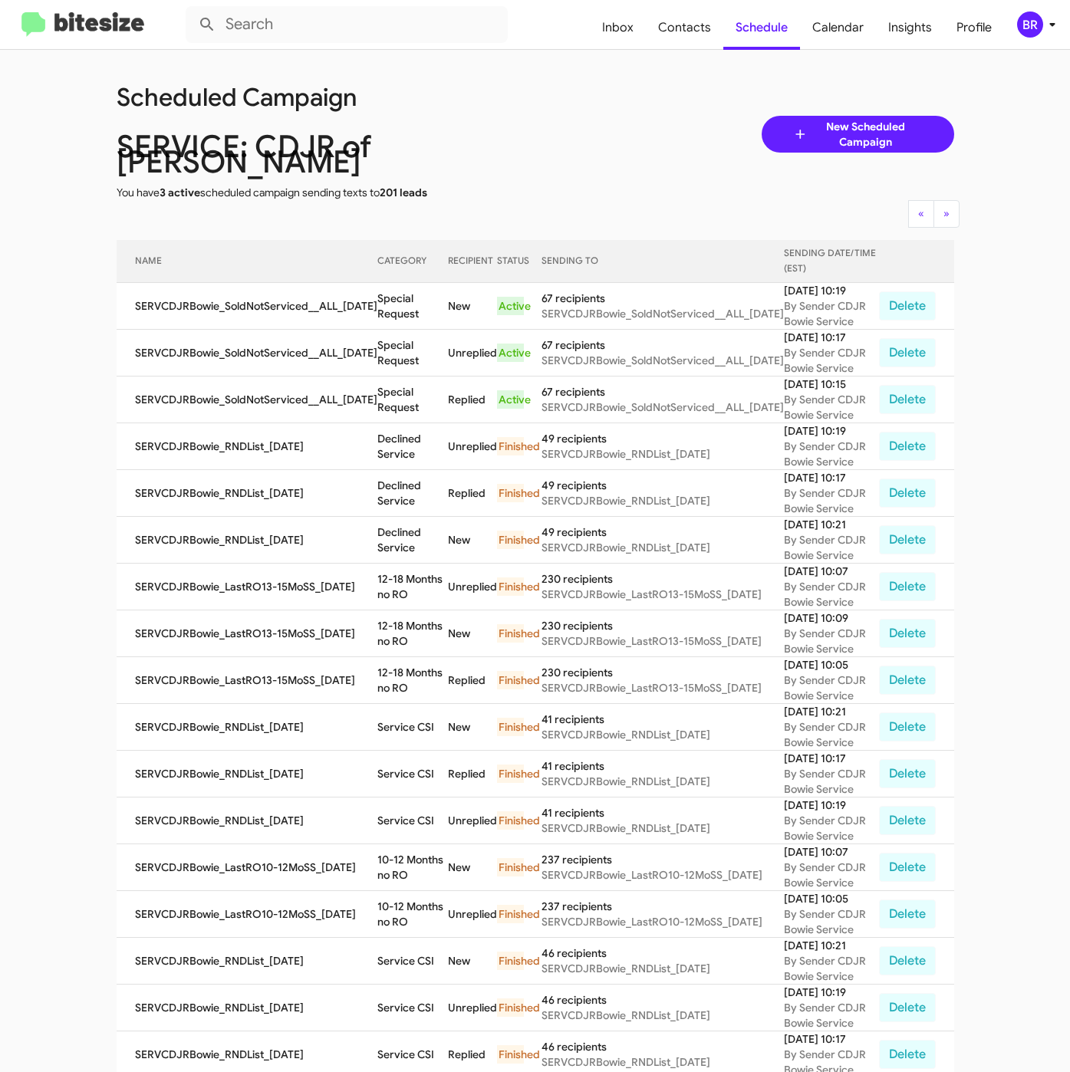
click at [560, 116] on div "Scheduled Campaign SERVICE: CDJR of [PERSON_NAME] You have 3 active scheduled c…" at bounding box center [535, 134] width 861 height 132
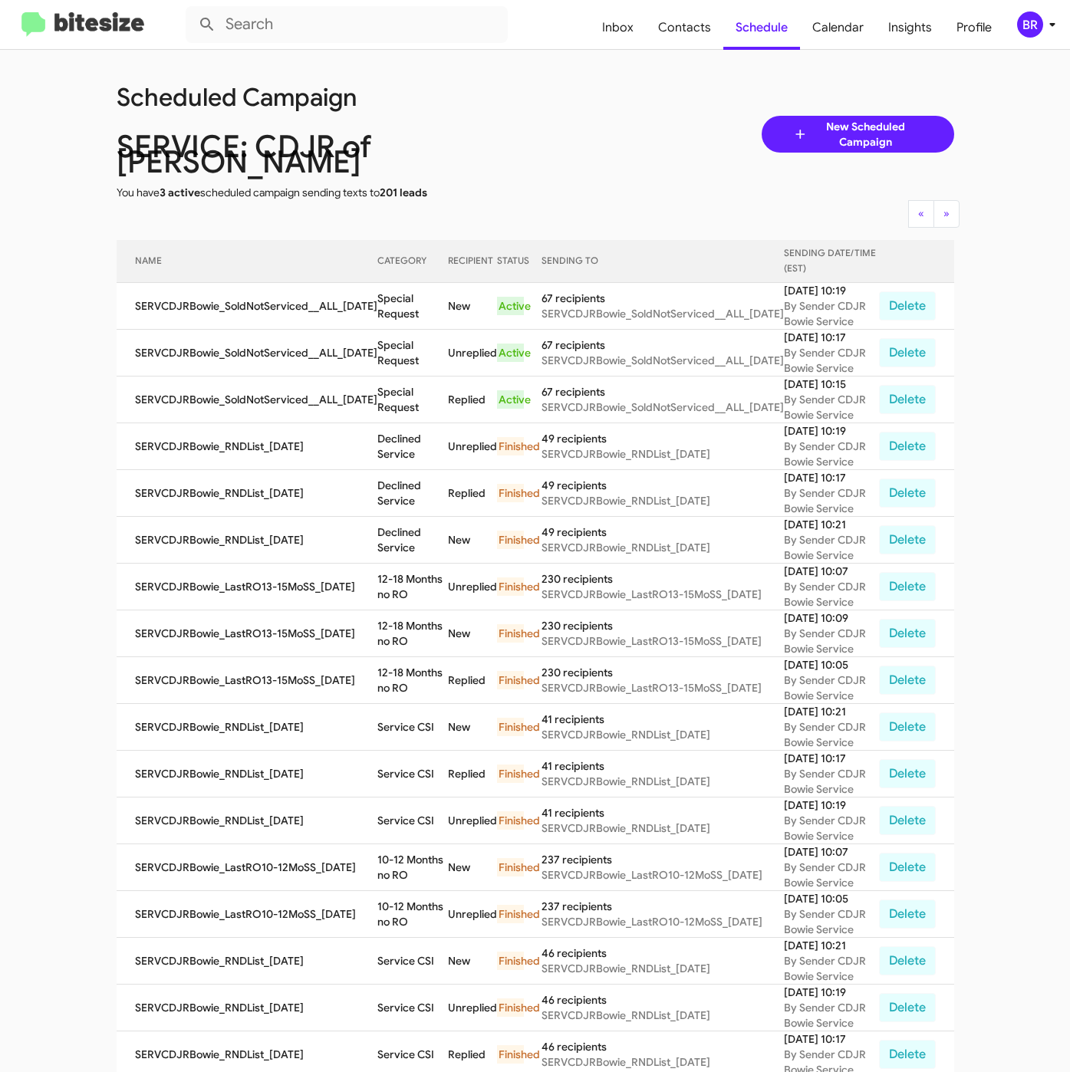
click at [560, 116] on div "Scheduled Campaign SERVICE: CDJR of [PERSON_NAME] You have 3 active scheduled c…" at bounding box center [535, 134] width 861 height 132
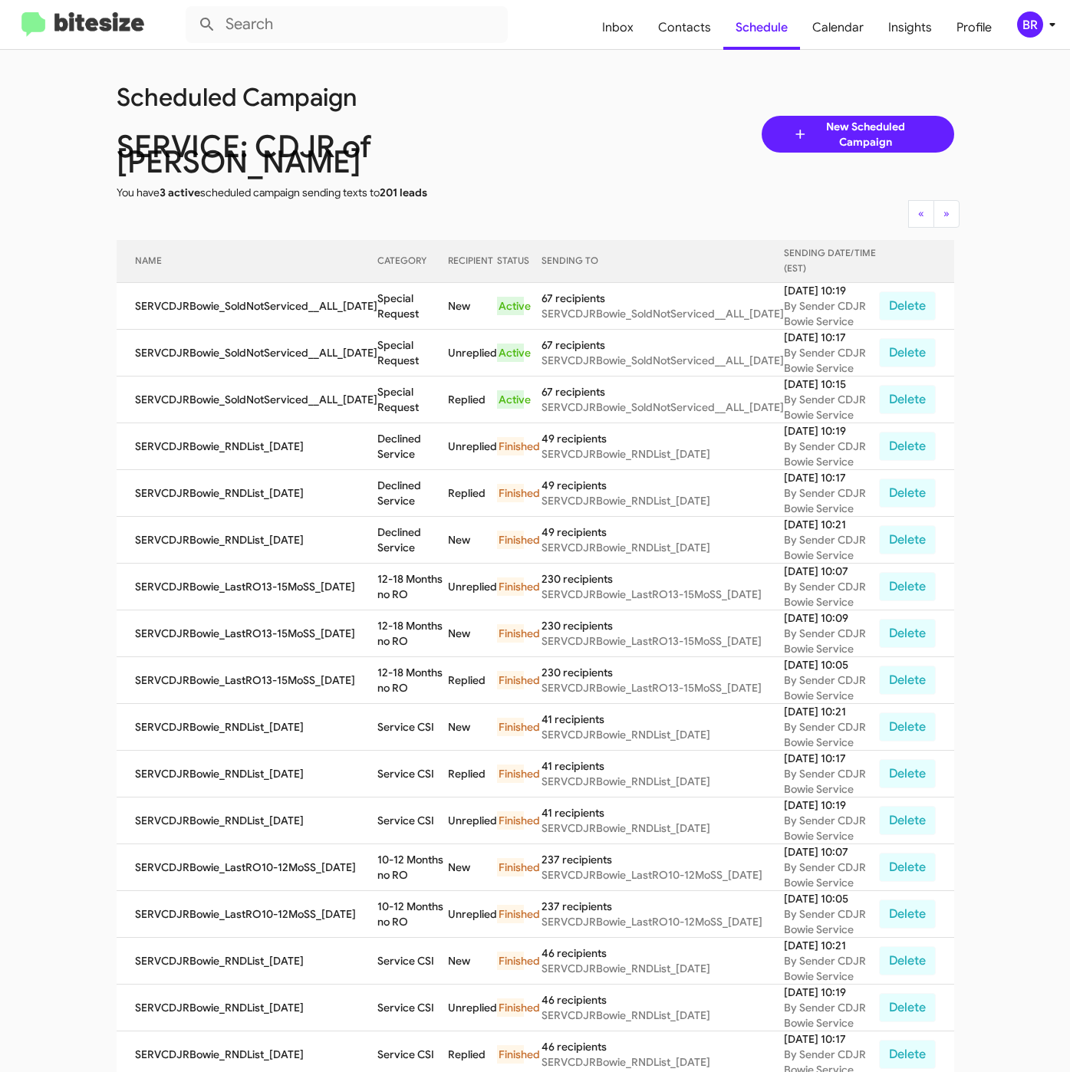
click at [560, 116] on div "Scheduled Campaign SERVICE: CDJR of [PERSON_NAME] You have 3 active scheduled c…" at bounding box center [535, 134] width 861 height 132
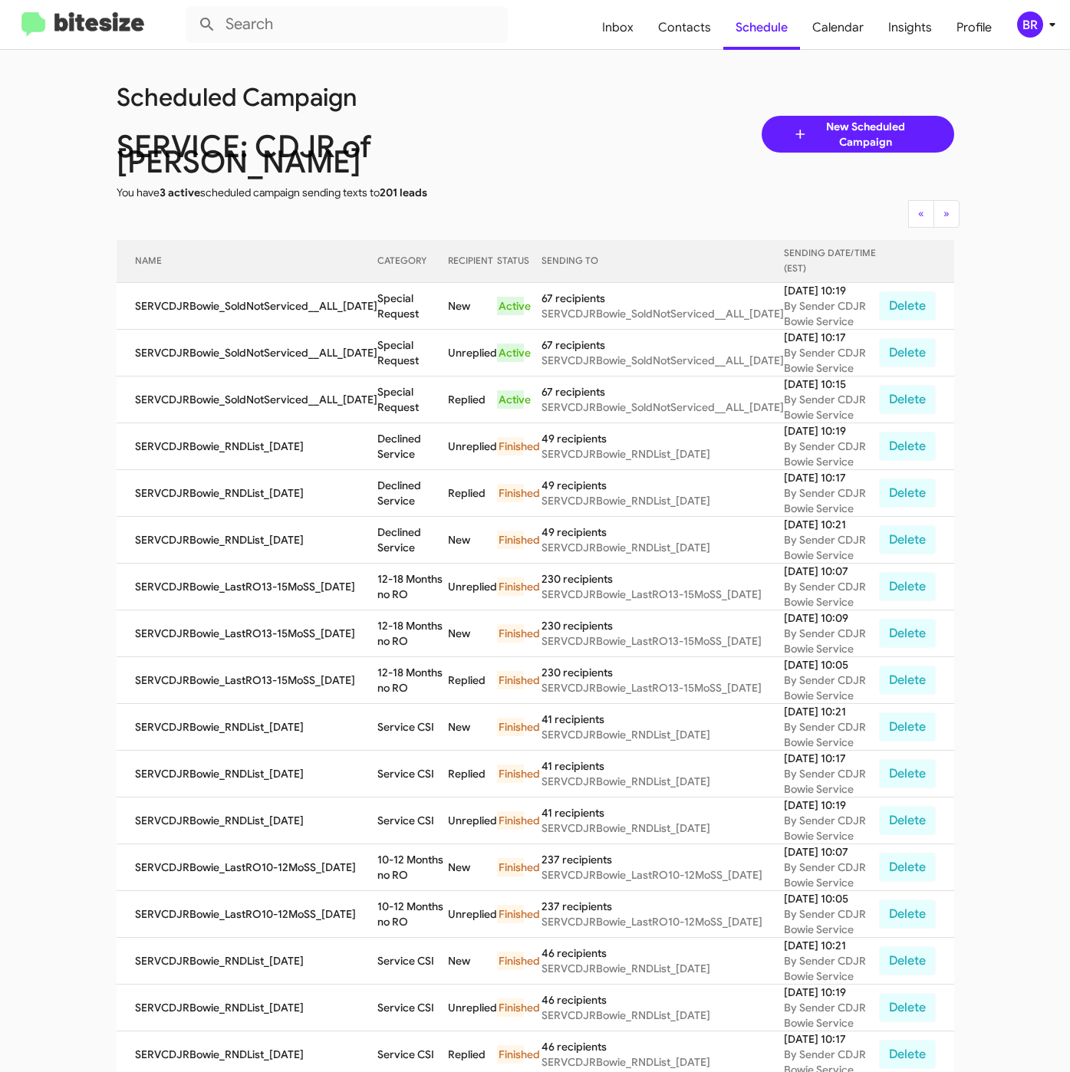
click at [560, 116] on div "Scheduled Campaign SERVICE: CDJR of [PERSON_NAME] You have 3 active scheduled c…" at bounding box center [535, 134] width 861 height 132
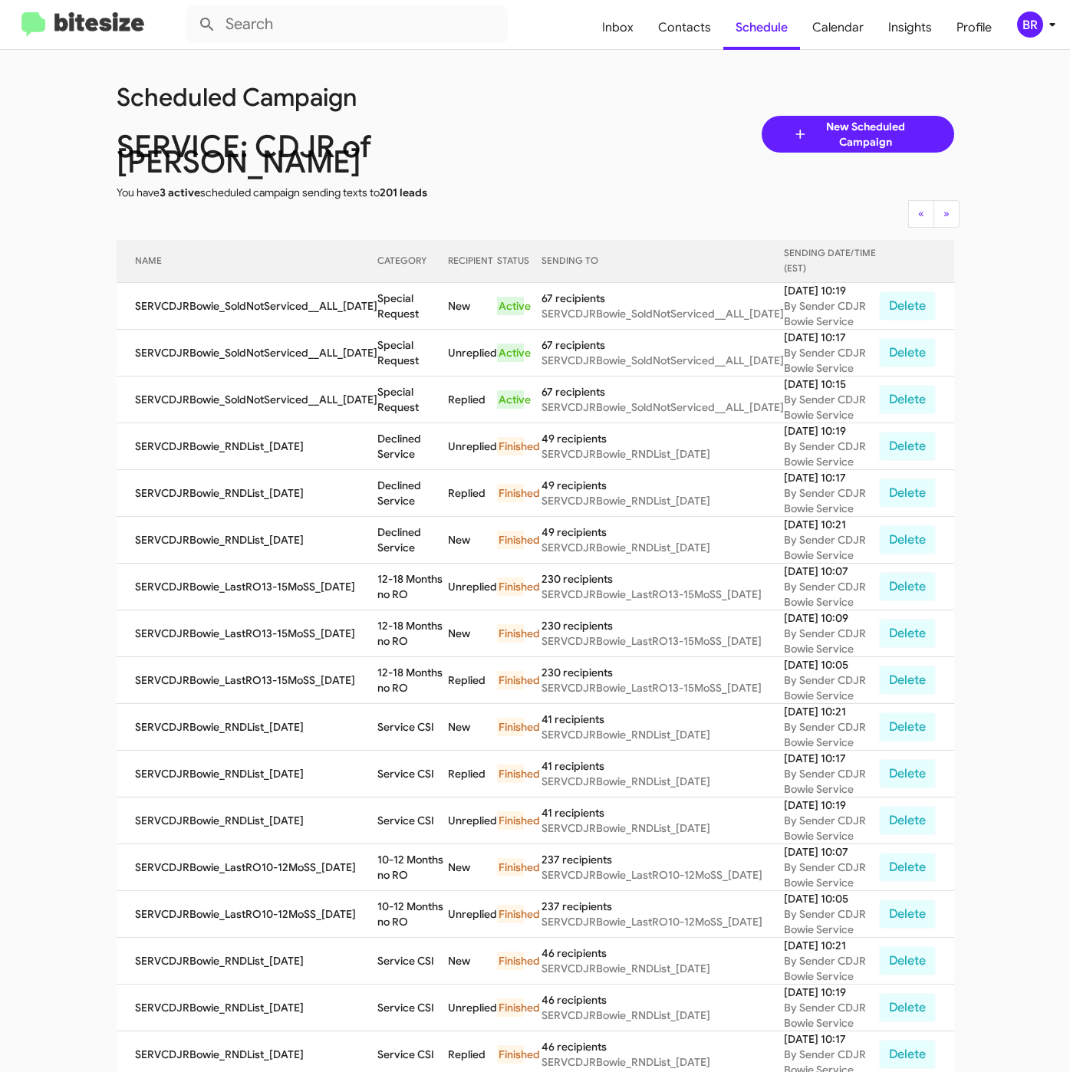
click at [560, 116] on div "Scheduled Campaign SERVICE: CDJR of [PERSON_NAME] You have 3 active scheduled c…" at bounding box center [535, 134] width 861 height 132
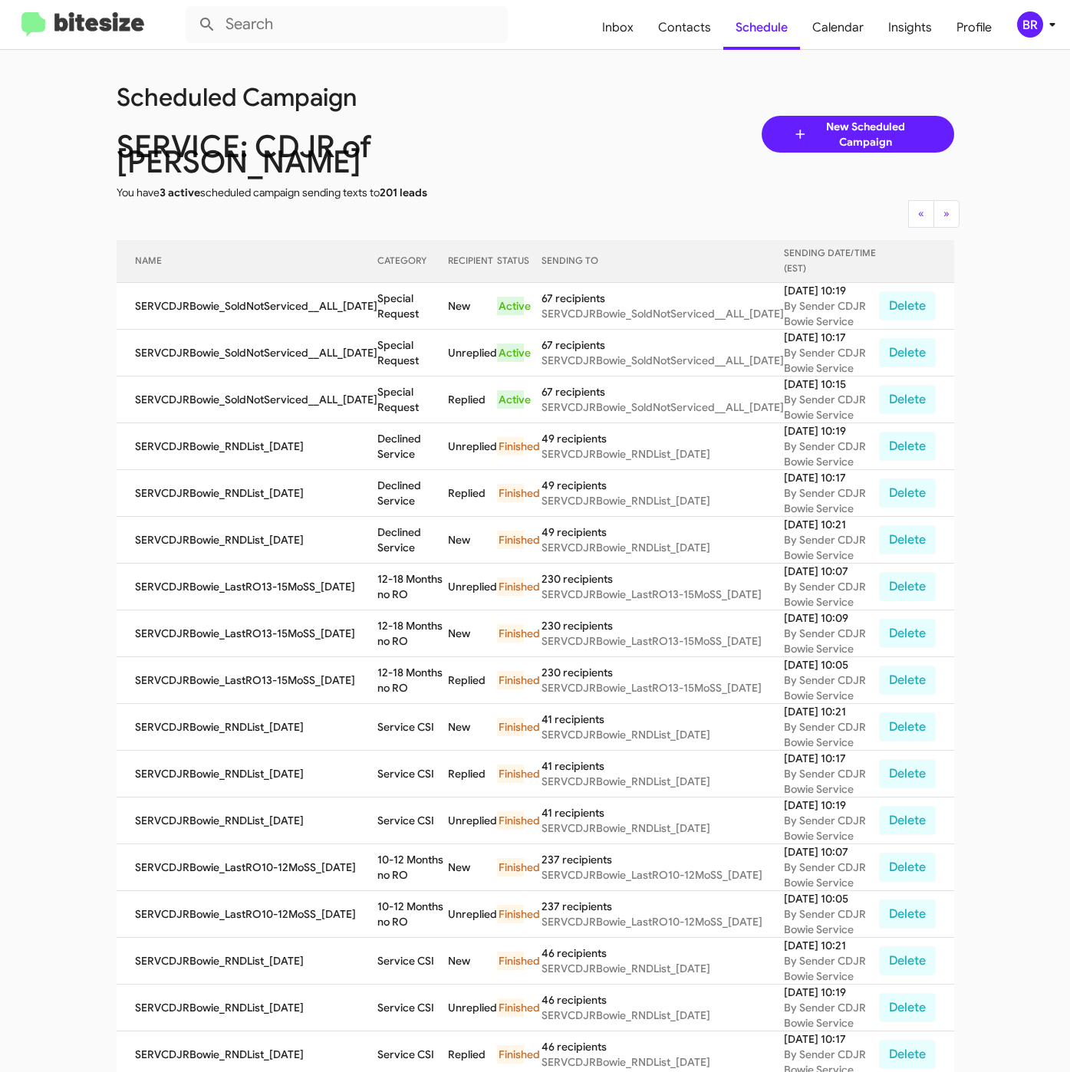
click at [560, 116] on div "Scheduled Campaign SERVICE: CDJR of [PERSON_NAME] You have 3 active scheduled c…" at bounding box center [535, 134] width 861 height 132
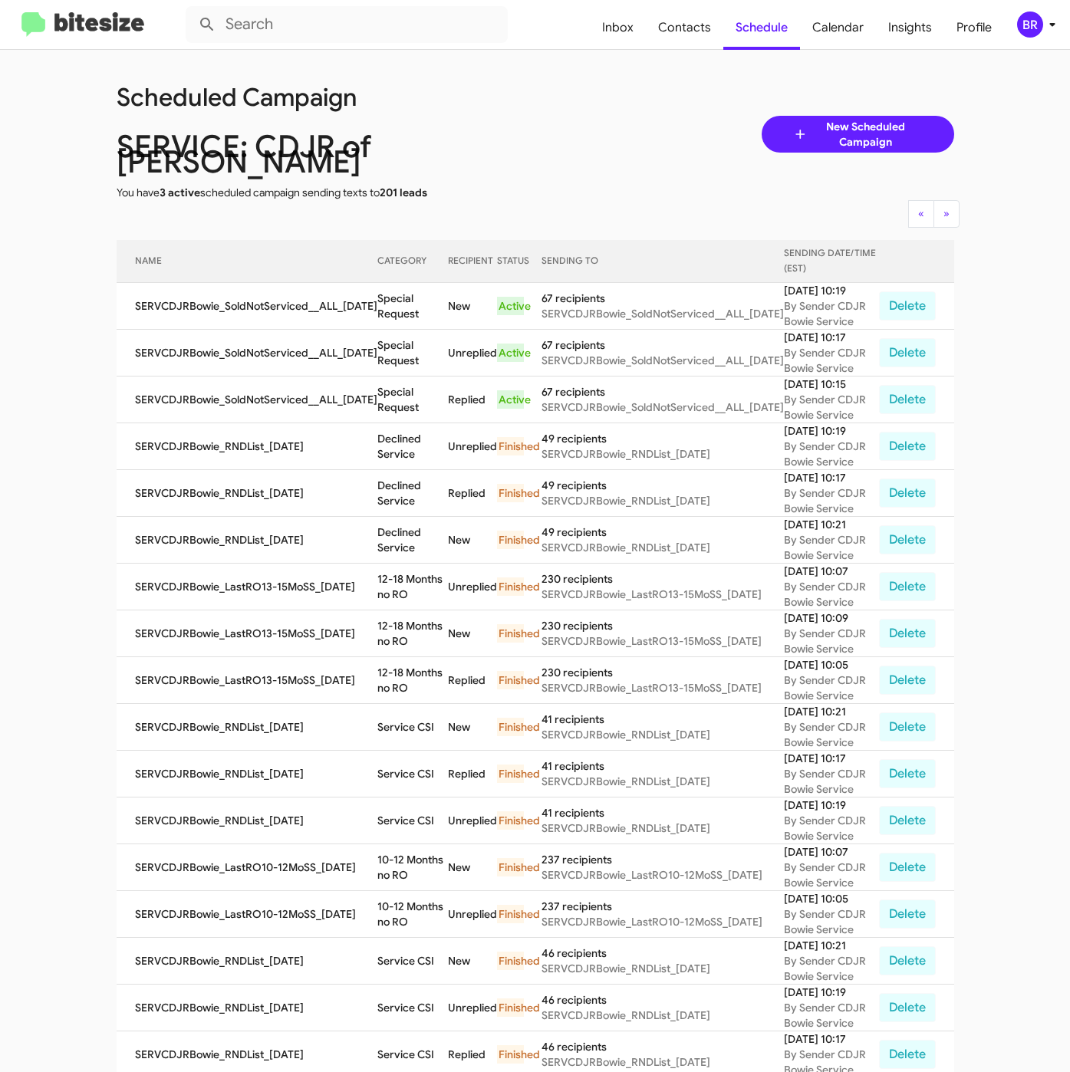
click at [560, 116] on div "Scheduled Campaign SERVICE: CDJR of [PERSON_NAME] You have 3 active scheduled c…" at bounding box center [535, 134] width 861 height 132
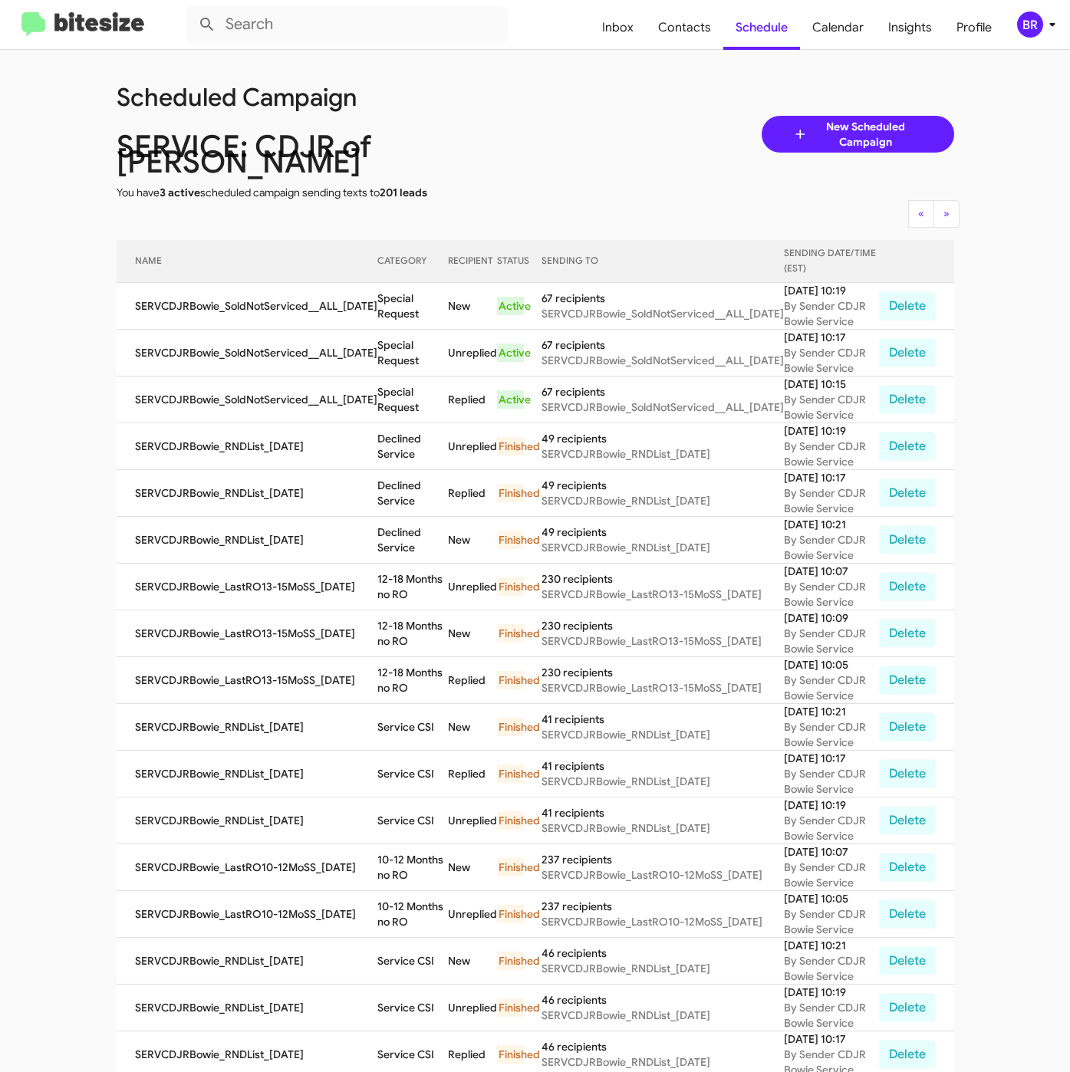
click at [560, 116] on div "Scheduled Campaign SERVICE: CDJR of [PERSON_NAME] You have 3 active scheduled c…" at bounding box center [535, 134] width 861 height 132
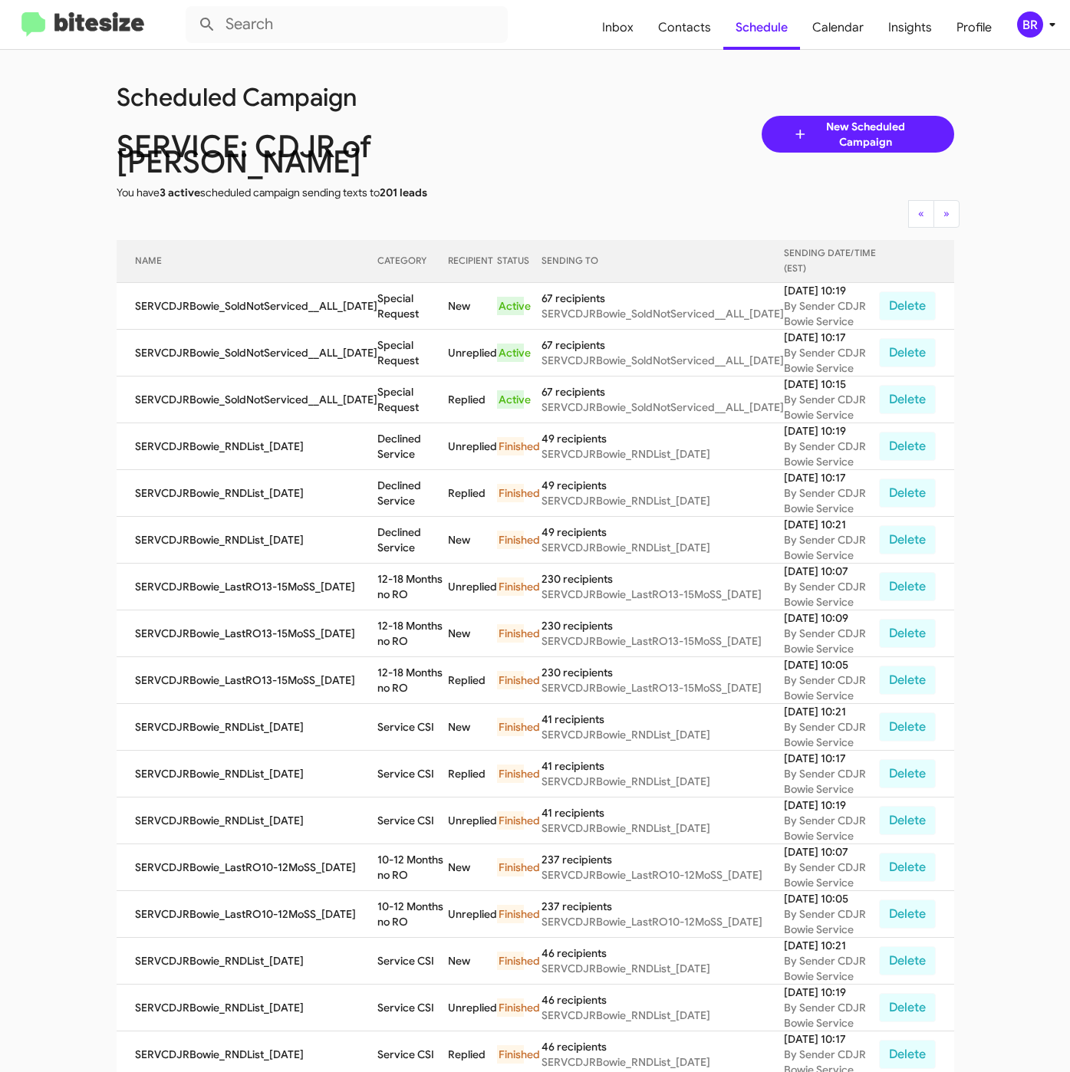
click at [560, 116] on div "Scheduled Campaign SERVICE: CDJR of [PERSON_NAME] You have 3 active scheduled c…" at bounding box center [535, 134] width 861 height 132
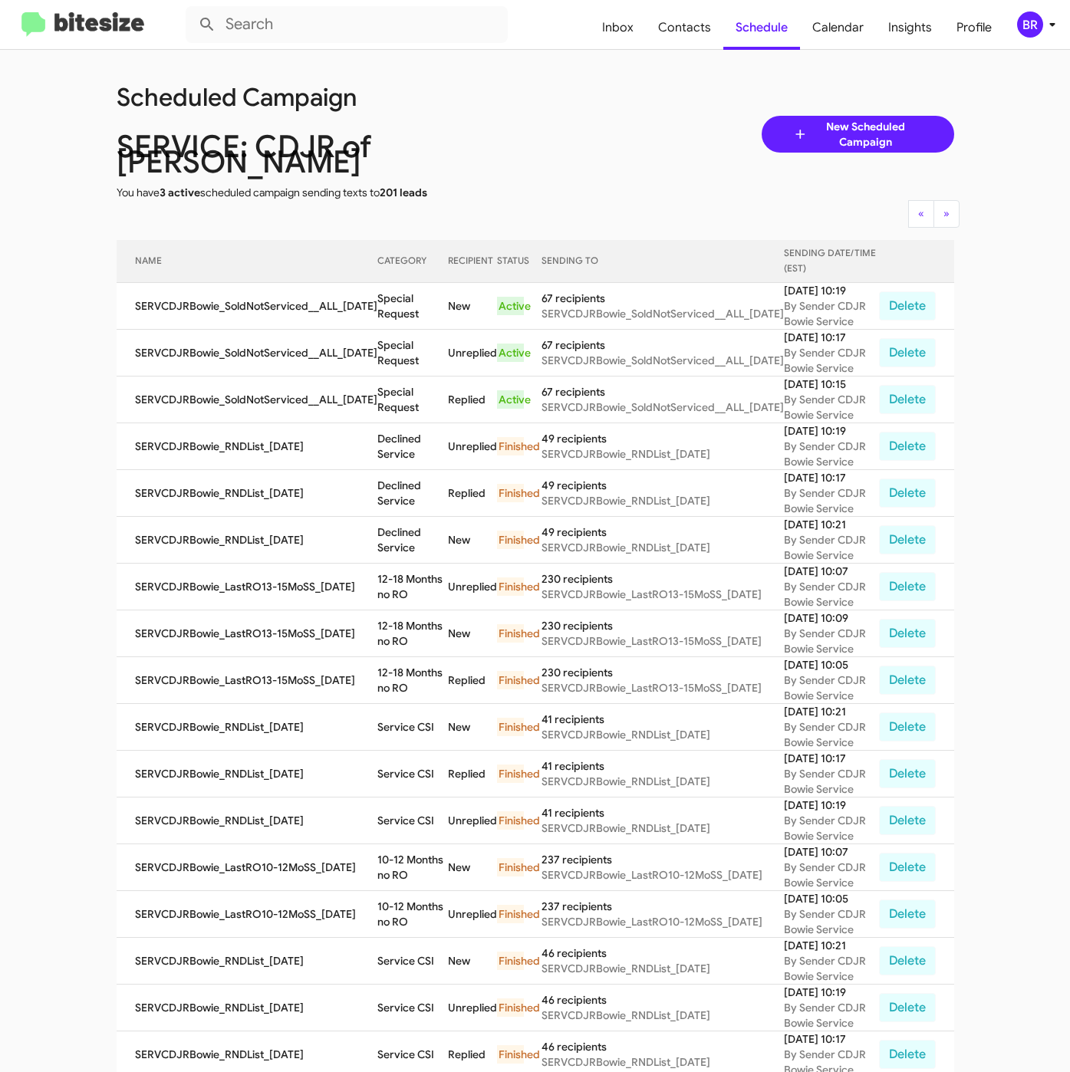
click at [560, 116] on div "Scheduled Campaign SERVICE: CDJR of [PERSON_NAME] You have 3 active scheduled c…" at bounding box center [535, 134] width 861 height 132
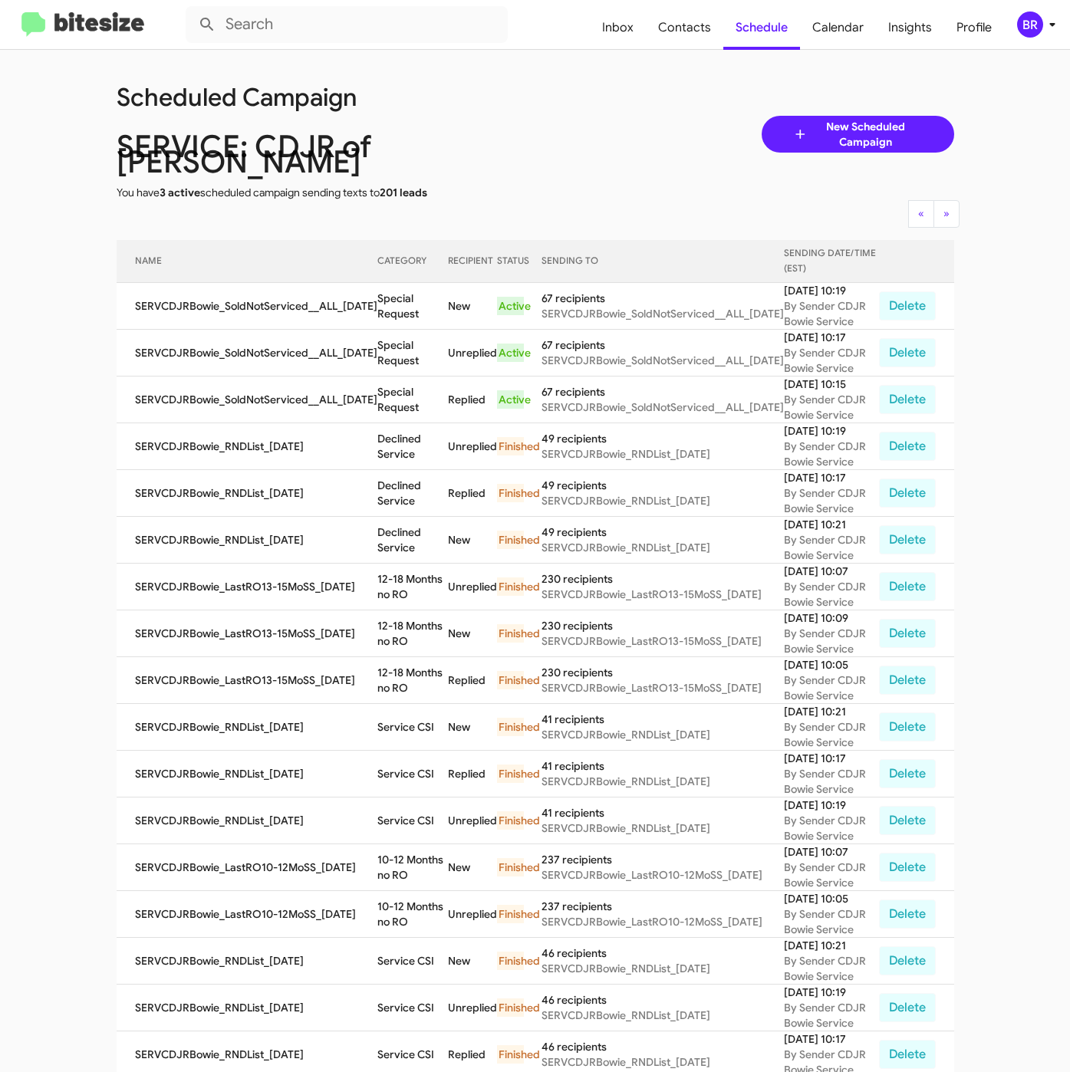
click at [560, 116] on div "Scheduled Campaign SERVICE: CDJR of [PERSON_NAME] You have 3 active scheduled c…" at bounding box center [535, 134] width 861 height 132
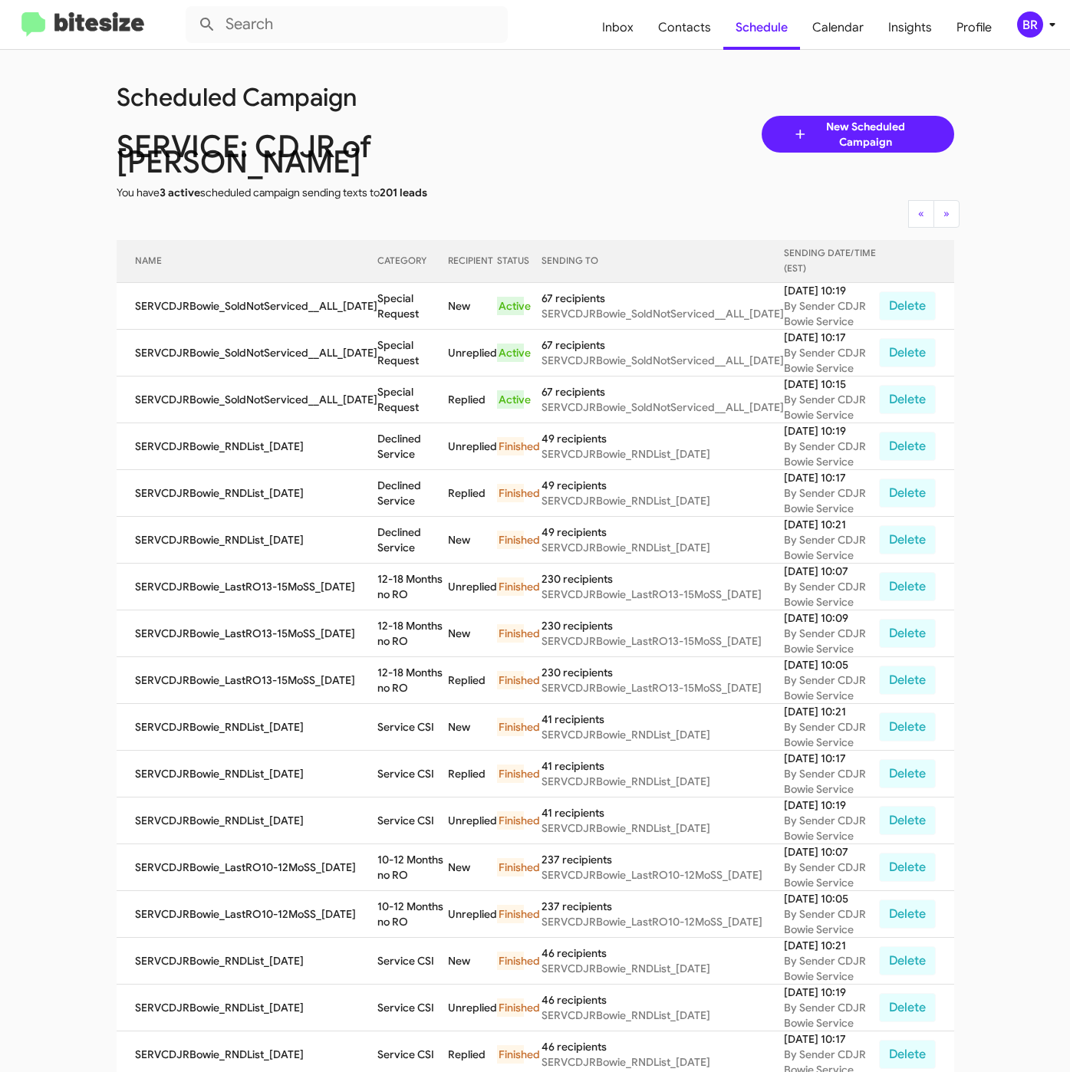
click at [560, 116] on div "Scheduled Campaign SERVICE: CDJR of [PERSON_NAME] You have 3 active scheduled c…" at bounding box center [535, 134] width 861 height 132
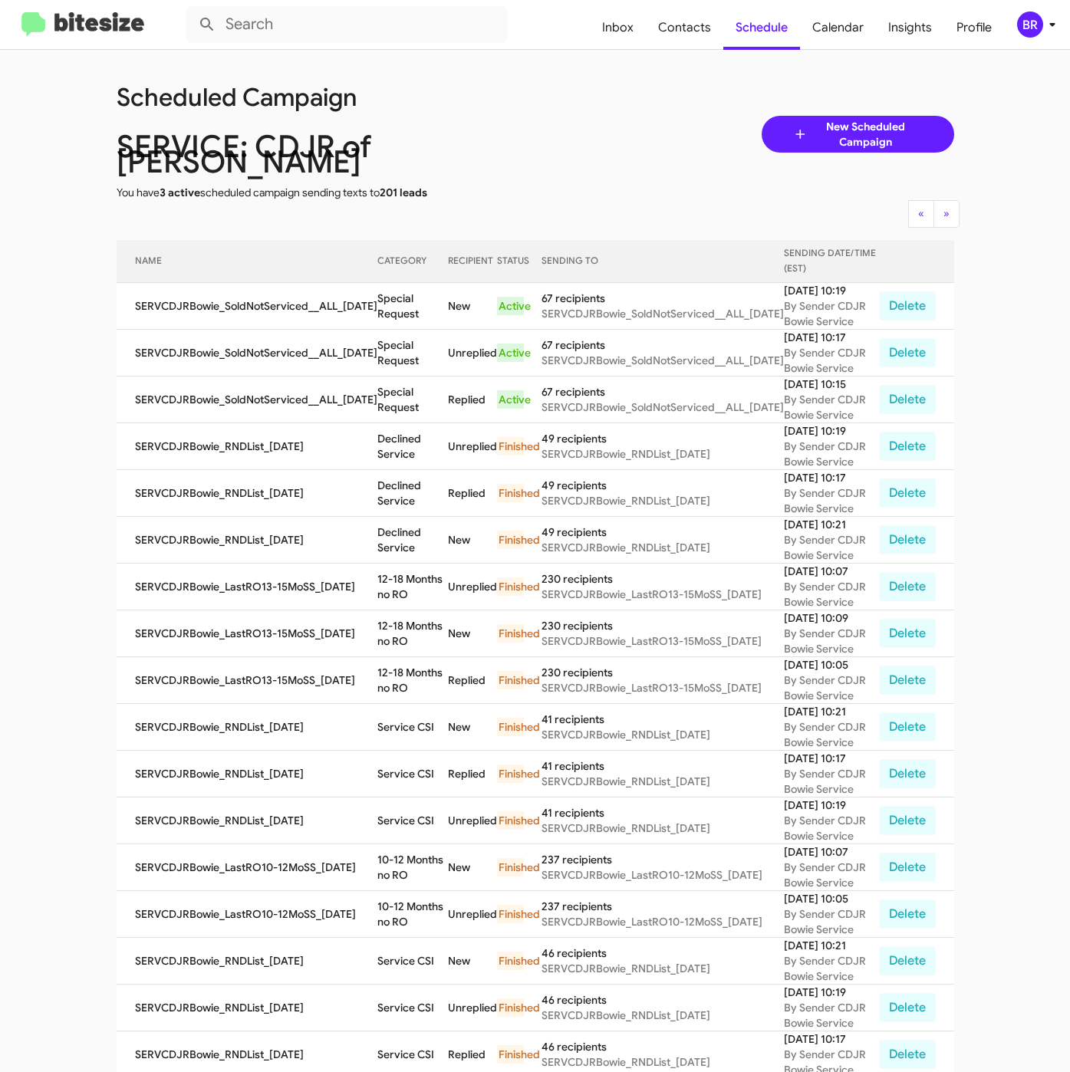
click at [560, 116] on div "Scheduled Campaign SERVICE: CDJR of [PERSON_NAME] You have 3 active scheduled c…" at bounding box center [535, 134] width 861 height 132
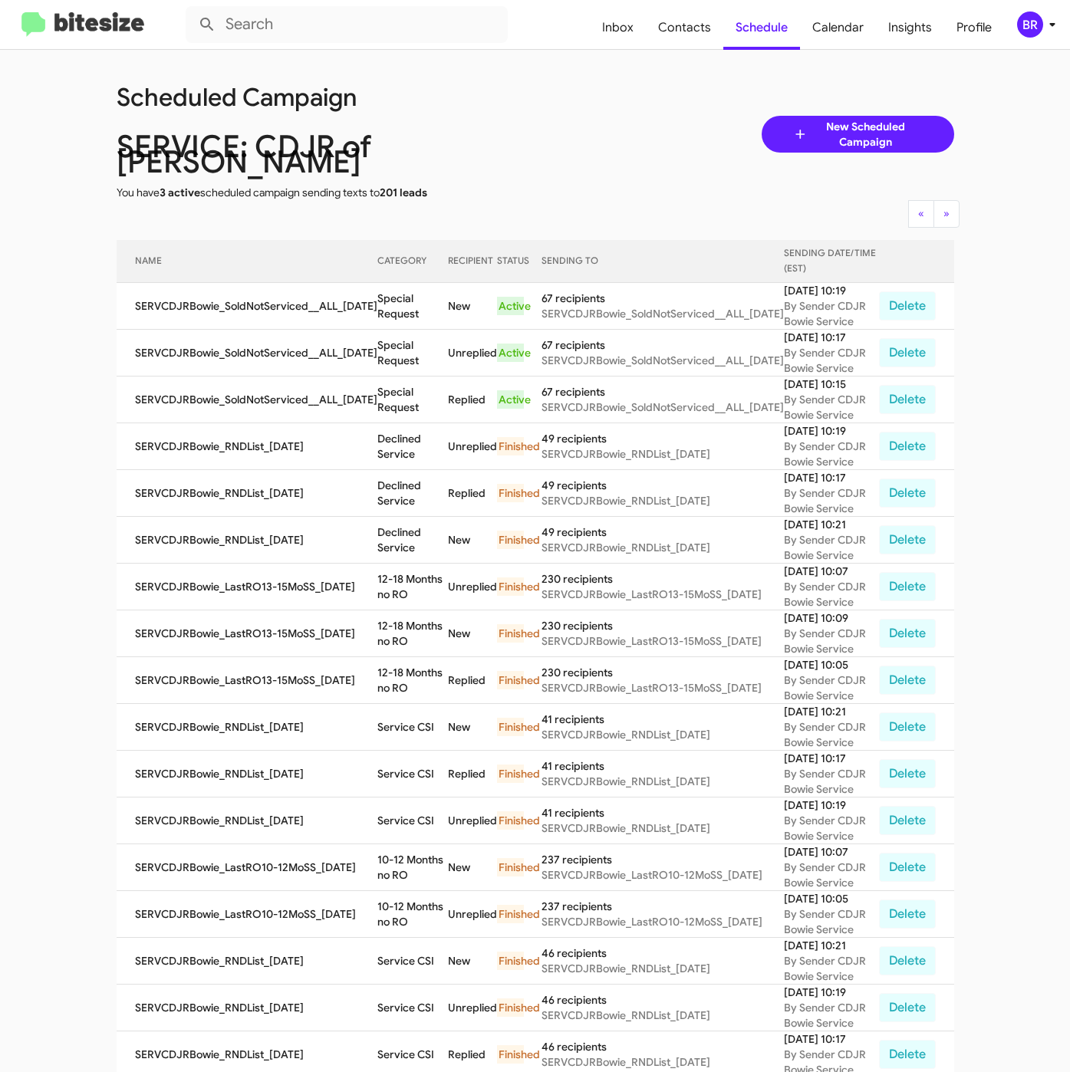
click at [560, 116] on div "Scheduled Campaign SERVICE: CDJR of [PERSON_NAME] You have 3 active scheduled c…" at bounding box center [535, 134] width 861 height 132
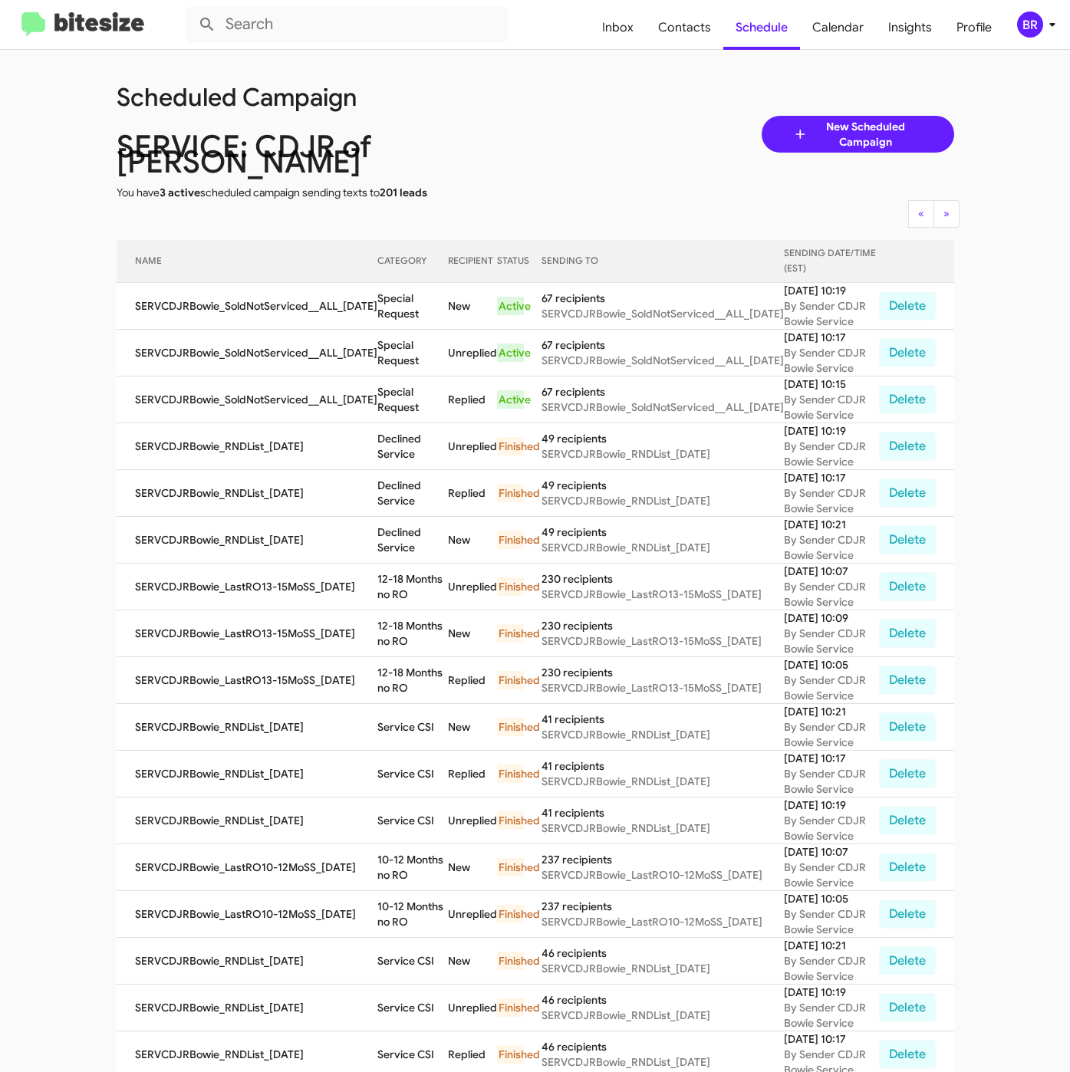
click at [560, 116] on div "Scheduled Campaign SERVICE: CDJR of [PERSON_NAME] You have 3 active scheduled c…" at bounding box center [535, 134] width 861 height 132
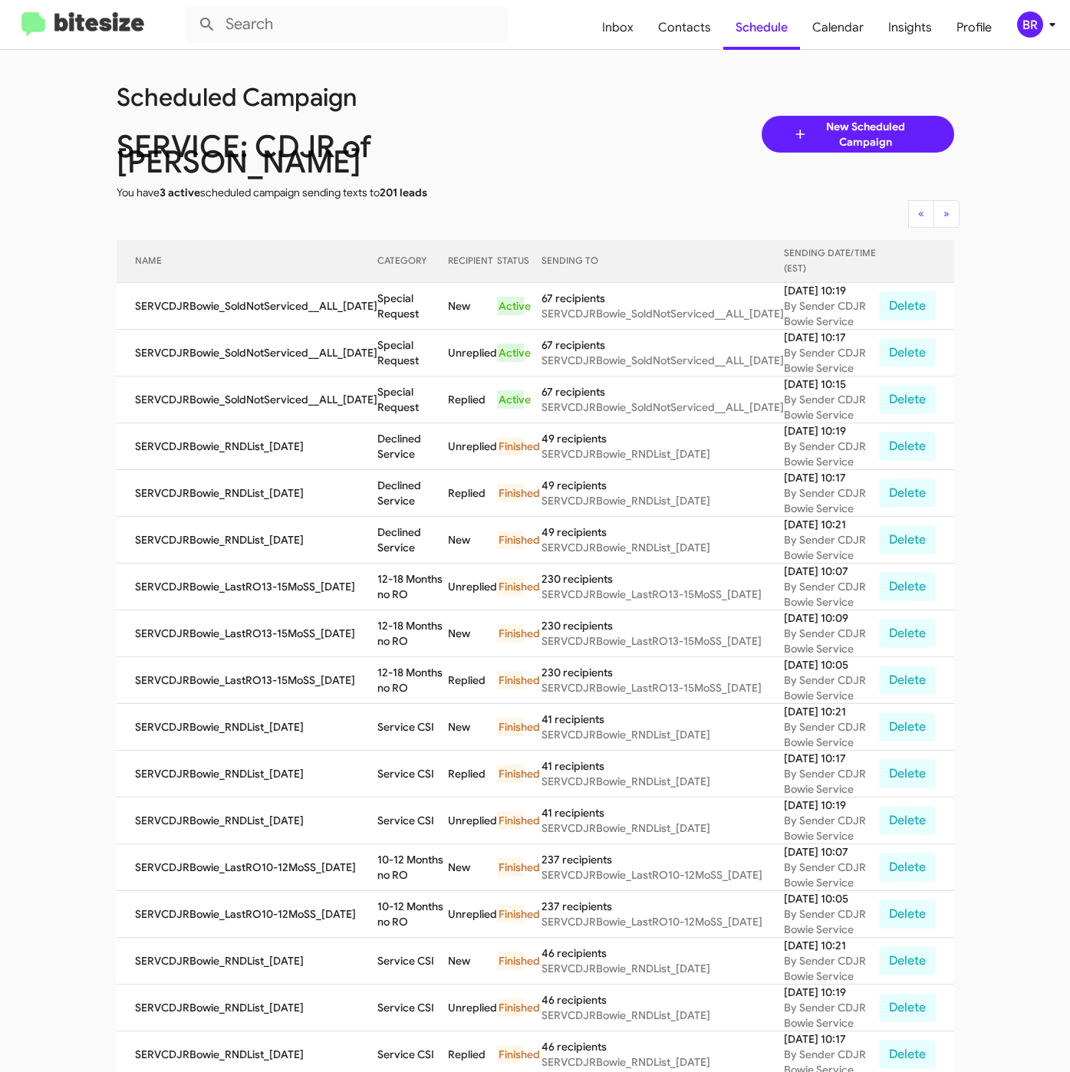
click at [560, 116] on div "Scheduled Campaign SERVICE: CDJR of [PERSON_NAME] You have 3 active scheduled c…" at bounding box center [535, 134] width 861 height 132
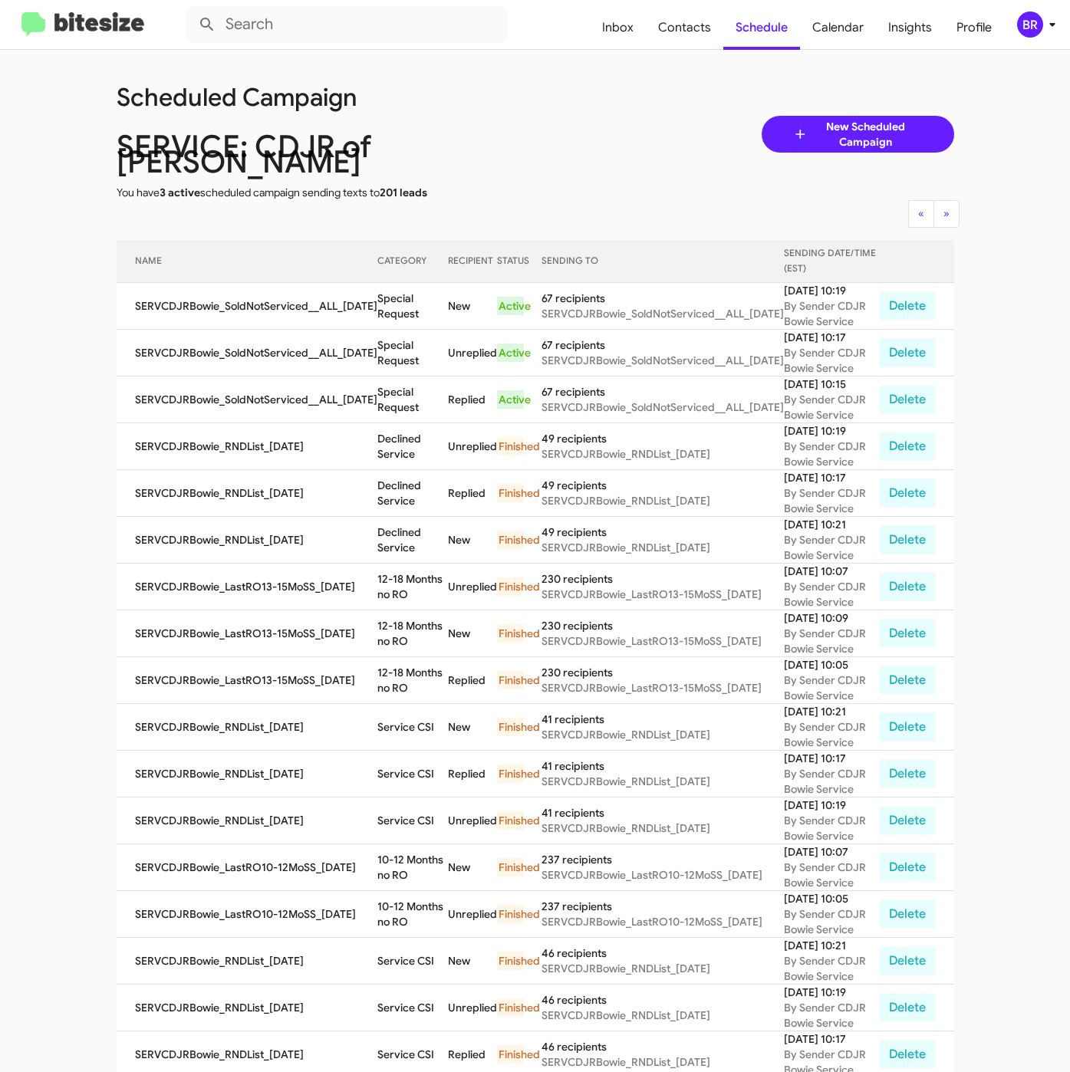
click at [560, 116] on div "Scheduled Campaign SERVICE: CDJR of [PERSON_NAME] You have 3 active scheduled c…" at bounding box center [535, 134] width 861 height 132
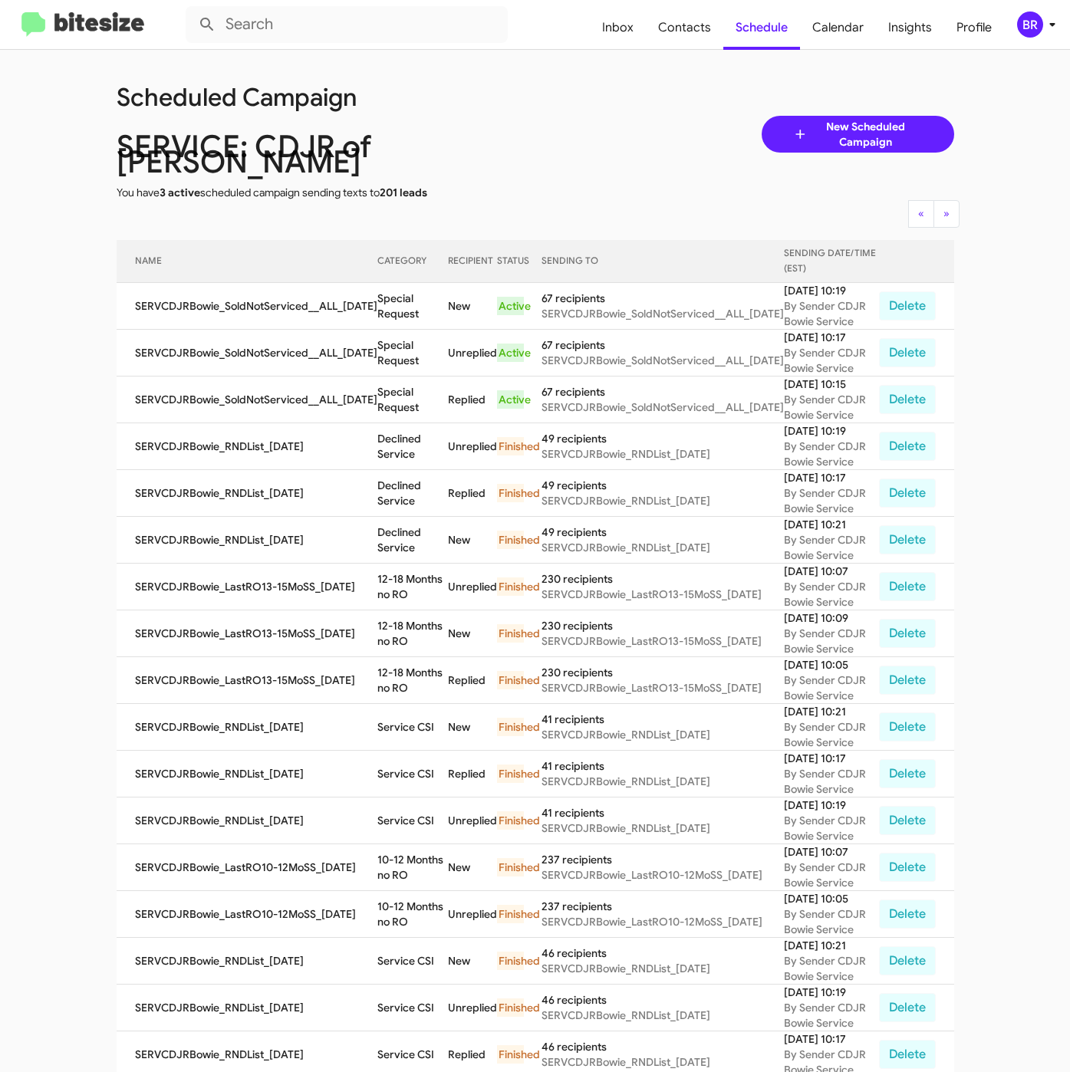
click at [560, 116] on div "Scheduled Campaign SERVICE: CDJR of [PERSON_NAME] You have 3 active scheduled c…" at bounding box center [535, 134] width 861 height 132
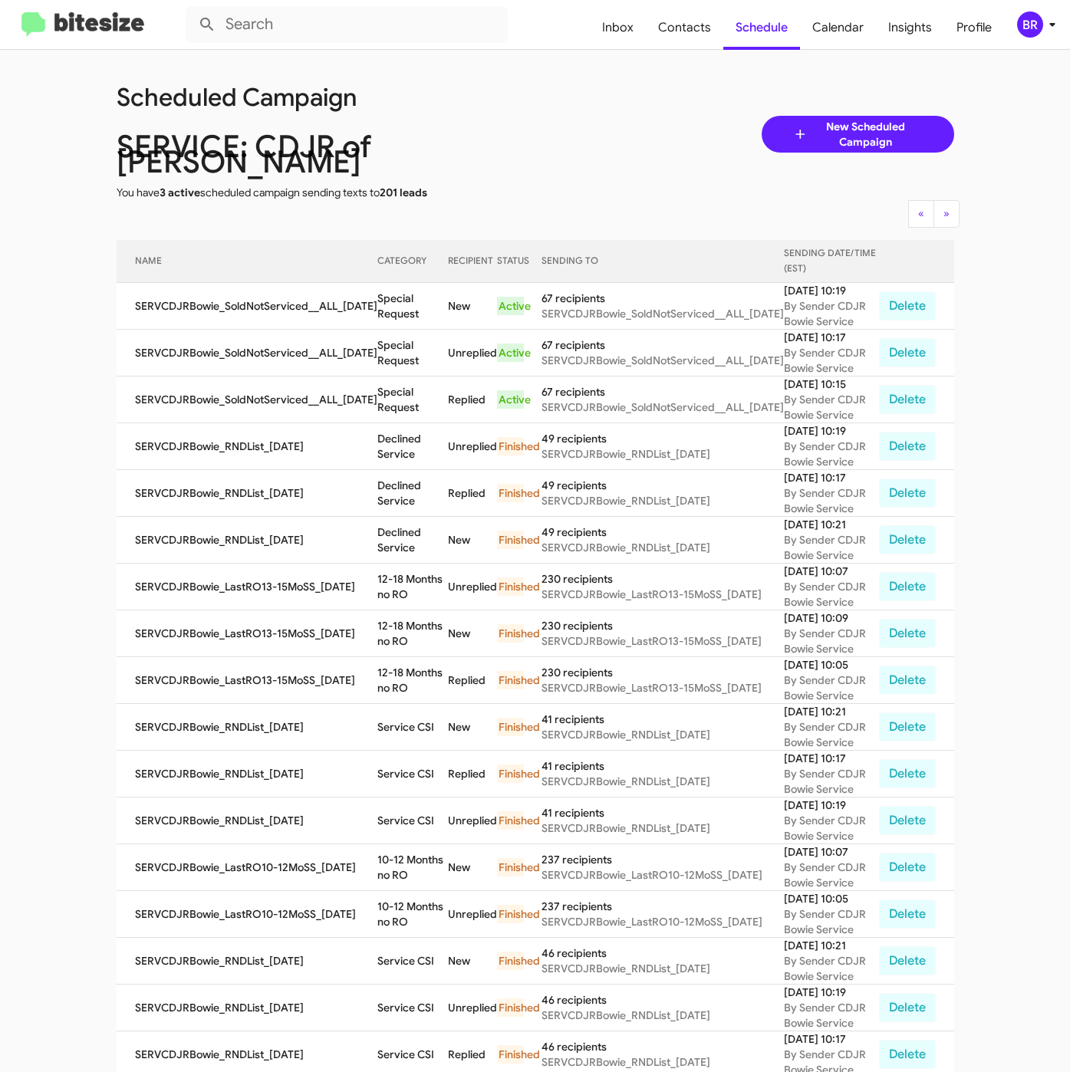
click at [560, 116] on div "Scheduled Campaign SERVICE: CDJR of [PERSON_NAME] You have 3 active scheduled c…" at bounding box center [535, 134] width 861 height 132
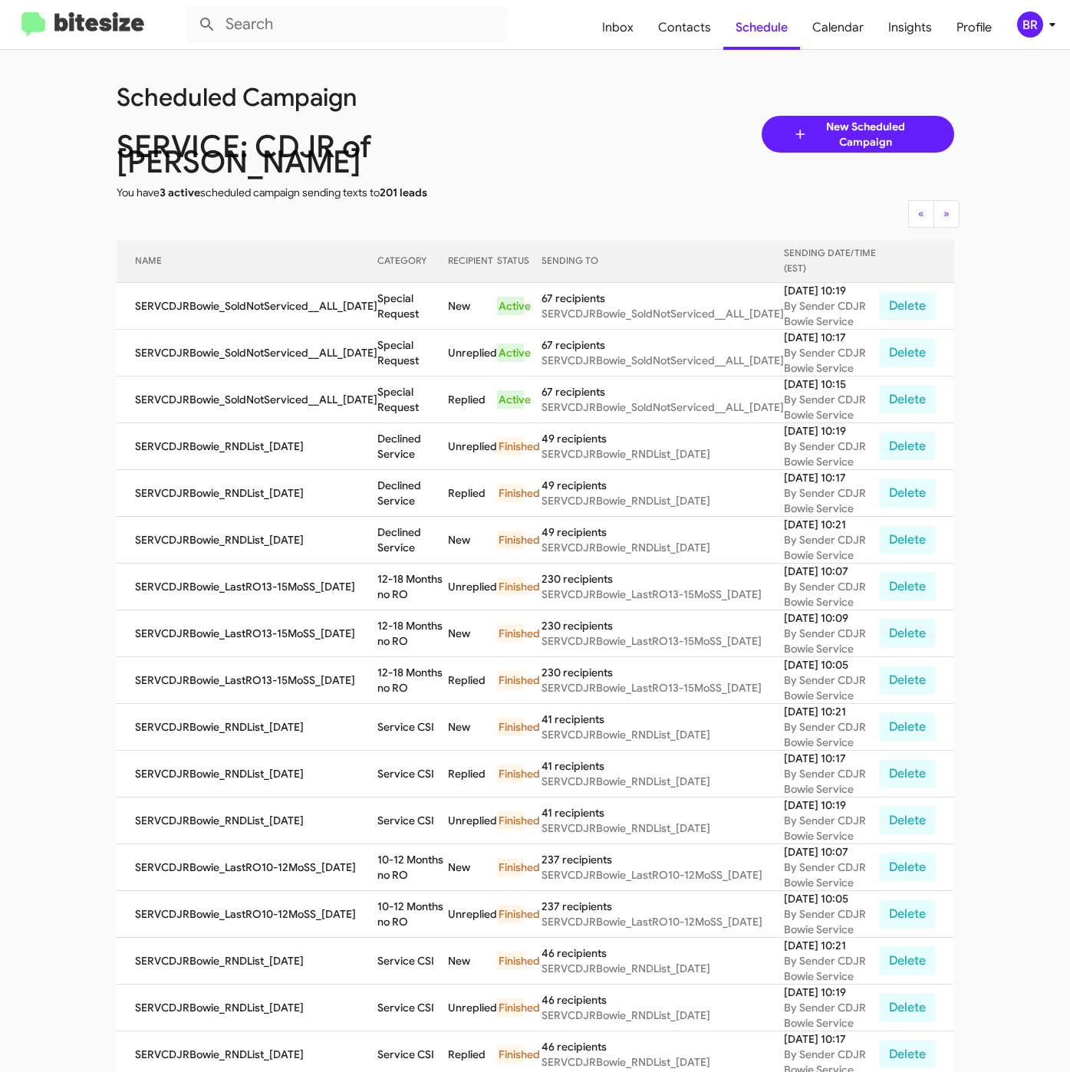
click at [560, 116] on div "Scheduled Campaign SERVICE: CDJR of [PERSON_NAME] You have 3 active scheduled c…" at bounding box center [535, 134] width 861 height 132
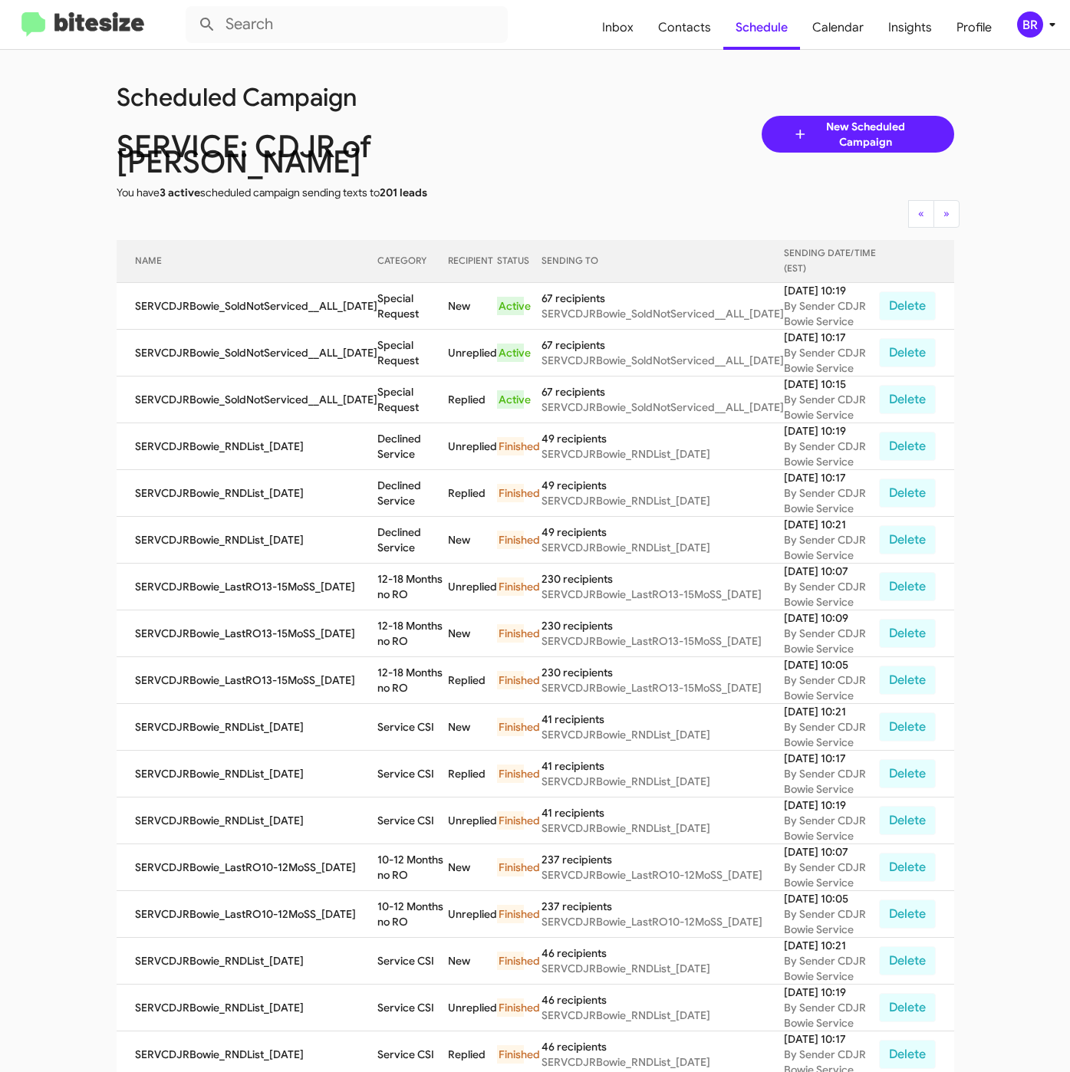
click at [560, 116] on div "Scheduled Campaign SERVICE: CDJR of [PERSON_NAME] You have 3 active scheduled c…" at bounding box center [535, 134] width 861 height 132
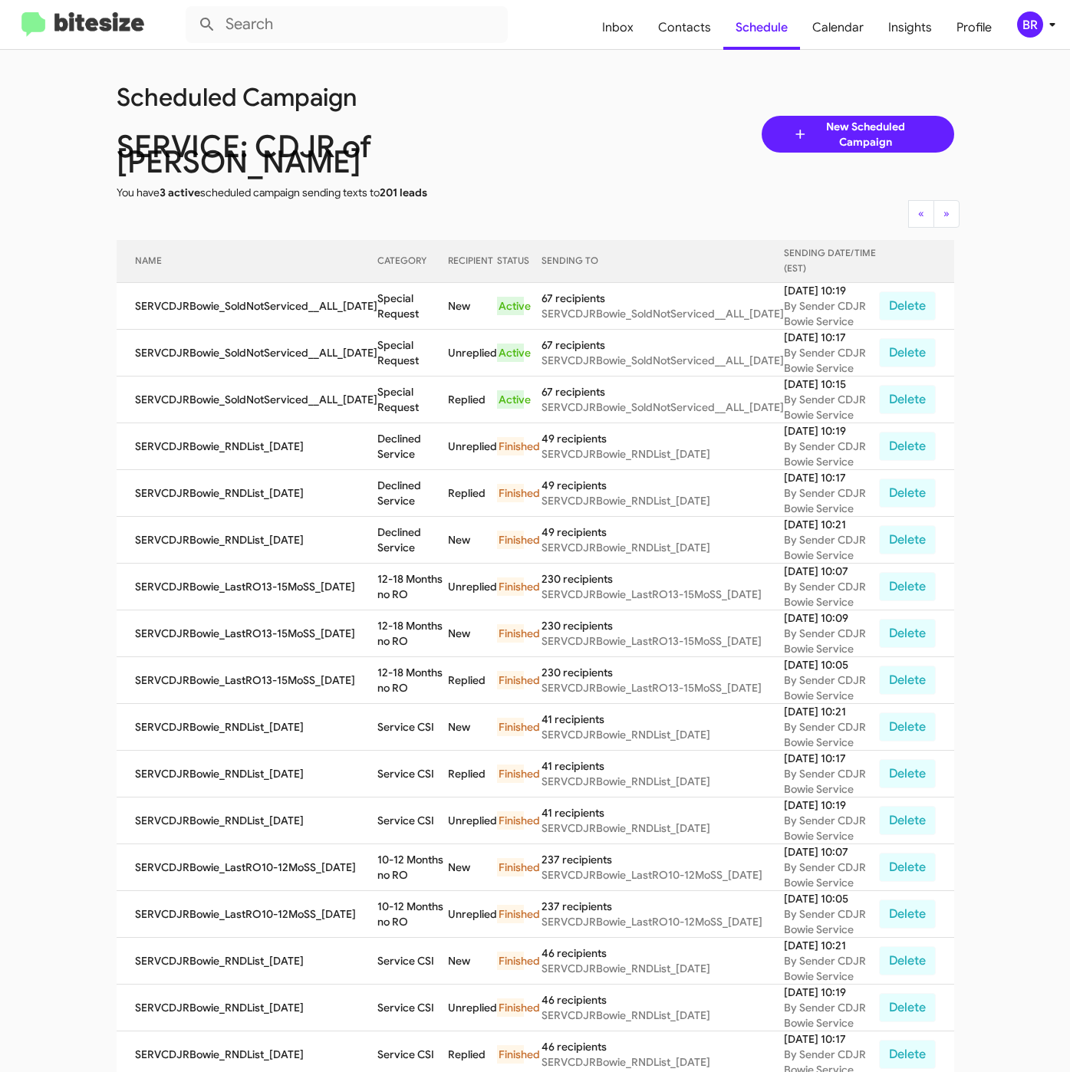
click at [560, 116] on div "Scheduled Campaign SERVICE: CDJR of [PERSON_NAME] You have 3 active scheduled c…" at bounding box center [535, 134] width 861 height 132
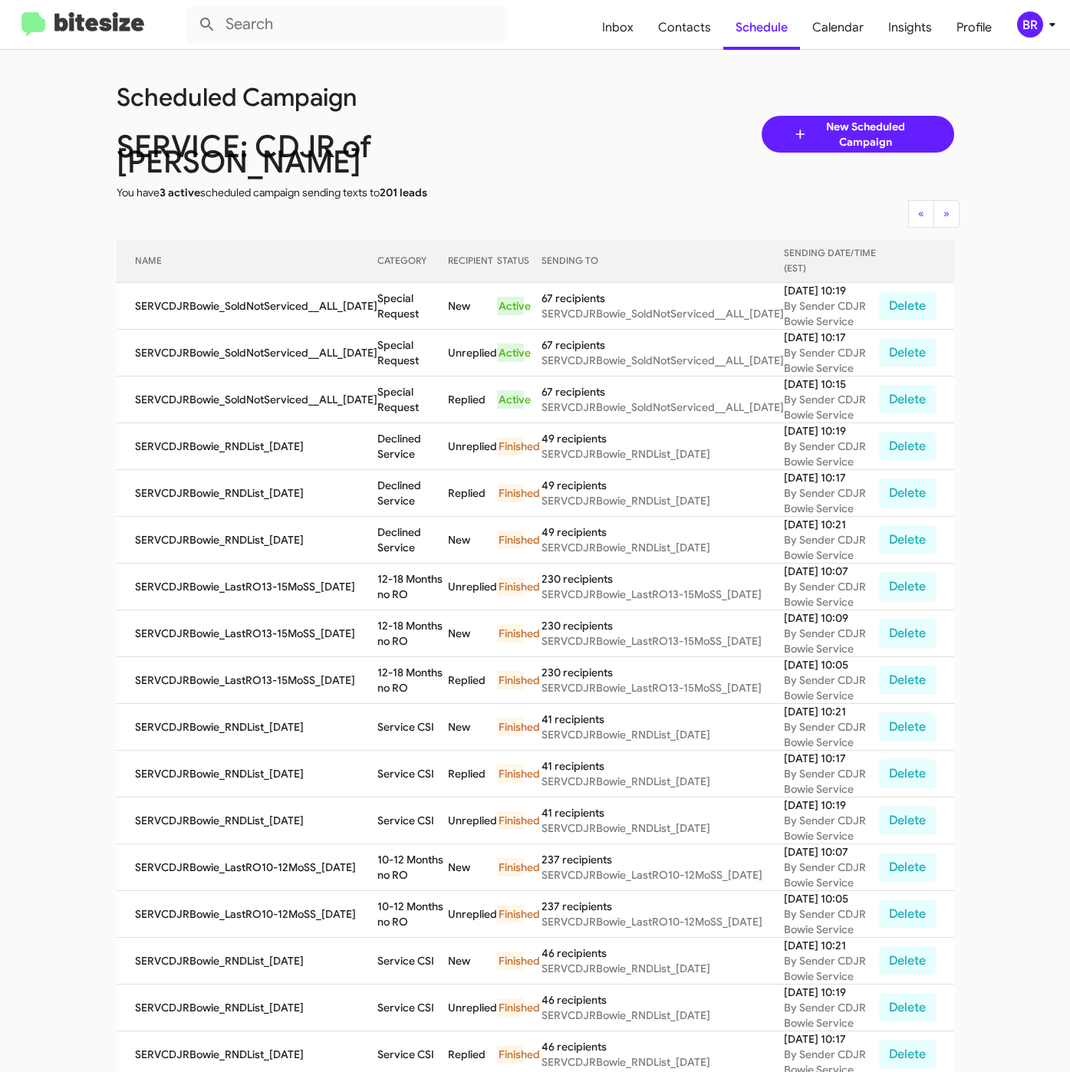
click at [560, 116] on div "Scheduled Campaign SERVICE: CDJR of [PERSON_NAME] You have 3 active scheduled c…" at bounding box center [535, 134] width 861 height 132
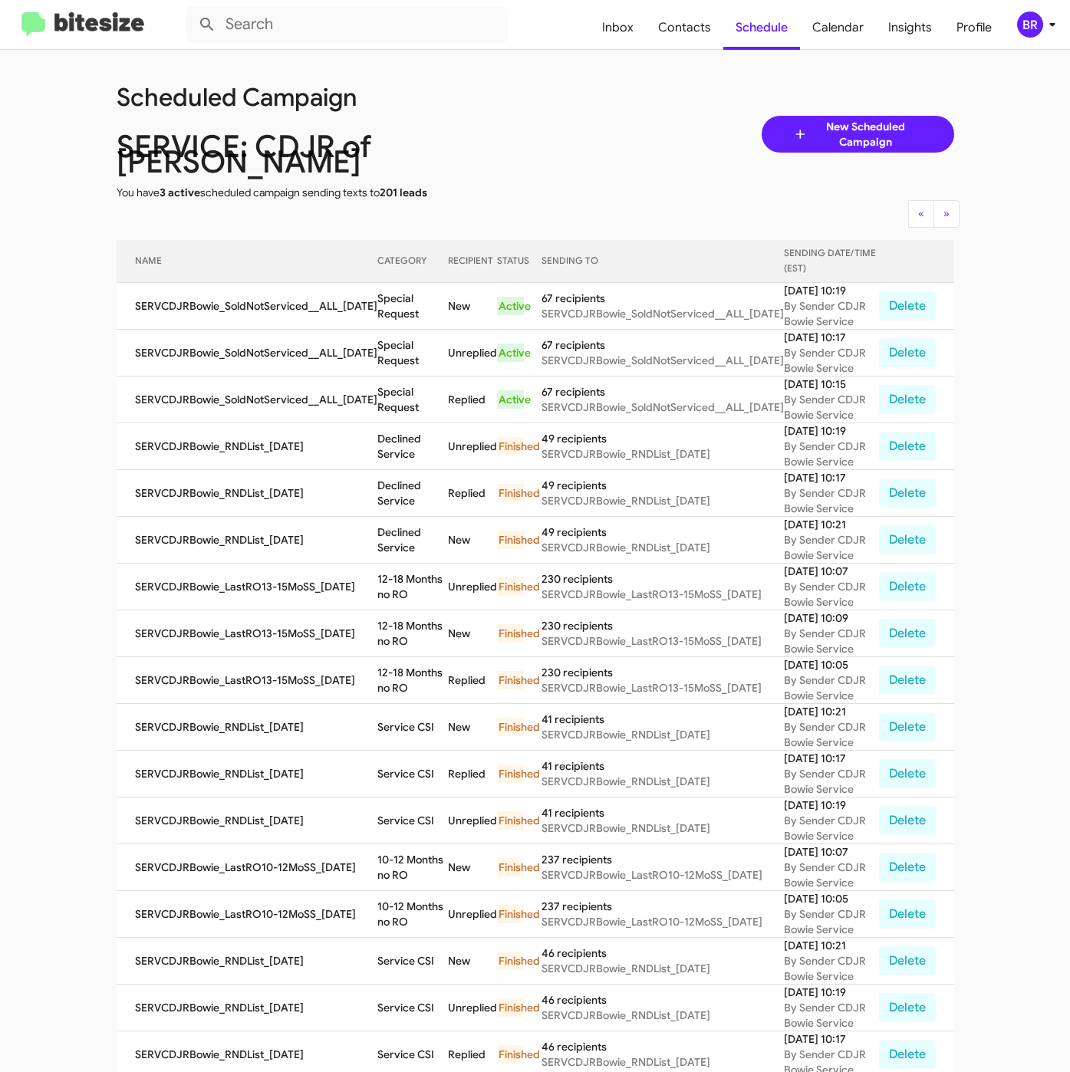
click at [560, 116] on div "Scheduled Campaign SERVICE: CDJR of [PERSON_NAME] You have 3 active scheduled c…" at bounding box center [535, 134] width 861 height 132
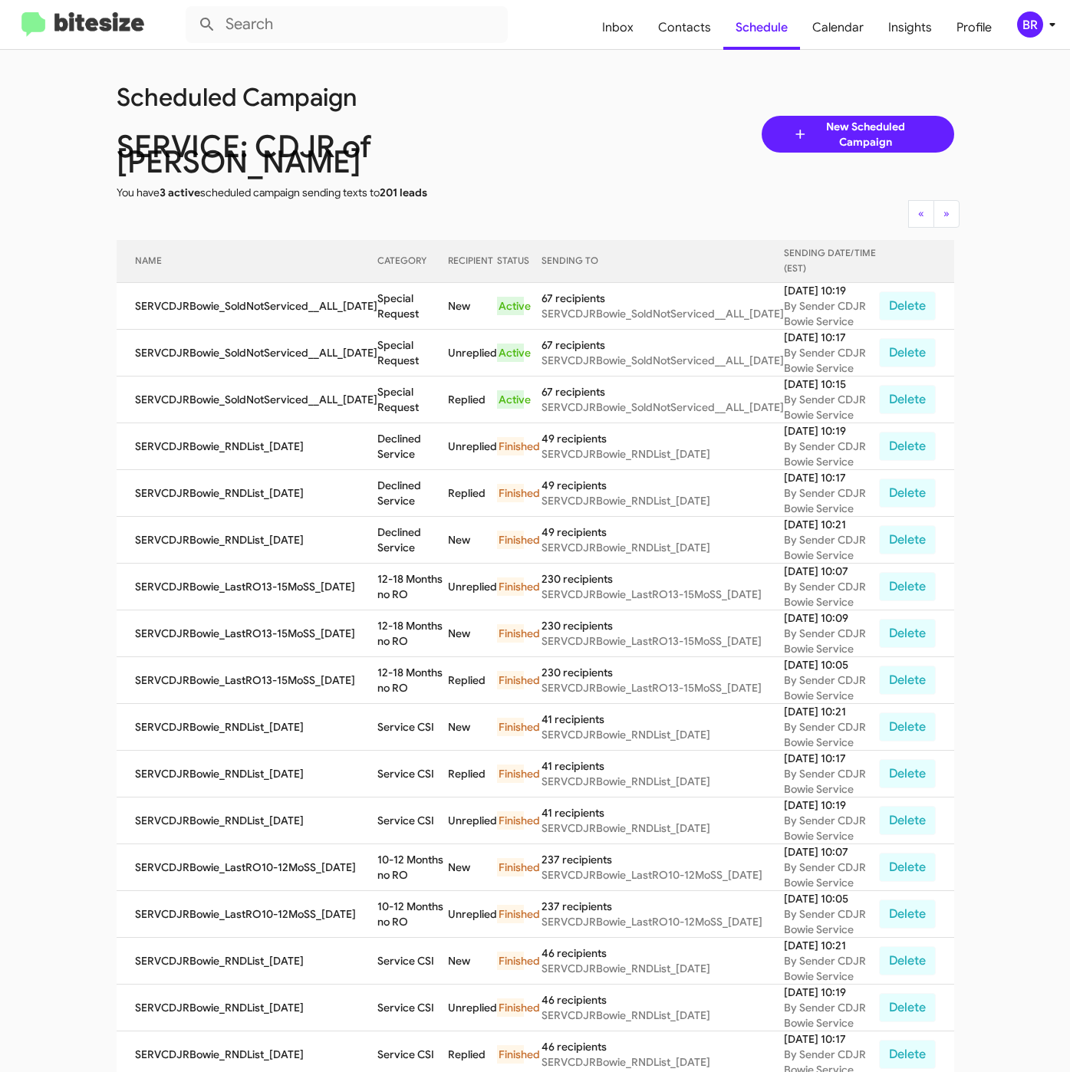
click at [560, 116] on div "Scheduled Campaign SERVICE: CDJR of [PERSON_NAME] You have 3 active scheduled c…" at bounding box center [535, 134] width 861 height 132
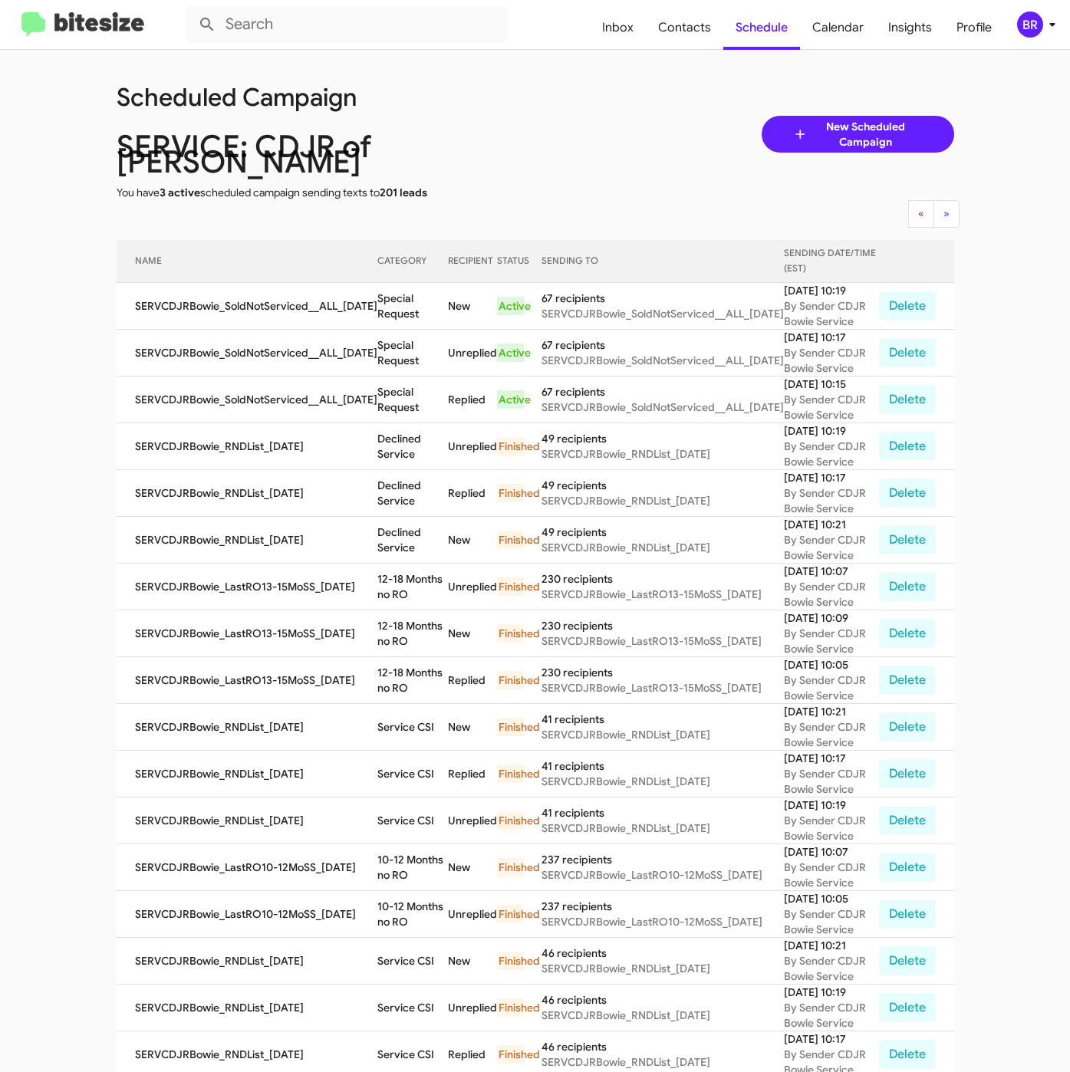
click at [560, 116] on div "Scheduled Campaign SERVICE: CDJR of [PERSON_NAME] You have 3 active scheduled c…" at bounding box center [535, 134] width 861 height 132
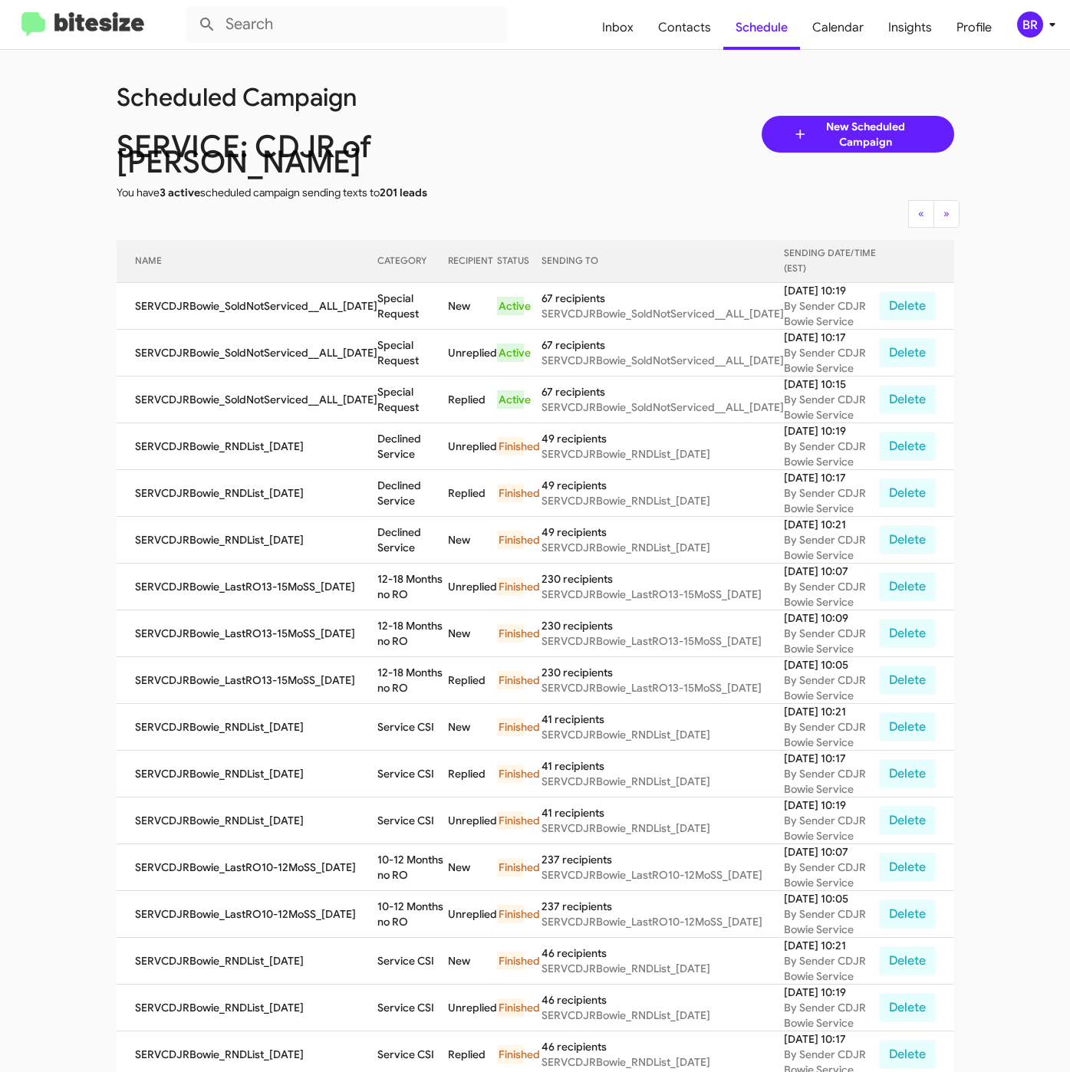
click at [560, 116] on div "Scheduled Campaign SERVICE: CDJR of [PERSON_NAME] You have 3 active scheduled c…" at bounding box center [535, 134] width 861 height 132
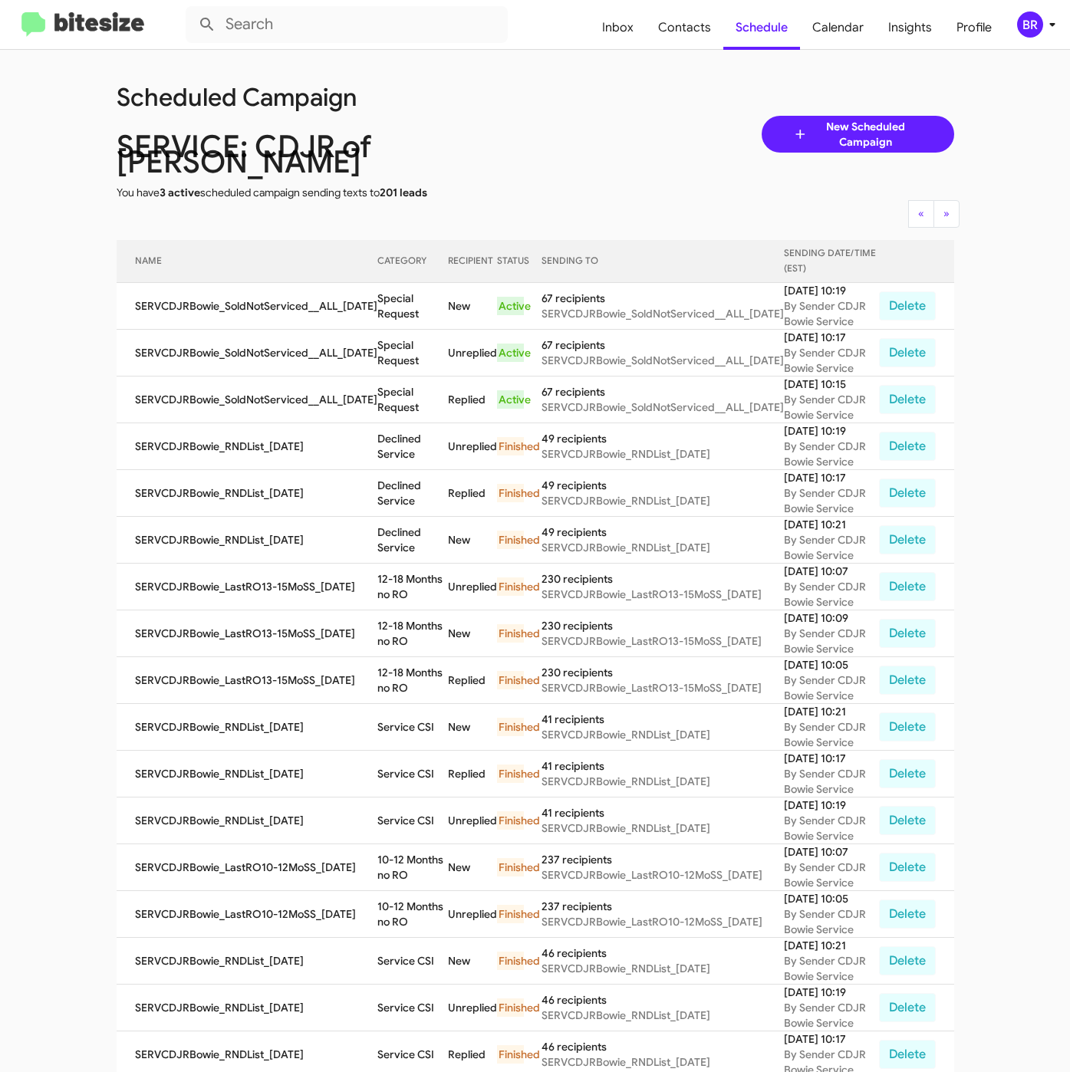
click at [560, 116] on div "Scheduled Campaign SERVICE: CDJR of [PERSON_NAME] You have 3 active scheduled c…" at bounding box center [535, 134] width 861 height 132
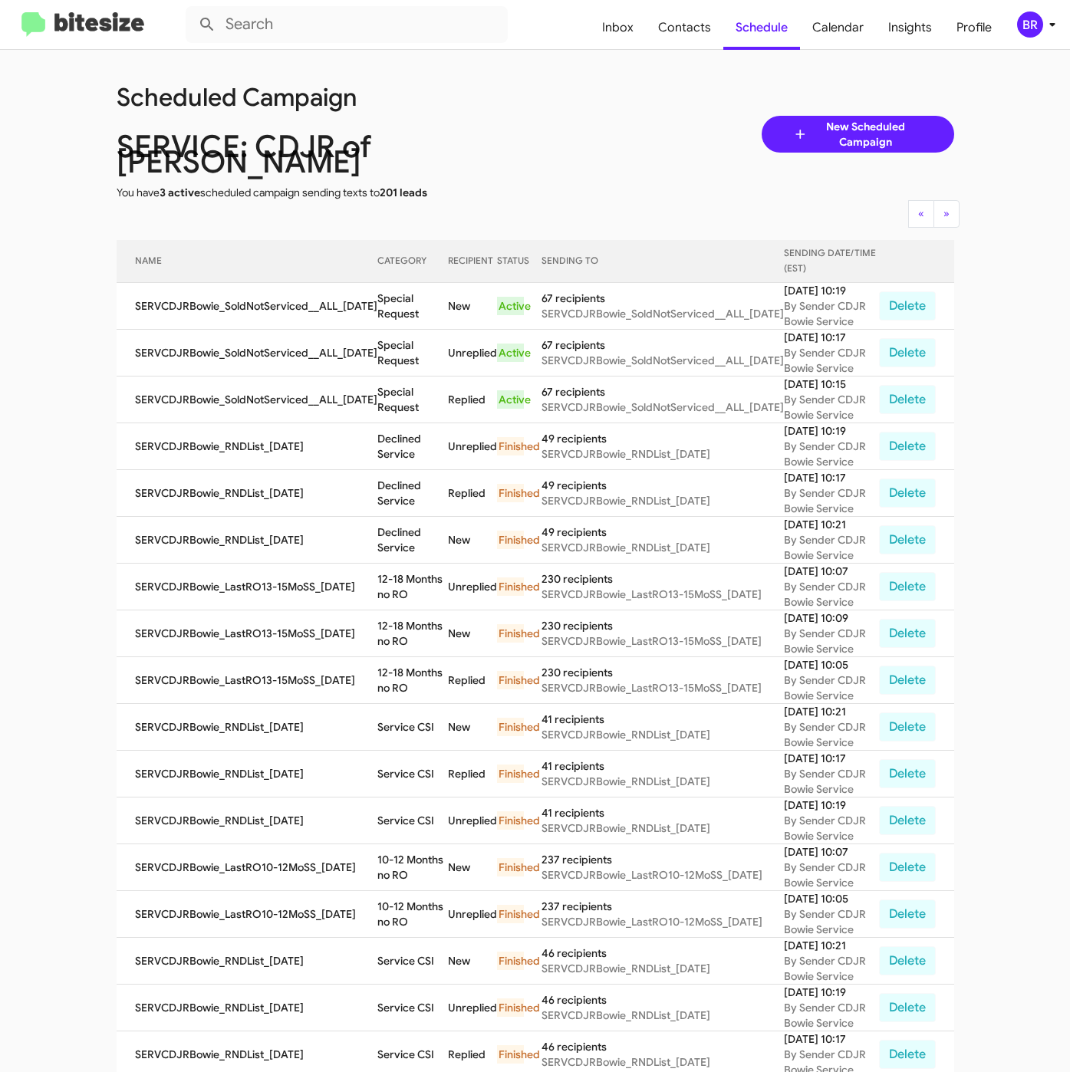
click at [560, 116] on div "Scheduled Campaign SERVICE: CDJR of [PERSON_NAME] You have 3 active scheduled c…" at bounding box center [535, 134] width 861 height 132
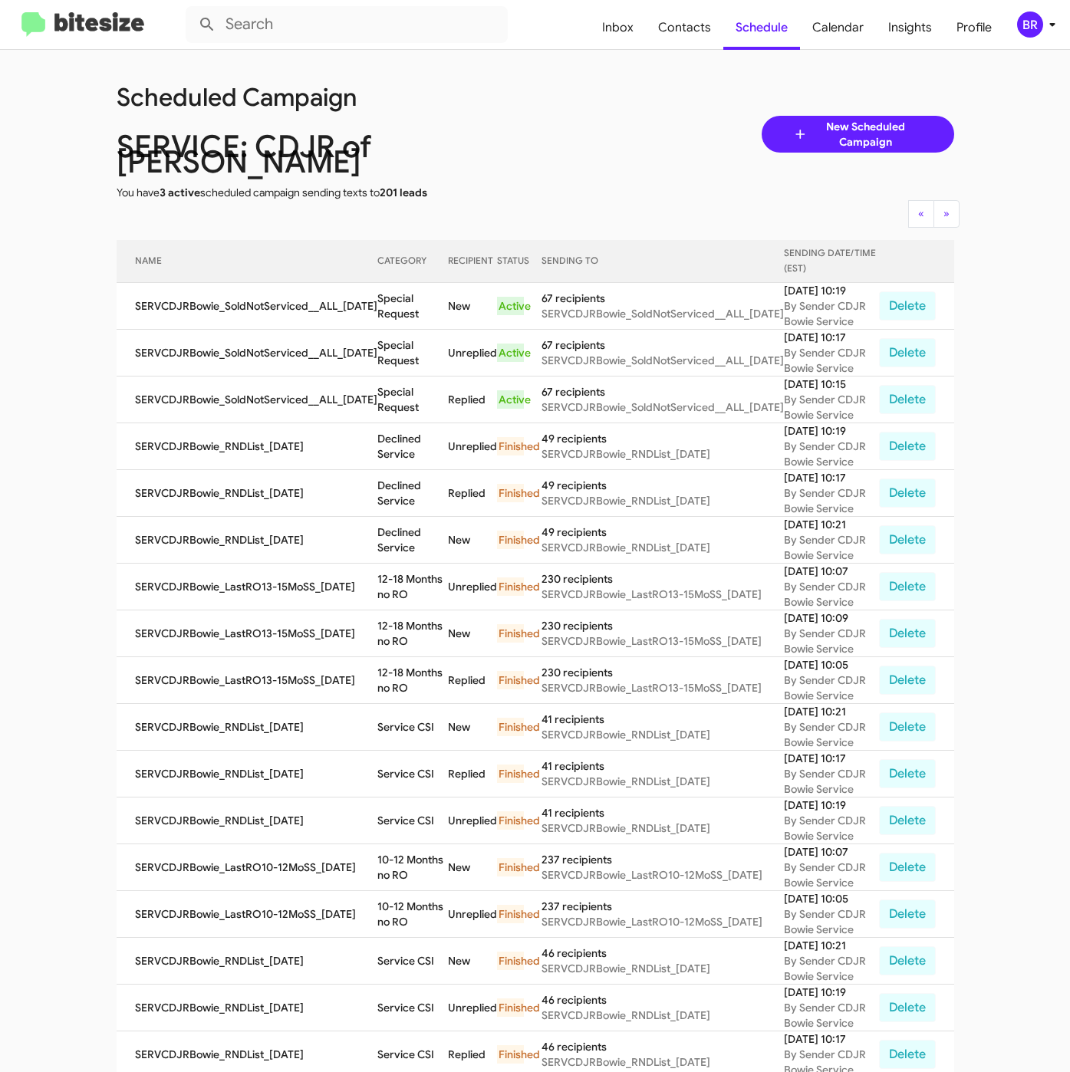
click at [560, 116] on div "Scheduled Campaign SERVICE: CDJR of [PERSON_NAME] You have 3 active scheduled c…" at bounding box center [535, 134] width 861 height 132
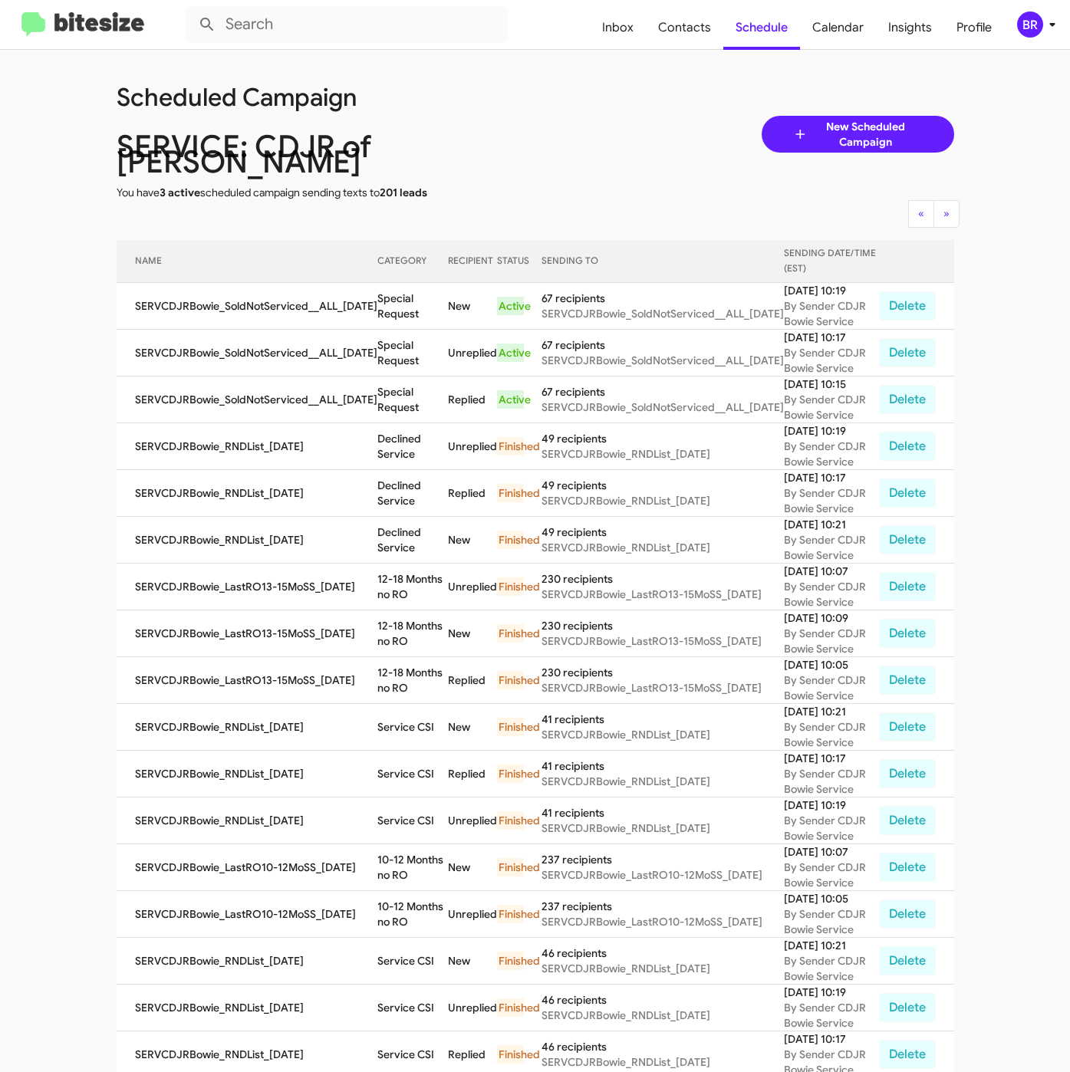
click at [560, 116] on div "Scheduled Campaign SERVICE: CDJR of [PERSON_NAME] You have 3 active scheduled c…" at bounding box center [535, 134] width 861 height 132
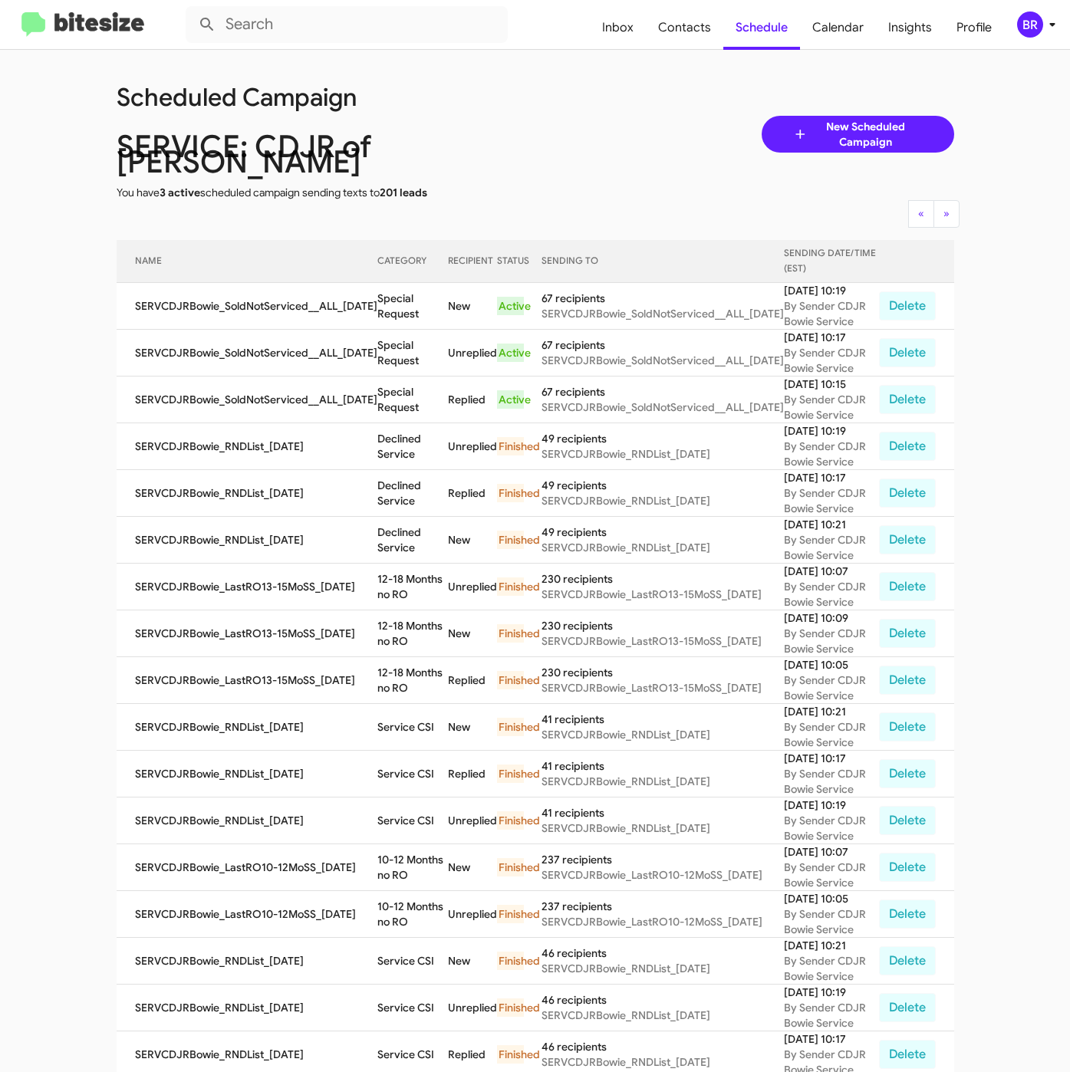
click at [560, 116] on div "Scheduled Campaign SERVICE: CDJR of [PERSON_NAME] You have 3 active scheduled c…" at bounding box center [535, 134] width 861 height 132
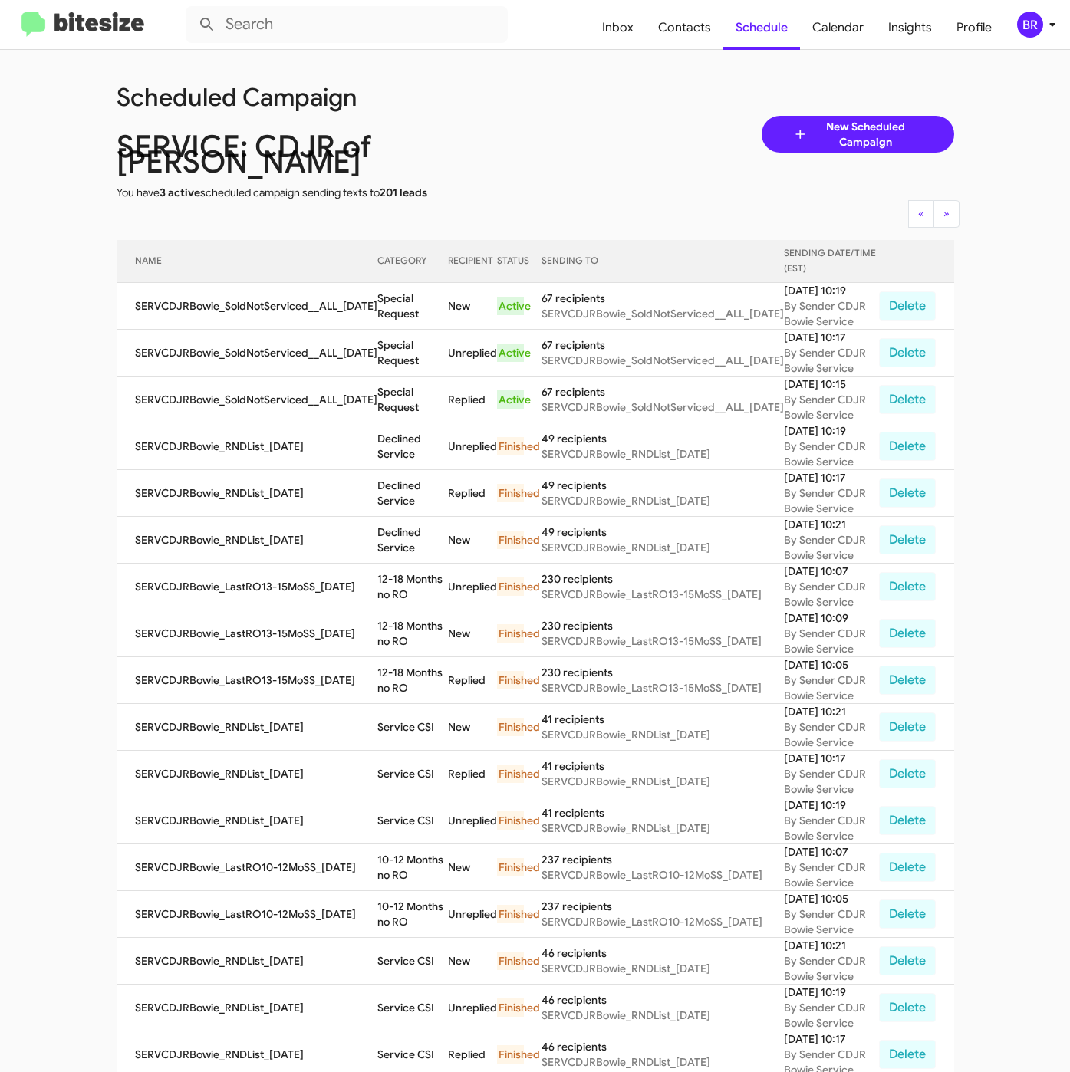
click at [560, 116] on div "Scheduled Campaign SERVICE: CDJR of [PERSON_NAME] You have 3 active scheduled c…" at bounding box center [535, 134] width 861 height 132
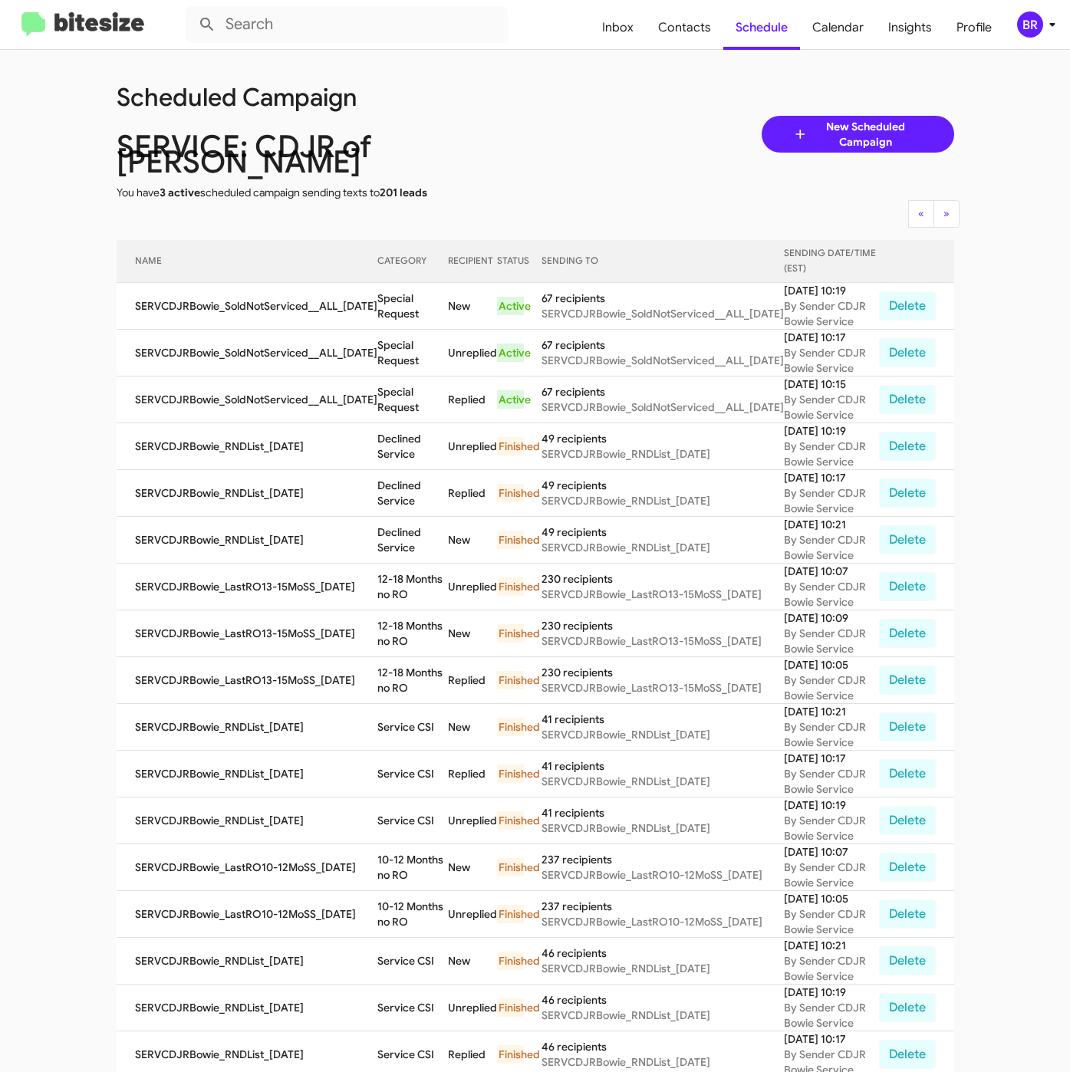
click at [560, 116] on div "Scheduled Campaign SERVICE: CDJR of [PERSON_NAME] You have 3 active scheduled c…" at bounding box center [535, 134] width 861 height 132
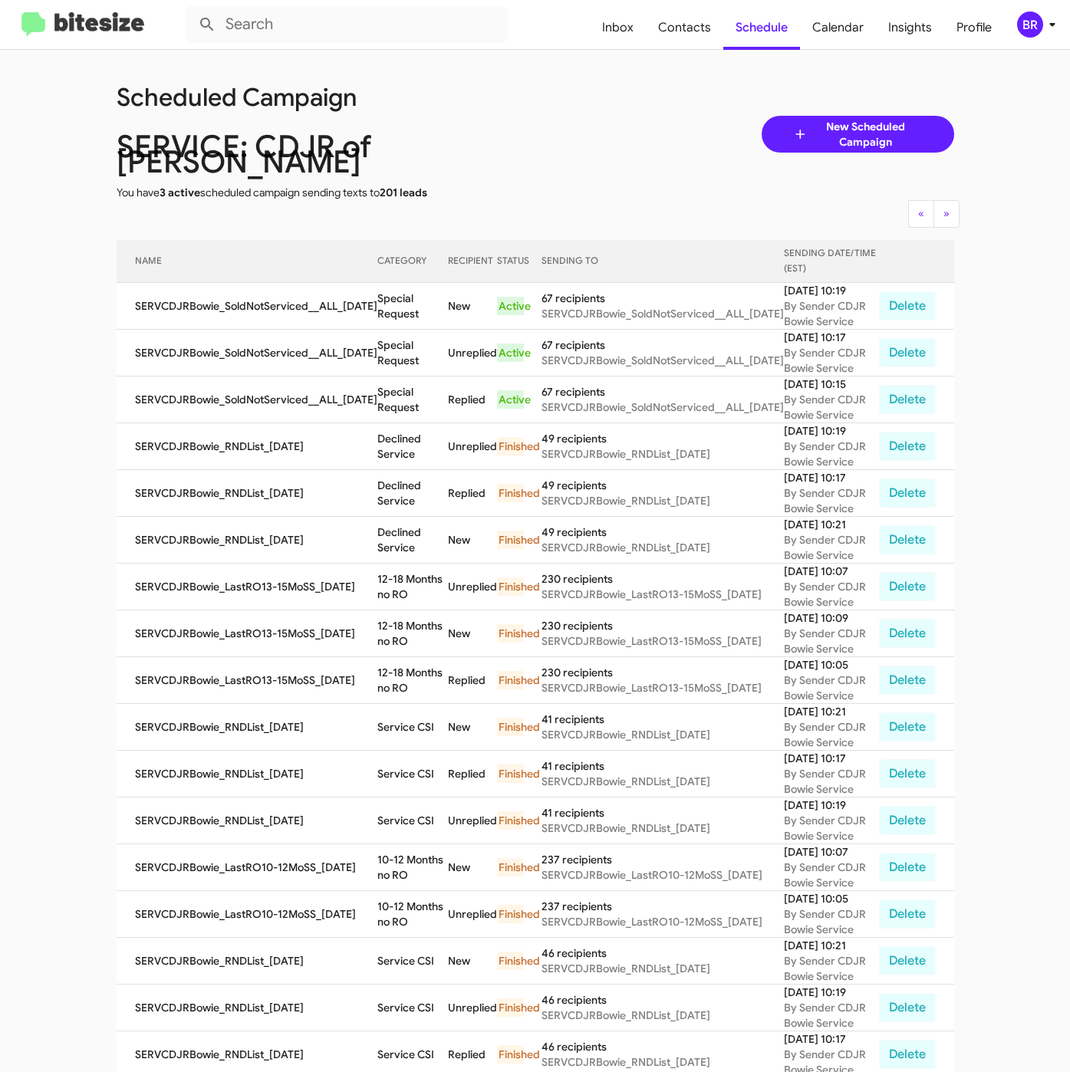
click at [560, 116] on div "Scheduled Campaign SERVICE: CDJR of [PERSON_NAME] You have 3 active scheduled c…" at bounding box center [535, 134] width 861 height 132
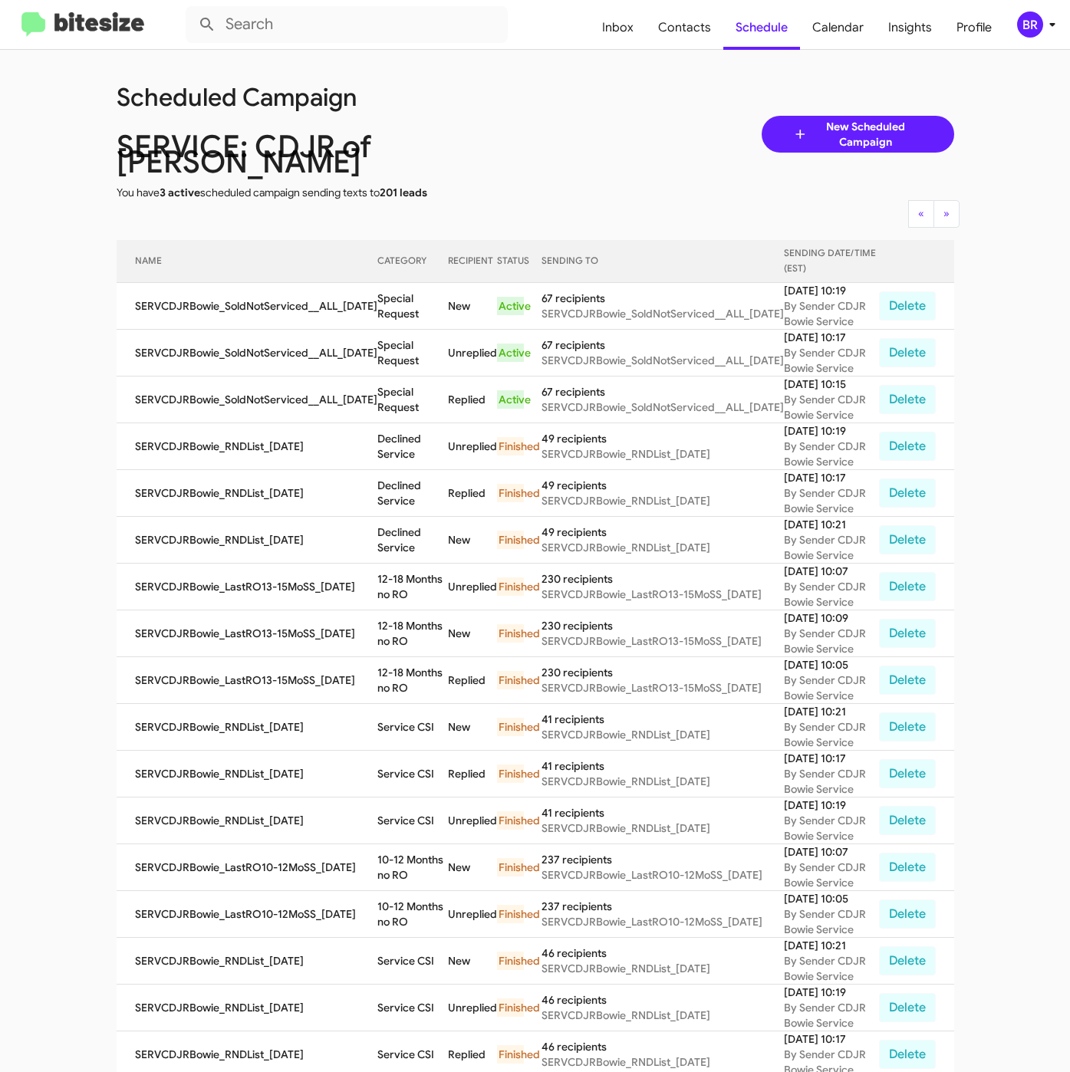
click at [560, 116] on div "Scheduled Campaign SERVICE: CDJR of [PERSON_NAME] You have 3 active scheduled c…" at bounding box center [535, 134] width 861 height 132
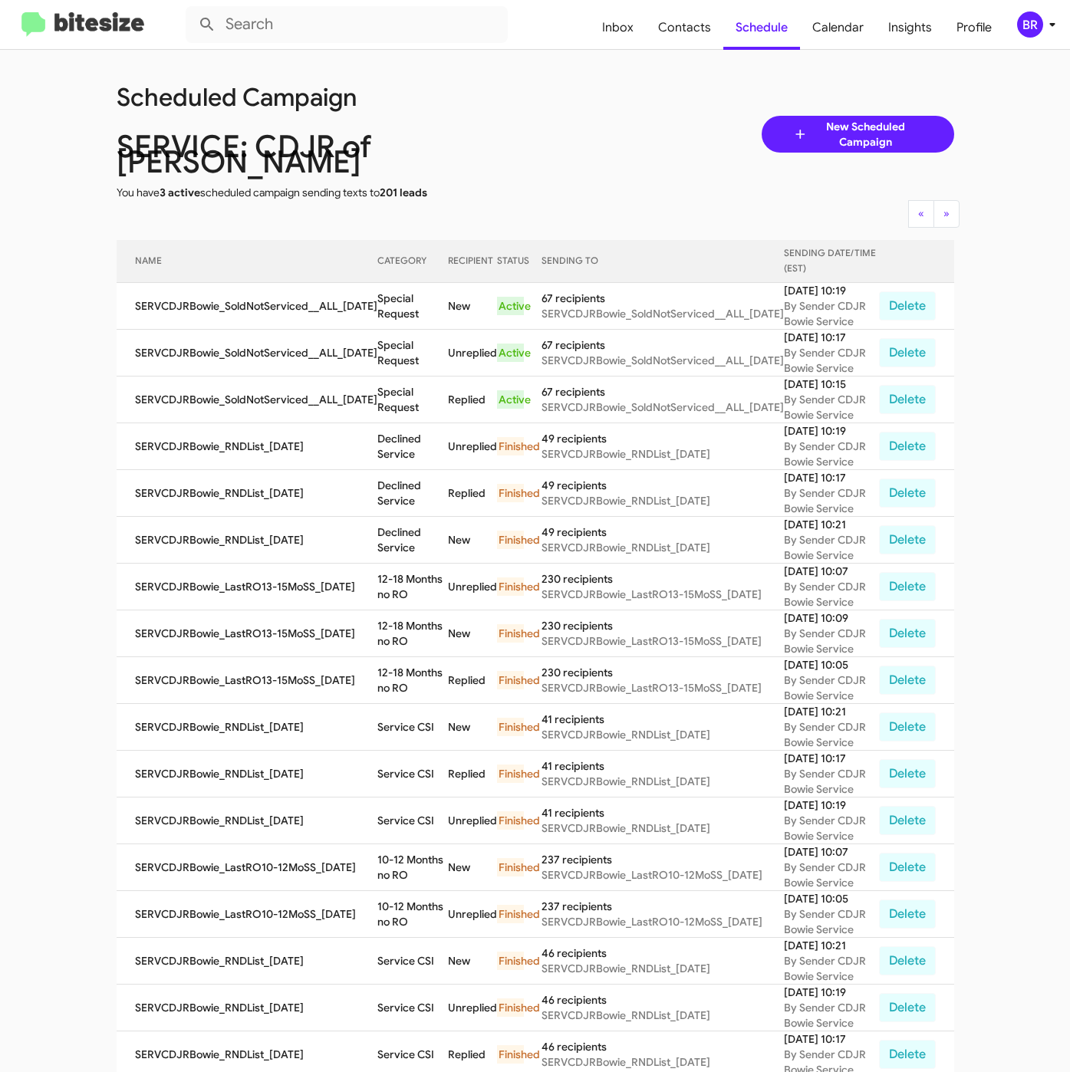
click at [560, 116] on div "Scheduled Campaign SERVICE: CDJR of [PERSON_NAME] You have 3 active scheduled c…" at bounding box center [535, 134] width 861 height 132
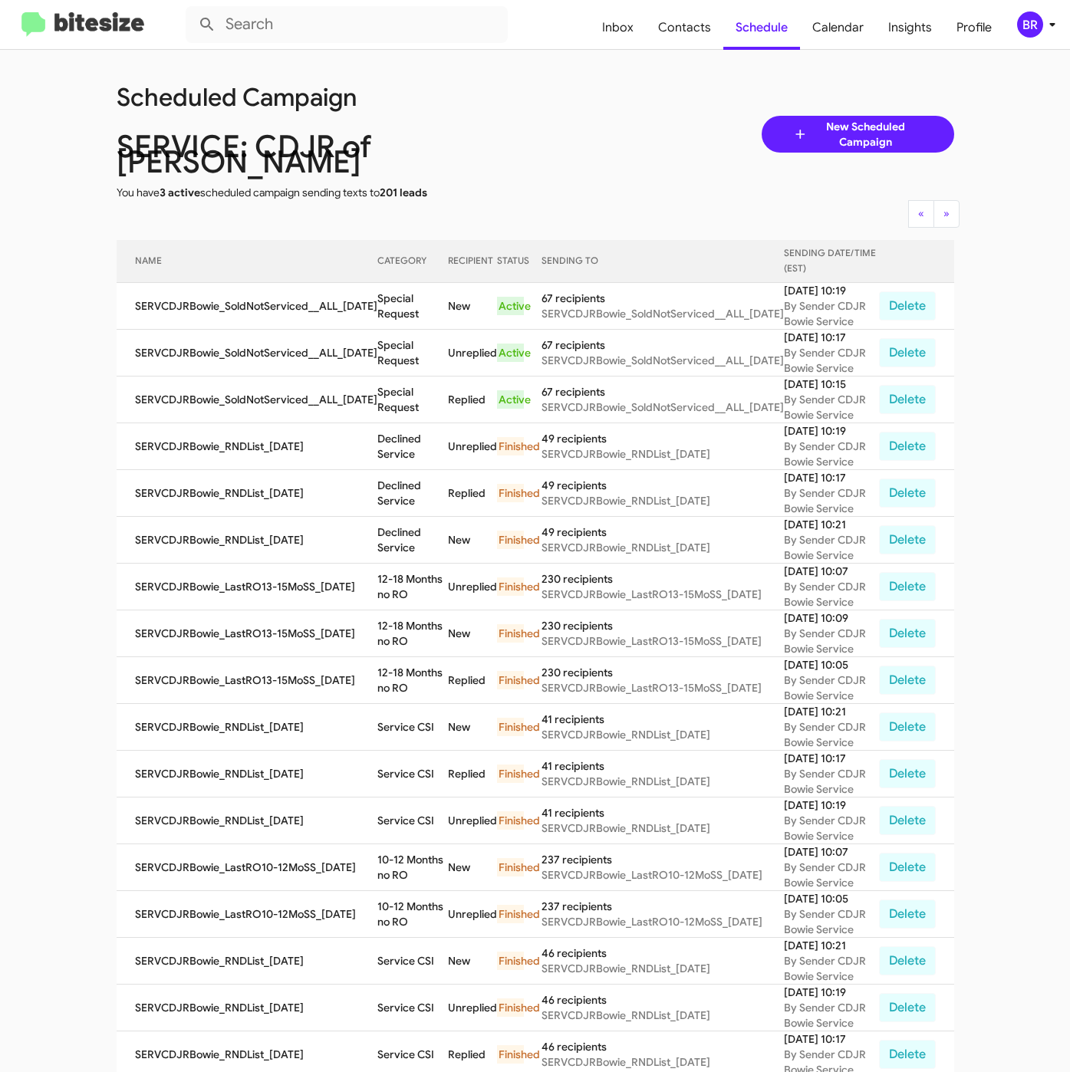
click at [560, 116] on div "Scheduled Campaign SERVICE: CDJR of [PERSON_NAME] You have 3 active scheduled c…" at bounding box center [535, 134] width 861 height 132
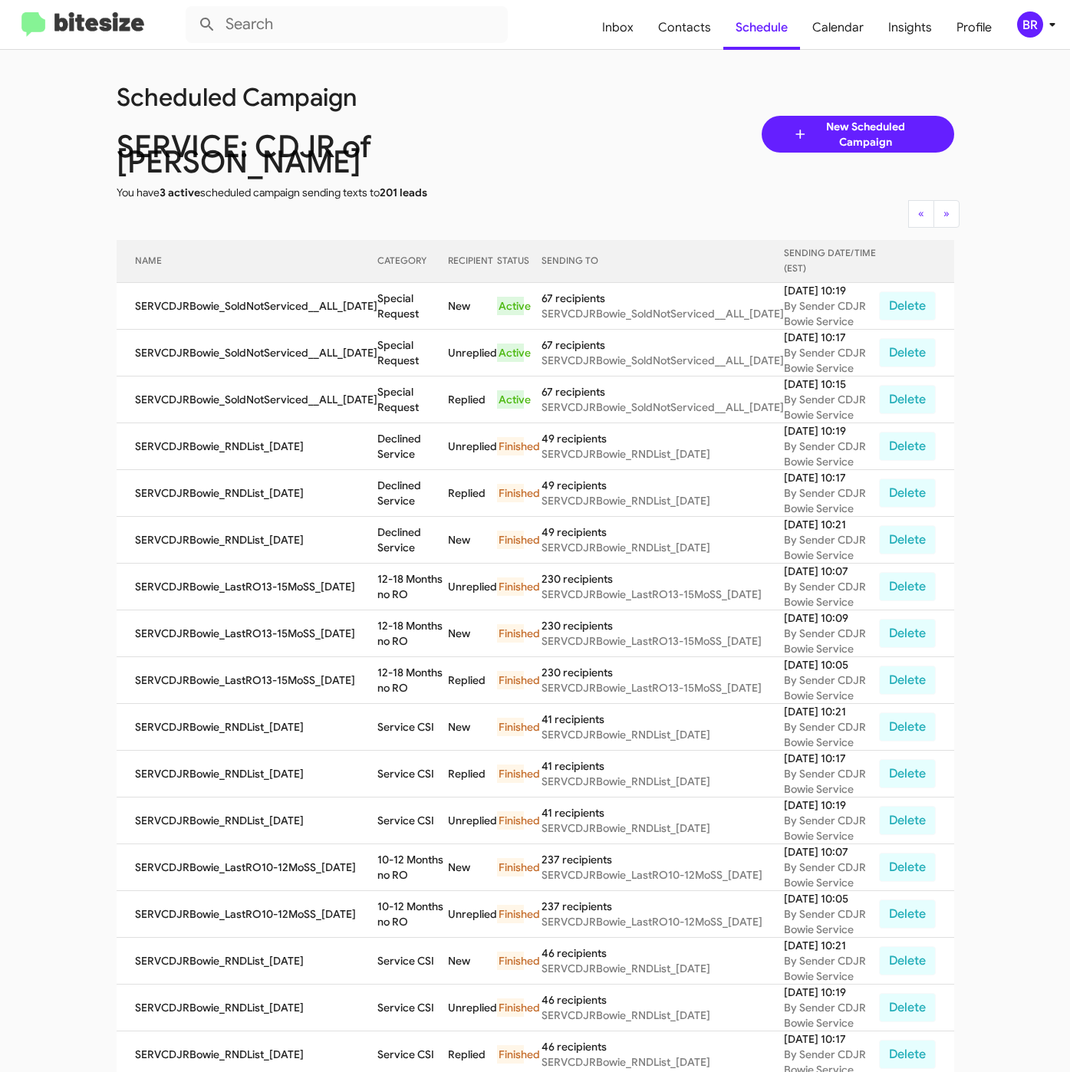
click at [560, 116] on div "Scheduled Campaign SERVICE: CDJR of [PERSON_NAME] You have 3 active scheduled c…" at bounding box center [535, 134] width 861 height 132
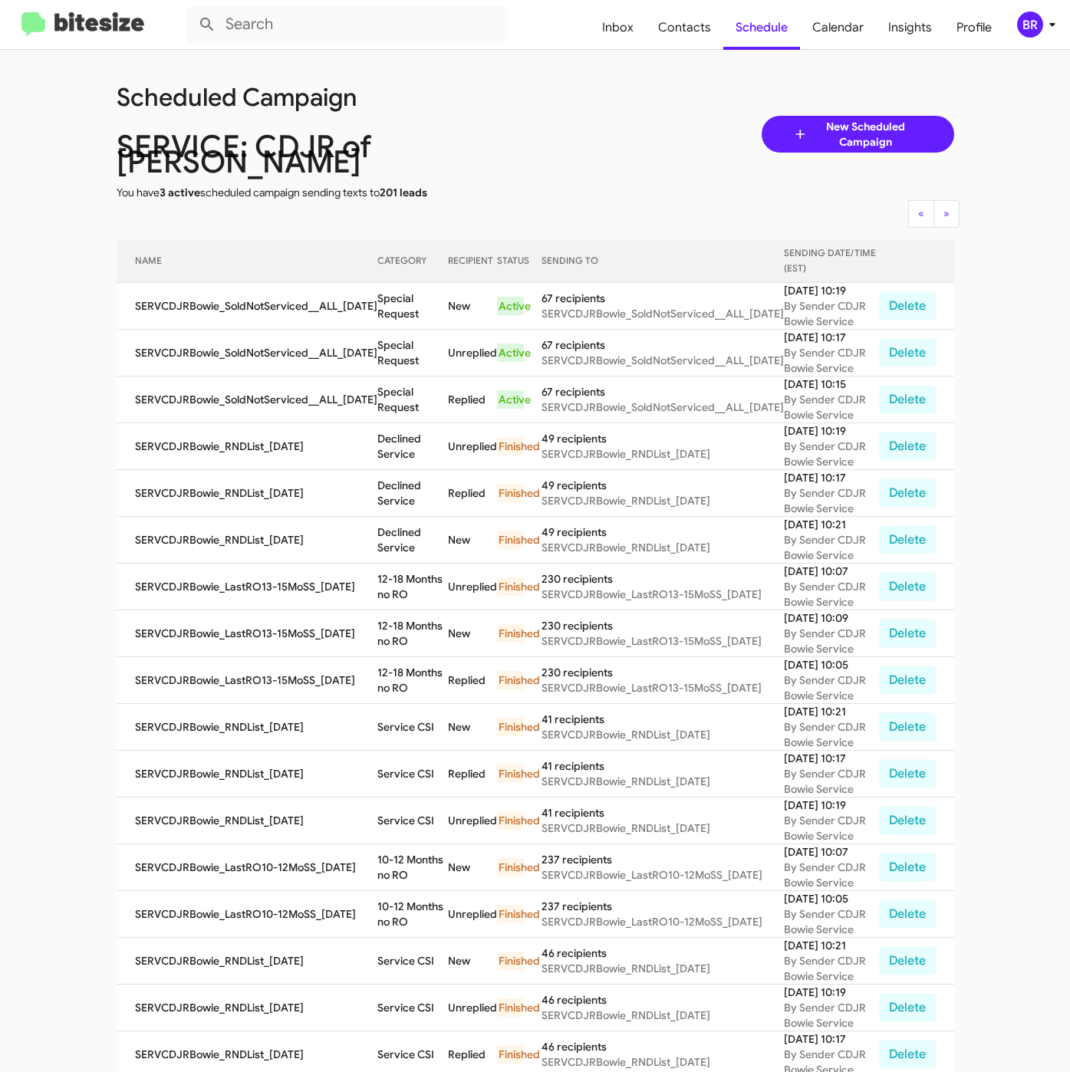
click at [560, 116] on div "Scheduled Campaign SERVICE: CDJR of [PERSON_NAME] You have 3 active scheduled c…" at bounding box center [535, 134] width 861 height 132
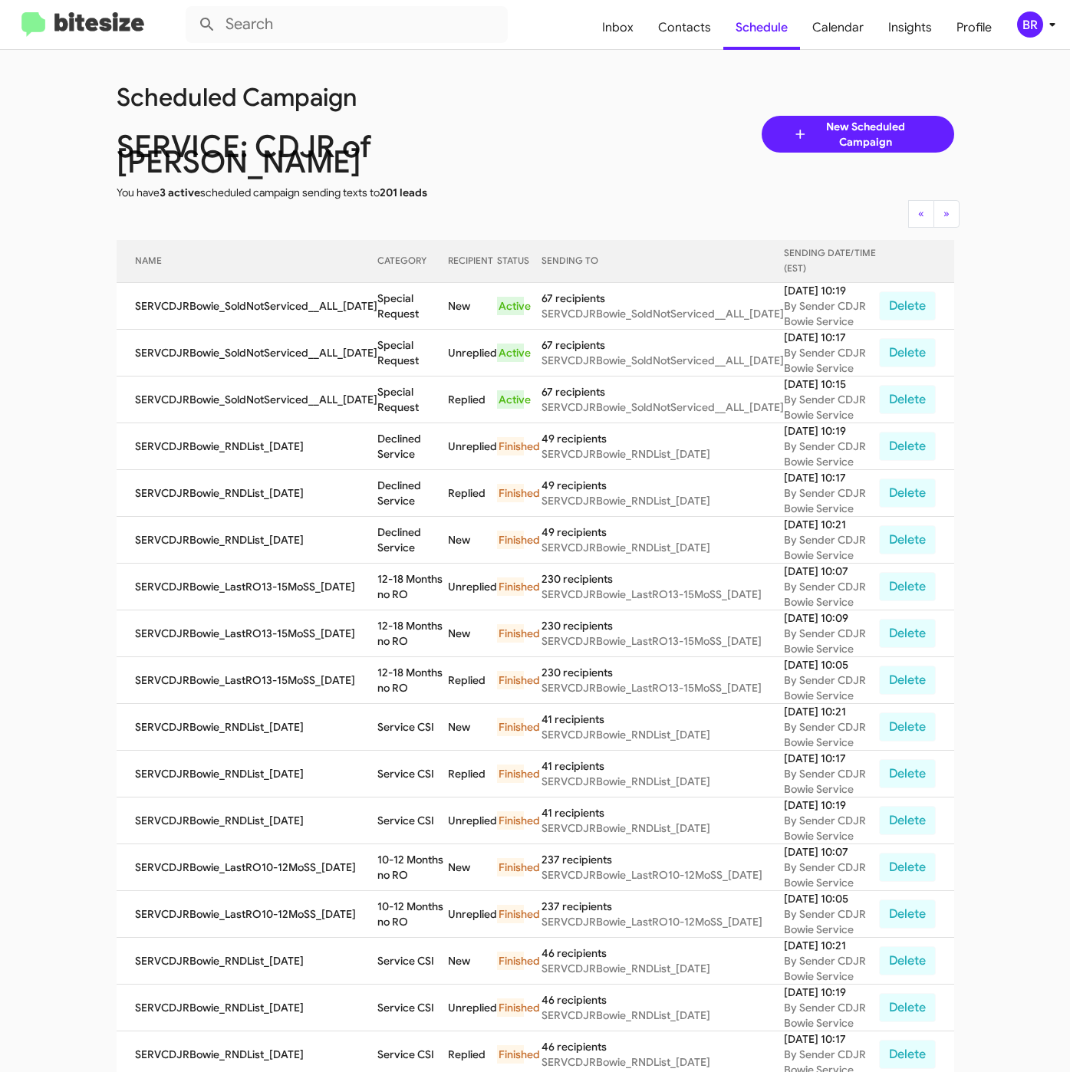
click at [560, 116] on div "Scheduled Campaign SERVICE: CDJR of [PERSON_NAME] You have 3 active scheduled c…" at bounding box center [535, 134] width 861 height 132
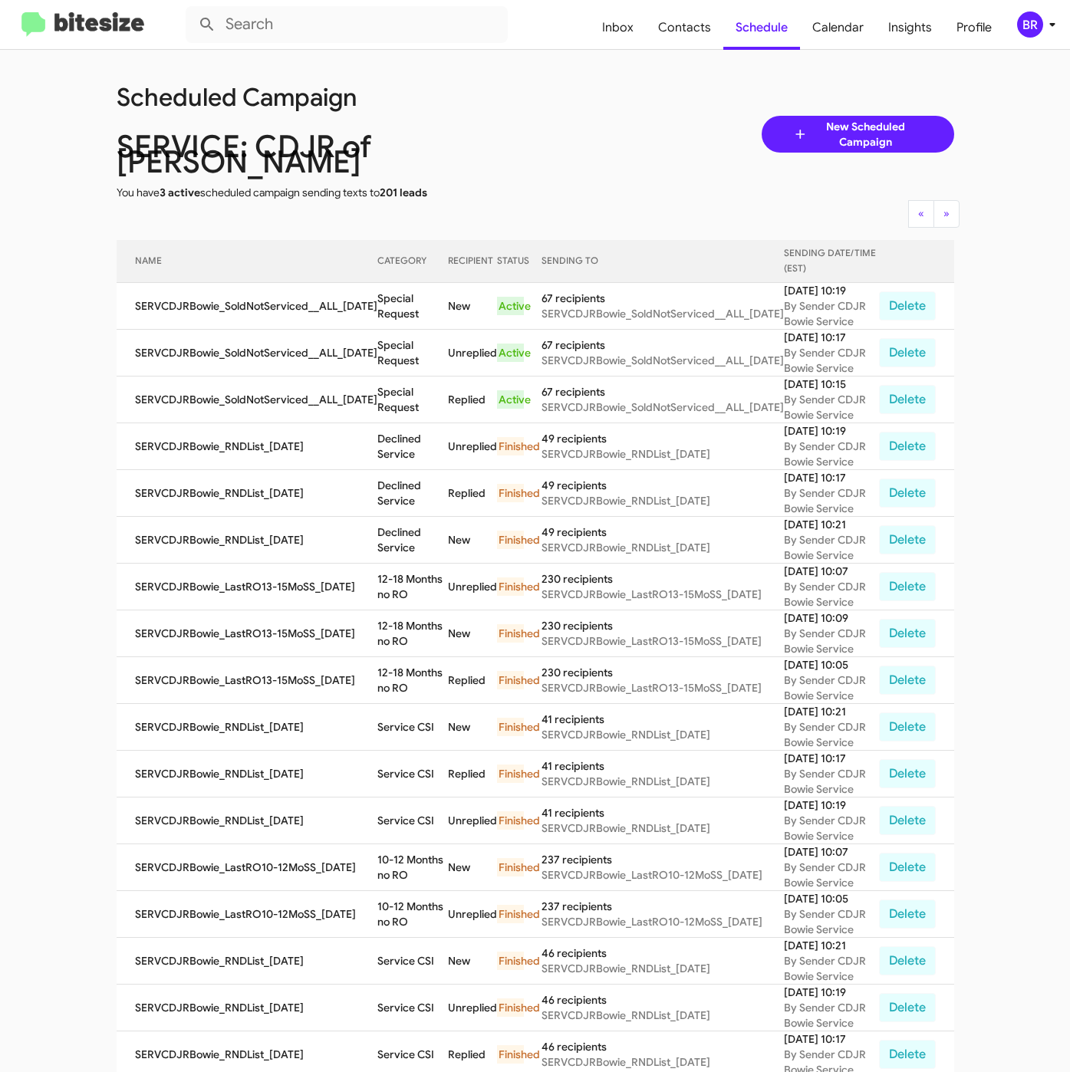
click at [560, 116] on div "Scheduled Campaign SERVICE: CDJR of [PERSON_NAME] You have 3 active scheduled c…" at bounding box center [535, 134] width 861 height 132
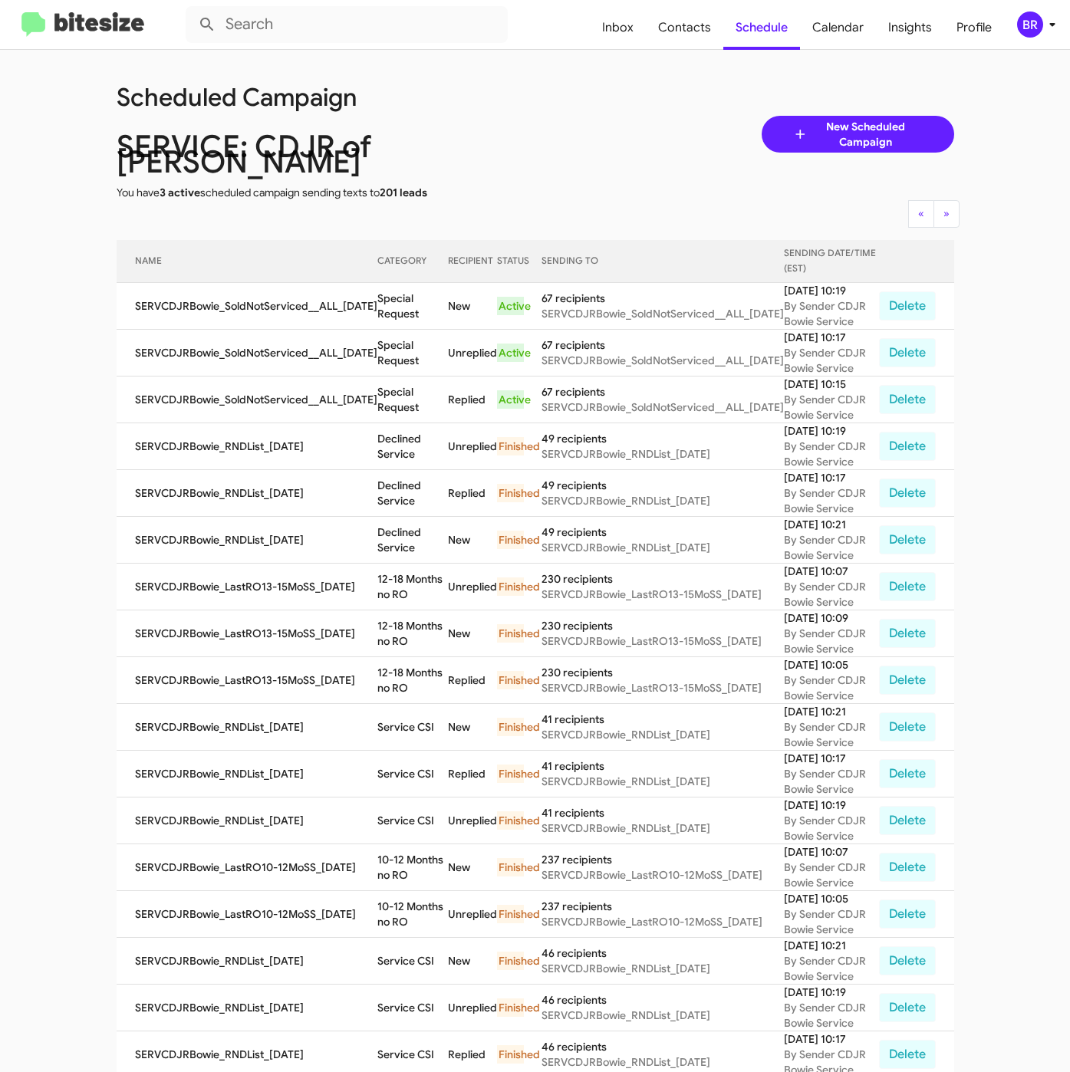
click at [560, 116] on div "Scheduled Campaign SERVICE: CDJR of [PERSON_NAME] You have 3 active scheduled c…" at bounding box center [535, 134] width 861 height 132
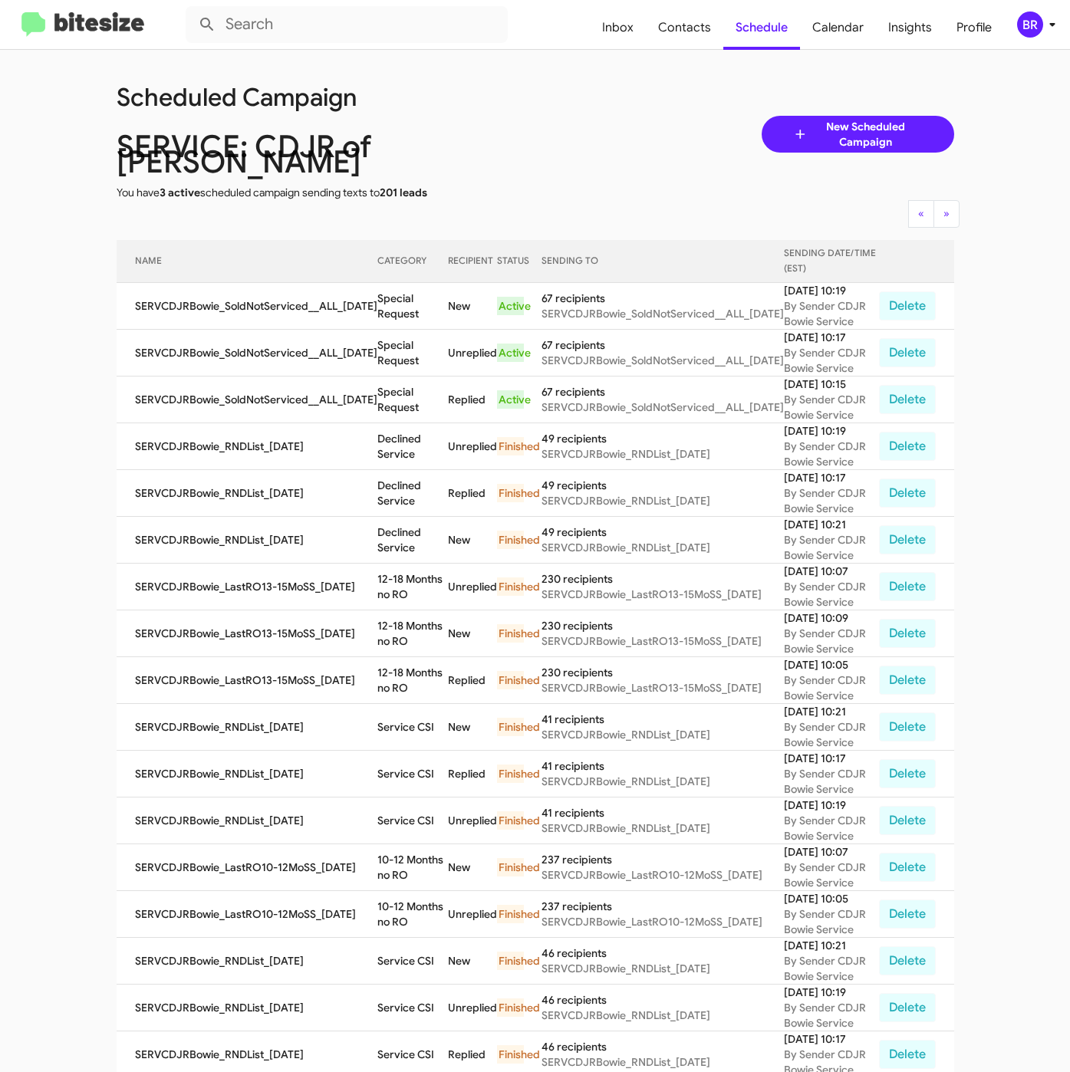
click at [560, 116] on div "Scheduled Campaign SERVICE: CDJR of [PERSON_NAME] You have 3 active scheduled c…" at bounding box center [535, 134] width 861 height 132
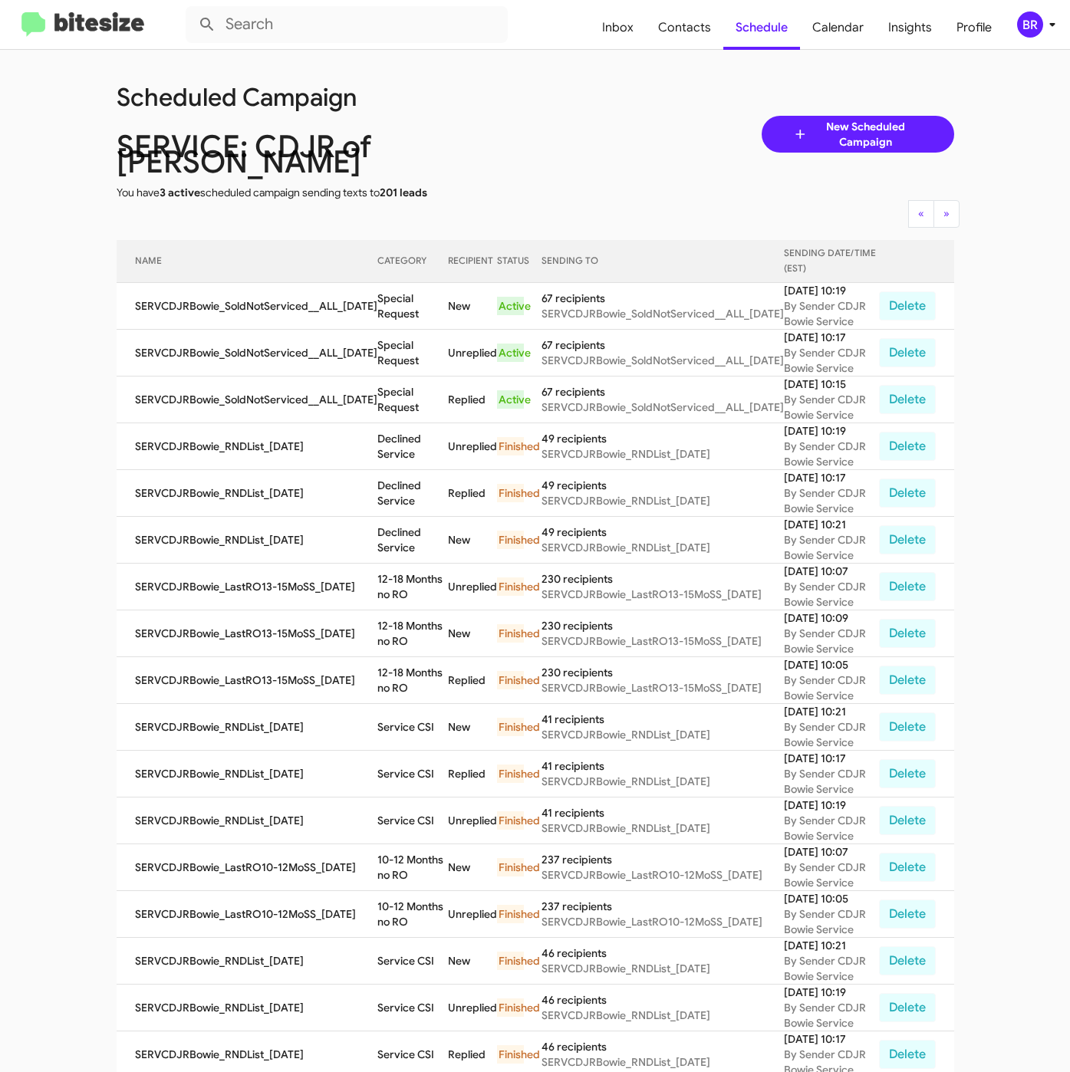
click at [560, 116] on div "Scheduled Campaign SERVICE: CDJR of [PERSON_NAME] You have 3 active scheduled c…" at bounding box center [535, 134] width 861 height 132
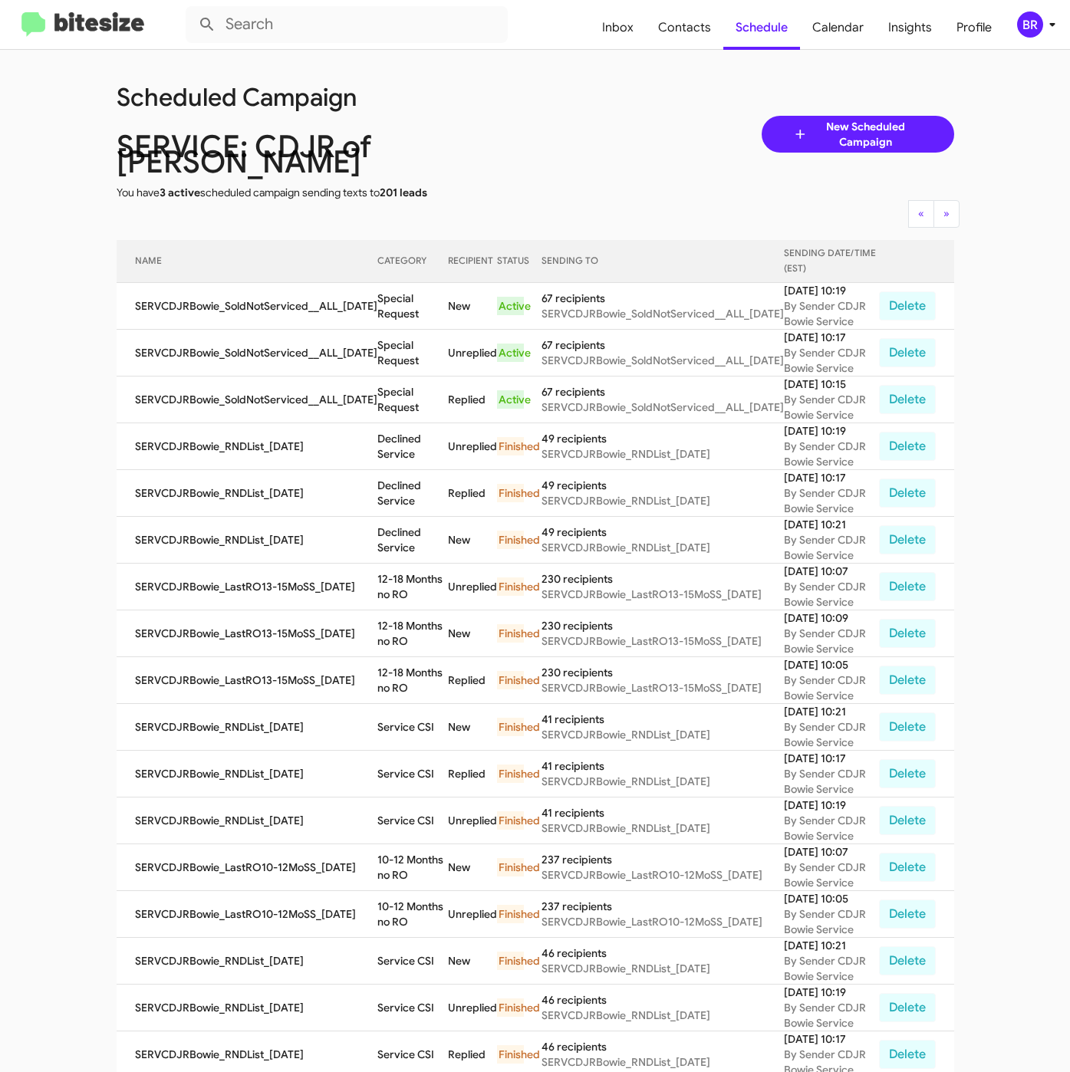
click at [560, 116] on div "Scheduled Campaign SERVICE: CDJR of [PERSON_NAME] You have 3 active scheduled c…" at bounding box center [535, 134] width 861 height 132
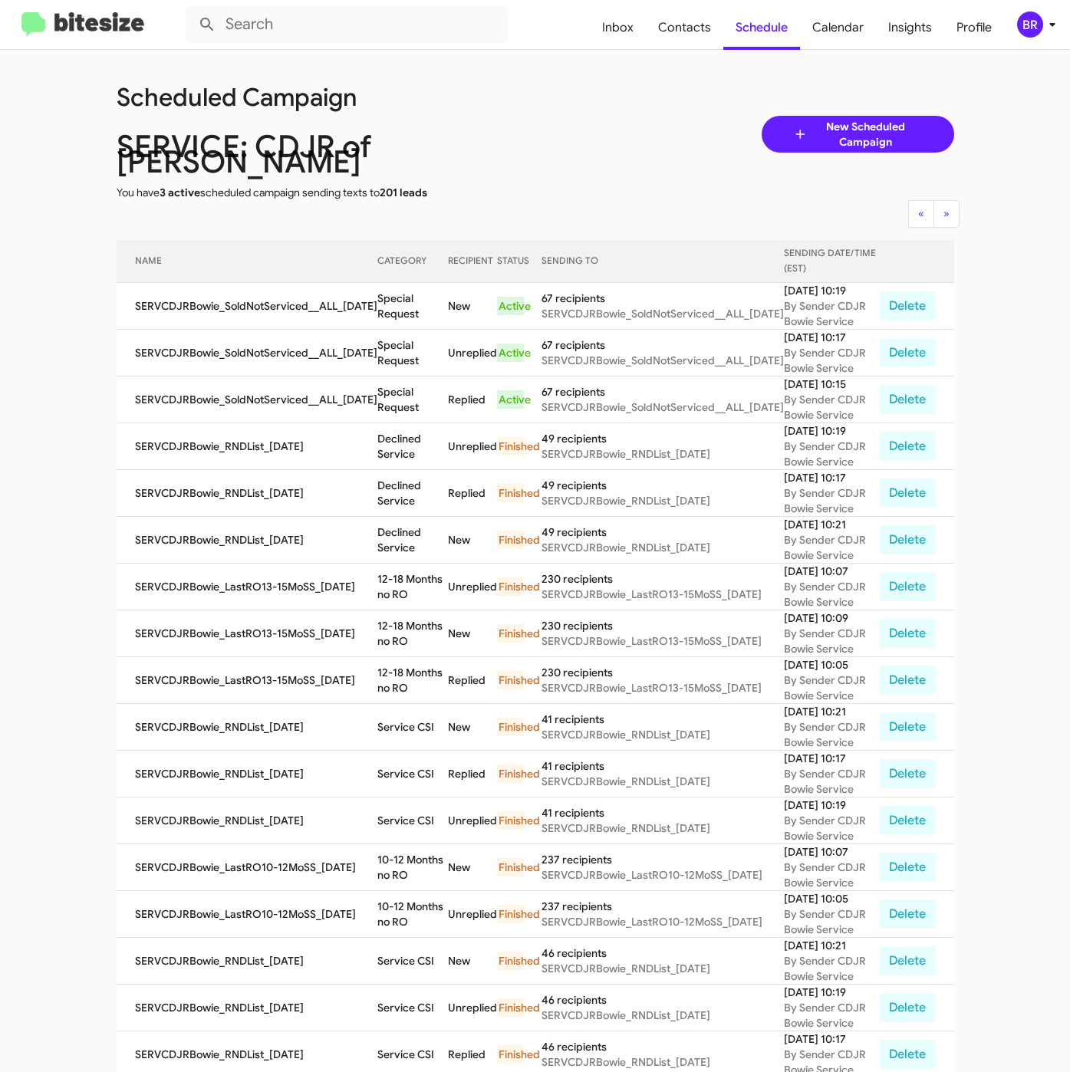
click at [560, 116] on div "Scheduled Campaign SERVICE: CDJR of [PERSON_NAME] You have 3 active scheduled c…" at bounding box center [535, 134] width 861 height 132
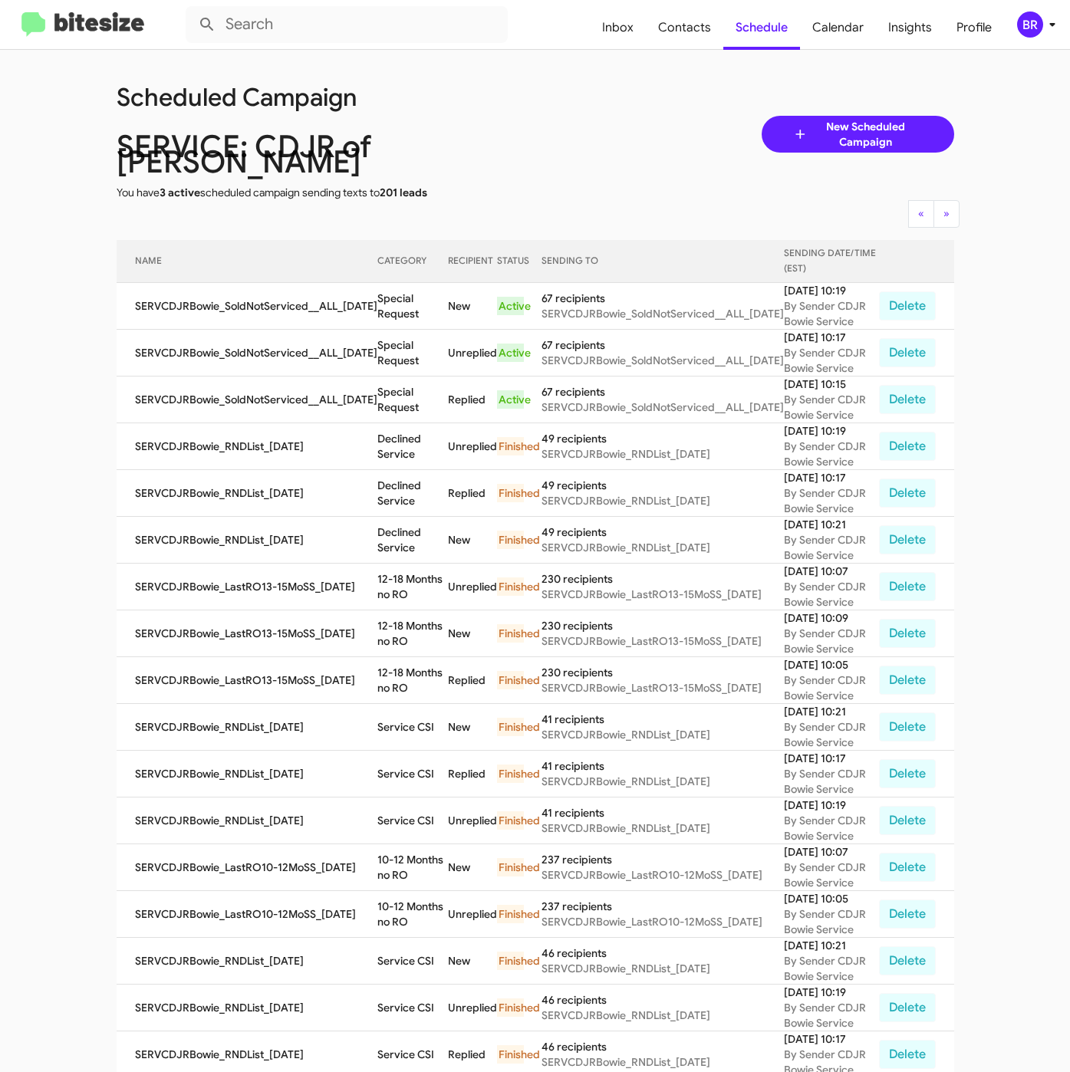
click at [560, 116] on div "Scheduled Campaign SERVICE: CDJR of [PERSON_NAME] You have 3 active scheduled c…" at bounding box center [535, 134] width 861 height 132
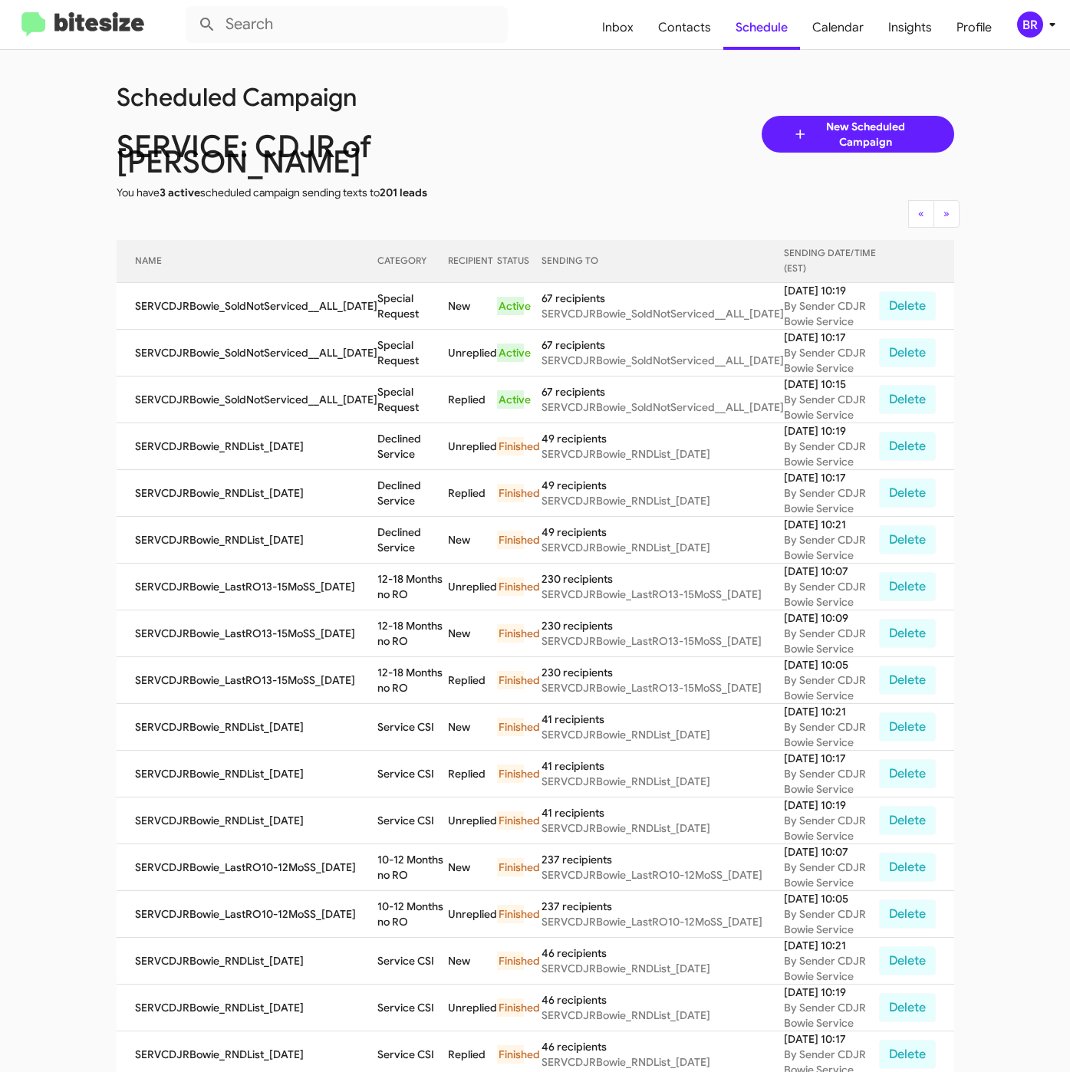
click at [560, 116] on div "Scheduled Campaign SERVICE: CDJR of [PERSON_NAME] You have 3 active scheduled c…" at bounding box center [535, 134] width 861 height 132
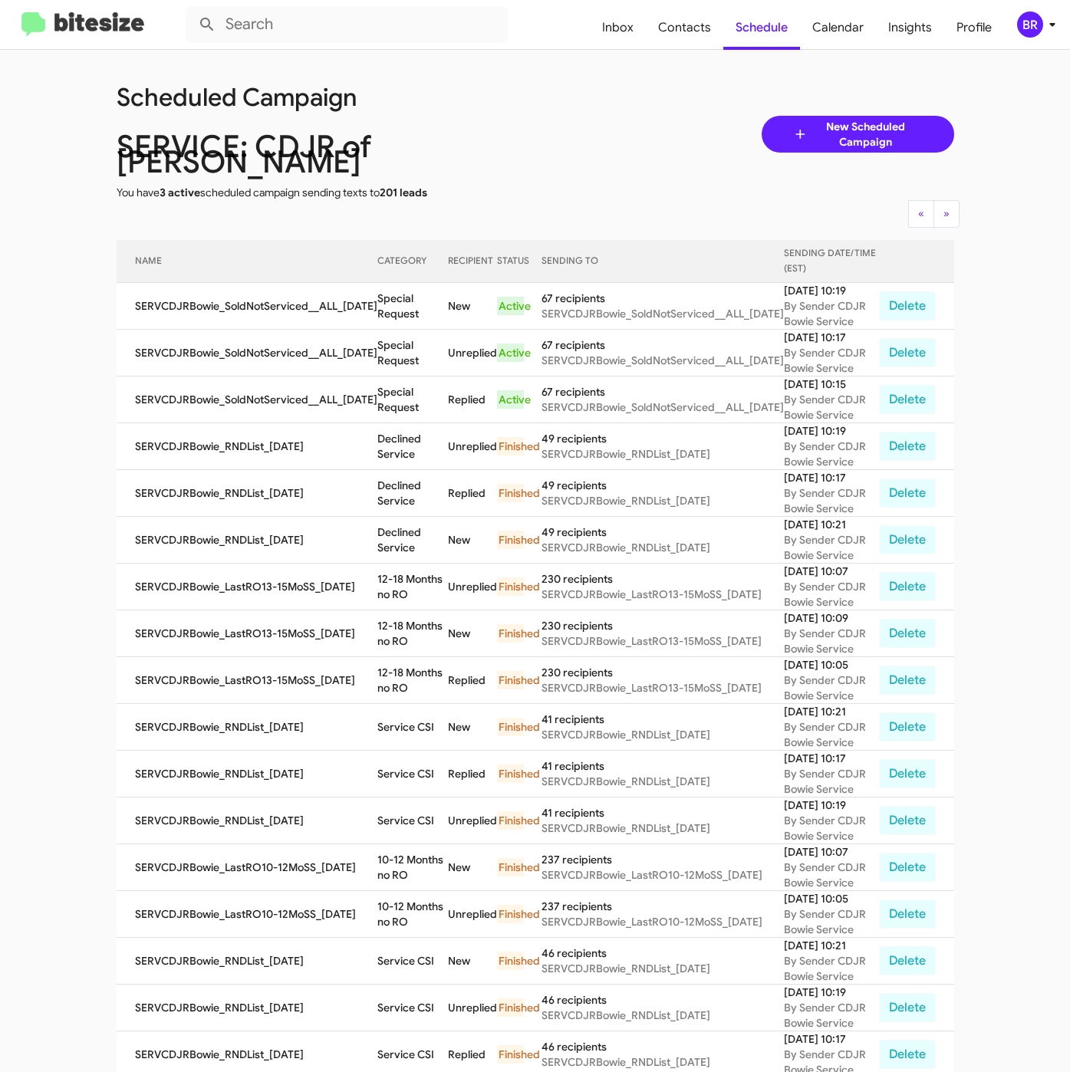
click at [560, 116] on div "Scheduled Campaign SERVICE: CDJR of [PERSON_NAME] You have 3 active scheduled c…" at bounding box center [535, 134] width 861 height 132
